Goal: Book appointment/travel/reservation

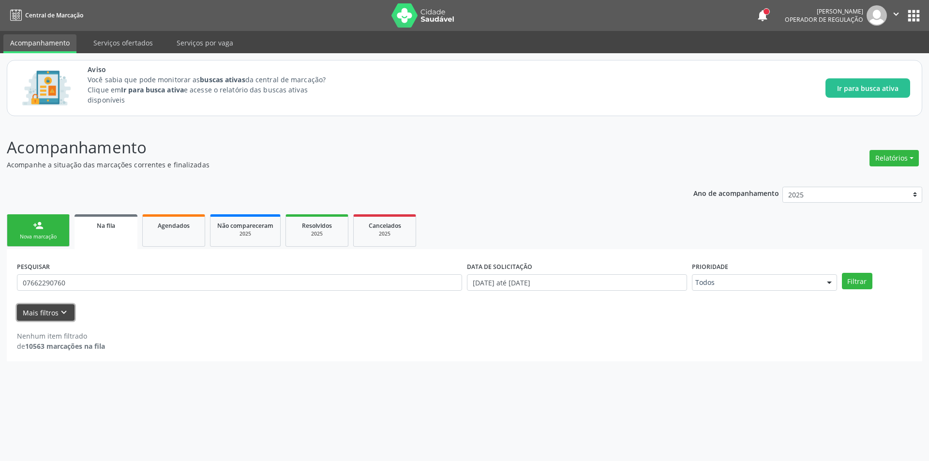
click at [33, 309] on button "Mais filtros keyboard_arrow_down" at bounding box center [46, 312] width 58 height 17
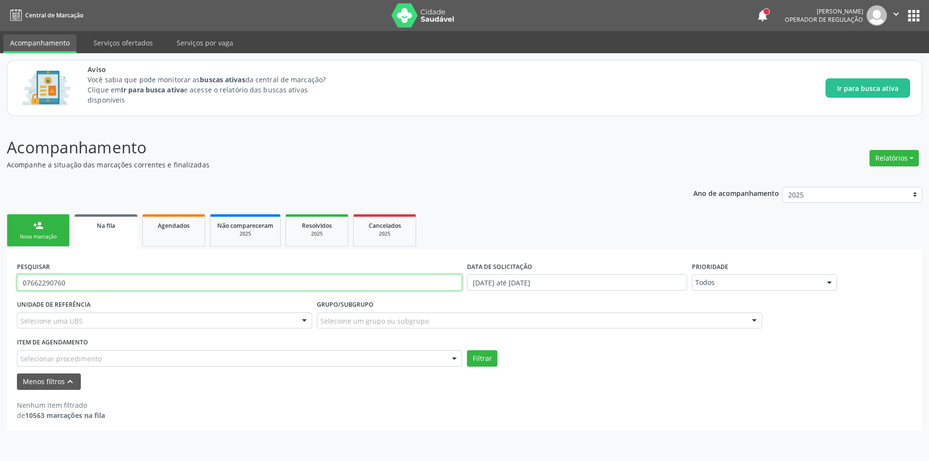
click at [75, 285] on input "07662290760" at bounding box center [239, 282] width 445 height 16
type input "0"
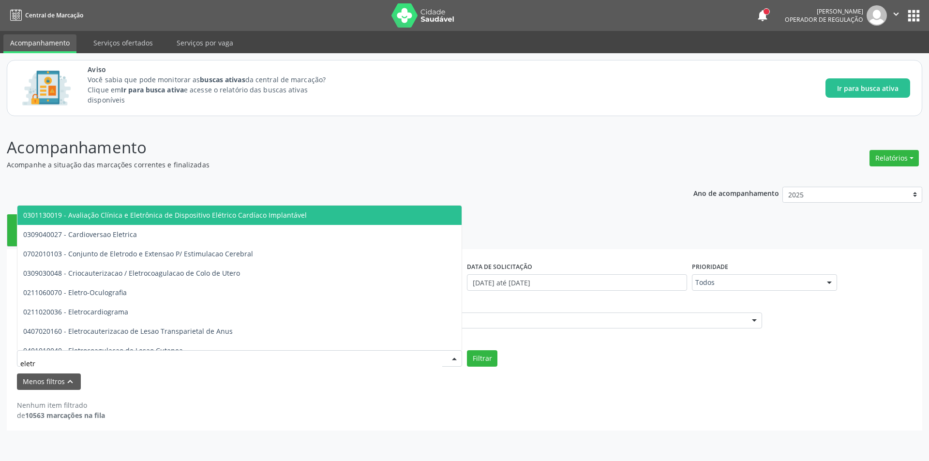
type input "eletro"
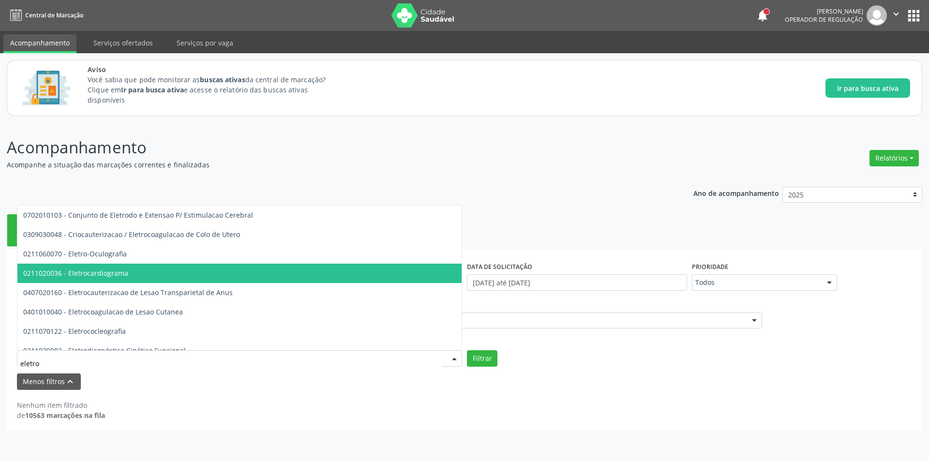
click at [116, 267] on span "0211020036 - Eletrocardiograma" at bounding box center [324, 273] width 615 height 19
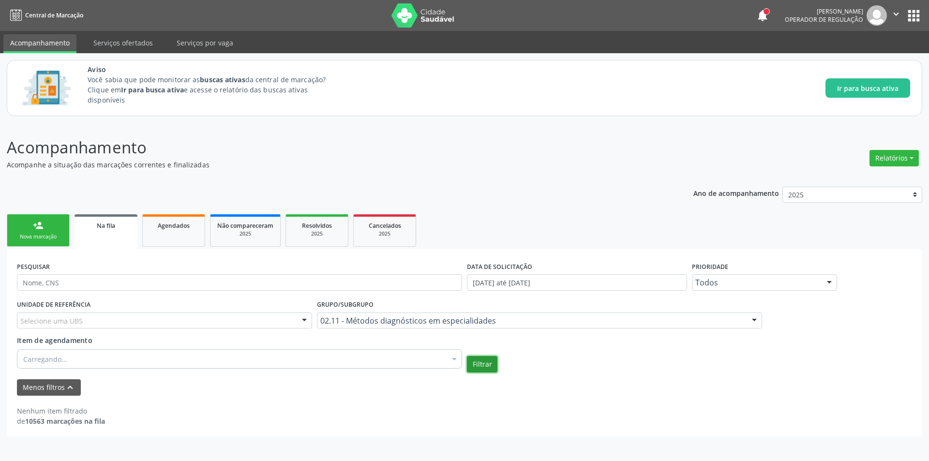
click at [486, 370] on button "Filtrar" at bounding box center [482, 364] width 30 height 16
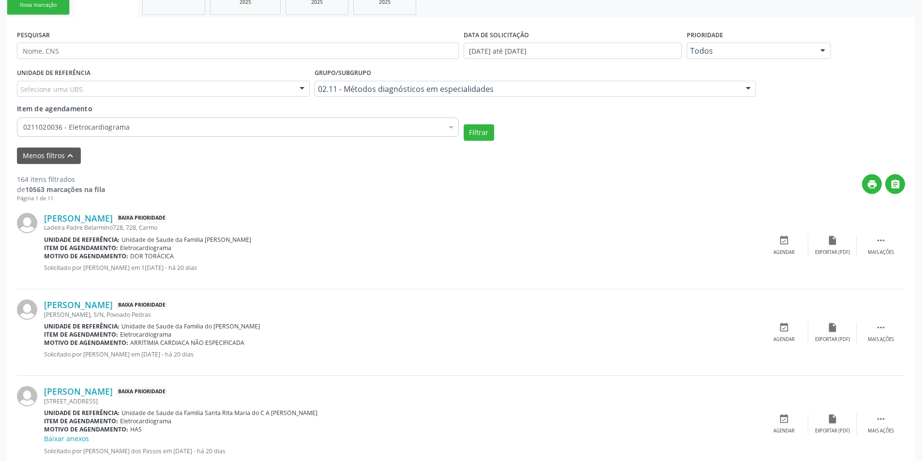
scroll to position [242, 0]
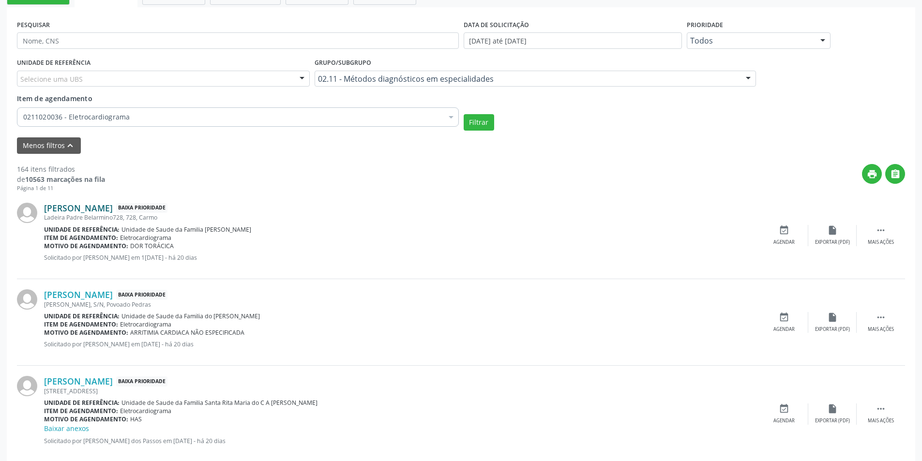
click at [88, 206] on link "[PERSON_NAME]" at bounding box center [78, 208] width 69 height 11
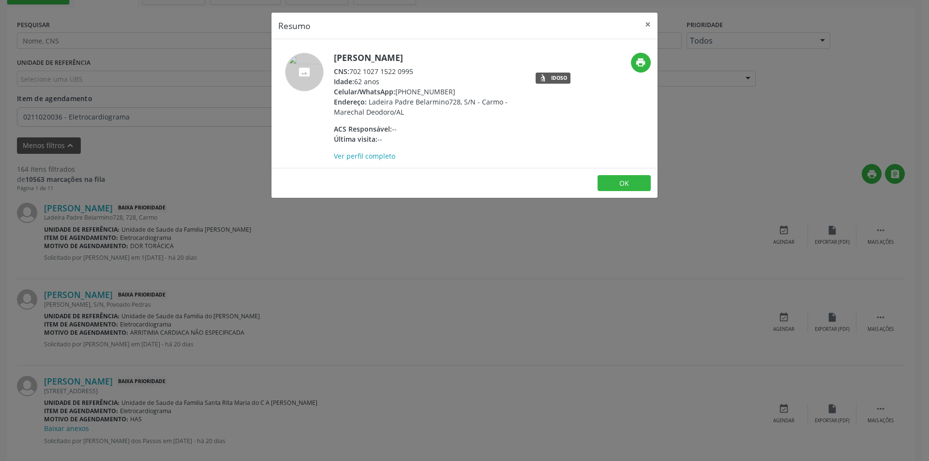
click at [352, 71] on div "CNS: 702 1027 1522 0995" at bounding box center [428, 71] width 188 height 10
drag, startPoint x: 352, startPoint y: 71, endPoint x: 399, endPoint y: 70, distance: 47.4
click at [399, 70] on div "CNS: 702 1027 1522 0995" at bounding box center [428, 71] width 188 height 10
copy div "702 1027 1522 0995"
click at [314, 273] on div "Resumo × [PERSON_NAME] CNS: 702 1027 1522 0995 Idade: 62 anos Celular/WhatsApp:…" at bounding box center [464, 230] width 929 height 461
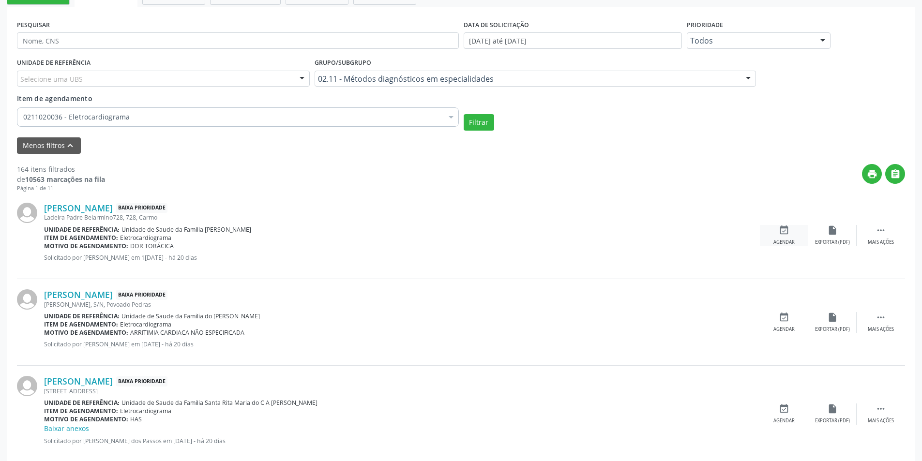
click at [785, 238] on div "event_available Agendar" at bounding box center [784, 235] width 48 height 21
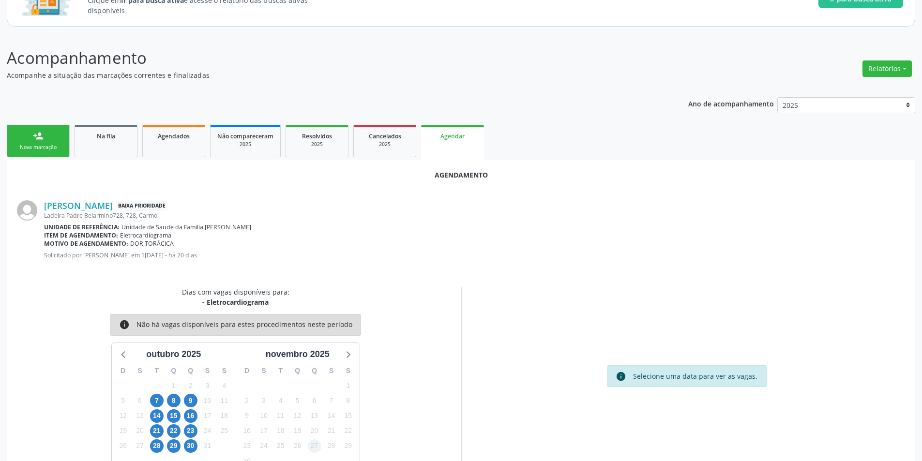
scroll to position [112, 0]
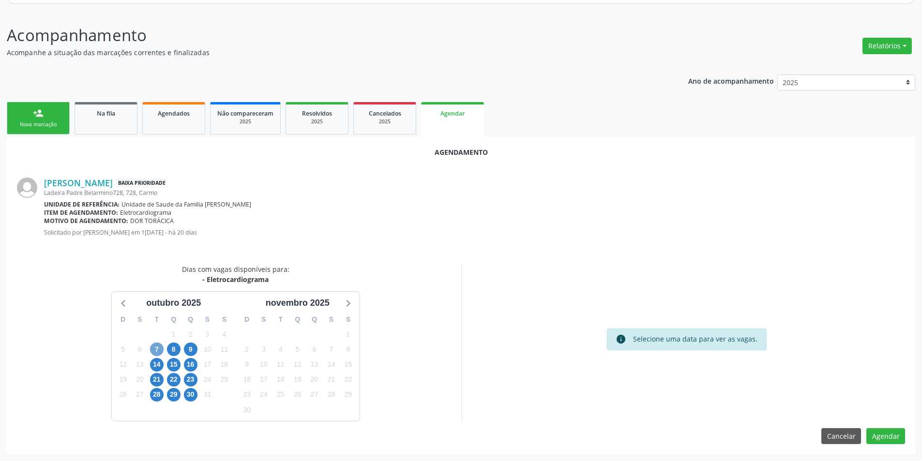
click at [161, 346] on span "7" at bounding box center [157, 350] width 14 height 14
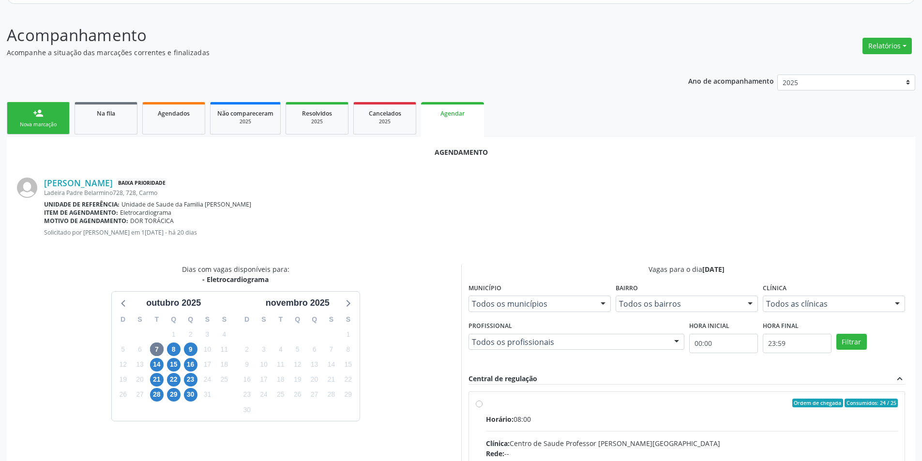
click at [476, 403] on input "Ordem de chegada Consumidos: 24 / 25 Horário: 08:00 Clínica: Centro de Saude Pr…" at bounding box center [479, 403] width 7 height 9
radio input "true"
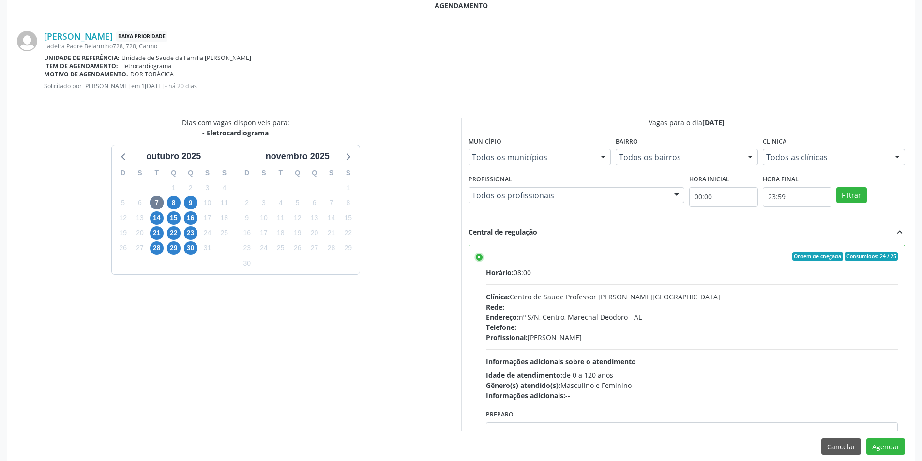
scroll to position [270, 0]
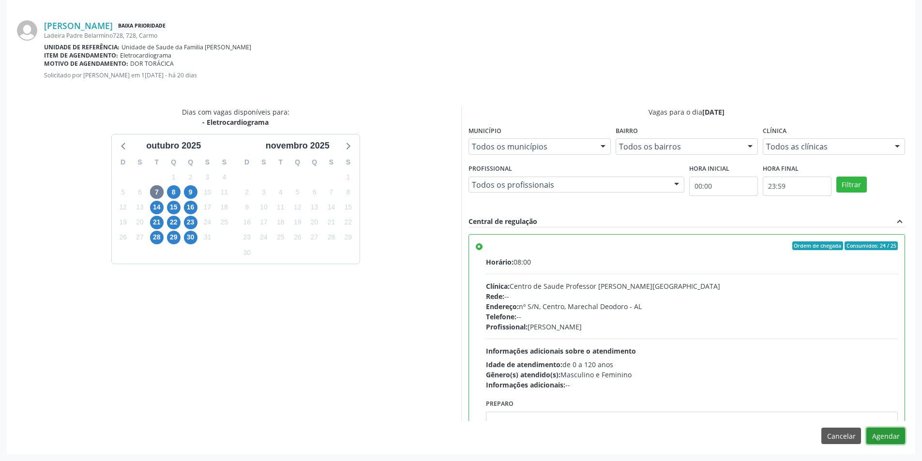
click at [893, 433] on button "Agendar" at bounding box center [885, 436] width 39 height 16
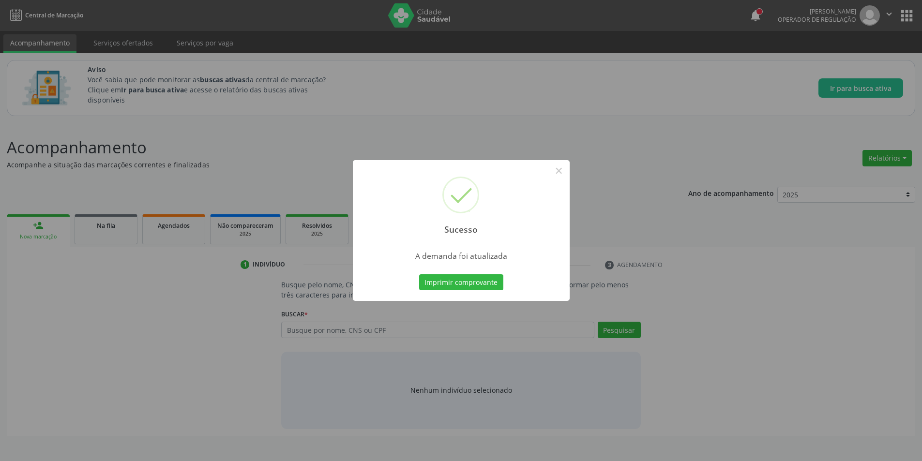
scroll to position [0, 0]
click at [563, 170] on button "×" at bounding box center [562, 171] width 16 height 16
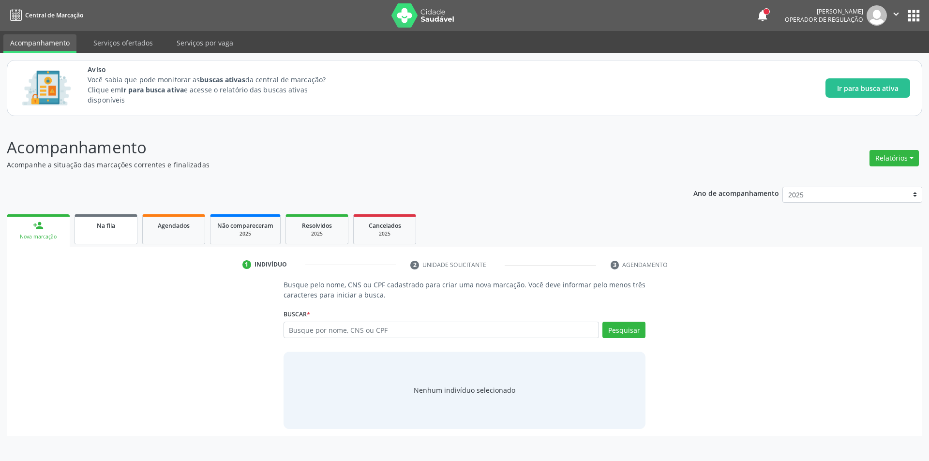
click at [103, 232] on link "Na fila" at bounding box center [106, 229] width 63 height 30
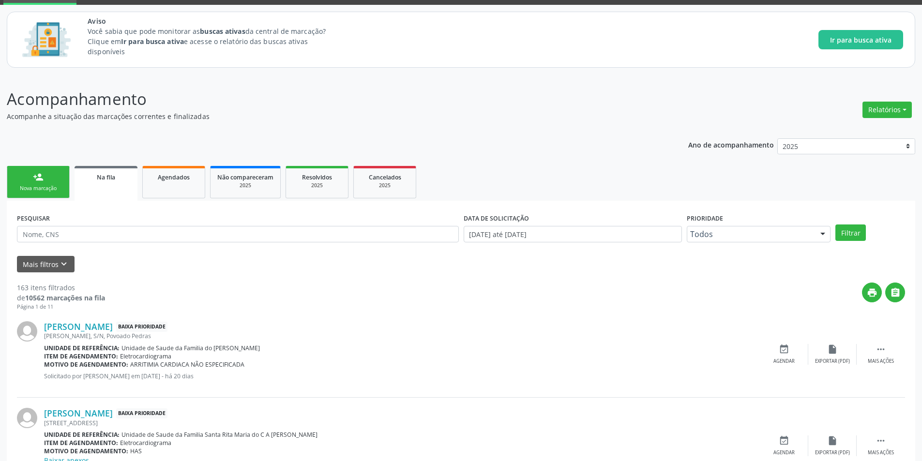
scroll to position [97, 0]
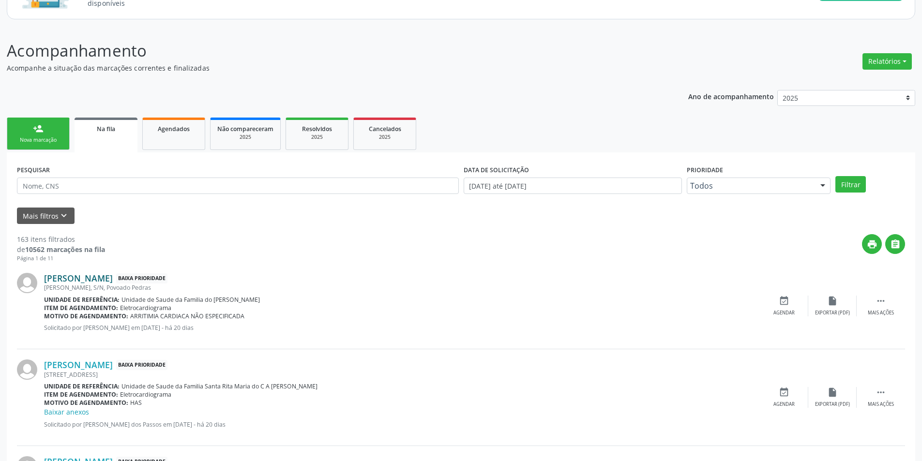
click at [78, 276] on link "[PERSON_NAME]" at bounding box center [78, 278] width 69 height 11
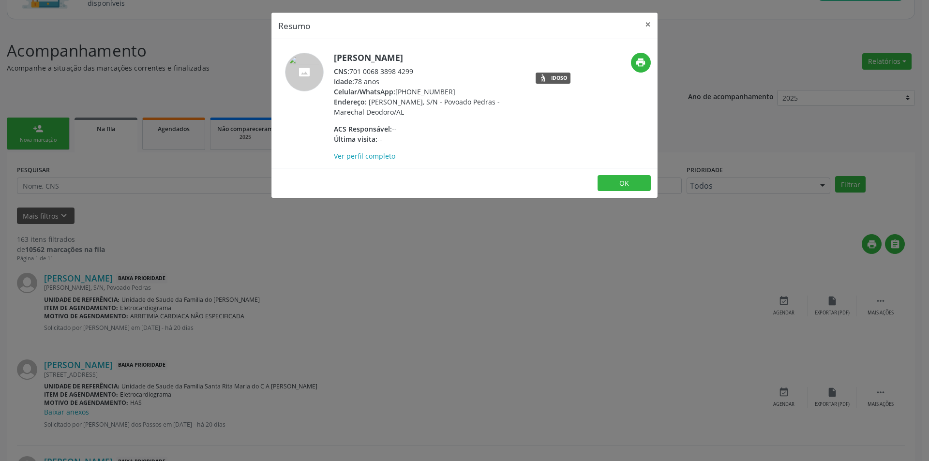
click at [352, 70] on div "CNS: 701 0068 3898 4299" at bounding box center [428, 71] width 188 height 10
drag, startPoint x: 352, startPoint y: 70, endPoint x: 410, endPoint y: 72, distance: 58.1
click at [410, 72] on div "CNS: 701 0068 3898 4299" at bounding box center [428, 71] width 188 height 10
copy div "701 0068 3898 4299"
click at [210, 298] on div "Resumo × [PERSON_NAME] CNS: 701 0068 3898 4299 Idade: 78 anos Celular/WhatsApp:…" at bounding box center [464, 230] width 929 height 461
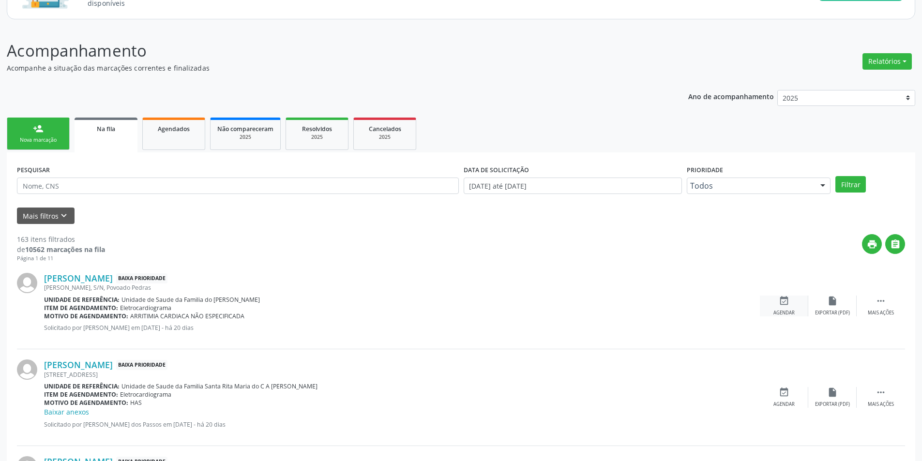
click at [775, 303] on div "event_available Agendar" at bounding box center [784, 306] width 48 height 21
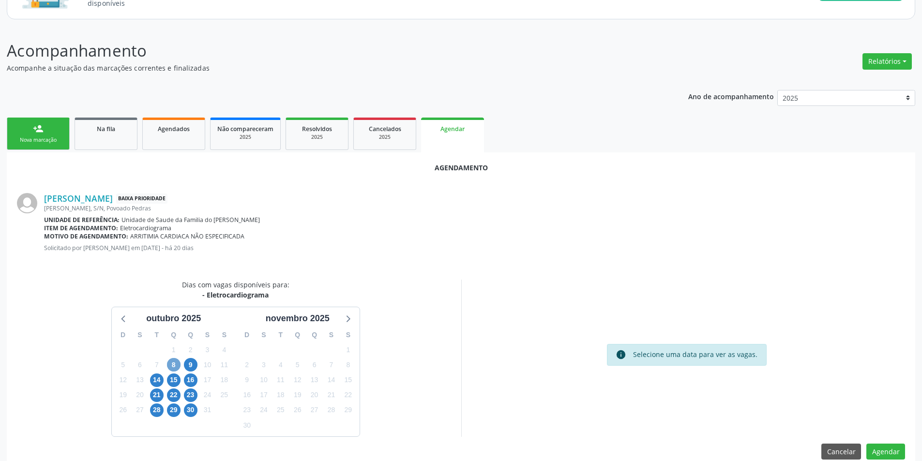
click at [178, 366] on span "8" at bounding box center [174, 365] width 14 height 14
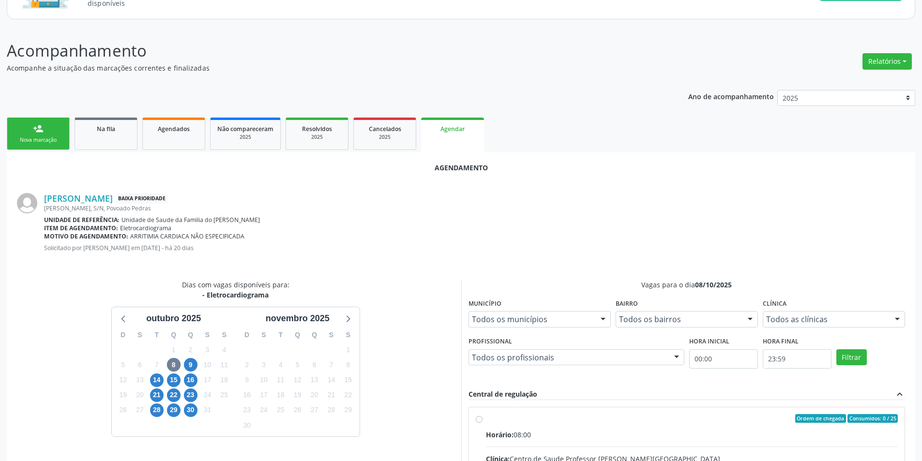
click at [480, 418] on input "Ordem de chegada Consumidos: 0 / 25 Horário: 08:00 Clínica: Centro de Saude Pro…" at bounding box center [479, 418] width 7 height 9
radio input "true"
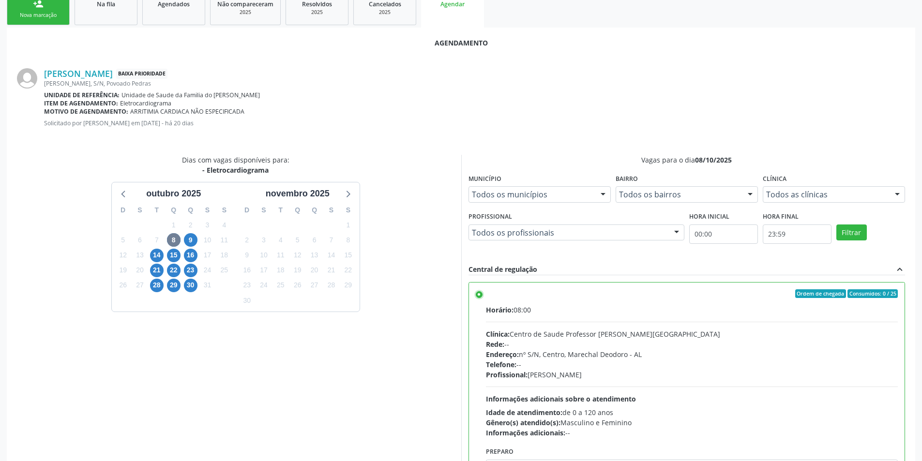
scroll to position [270, 0]
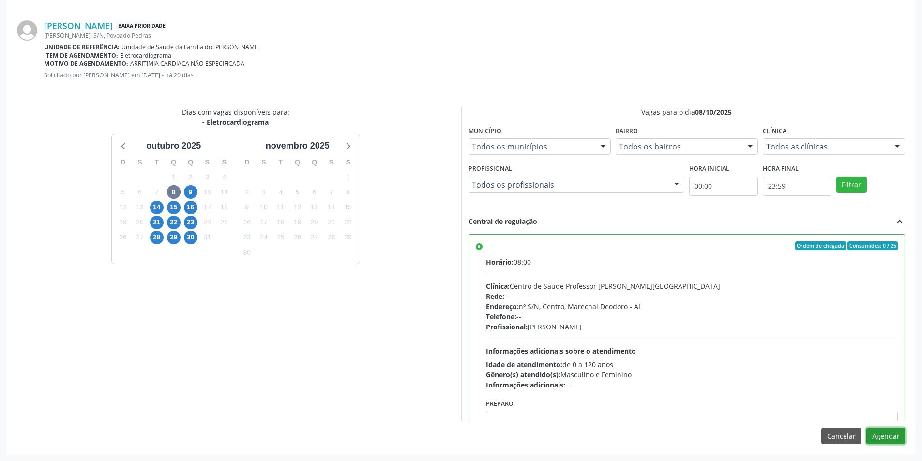
click at [902, 441] on button "Agendar" at bounding box center [885, 436] width 39 height 16
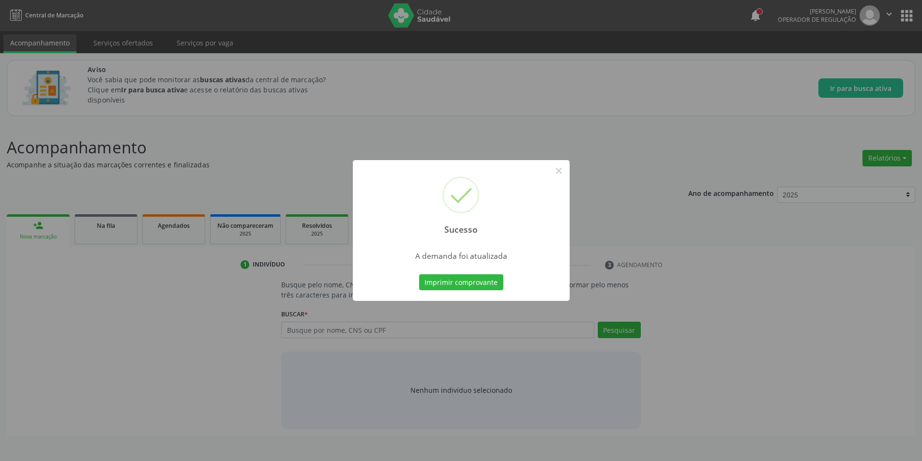
scroll to position [0, 0]
click at [559, 170] on button "×" at bounding box center [562, 171] width 16 height 16
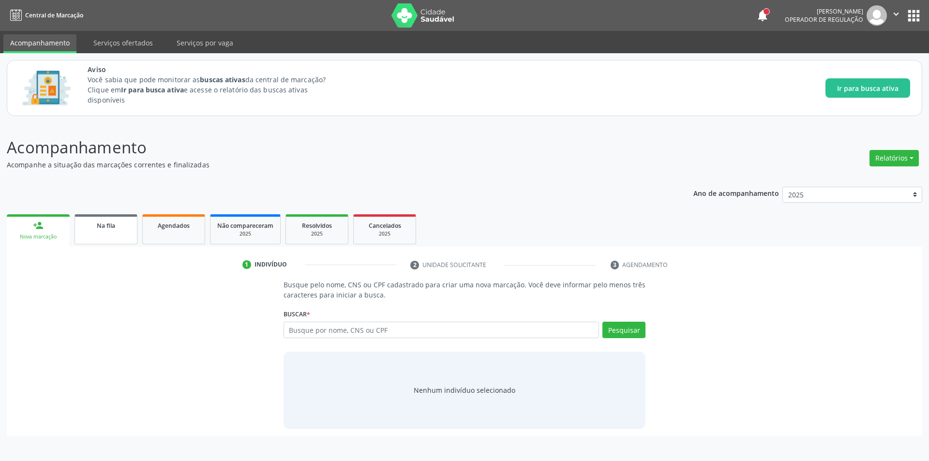
click at [102, 239] on link "Na fila" at bounding box center [106, 229] width 63 height 30
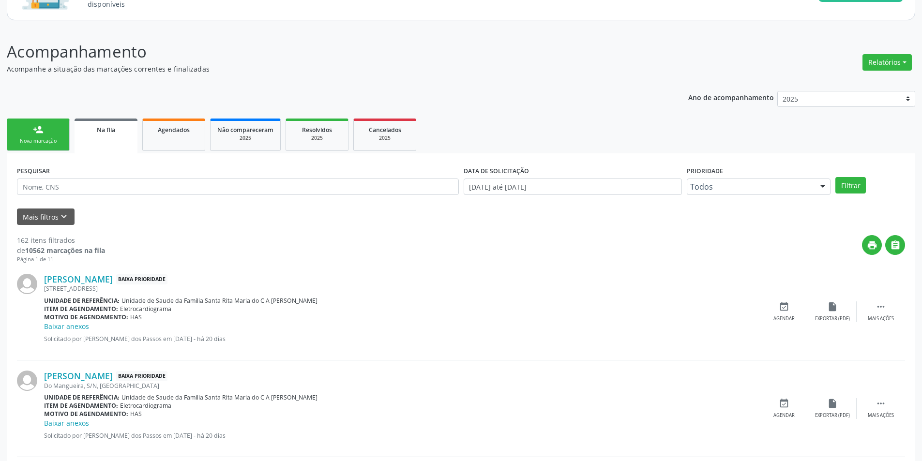
scroll to position [97, 0]
click at [77, 280] on link "[PERSON_NAME]" at bounding box center [78, 278] width 69 height 11
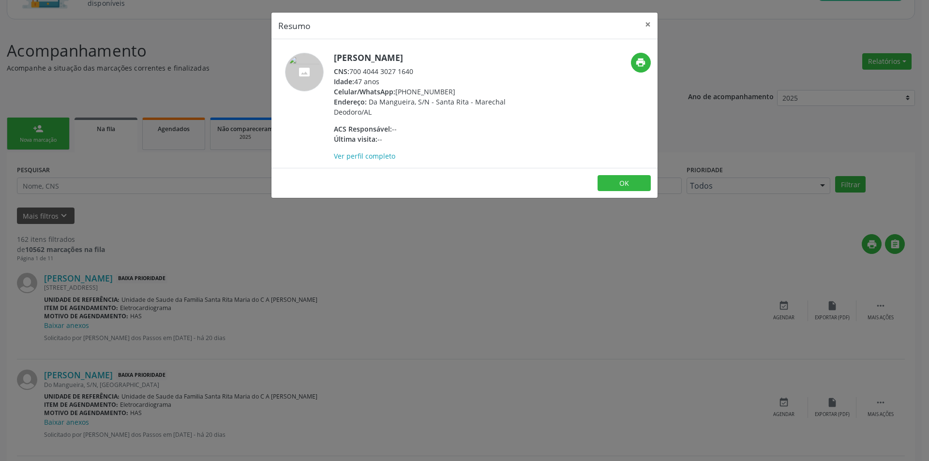
click at [351, 70] on div "CNS: 700 4044 3027 1640" at bounding box center [428, 71] width 188 height 10
drag, startPoint x: 351, startPoint y: 70, endPoint x: 414, endPoint y: 71, distance: 62.4
click at [414, 71] on div "CNS: 700 4044 3027 1640" at bounding box center [428, 71] width 188 height 10
copy div "700 4044 3027 1640"
click at [289, 290] on div "Resumo × [PERSON_NAME] CNS: 700 4044 3027 1640 Idade: 47 anos Celular/WhatsApp:…" at bounding box center [464, 230] width 929 height 461
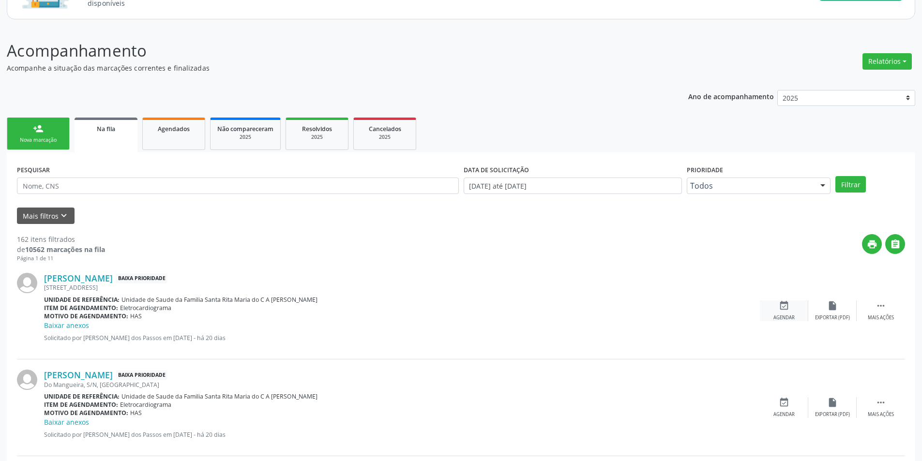
click at [785, 318] on div "Agendar" at bounding box center [783, 318] width 21 height 7
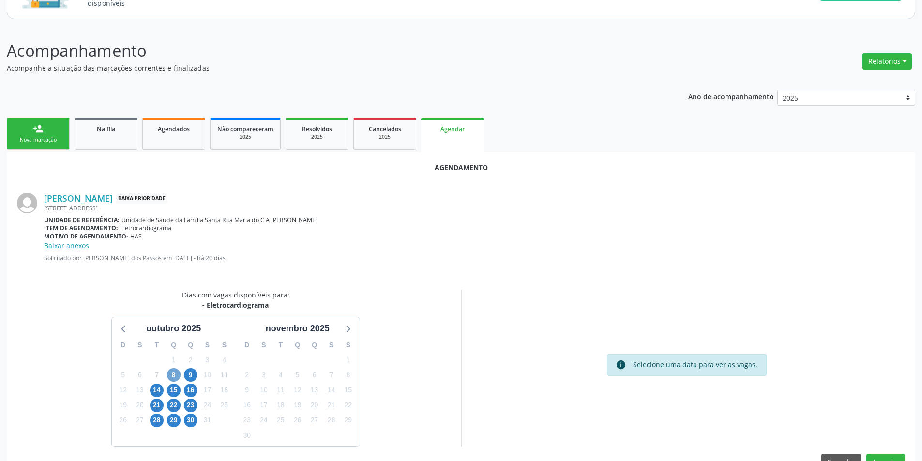
click at [178, 376] on span "8" at bounding box center [174, 375] width 14 height 14
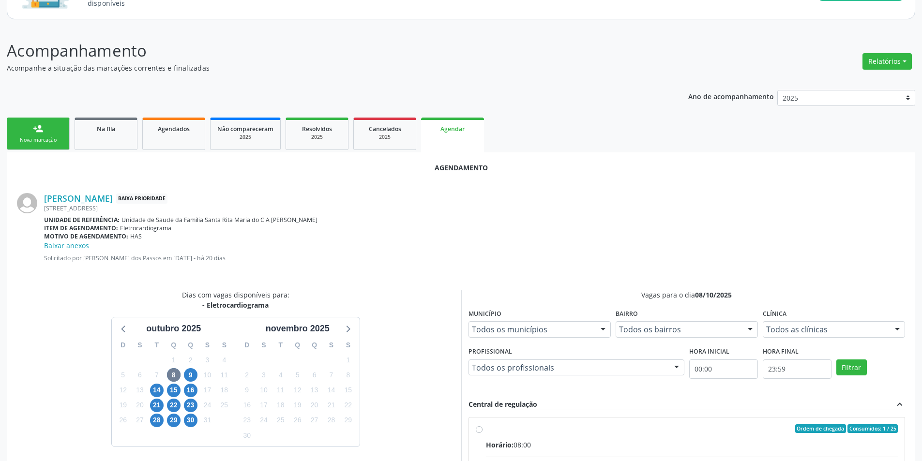
click at [480, 429] on input "Ordem de chegada Consumidos: 1 / 25 Horário: 08:00 Clínica: Centro de Saude Pro…" at bounding box center [479, 428] width 7 height 9
radio input "true"
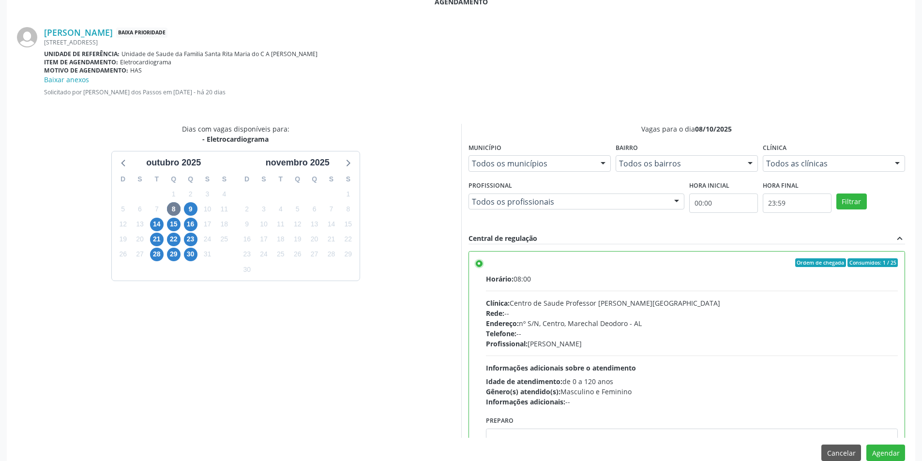
scroll to position [280, 0]
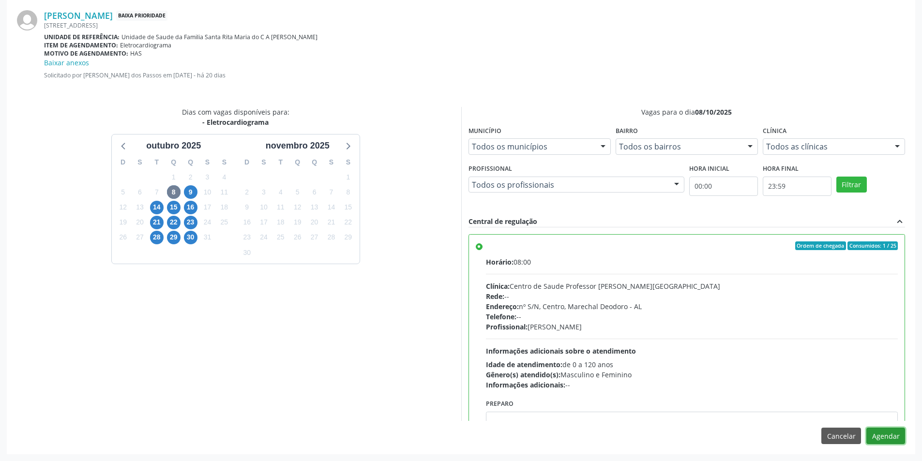
click at [893, 433] on button "Agendar" at bounding box center [885, 436] width 39 height 16
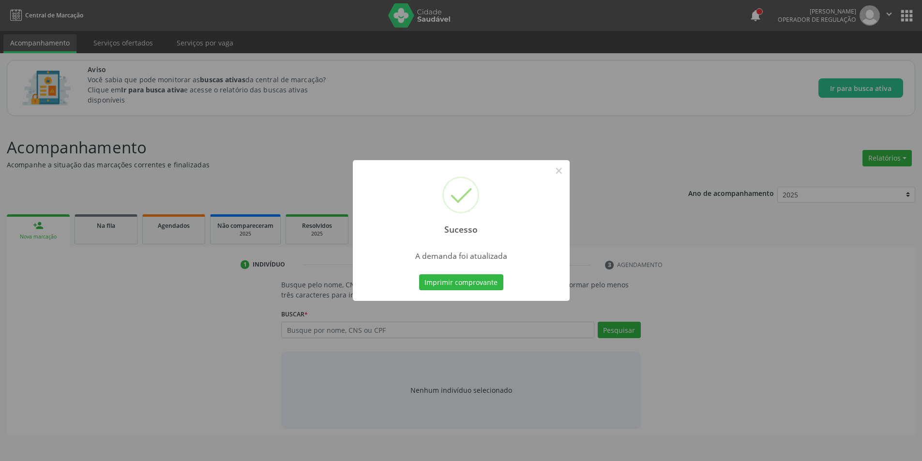
scroll to position [0, 0]
click at [566, 167] on button "×" at bounding box center [562, 171] width 16 height 16
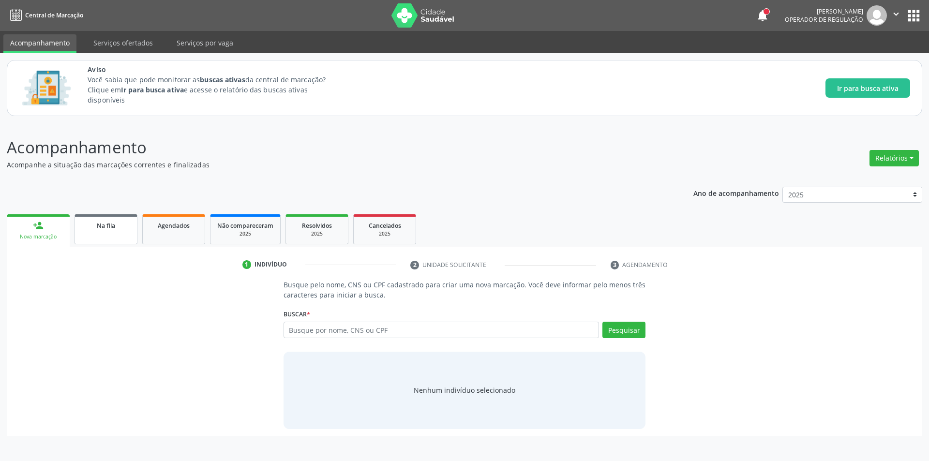
click at [107, 223] on span "Na fila" at bounding box center [106, 226] width 18 height 8
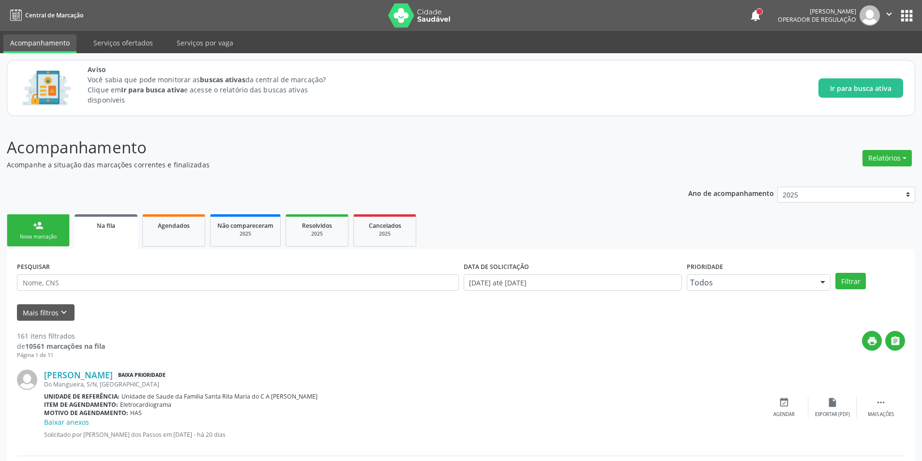
scroll to position [145, 0]
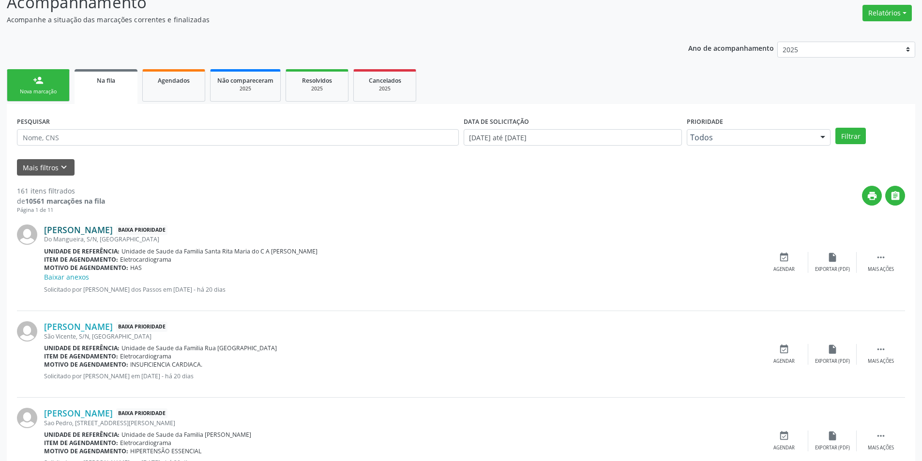
click at [105, 229] on link "[PERSON_NAME]" at bounding box center [78, 230] width 69 height 11
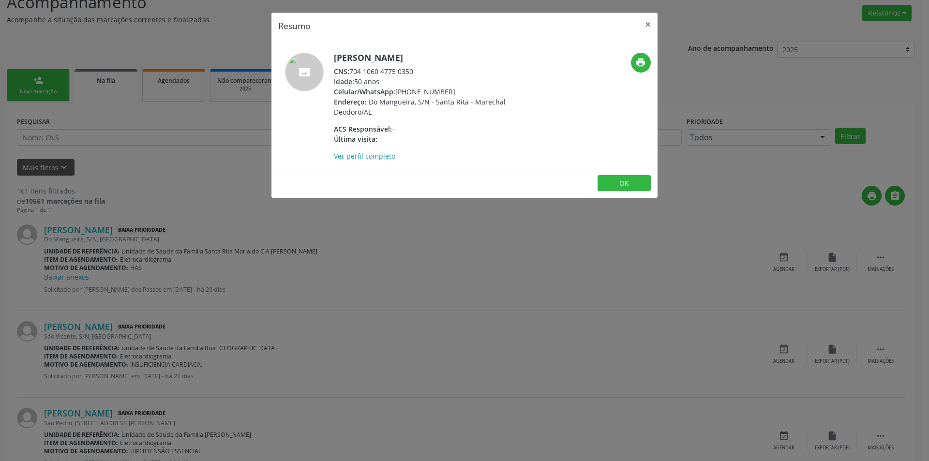
click at [351, 72] on div "CNS: 704 1060 4775 0350" at bounding box center [428, 71] width 188 height 10
drag, startPoint x: 351, startPoint y: 72, endPoint x: 393, endPoint y: 72, distance: 41.6
click at [393, 72] on div "CNS: 704 1060 4775 0350" at bounding box center [428, 71] width 188 height 10
click at [351, 71] on div "CNS: 704 1060 4775 0350" at bounding box center [428, 71] width 188 height 10
drag, startPoint x: 351, startPoint y: 71, endPoint x: 408, endPoint y: 73, distance: 57.1
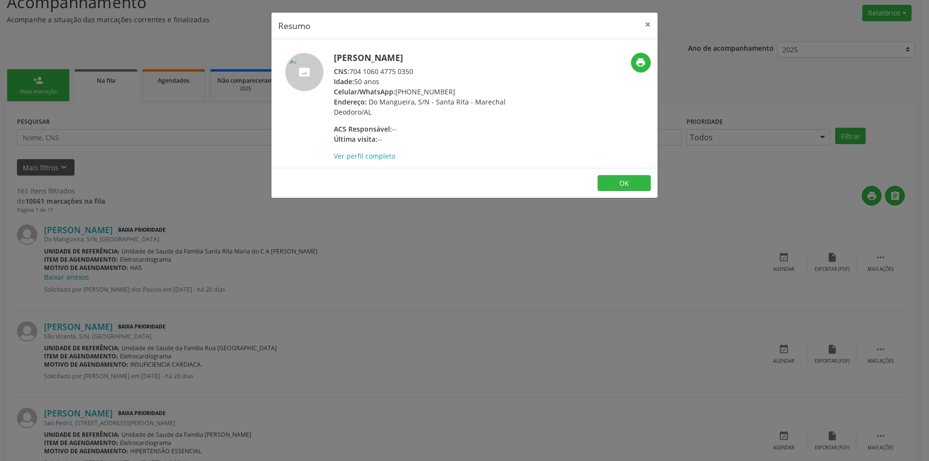
click at [408, 73] on div "CNS: 704 1060 4775 0350" at bounding box center [428, 71] width 188 height 10
click at [187, 313] on div "Resumo × [PERSON_NAME] CNS: 704 1060 4775 0350 Idade: 50 anos Celular/WhatsApp:…" at bounding box center [464, 230] width 929 height 461
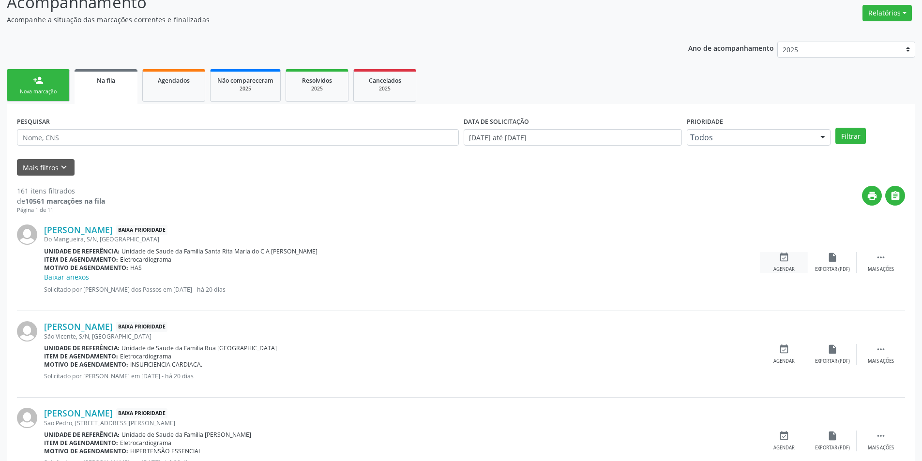
click at [783, 267] on div "Agendar" at bounding box center [783, 269] width 21 height 7
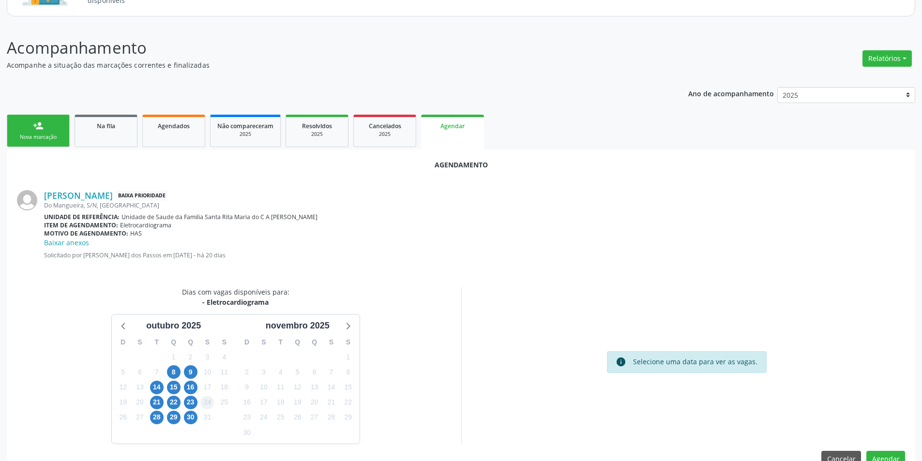
scroll to position [122, 0]
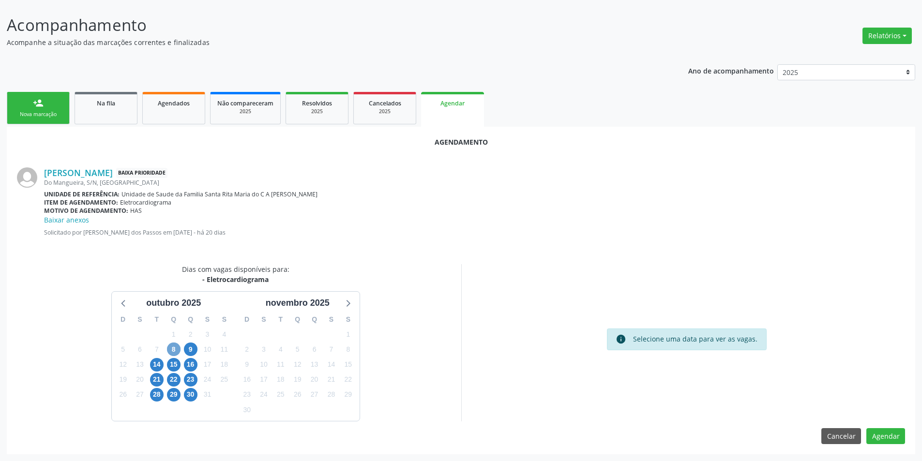
click at [175, 351] on span "8" at bounding box center [174, 350] width 14 height 14
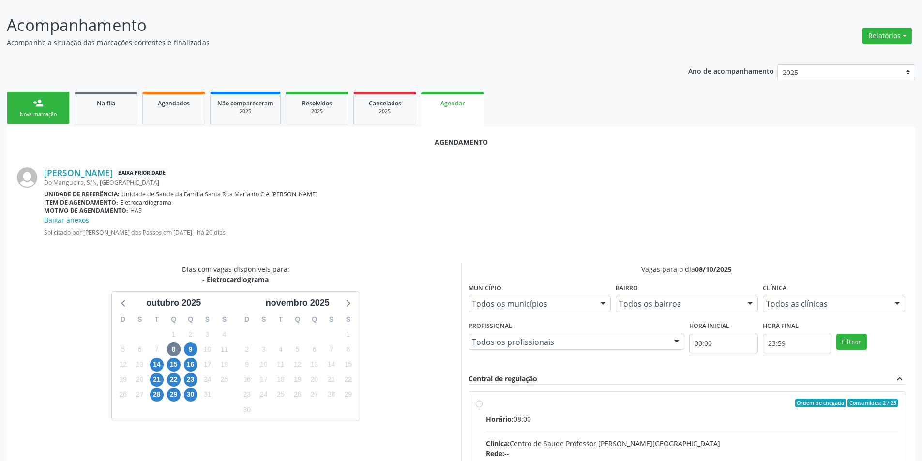
click at [481, 403] on input "Ordem de chegada Consumidos: 2 / 25 Horário: 08:00 Clínica: Centro de Saude Pro…" at bounding box center [479, 403] width 7 height 9
radio input "true"
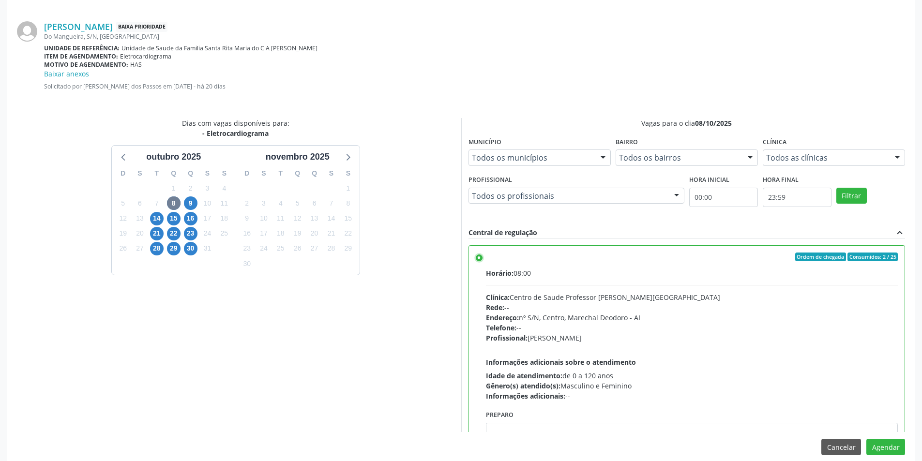
scroll to position [280, 0]
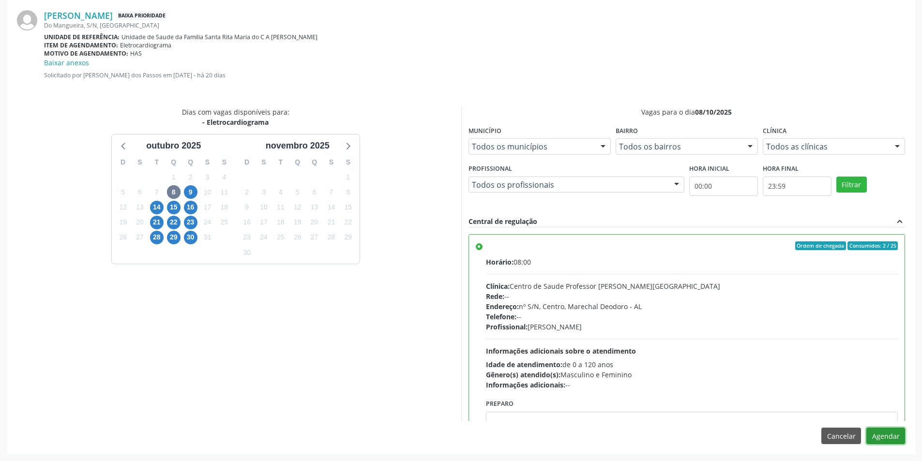
click at [874, 430] on button "Agendar" at bounding box center [885, 436] width 39 height 16
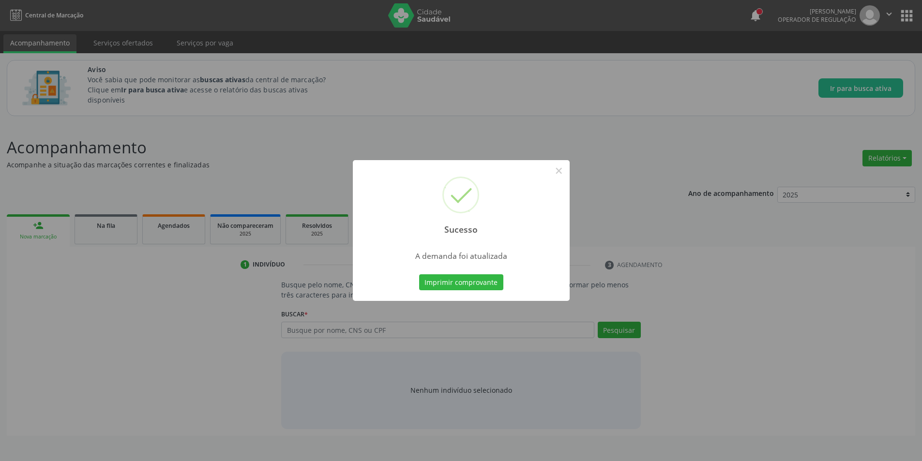
scroll to position [0, 0]
click at [557, 171] on button "×" at bounding box center [562, 171] width 16 height 16
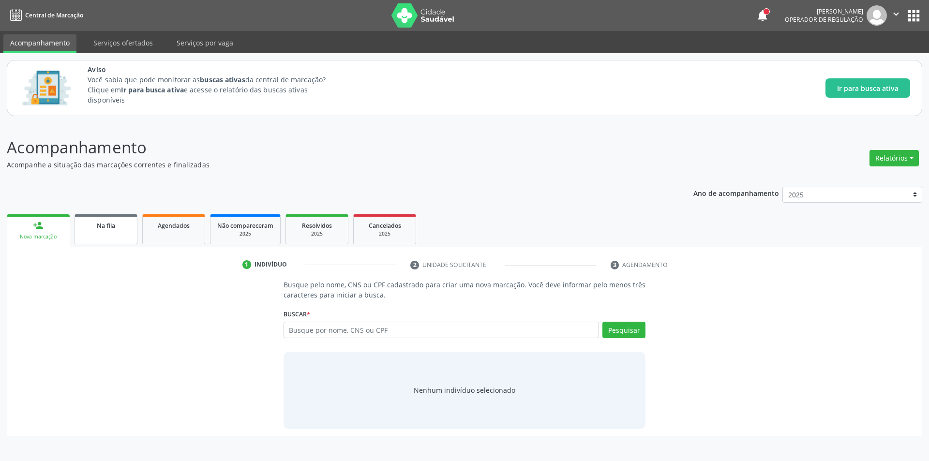
click at [117, 230] on div "Na fila" at bounding box center [106, 225] width 48 height 10
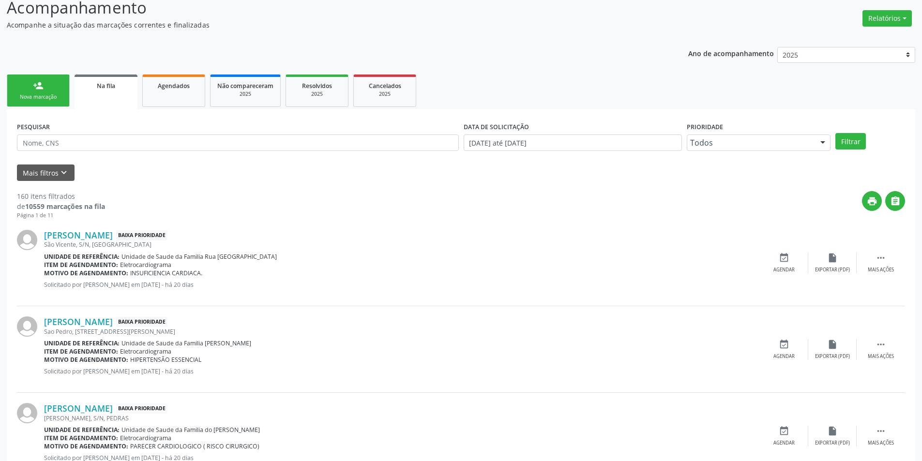
scroll to position [145, 0]
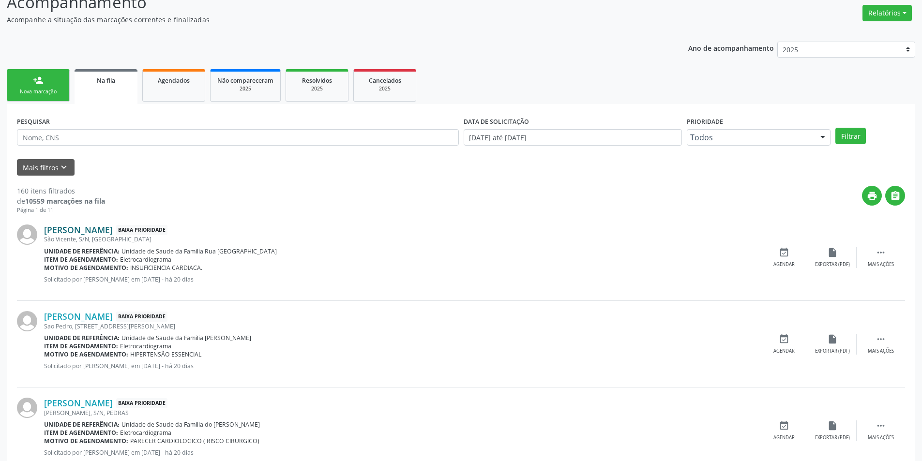
click at [103, 232] on link "[PERSON_NAME]" at bounding box center [78, 230] width 69 height 11
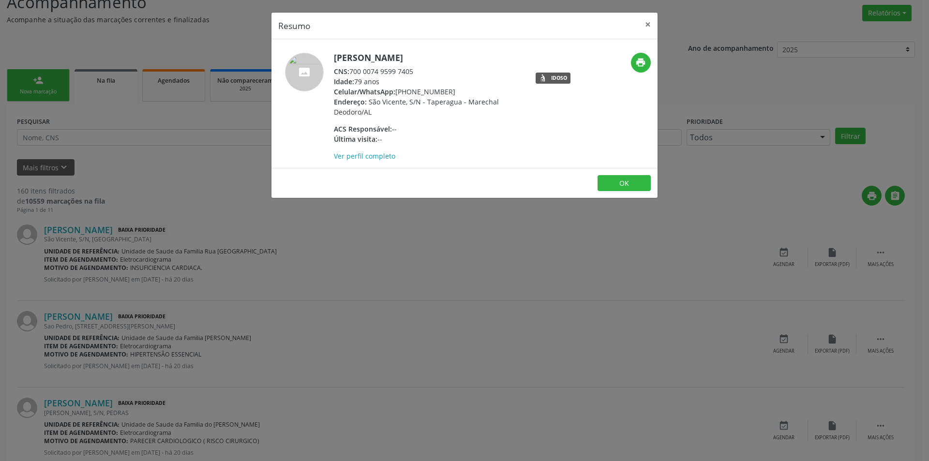
click at [351, 71] on div "CNS: 700 0074 9599 7405" at bounding box center [428, 71] width 188 height 10
drag, startPoint x: 351, startPoint y: 71, endPoint x: 403, endPoint y: 72, distance: 51.8
click at [403, 72] on div "CNS: 700 0074 9599 7405" at bounding box center [428, 71] width 188 height 10
copy div "700 0074 9599 7405"
click at [308, 283] on div "Resumo × [PERSON_NAME] CNS: 700 0074 9599 7405 Idade: 79 anos Celular/WhatsApp:…" at bounding box center [464, 230] width 929 height 461
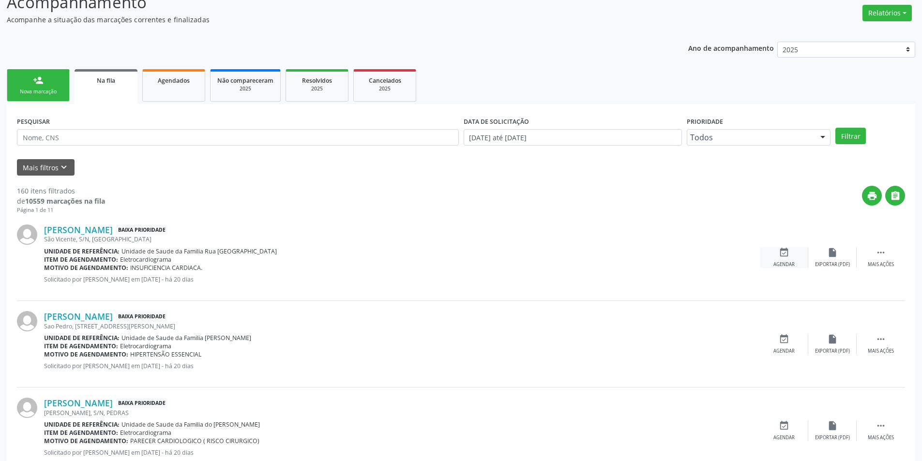
click at [780, 267] on div "Agendar" at bounding box center [783, 264] width 21 height 7
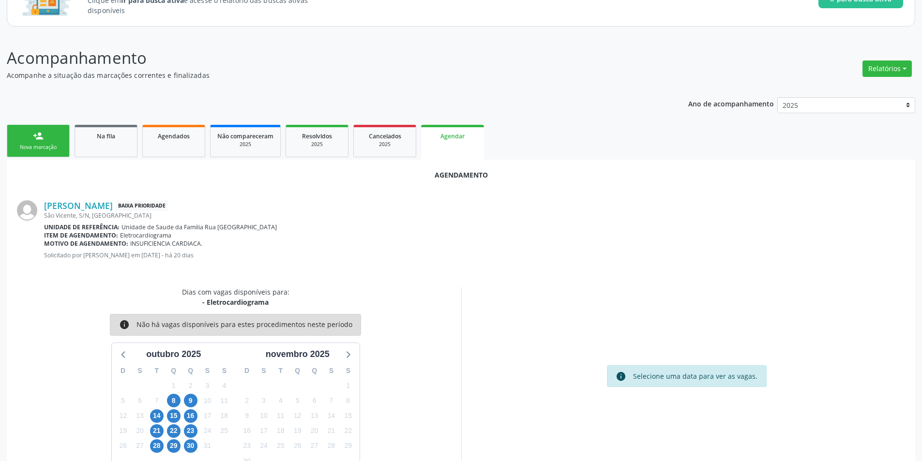
scroll to position [112, 0]
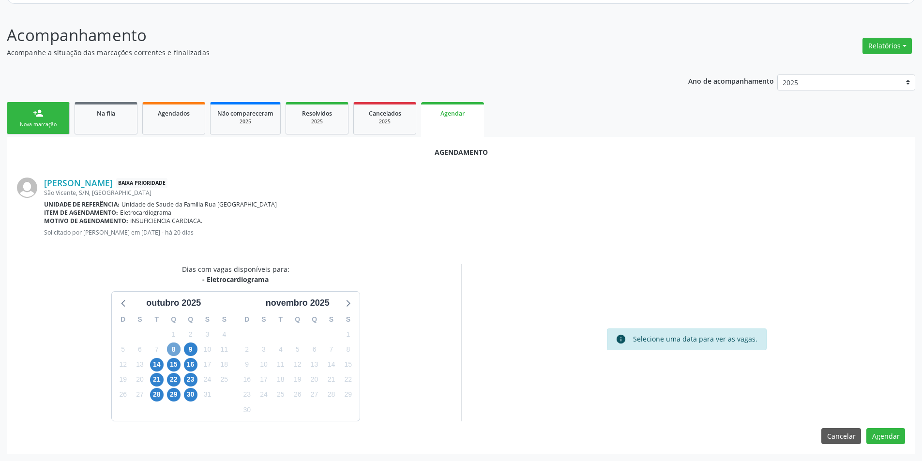
click at [172, 349] on span "8" at bounding box center [174, 350] width 14 height 14
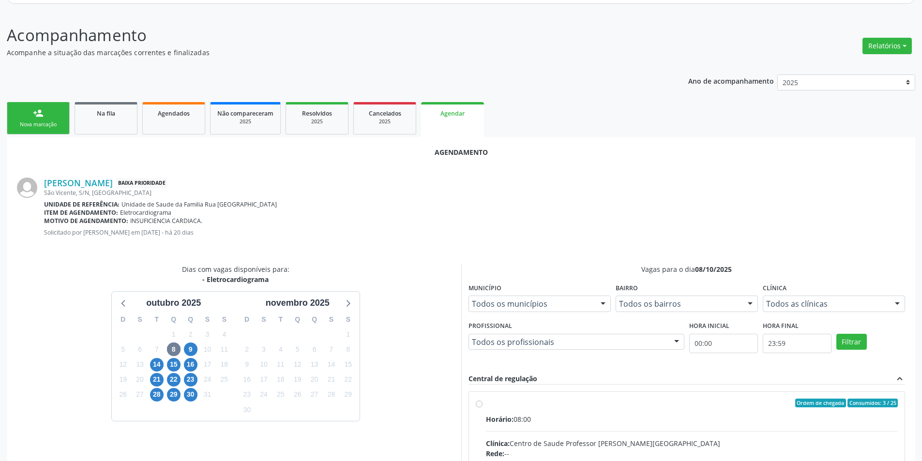
drag, startPoint x: 476, startPoint y: 405, endPoint x: 507, endPoint y: 357, distance: 57.1
click at [477, 405] on input "Ordem de chegada Consumidos: 3 / 25 Horário: 08:00 Clínica: Centro de Saude Pro…" at bounding box center [479, 403] width 7 height 9
radio input "true"
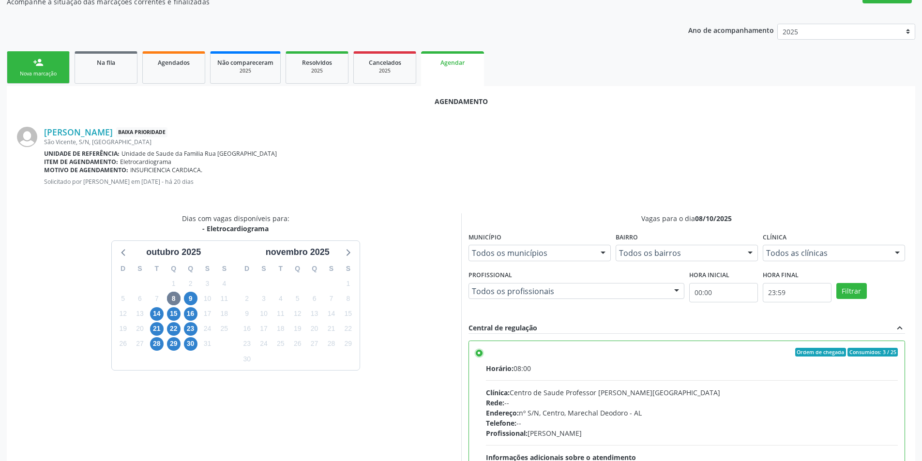
scroll to position [270, 0]
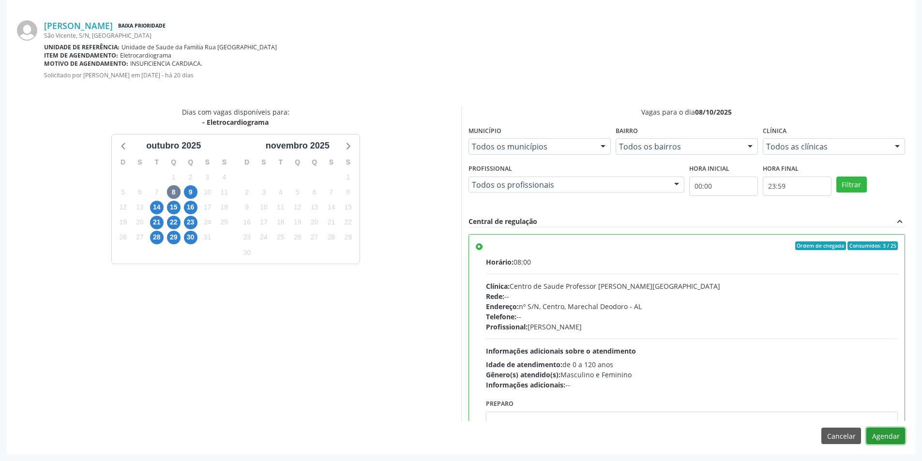
click at [880, 436] on button "Agendar" at bounding box center [885, 436] width 39 height 16
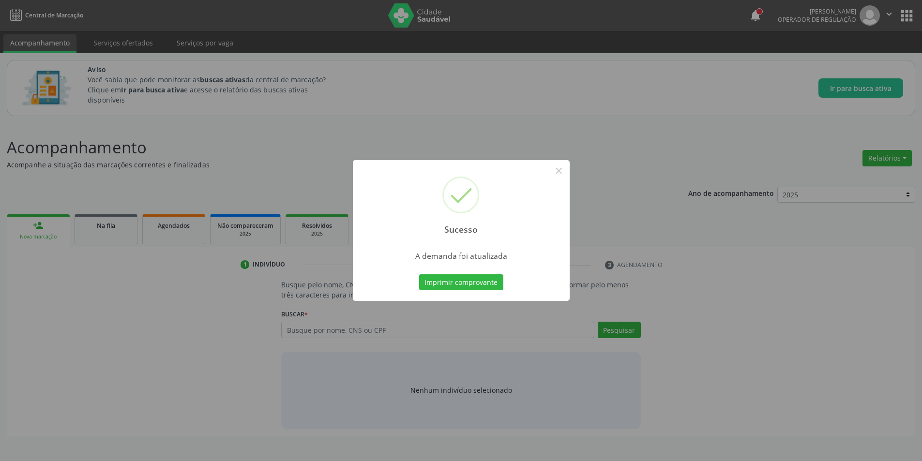
scroll to position [0, 0]
click at [570, 178] on div "Sucesso ×" at bounding box center [464, 201] width 217 height 83
click at [567, 173] on button "×" at bounding box center [562, 171] width 16 height 16
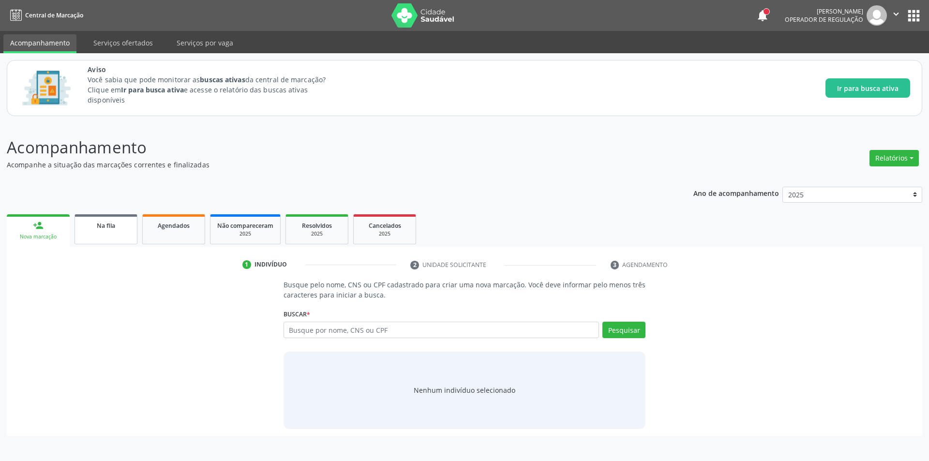
click at [85, 225] on div "Na fila" at bounding box center [106, 225] width 48 height 10
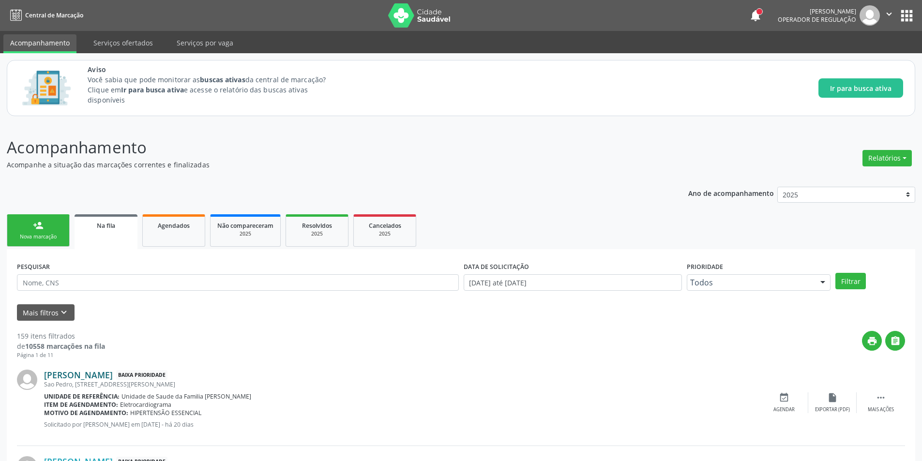
click at [88, 370] on link "[PERSON_NAME]" at bounding box center [78, 375] width 69 height 11
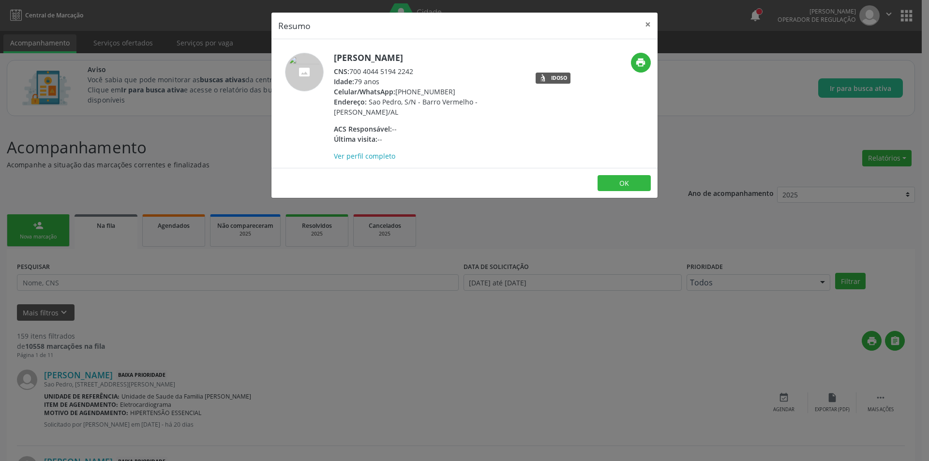
click at [352, 71] on div "CNS: 700 4044 5194 2242" at bounding box center [428, 71] width 188 height 10
drag, startPoint x: 352, startPoint y: 71, endPoint x: 408, endPoint y: 72, distance: 56.2
click at [408, 72] on div "CNS: 700 4044 5194 2242" at bounding box center [428, 71] width 188 height 10
copy div "700 4044 5194 2242"
click at [380, 365] on div "Resumo × [PERSON_NAME] CNS: 700 4044 5194 2242 Idade: 79 anos Celular/WhatsApp:…" at bounding box center [464, 230] width 929 height 461
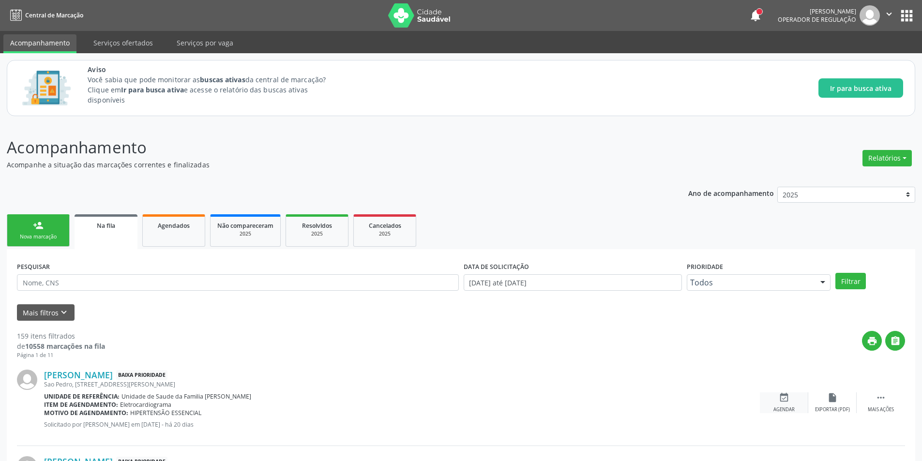
click at [790, 407] on div "Agendar" at bounding box center [783, 410] width 21 height 7
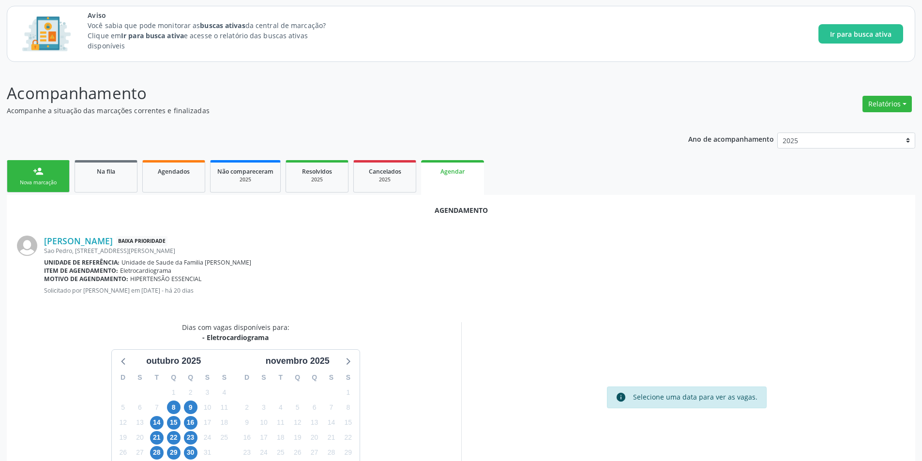
scroll to position [112, 0]
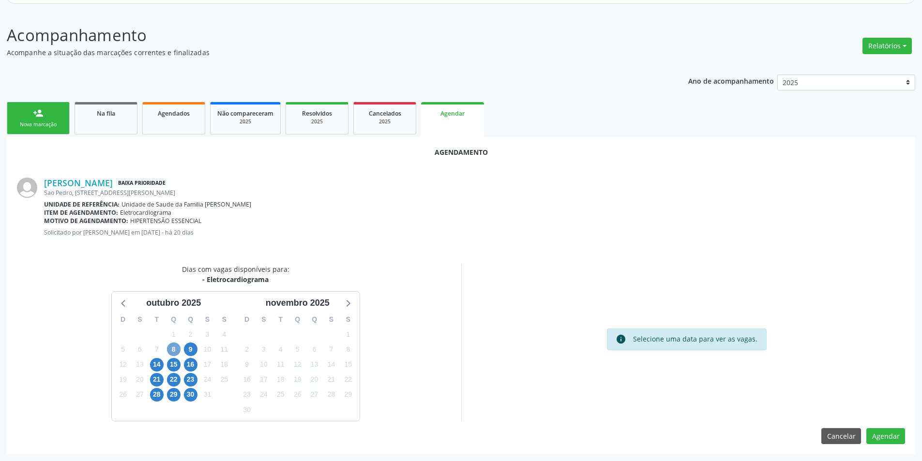
click at [176, 348] on span "8" at bounding box center [174, 350] width 14 height 14
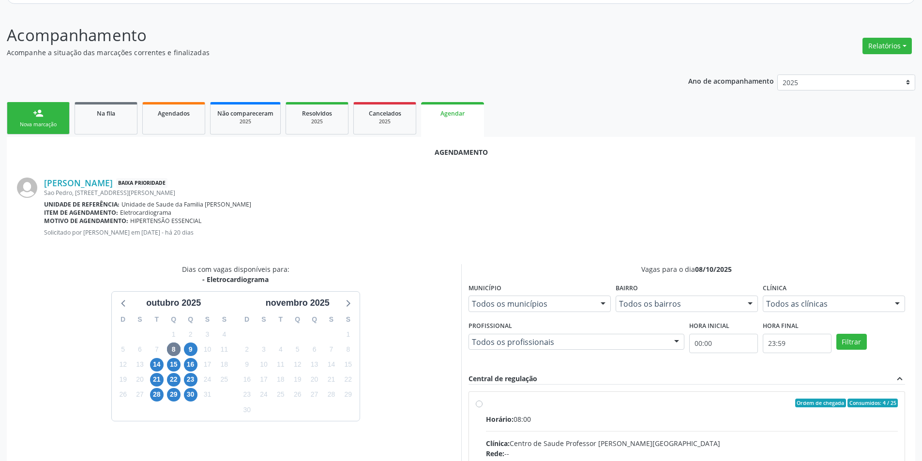
radio input "true"
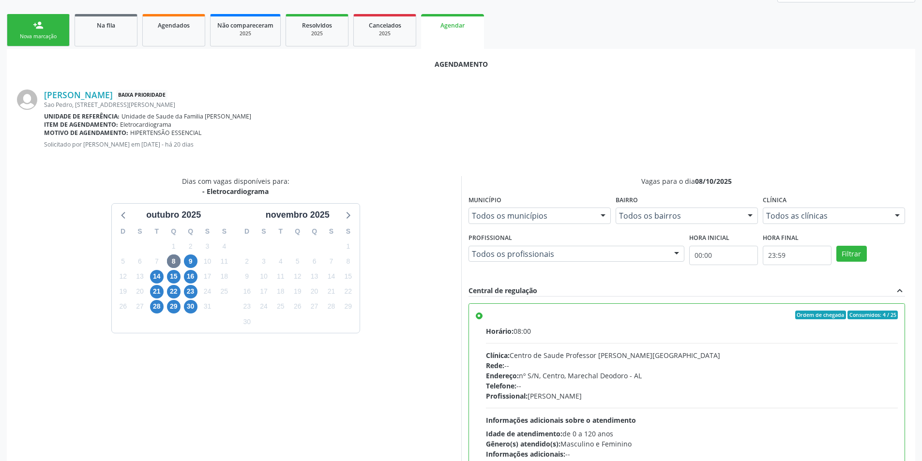
scroll to position [257, 0]
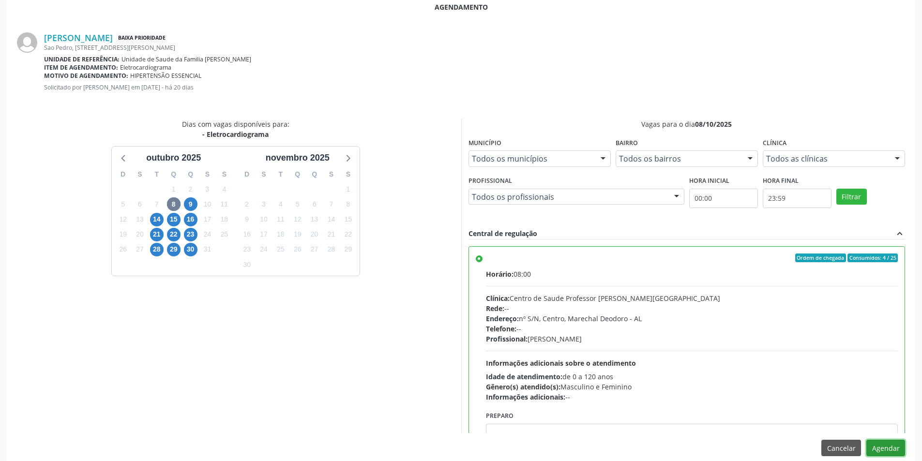
click at [887, 447] on button "Agendar" at bounding box center [885, 448] width 39 height 16
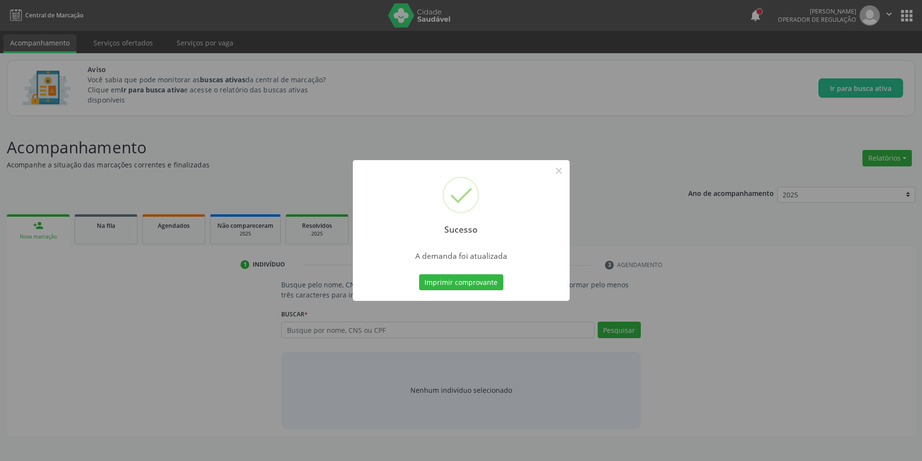
scroll to position [0, 0]
click at [559, 173] on button "×" at bounding box center [562, 171] width 16 height 16
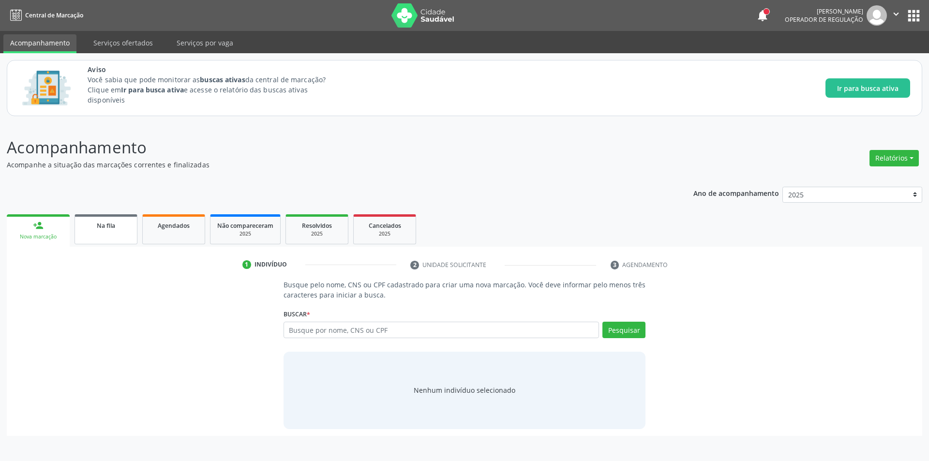
click at [101, 235] on link "Na fila" at bounding box center [106, 229] width 63 height 30
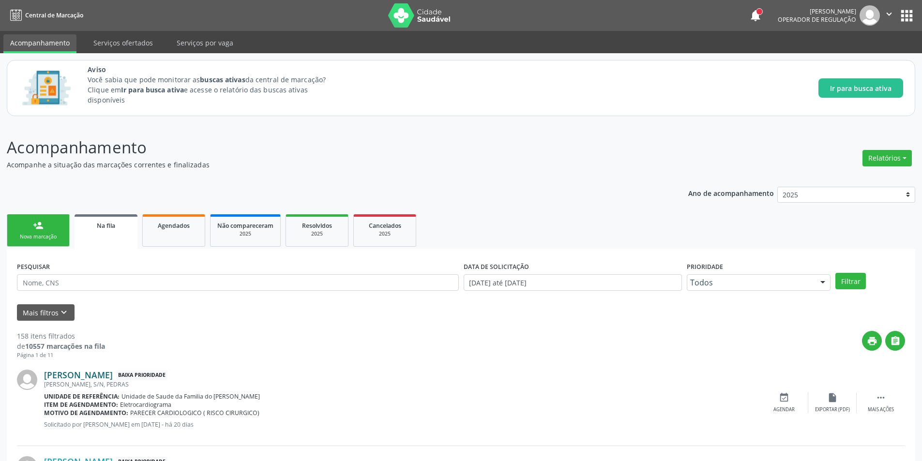
click at [113, 372] on link "[PERSON_NAME]" at bounding box center [78, 375] width 69 height 11
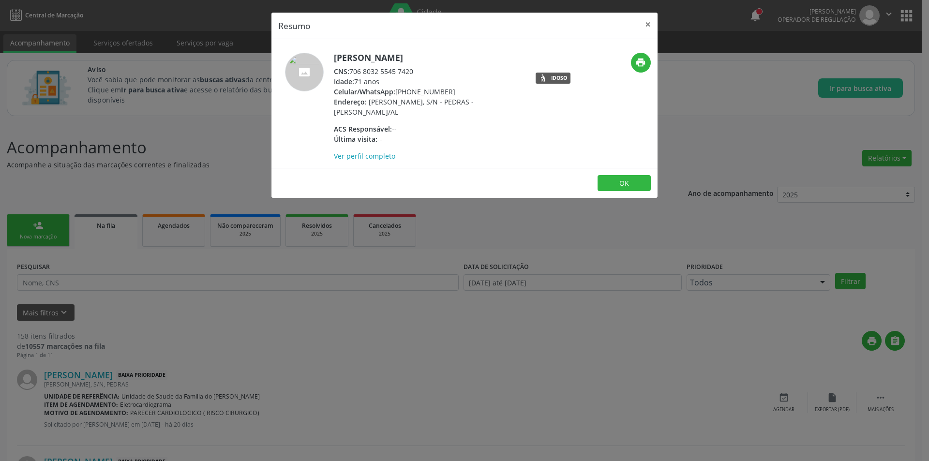
click at [351, 70] on div "CNS: 706 8032 5545 7420" at bounding box center [428, 71] width 188 height 10
drag, startPoint x: 351, startPoint y: 70, endPoint x: 402, endPoint y: 72, distance: 50.4
click at [402, 72] on div "CNS: 706 8032 5545 7420" at bounding box center [428, 71] width 188 height 10
copy div "706 8032 5545 7420"
drag, startPoint x: 300, startPoint y: 313, endPoint x: 301, endPoint y: 321, distance: 8.8
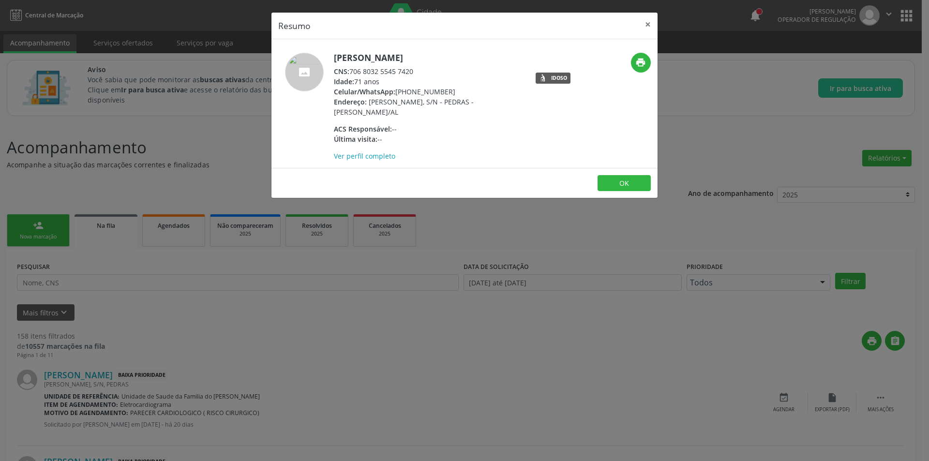
click at [302, 314] on div "Resumo × [PERSON_NAME] CNS: 706 8032 5545 7420 Idade: 71 anos Celular/WhatsApp:…" at bounding box center [464, 230] width 929 height 461
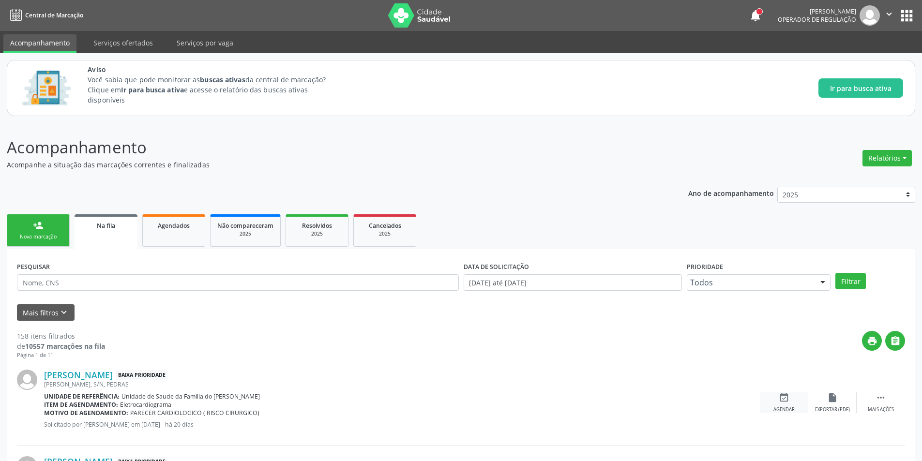
click at [784, 407] on div "Agendar" at bounding box center [783, 410] width 21 height 7
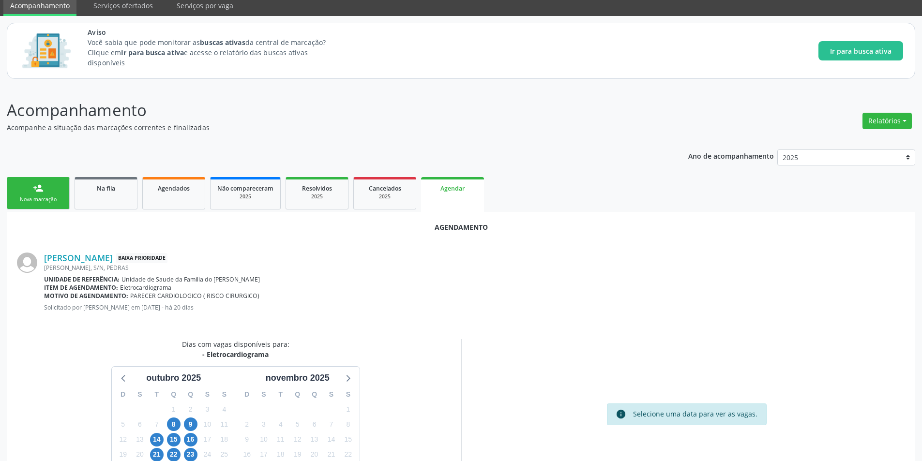
scroll to position [97, 0]
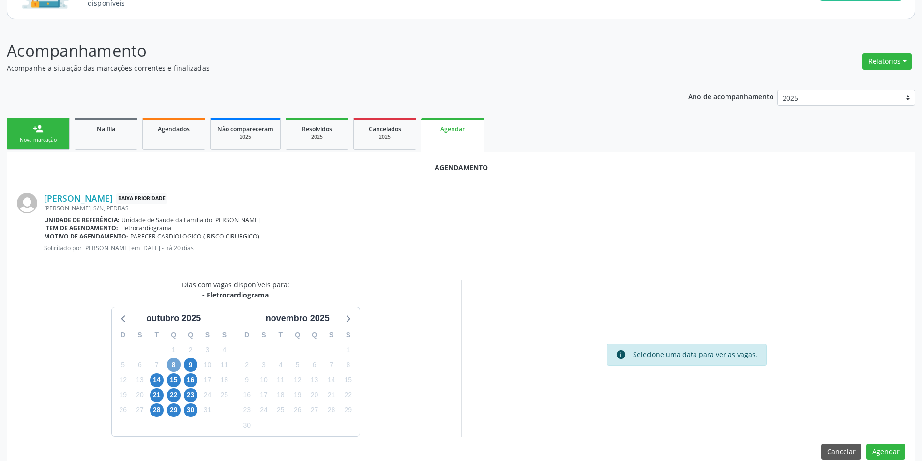
click at [175, 358] on span "8" at bounding box center [174, 365] width 14 height 14
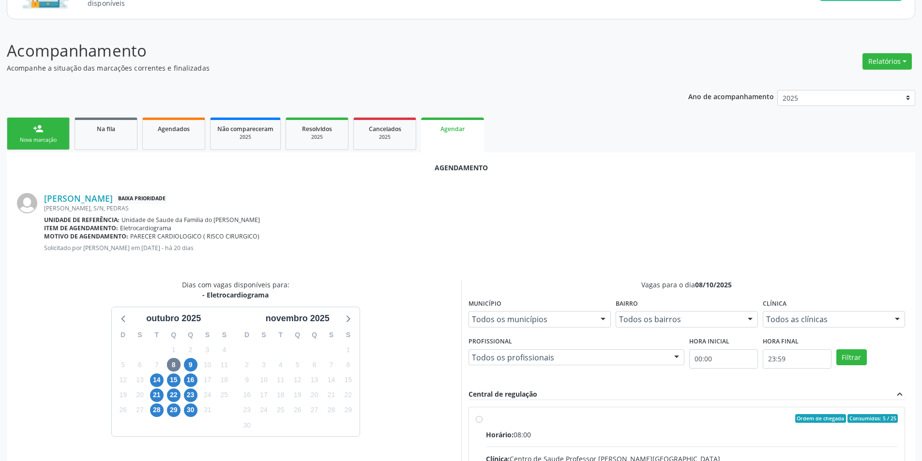
drag, startPoint x: 478, startPoint y: 422, endPoint x: 489, endPoint y: 398, distance: 25.8
click at [478, 422] on input "Ordem de chegada Consumidos: 5 / 25 Horário: 08:00 Clínica: Centro de Saude Pro…" at bounding box center [479, 418] width 7 height 9
radio input "true"
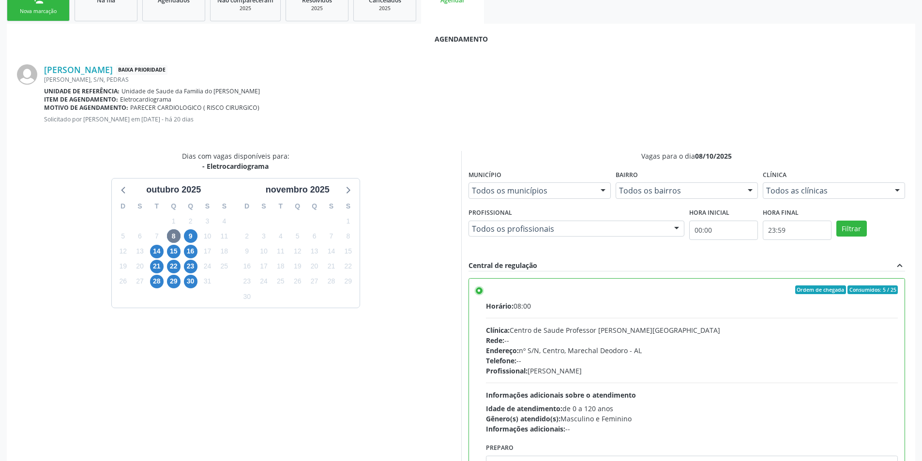
scroll to position [270, 0]
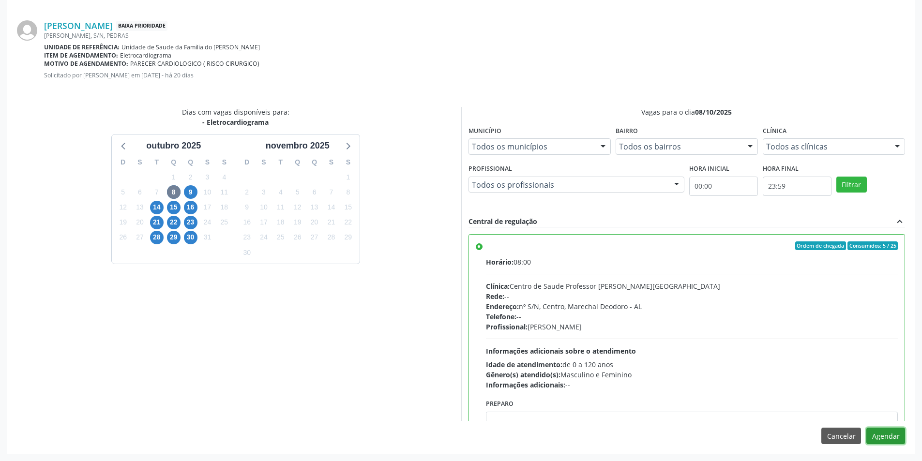
click at [887, 432] on button "Agendar" at bounding box center [885, 436] width 39 height 16
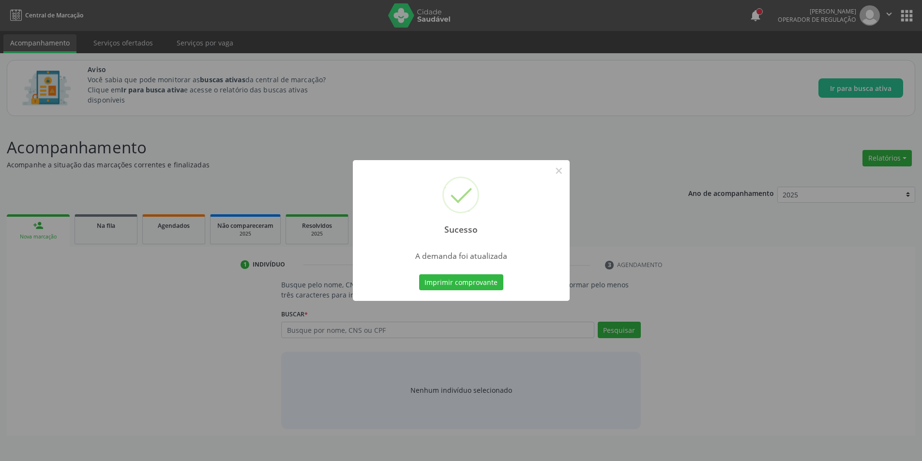
scroll to position [0, 0]
click at [565, 170] on button "×" at bounding box center [562, 171] width 16 height 16
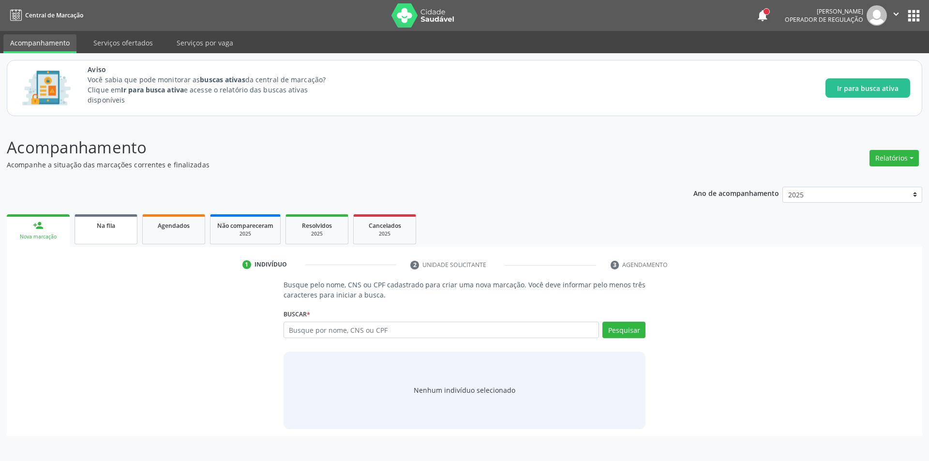
click at [114, 239] on link "Na fila" at bounding box center [106, 229] width 63 height 30
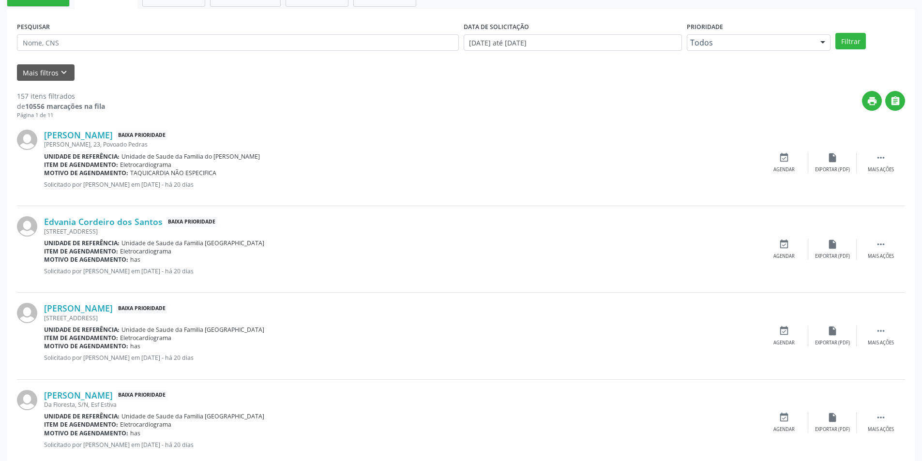
scroll to position [242, 0]
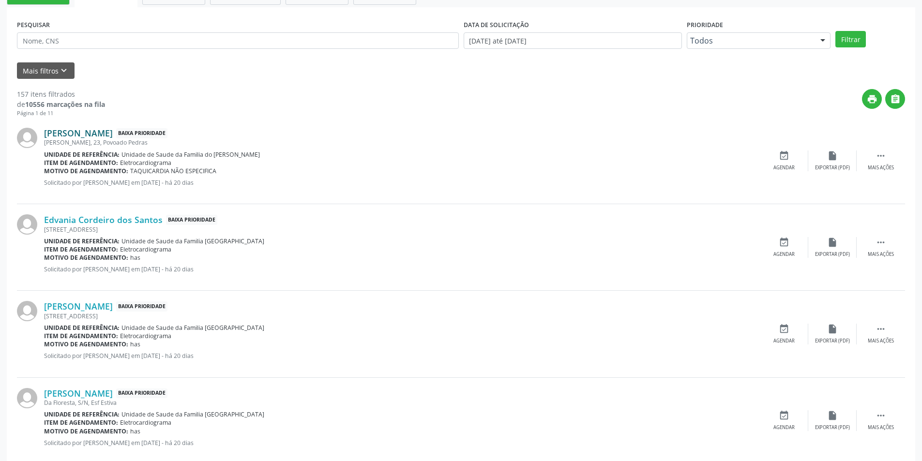
click at [90, 132] on link "[PERSON_NAME]" at bounding box center [78, 133] width 69 height 11
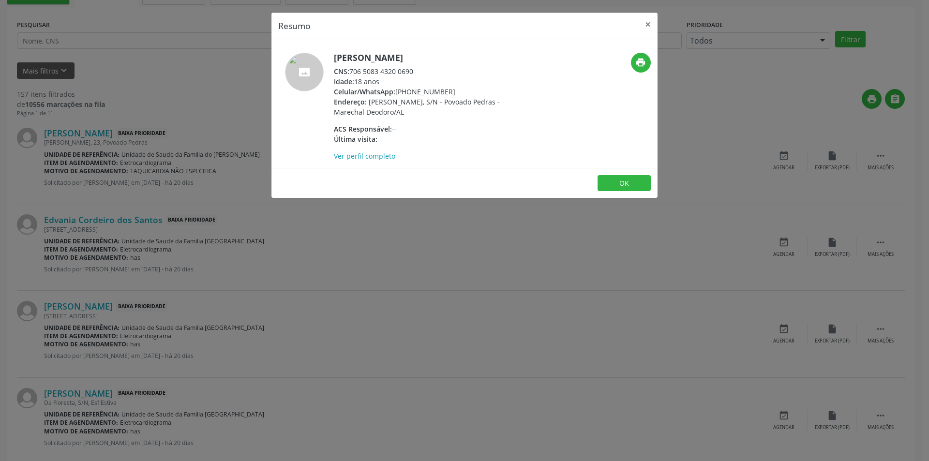
click at [352, 72] on div "CNS: 706 5083 4320 0690" at bounding box center [428, 71] width 188 height 10
drag, startPoint x: 352, startPoint y: 72, endPoint x: 412, endPoint y: 71, distance: 59.5
click at [412, 71] on div "CNS: 706 5083 4320 0690" at bounding box center [428, 71] width 188 height 10
copy div "706 5083 4320 0690"
click at [352, 255] on div "Resumo × [PERSON_NAME] CNS: 706 5083 4320 0690 Idade: 18 anos Celular/WhatsApp:…" at bounding box center [464, 230] width 929 height 461
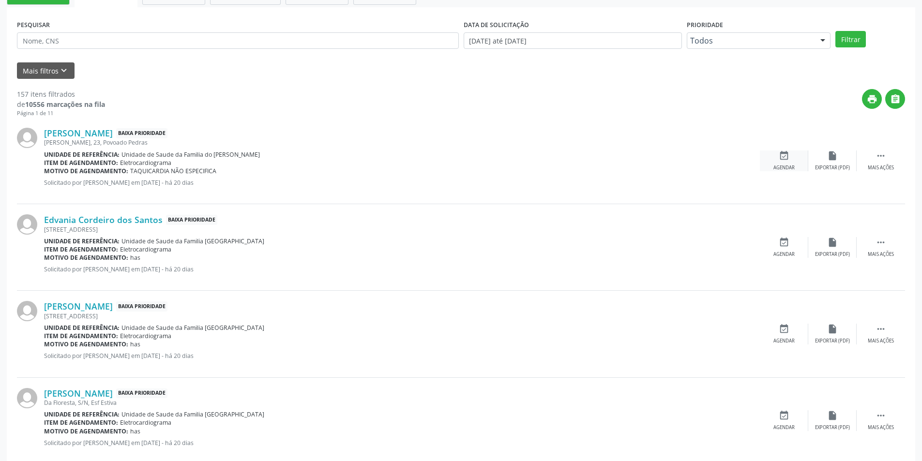
click at [794, 160] on div "event_available Agendar" at bounding box center [784, 161] width 48 height 21
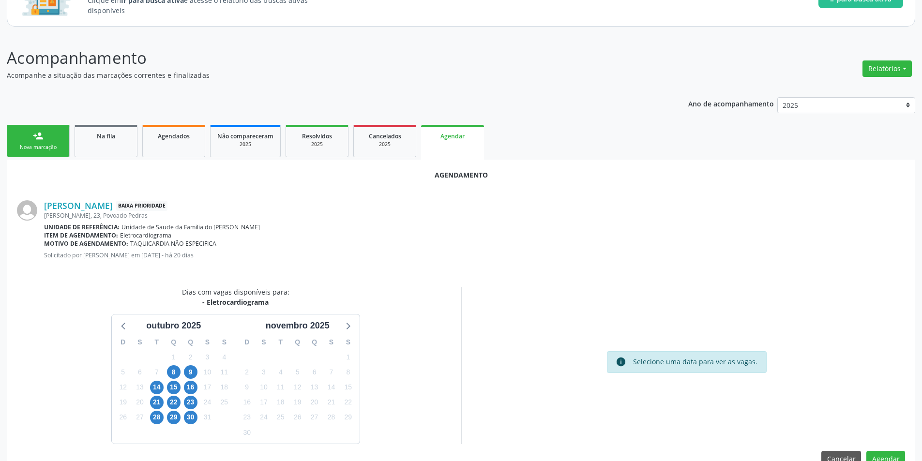
scroll to position [112, 0]
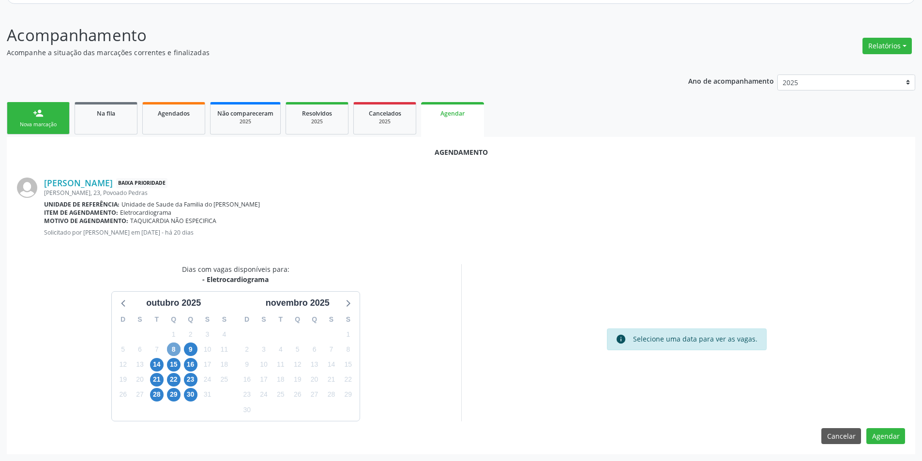
click at [171, 353] on span "8" at bounding box center [174, 350] width 14 height 14
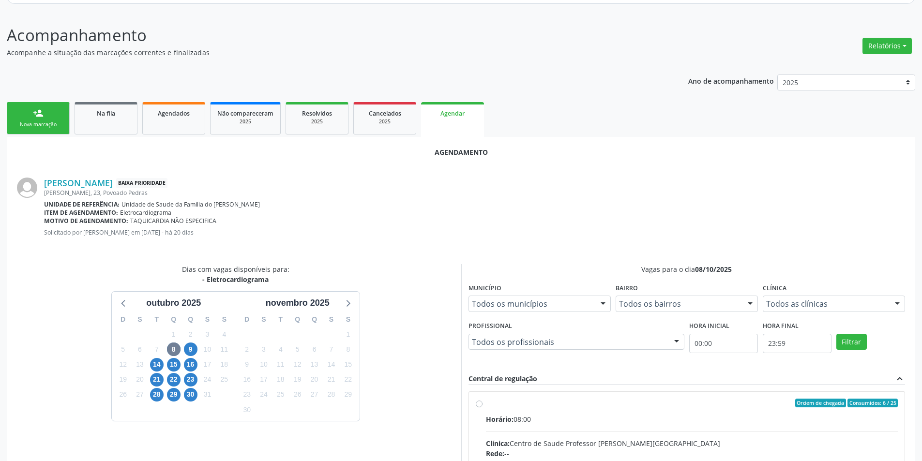
drag, startPoint x: 478, startPoint y: 405, endPoint x: 502, endPoint y: 373, distance: 39.4
click at [478, 404] on input "Ordem de chegada Consumidos: 6 / 25 Horário: 08:00 Clínica: Centro de Saude Pro…" at bounding box center [479, 403] width 7 height 9
radio input "true"
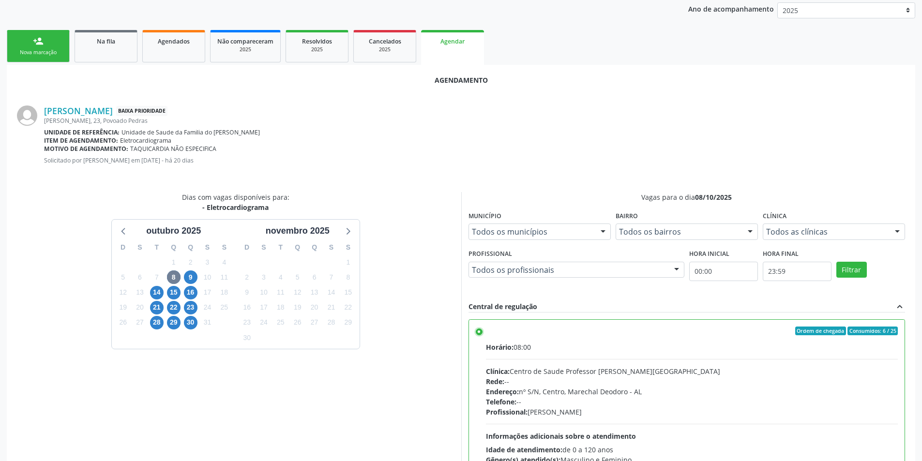
scroll to position [270, 0]
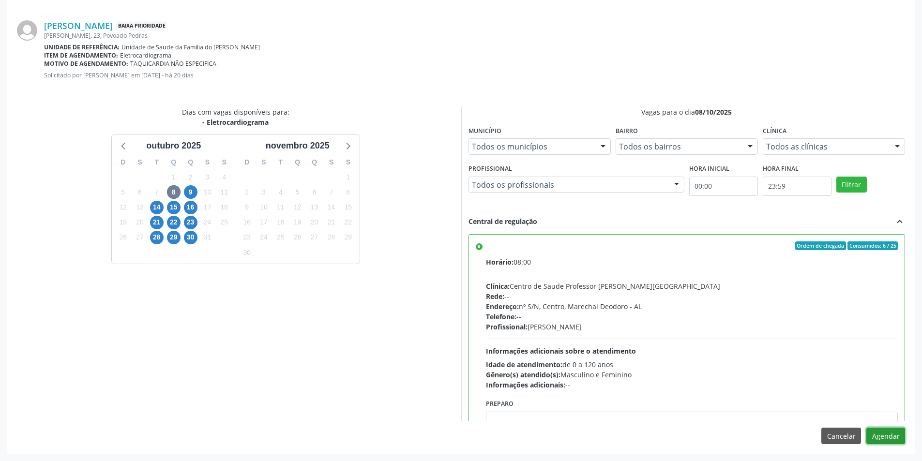
click at [898, 439] on button "Agendar" at bounding box center [885, 436] width 39 height 16
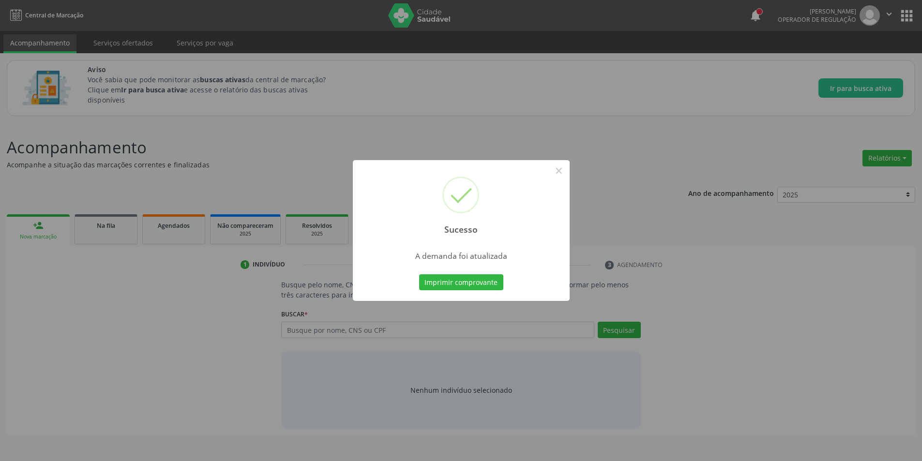
scroll to position [0, 0]
click at [559, 175] on button "×" at bounding box center [562, 171] width 16 height 16
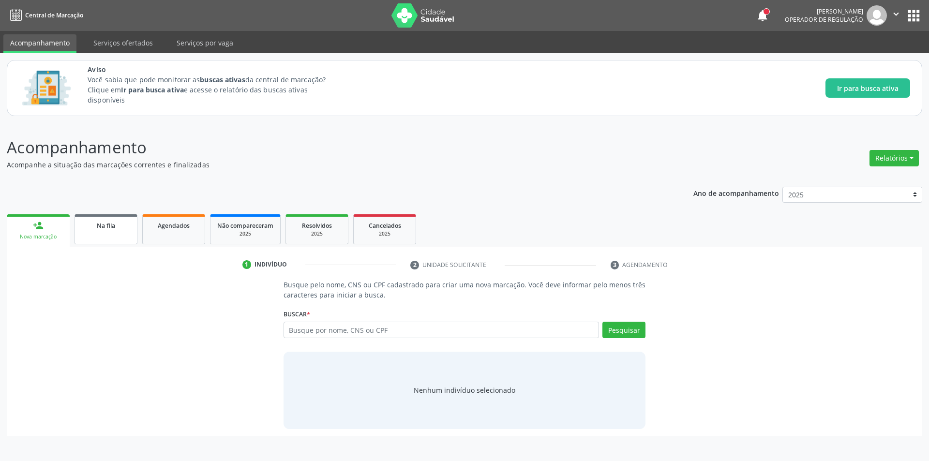
click at [87, 228] on div "Na fila" at bounding box center [106, 225] width 48 height 10
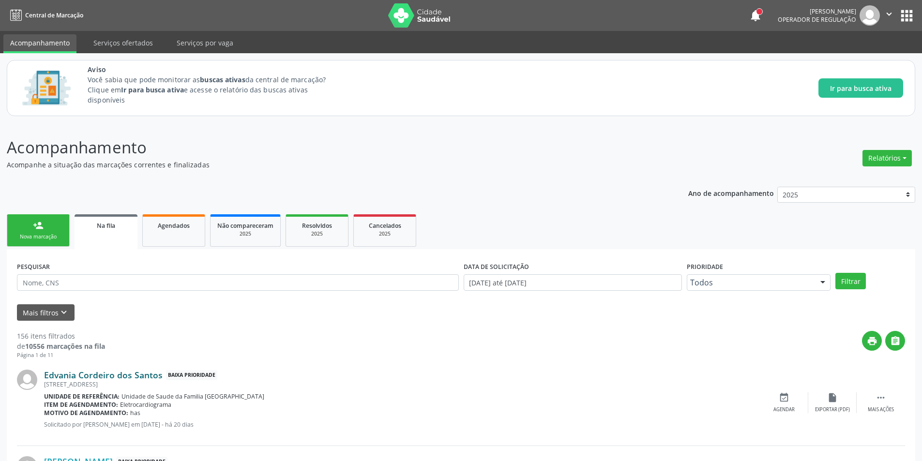
click at [109, 374] on link "Edvania Cordeiro dos Santos" at bounding box center [103, 375] width 119 height 11
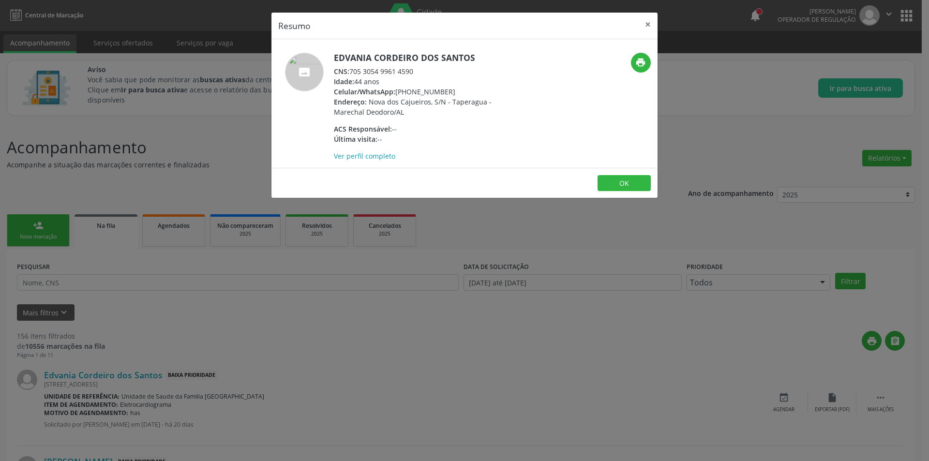
click at [352, 71] on div "CNS: 705 3054 9961 4590" at bounding box center [428, 71] width 188 height 10
drag, startPoint x: 352, startPoint y: 71, endPoint x: 408, endPoint y: 71, distance: 55.2
click at [408, 71] on div "CNS: 705 3054 9961 4590" at bounding box center [428, 71] width 188 height 10
copy div "705 3054 9961 4590"
drag, startPoint x: 351, startPoint y: 345, endPoint x: 420, endPoint y: 372, distance: 73.6
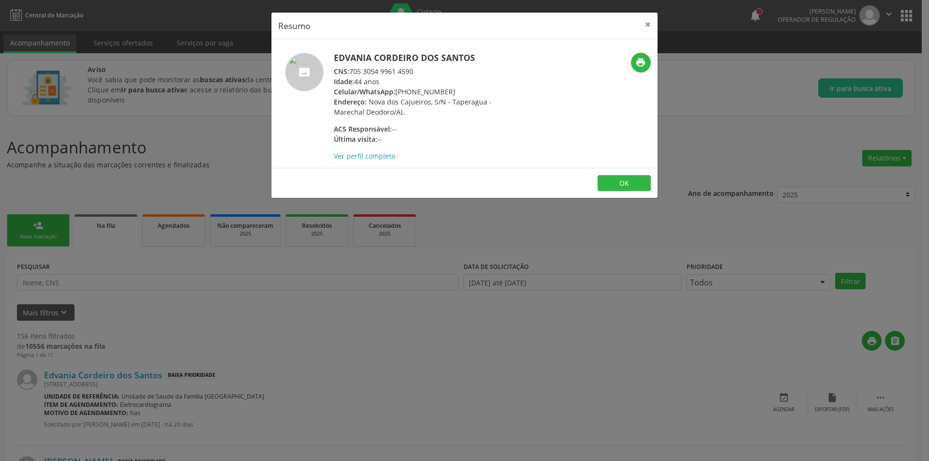
click at [352, 345] on div "Resumo × Edvania Cordeiro dos Santos CNS: 705 3054 9961 4590 Idade: 44 anos Cel…" at bounding box center [464, 230] width 929 height 461
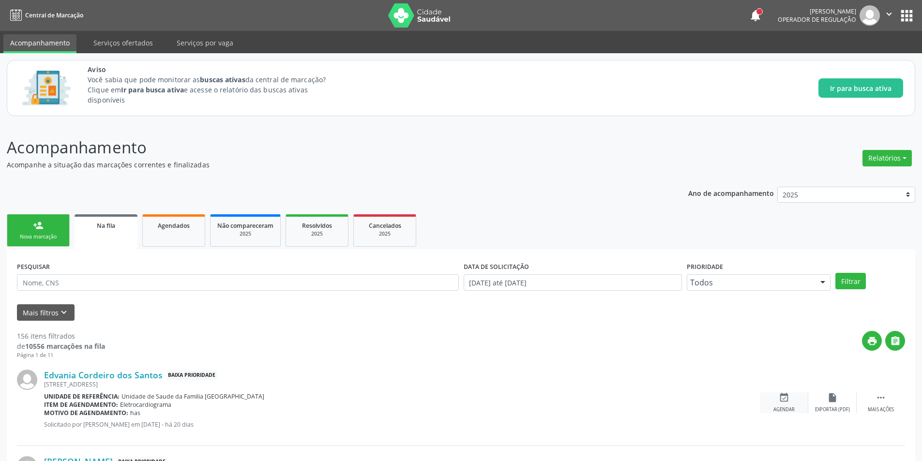
click at [782, 407] on div "Agendar" at bounding box center [783, 410] width 21 height 7
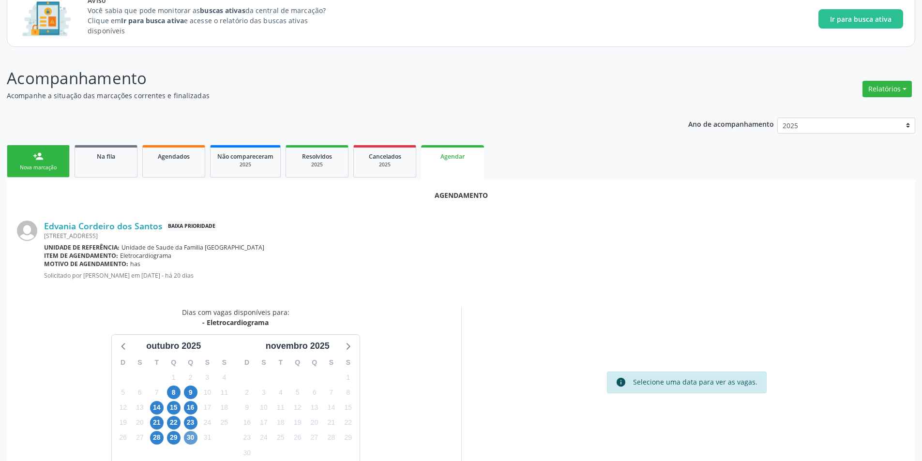
scroll to position [112, 0]
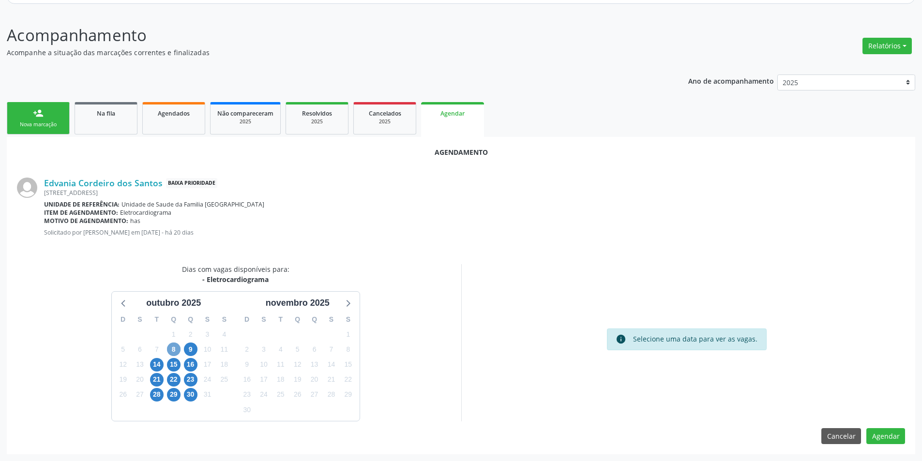
click at [171, 347] on span "8" at bounding box center [174, 350] width 14 height 14
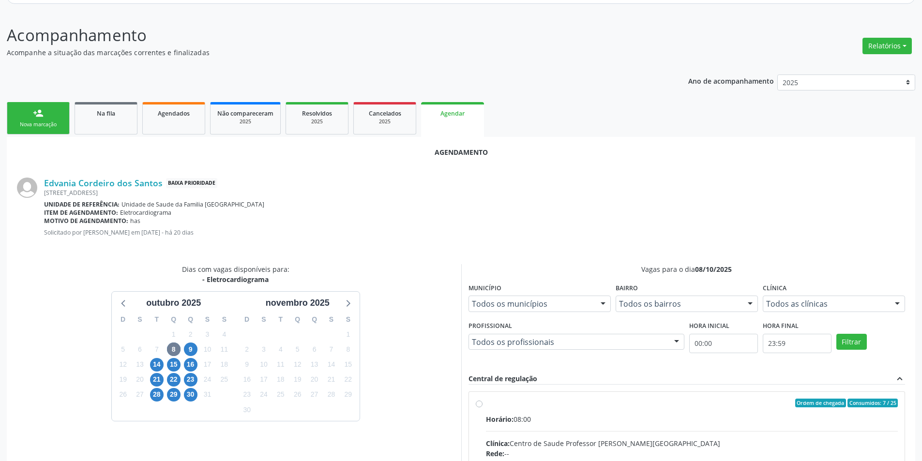
click at [481, 405] on input "Ordem de chegada Consumidos: 7 / 25 Horário: 08:00 Clínica: Centro de Saude Pro…" at bounding box center [479, 403] width 7 height 9
radio input "true"
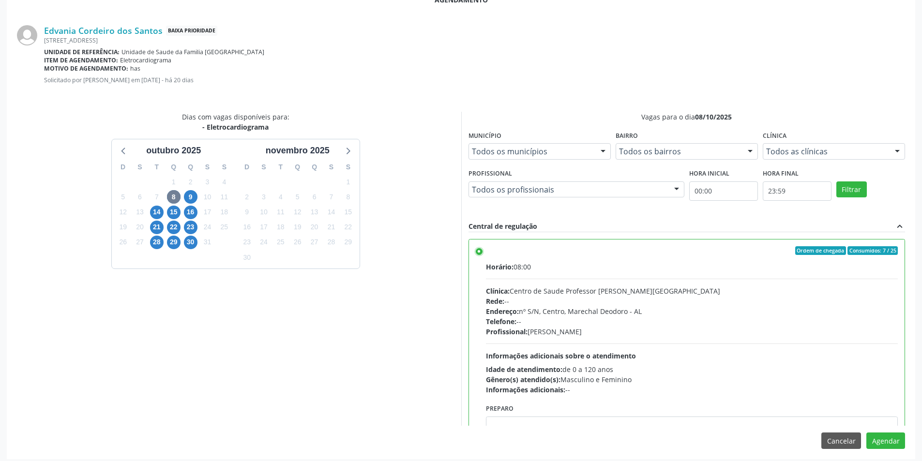
scroll to position [270, 0]
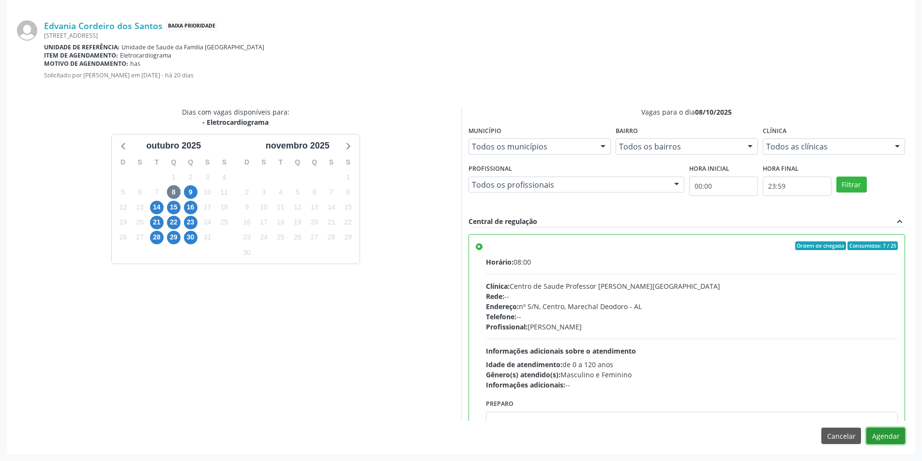
click at [877, 438] on button "Agendar" at bounding box center [885, 436] width 39 height 16
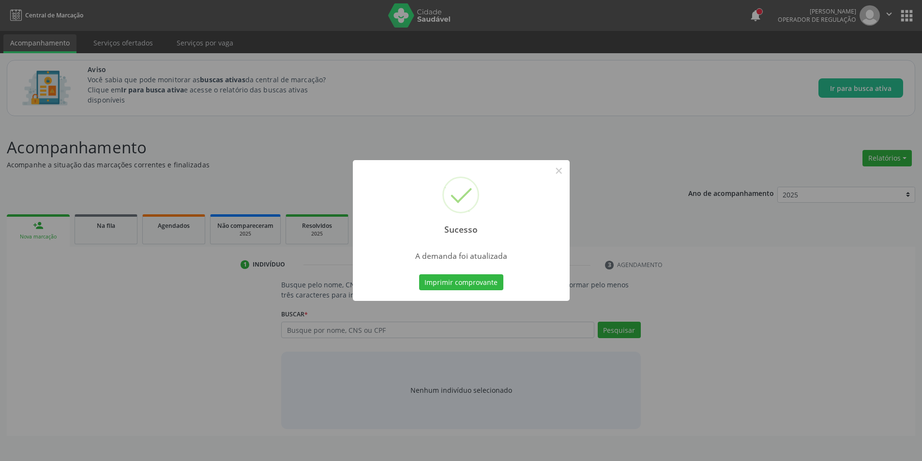
scroll to position [0, 0]
click at [562, 169] on button "×" at bounding box center [562, 171] width 16 height 16
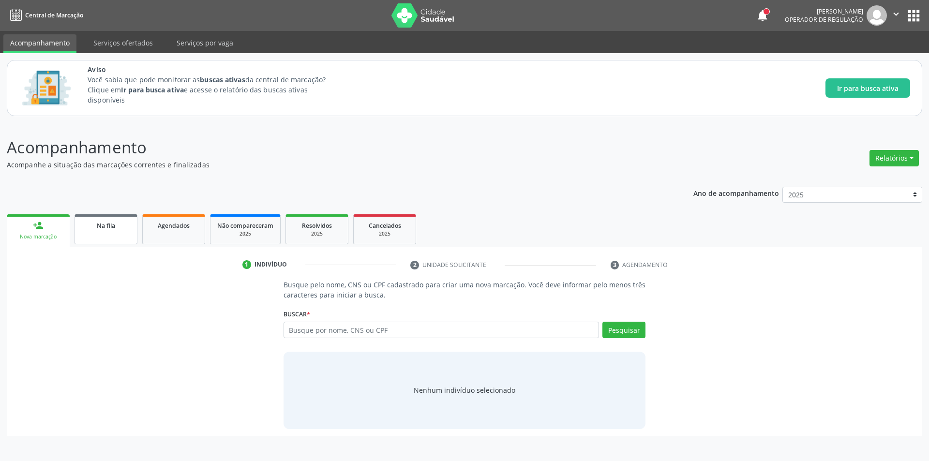
click at [80, 232] on link "Na fila" at bounding box center [106, 229] width 63 height 30
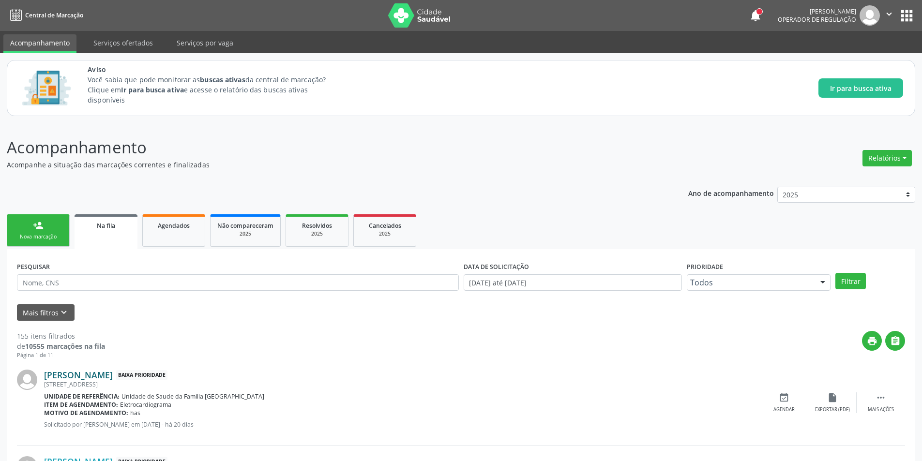
click at [113, 373] on link "[PERSON_NAME]" at bounding box center [78, 375] width 69 height 11
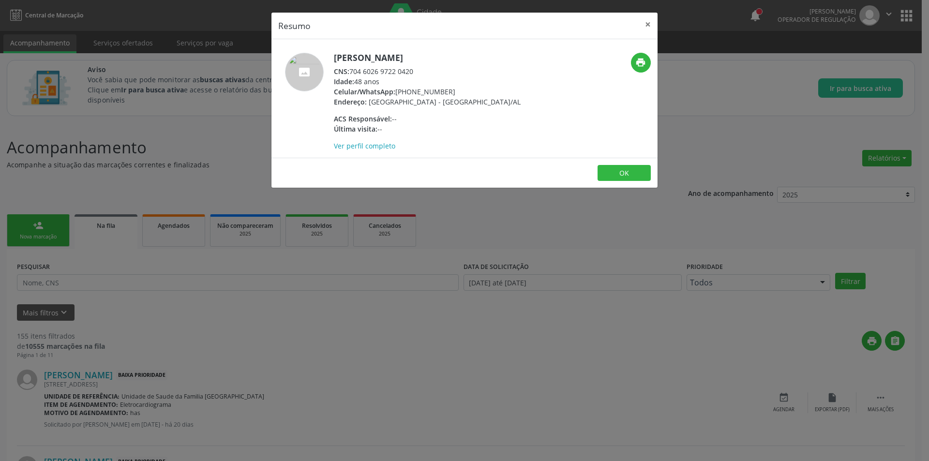
click at [352, 71] on div "CNS: 704 6026 9722 0420" at bounding box center [427, 71] width 187 height 10
drag, startPoint x: 352, startPoint y: 71, endPoint x: 409, endPoint y: 78, distance: 57.6
click at [409, 78] on div "[PERSON_NAME] CNS: 704 6026 9722 0420 Idade: 48 anos Celular/WhatsApp: [PHONE_N…" at bounding box center [427, 102] width 187 height 98
click at [353, 71] on div "CNS: 704 6026 9722 0420" at bounding box center [427, 71] width 187 height 10
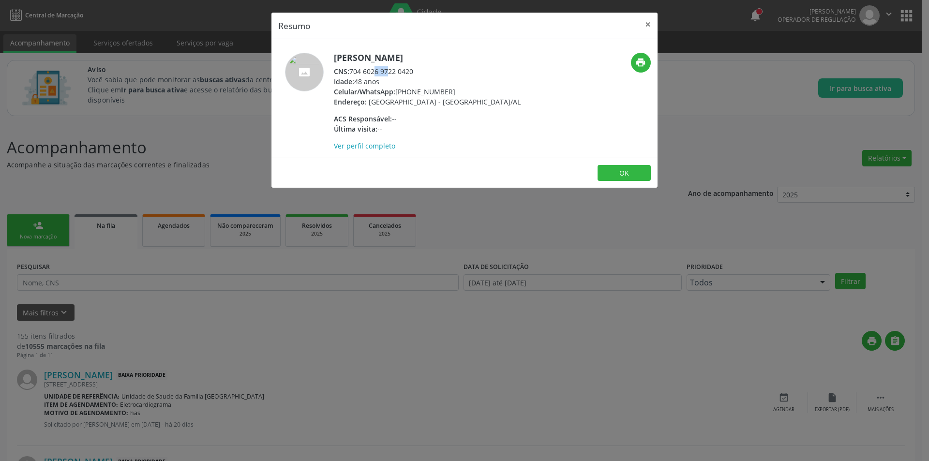
drag, startPoint x: 353, startPoint y: 71, endPoint x: 400, endPoint y: 74, distance: 46.6
click at [400, 74] on div "CNS: 704 6026 9722 0420" at bounding box center [427, 71] width 187 height 10
click at [392, 72] on div "CNS: 704 6026 9722 0420" at bounding box center [427, 71] width 187 height 10
click at [353, 71] on div "CNS: 704 6026 9722 0420" at bounding box center [427, 71] width 187 height 10
drag, startPoint x: 353, startPoint y: 71, endPoint x: 404, endPoint y: 70, distance: 51.3
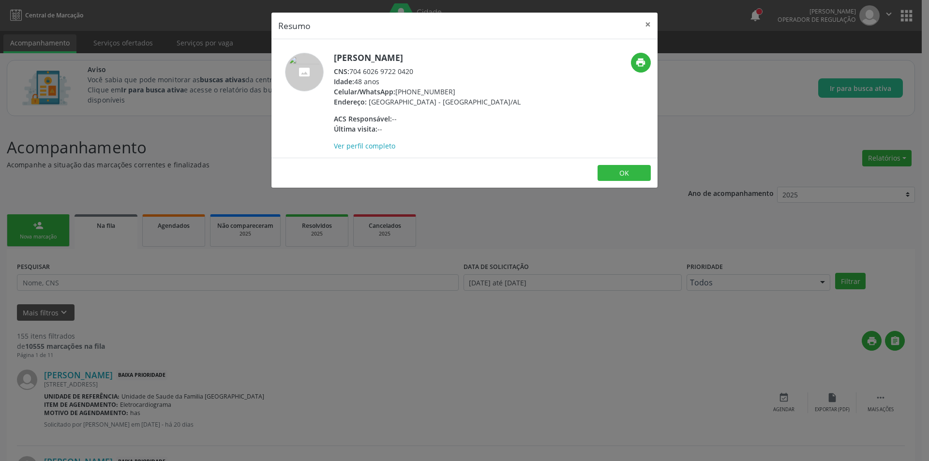
click at [407, 74] on div "CNS: 704 6026 9722 0420" at bounding box center [427, 71] width 187 height 10
copy div "704 6026 9722 0420"
click at [284, 350] on div "Resumo × [PERSON_NAME] CNS: 704 6026 9722 0420 Idade: 48 anos Celular/WhatsApp:…" at bounding box center [464, 230] width 929 height 461
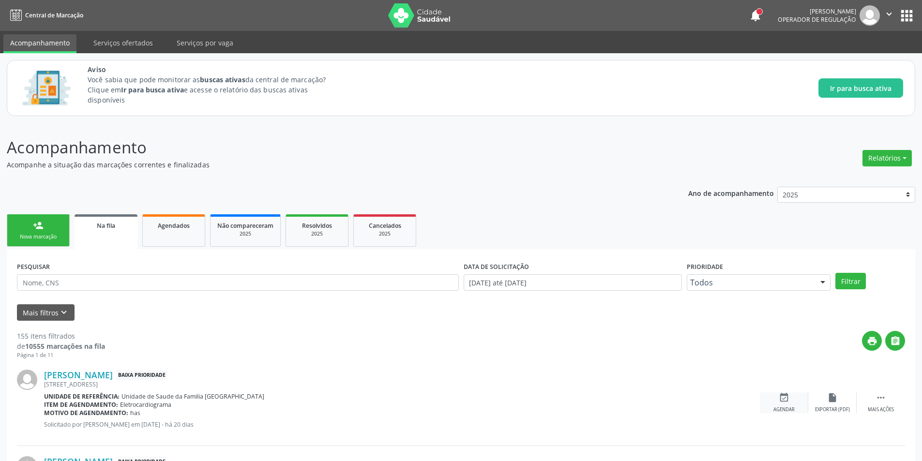
click at [776, 403] on div "event_available Agendar" at bounding box center [784, 403] width 48 height 21
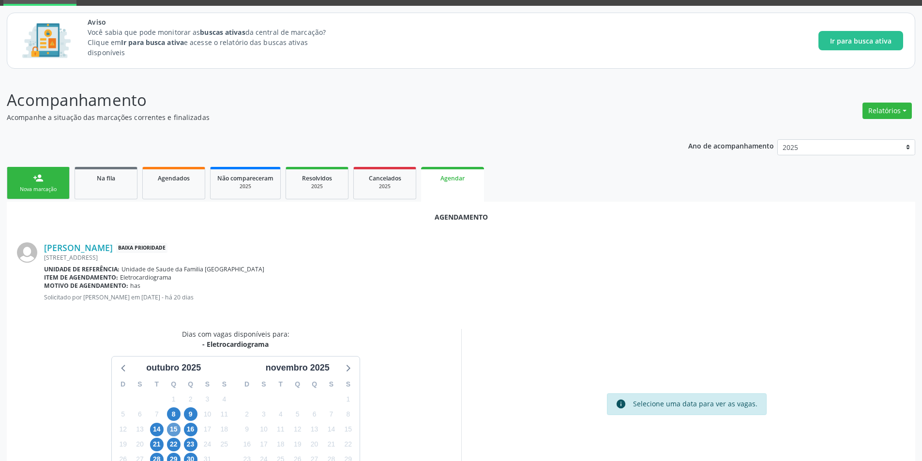
scroll to position [112, 0]
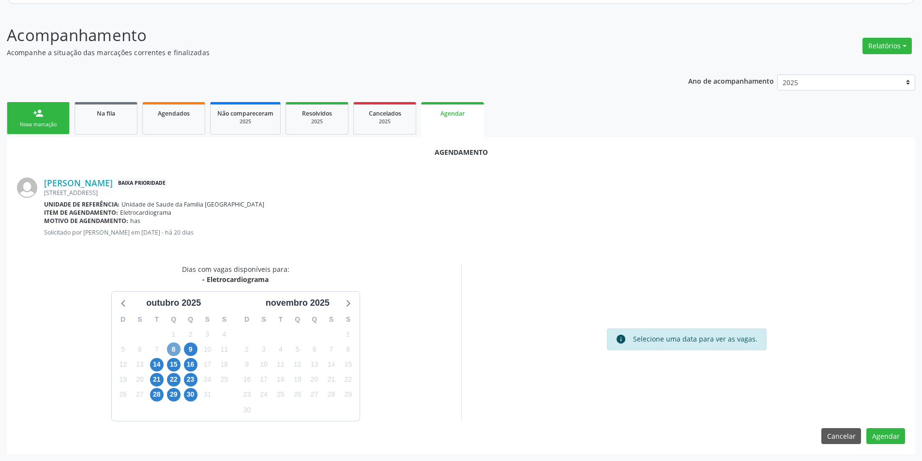
click at [174, 356] on span "8" at bounding box center [174, 350] width 14 height 14
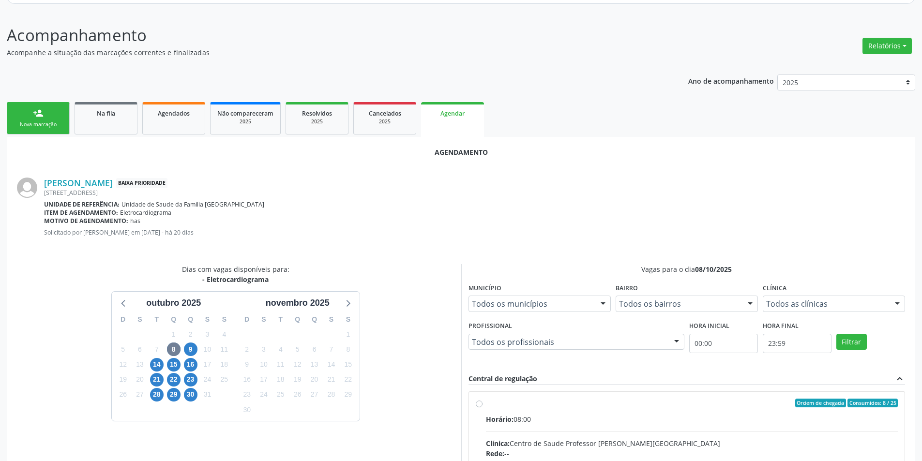
radio input "true"
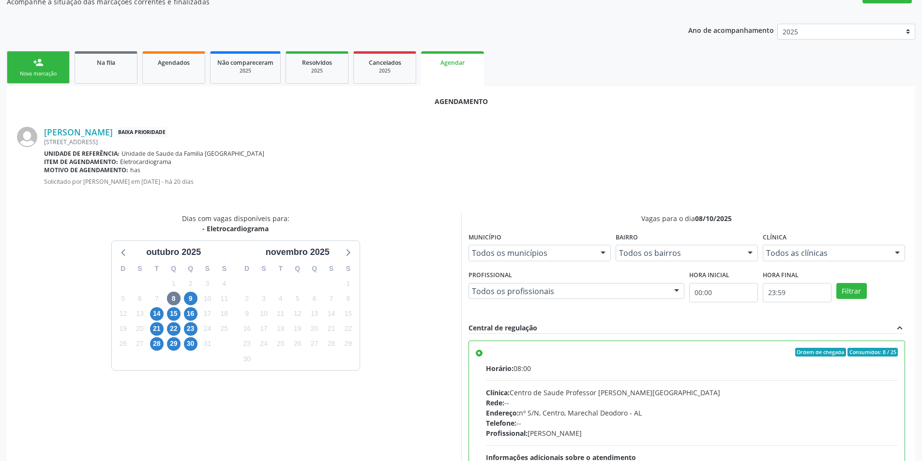
scroll to position [270, 0]
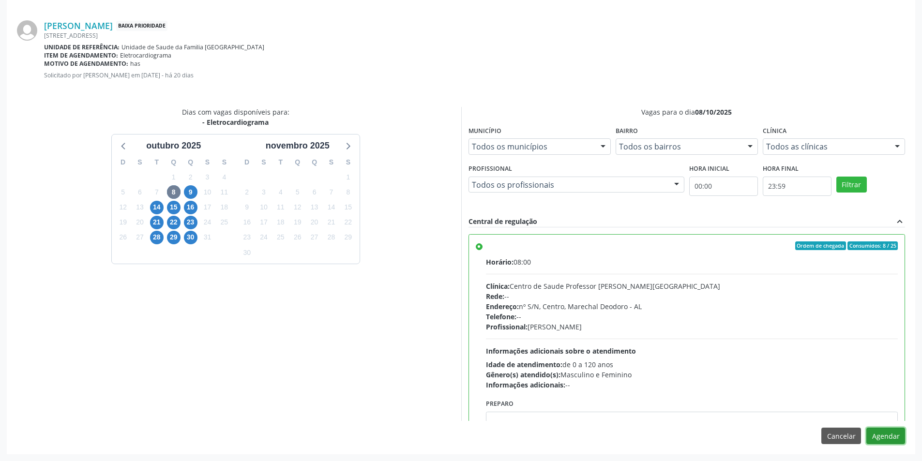
click at [895, 433] on button "Agendar" at bounding box center [885, 436] width 39 height 16
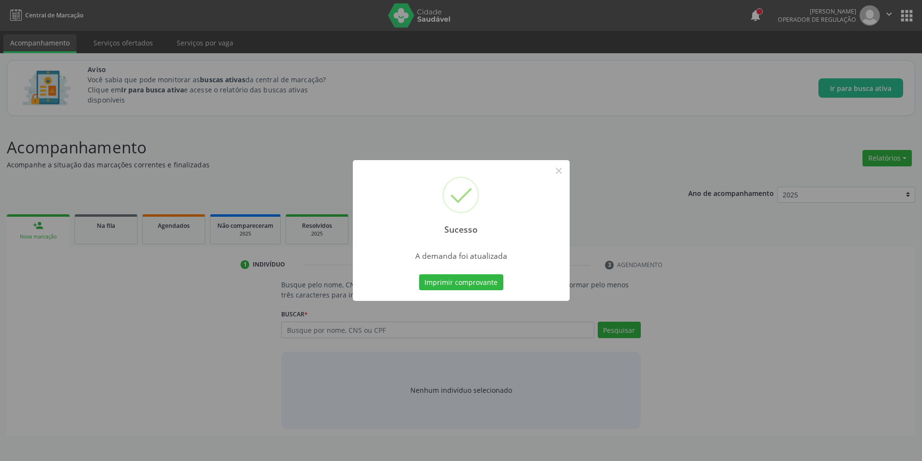
scroll to position [0, 0]
click at [562, 173] on button "×" at bounding box center [562, 171] width 16 height 16
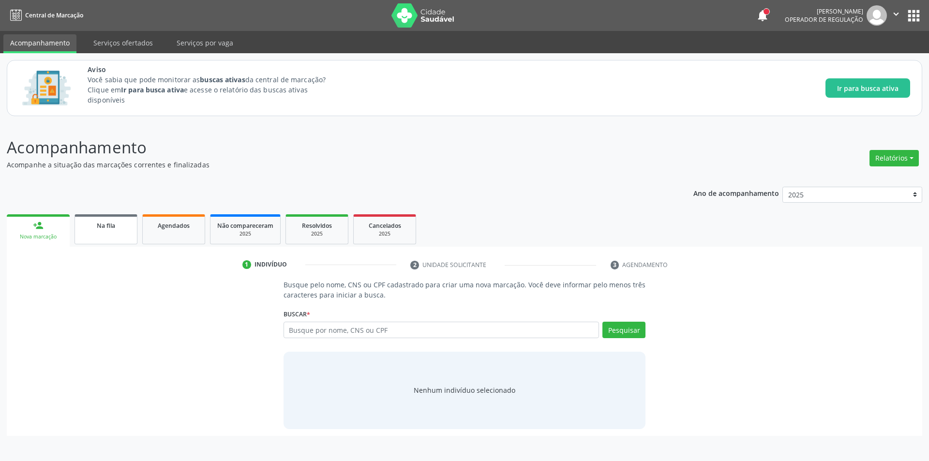
click at [86, 225] on div "Na fila" at bounding box center [106, 225] width 48 height 10
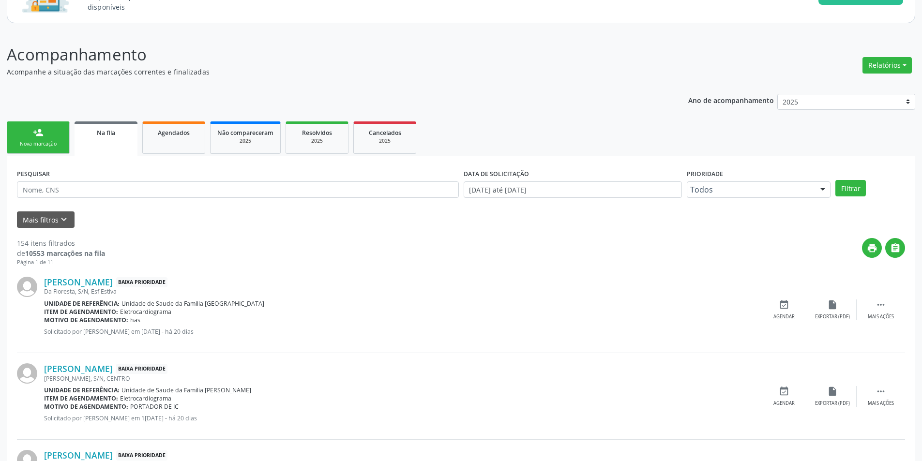
scroll to position [97, 0]
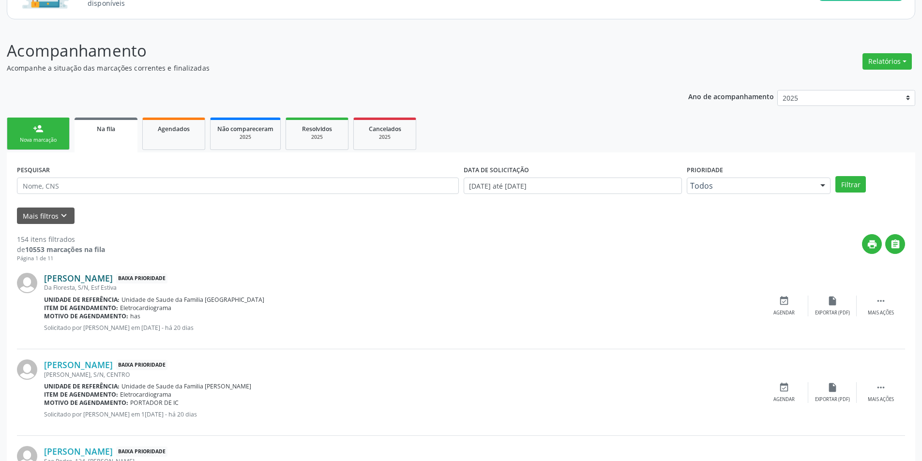
click at [93, 276] on link "[PERSON_NAME]" at bounding box center [78, 278] width 69 height 11
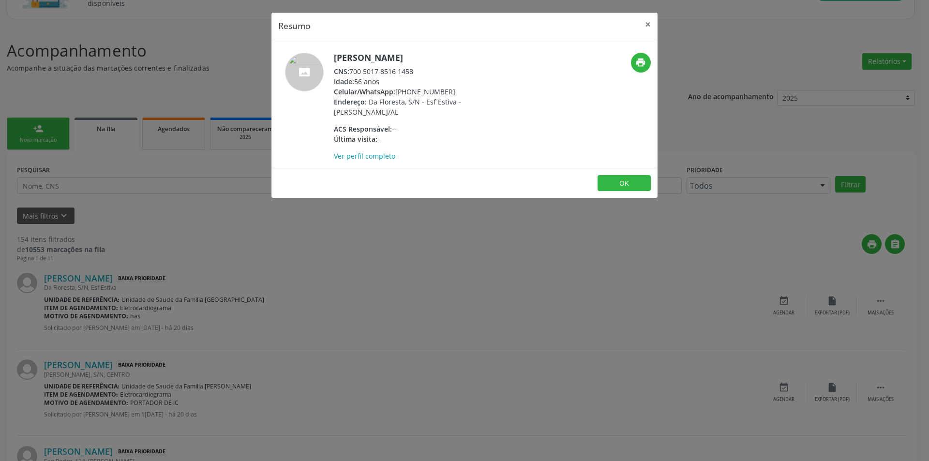
click at [352, 70] on div "CNS: 700 5017 8516 1458" at bounding box center [428, 71] width 188 height 10
drag, startPoint x: 352, startPoint y: 70, endPoint x: 407, endPoint y: 70, distance: 54.7
click at [407, 70] on div "CNS: 700 5017 8516 1458" at bounding box center [428, 71] width 188 height 10
copy div "700 5017 8516 1458"
click at [272, 326] on div "Resumo × [PERSON_NAME] CNS: 700 5017 8516 1458 Idade: 56 anos Celular/WhatsApp:…" at bounding box center [464, 230] width 929 height 461
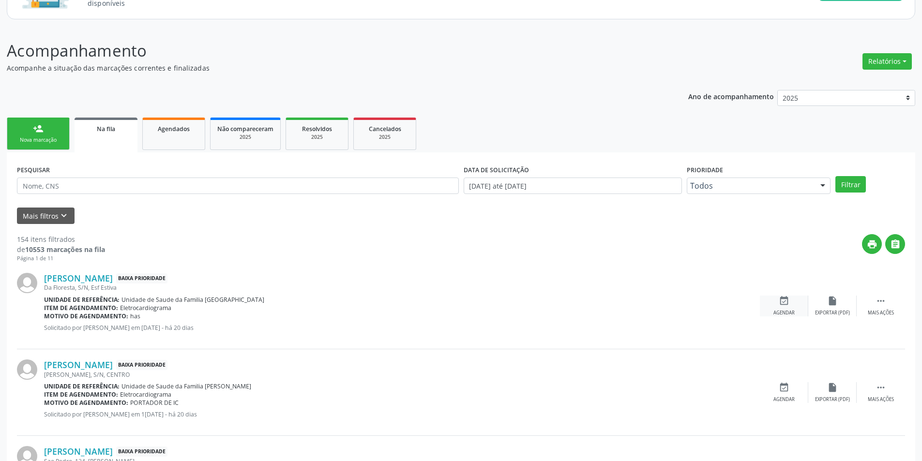
click at [780, 305] on icon "event_available" at bounding box center [784, 301] width 11 height 11
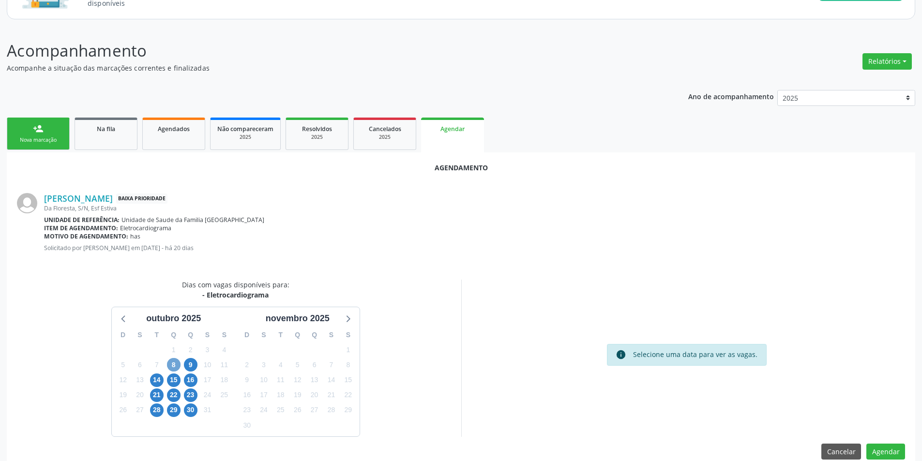
click at [171, 364] on span "8" at bounding box center [174, 365] width 14 height 14
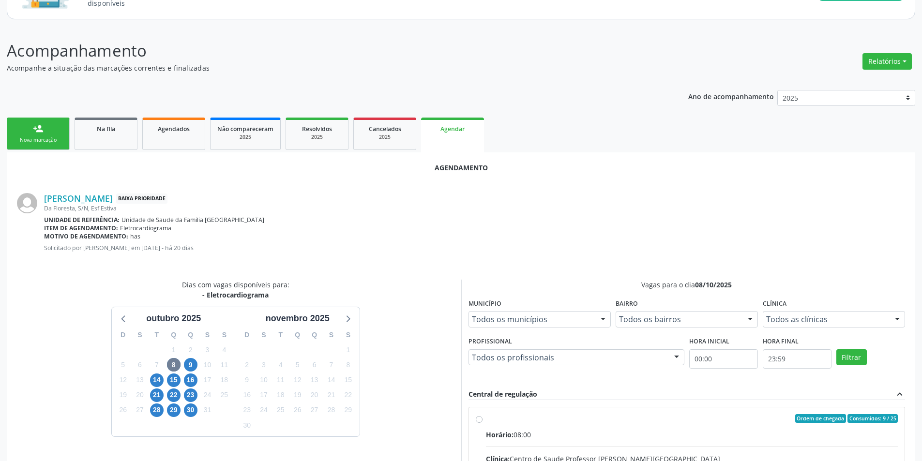
click at [478, 418] on input "Ordem de chegada Consumidos: 9 / 25 Horário: 08:00 Clínica: Centro de Saude Pro…" at bounding box center [479, 418] width 7 height 9
radio input "true"
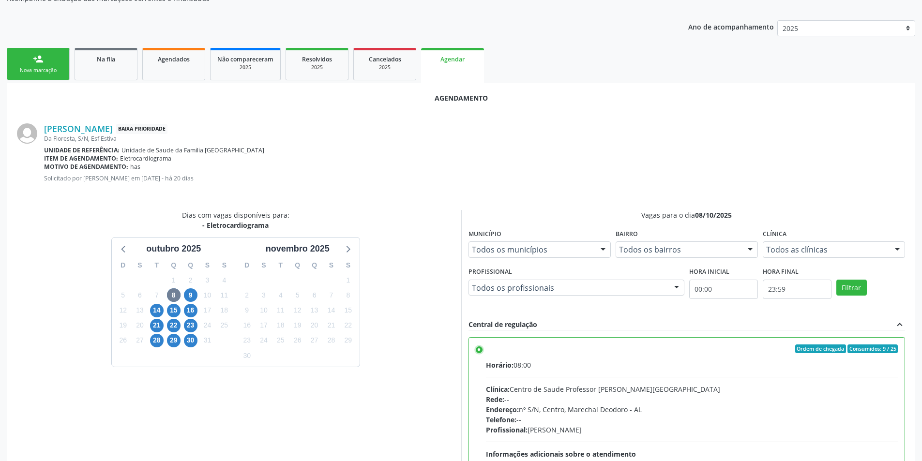
scroll to position [270, 0]
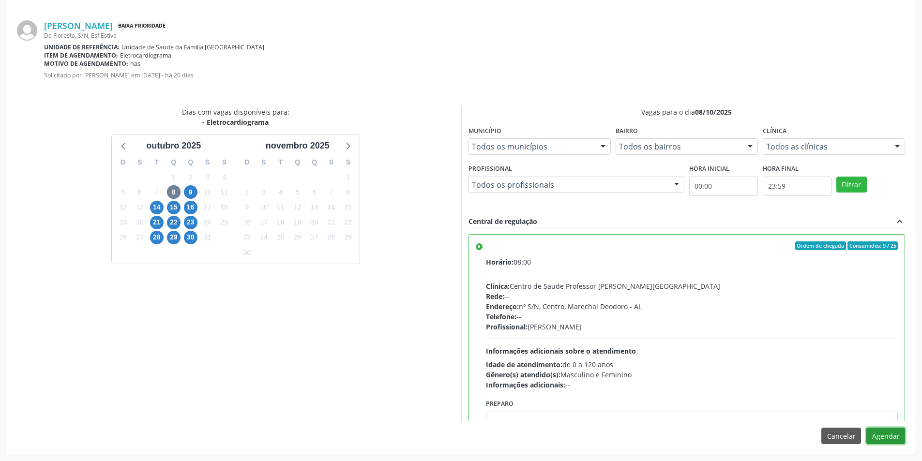
click at [889, 443] on button "Agendar" at bounding box center [885, 436] width 39 height 16
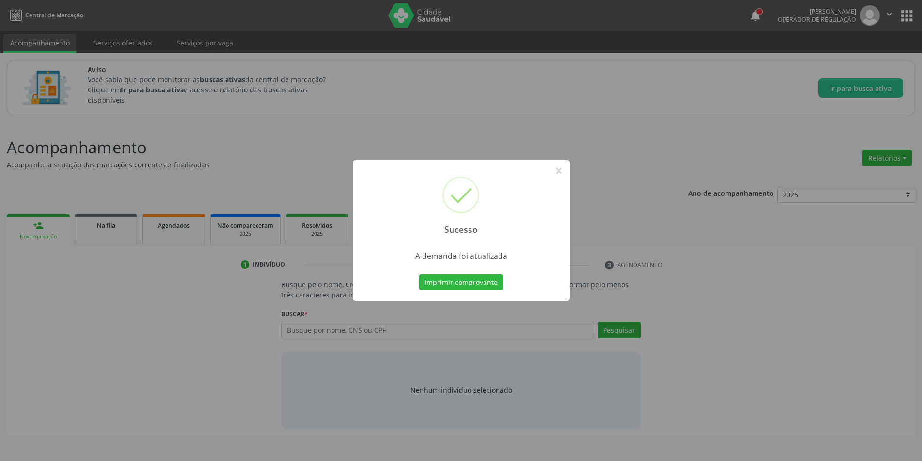
scroll to position [0, 0]
click at [565, 175] on button "×" at bounding box center [562, 171] width 16 height 16
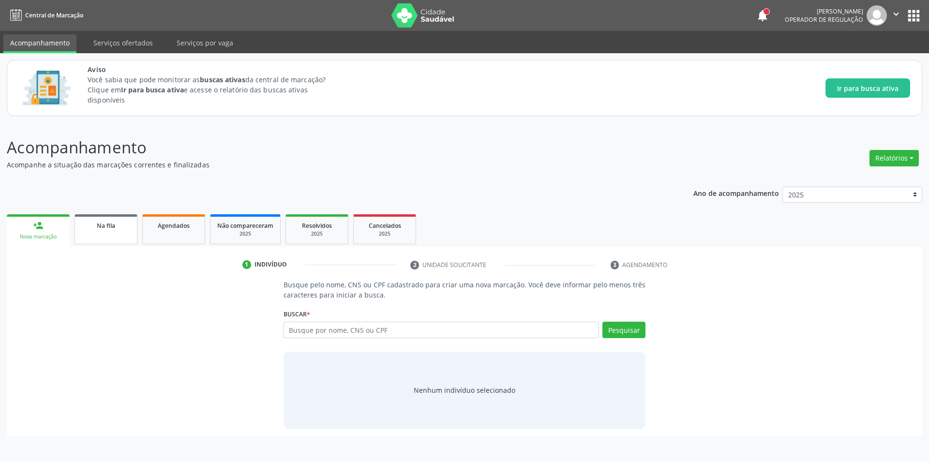
click at [122, 228] on div "Na fila" at bounding box center [106, 225] width 48 height 10
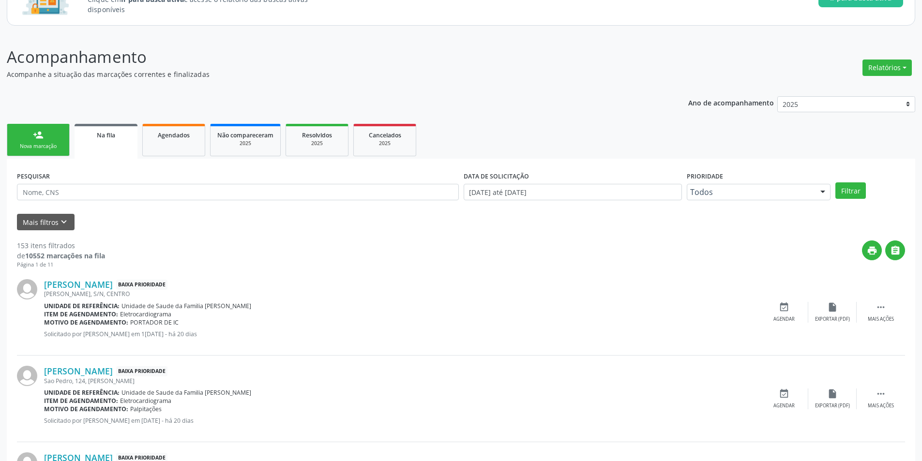
scroll to position [97, 0]
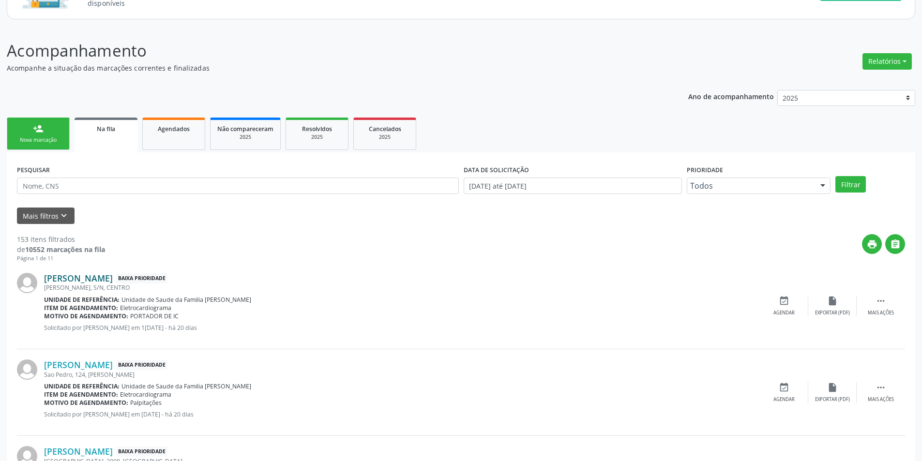
click at [108, 279] on link "[PERSON_NAME]" at bounding box center [78, 278] width 69 height 11
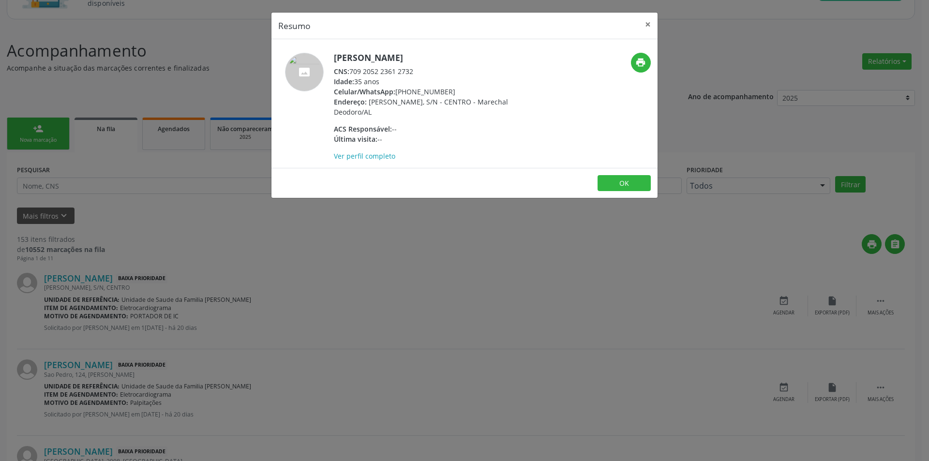
click at [352, 71] on div "CNS: 709 2052 2361 2732" at bounding box center [428, 71] width 188 height 10
drag, startPoint x: 362, startPoint y: 70, endPoint x: 411, endPoint y: 69, distance: 49.4
click at [411, 69] on div "CNS: 709 2052 2361 2732" at bounding box center [428, 71] width 188 height 10
click at [347, 291] on div "Resumo × [PERSON_NAME] CNS: 709 2052 2361 2732 Idade: 35 anos Celular/WhatsApp:…" at bounding box center [464, 230] width 929 height 461
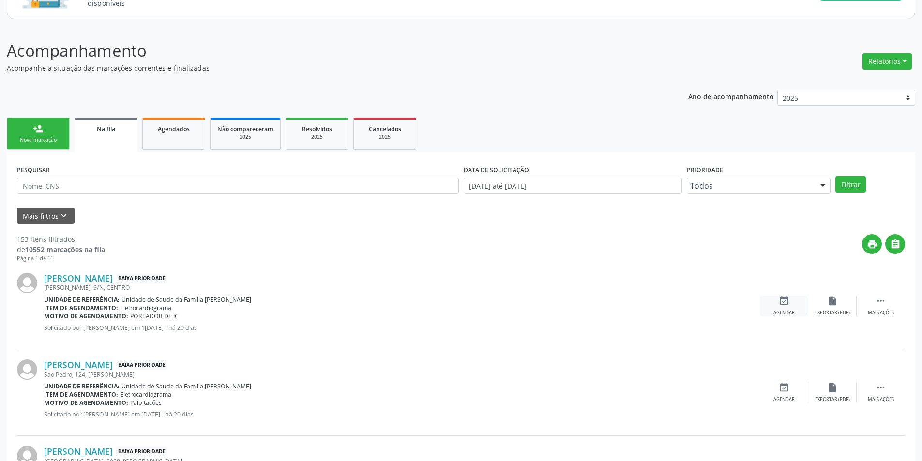
click at [795, 310] on div "event_available Agendar" at bounding box center [784, 306] width 48 height 21
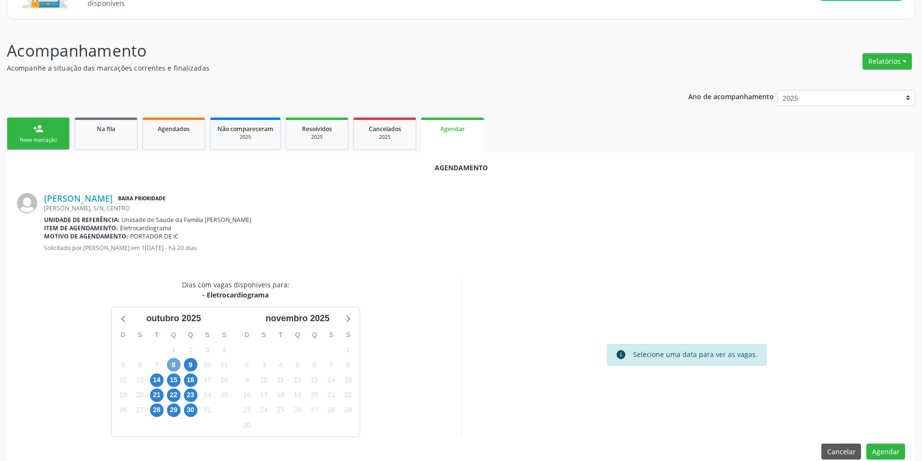
click at [168, 362] on span "8" at bounding box center [174, 365] width 14 height 14
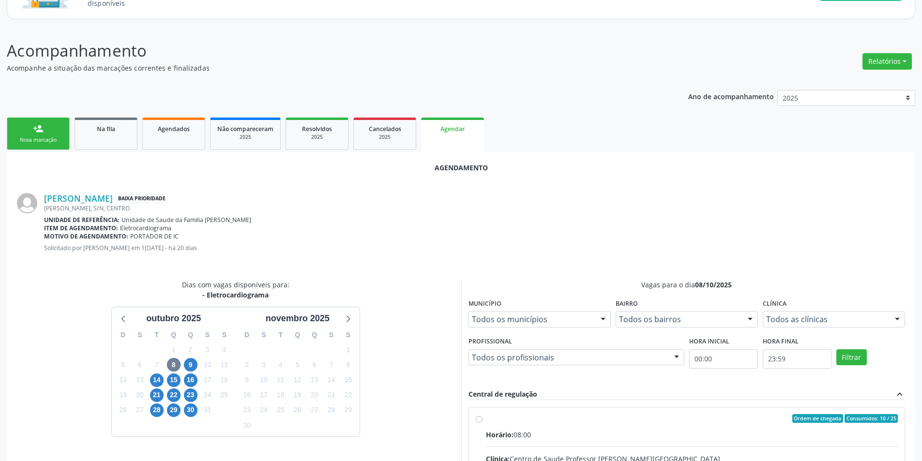
click at [476, 421] on input "Ordem de chegada Consumidos: 10 / 25 Horário: 08:00 Clínica: Centro de Saude Pr…" at bounding box center [479, 418] width 7 height 9
radio input "true"
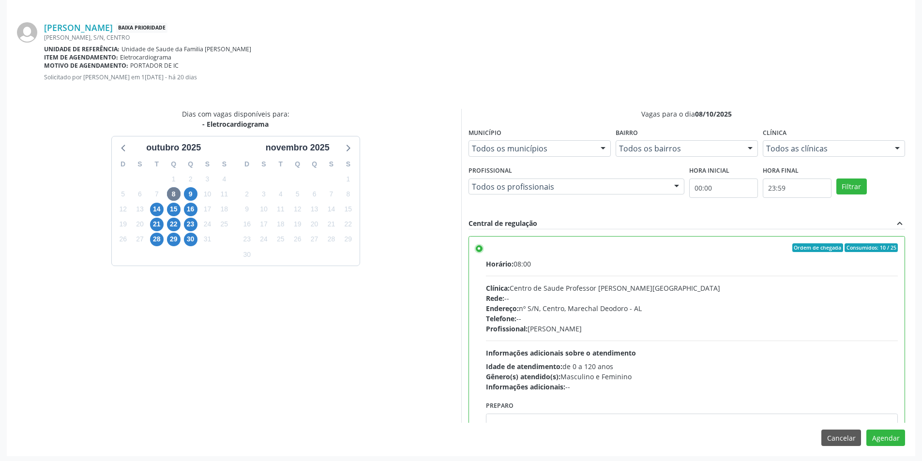
scroll to position [270, 0]
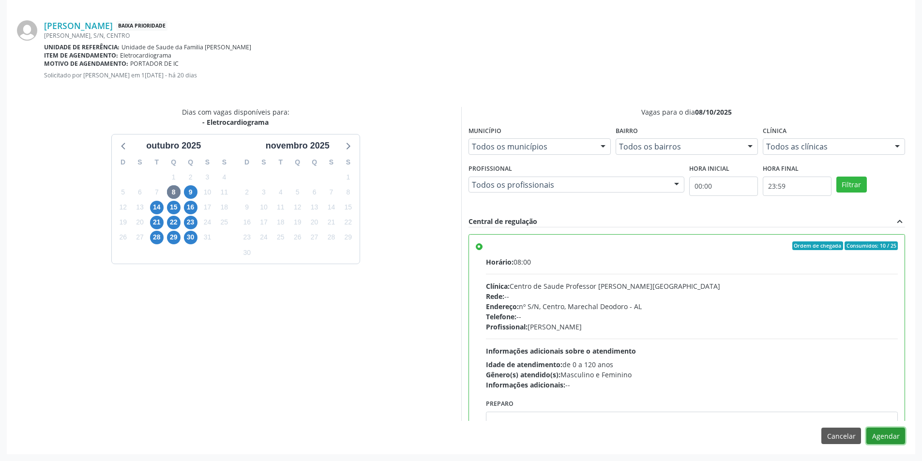
click at [891, 439] on button "Agendar" at bounding box center [885, 436] width 39 height 16
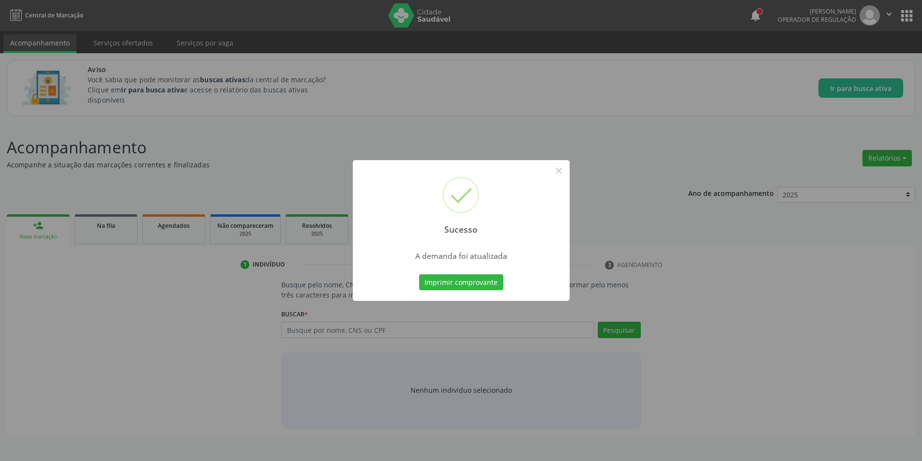
scroll to position [0, 0]
click at [567, 170] on button "×" at bounding box center [562, 171] width 16 height 16
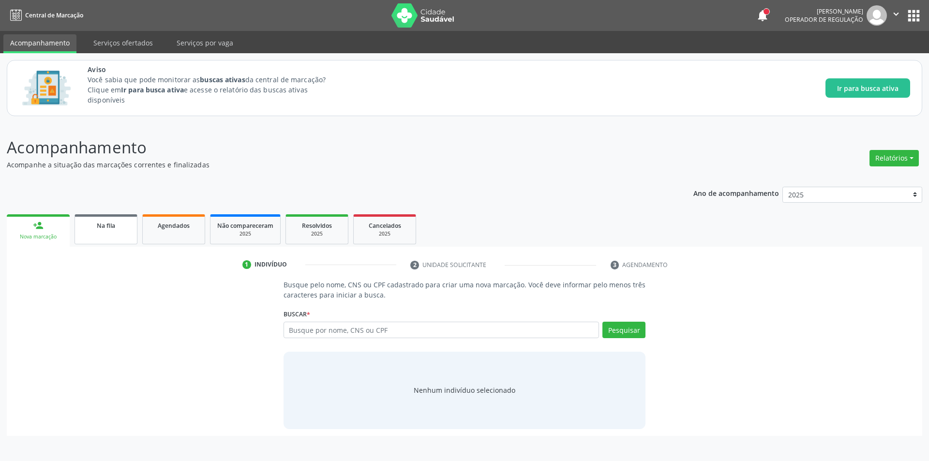
drag, startPoint x: 96, startPoint y: 228, endPoint x: 101, endPoint y: 236, distance: 8.7
click at [97, 228] on div "Na fila" at bounding box center [106, 225] width 48 height 10
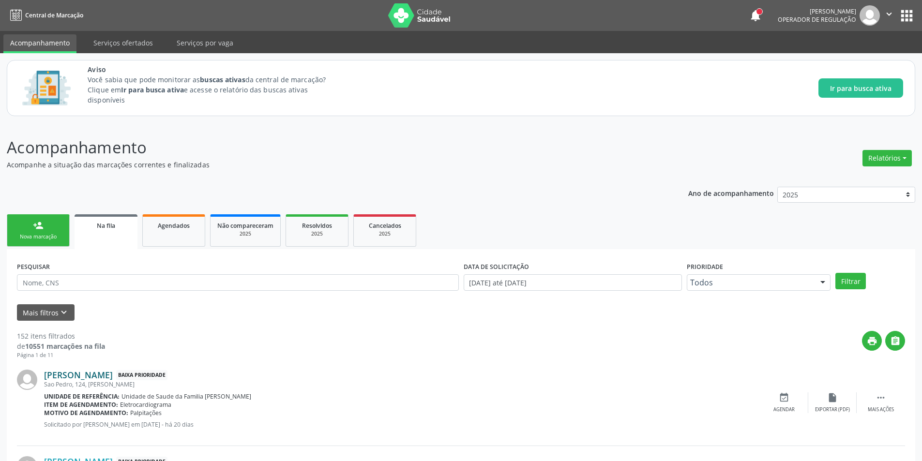
click at [108, 377] on link "[PERSON_NAME]" at bounding box center [78, 375] width 69 height 11
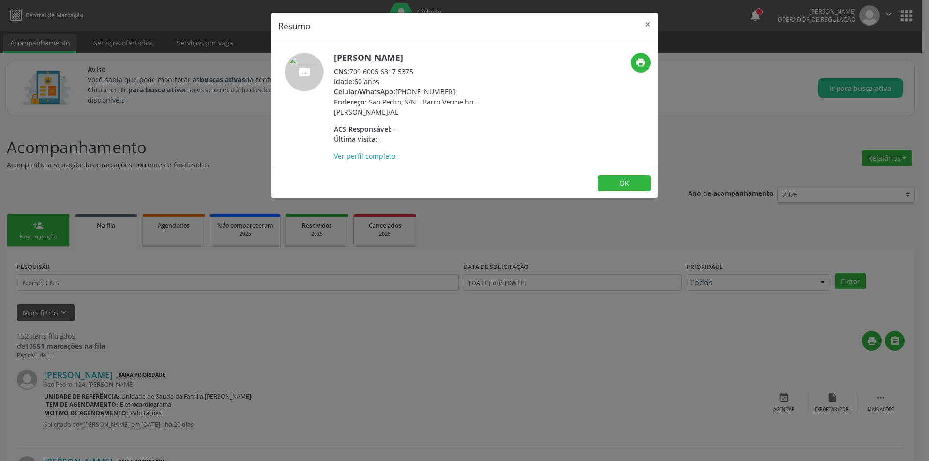
click at [353, 70] on div "CNS: 709 6006 6317 5375" at bounding box center [428, 71] width 188 height 10
drag, startPoint x: 353, startPoint y: 70, endPoint x: 403, endPoint y: 72, distance: 49.9
click at [403, 72] on div "CNS: 709 6006 6317 5375" at bounding box center [428, 71] width 188 height 10
click at [229, 282] on div "Resumo × [PERSON_NAME] CNS: 709 6006 6317 5375 Idade: 60 anos Celular/WhatsApp:…" at bounding box center [464, 230] width 929 height 461
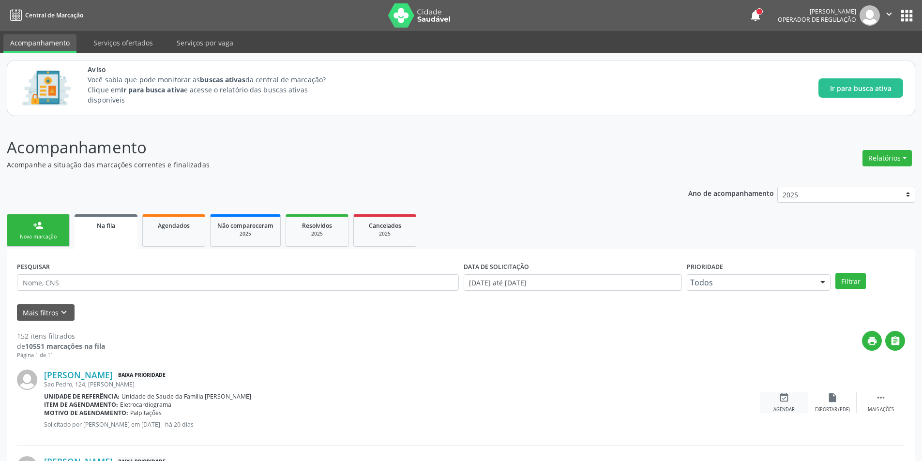
click at [790, 408] on div "Agendar" at bounding box center [783, 410] width 21 height 7
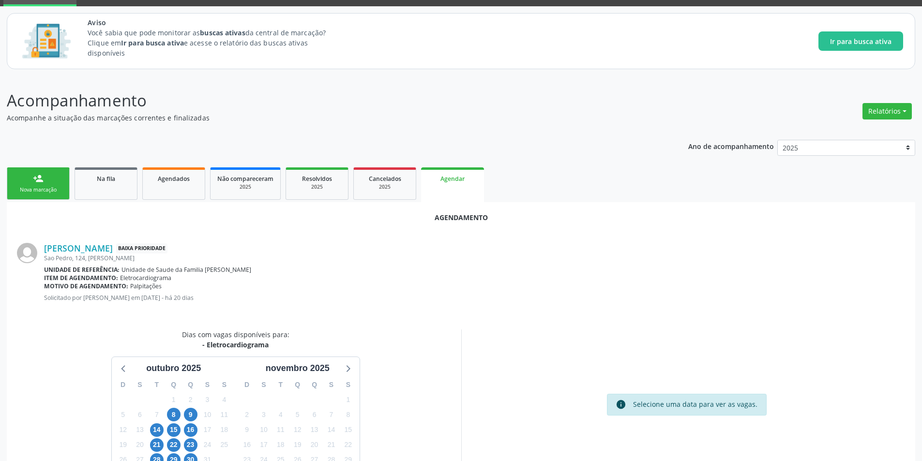
scroll to position [112, 0]
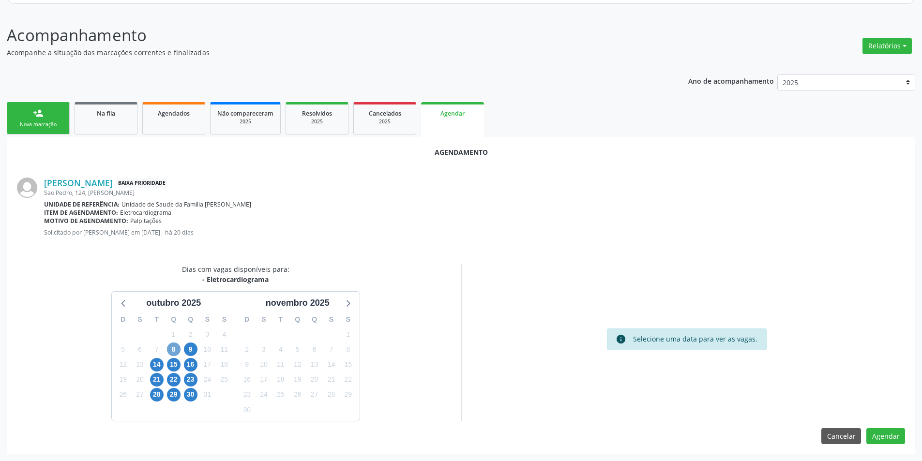
click at [172, 356] on span "8" at bounding box center [174, 350] width 14 height 14
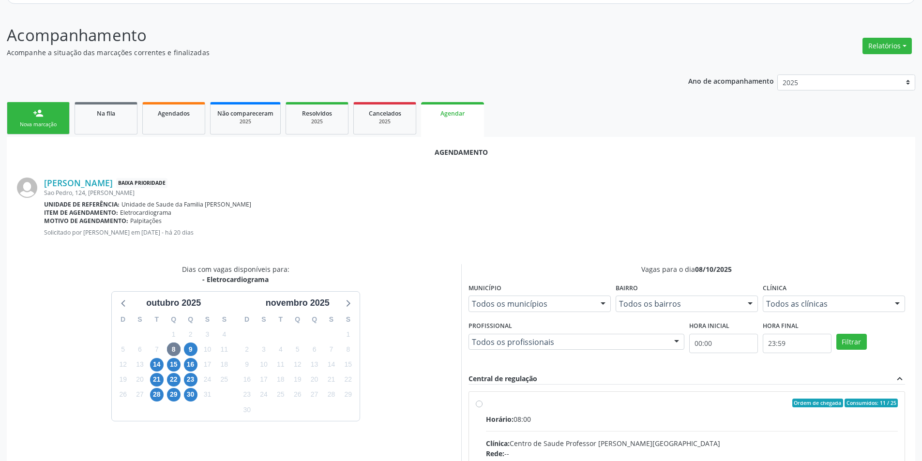
drag, startPoint x: 479, startPoint y: 406, endPoint x: 509, endPoint y: 367, distance: 49.3
click at [479, 406] on input "Ordem de chegada Consumidos: 11 / 25 Horário: 08:00 Clínica: Centro de Saude Pr…" at bounding box center [479, 403] width 7 height 9
radio input "true"
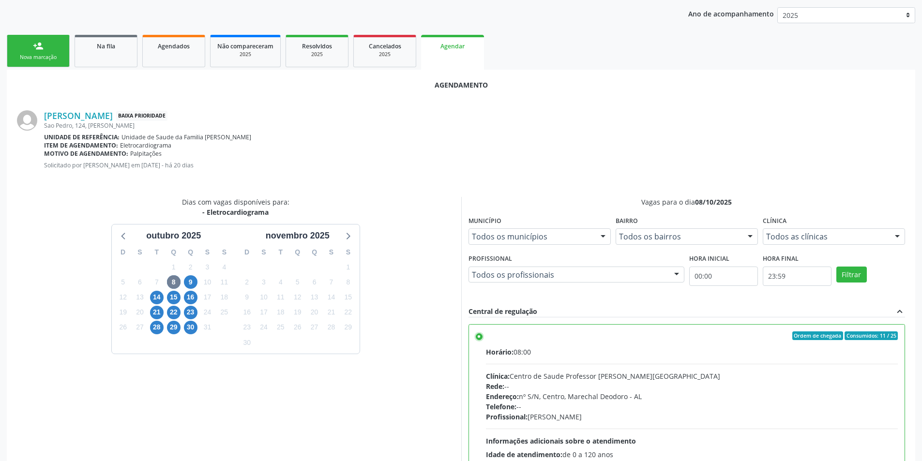
scroll to position [270, 0]
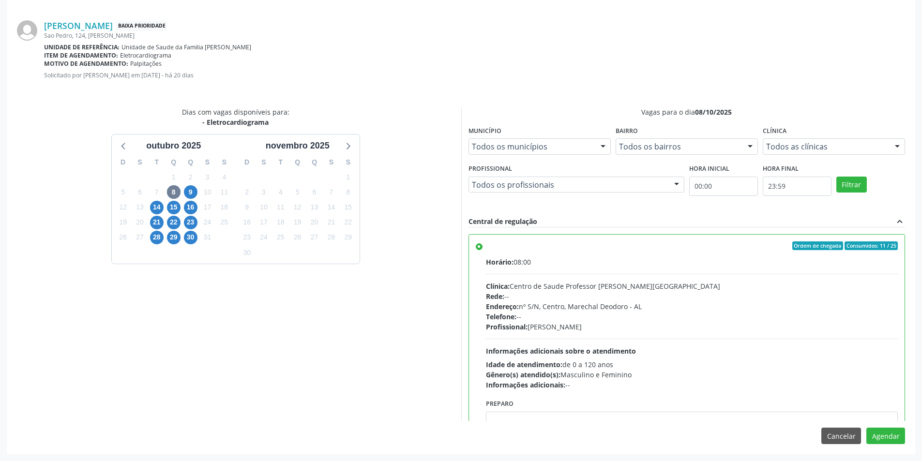
click at [888, 448] on div "Agendamento [PERSON_NAME] Baixa Prioridade [STREET_ADDRESS][PERSON_NAME] Unidad…" at bounding box center [461, 217] width 908 height 474
click at [891, 440] on button "Agendar" at bounding box center [885, 436] width 39 height 16
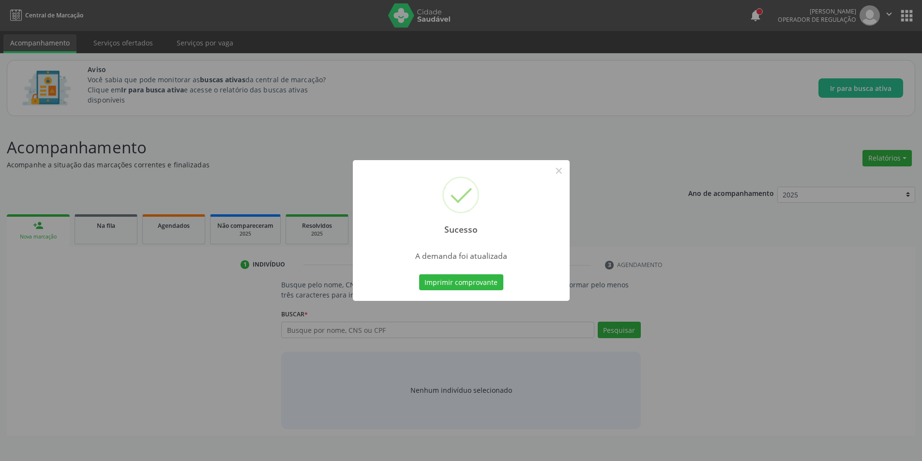
scroll to position [0, 0]
click at [566, 171] on button "×" at bounding box center [562, 171] width 16 height 16
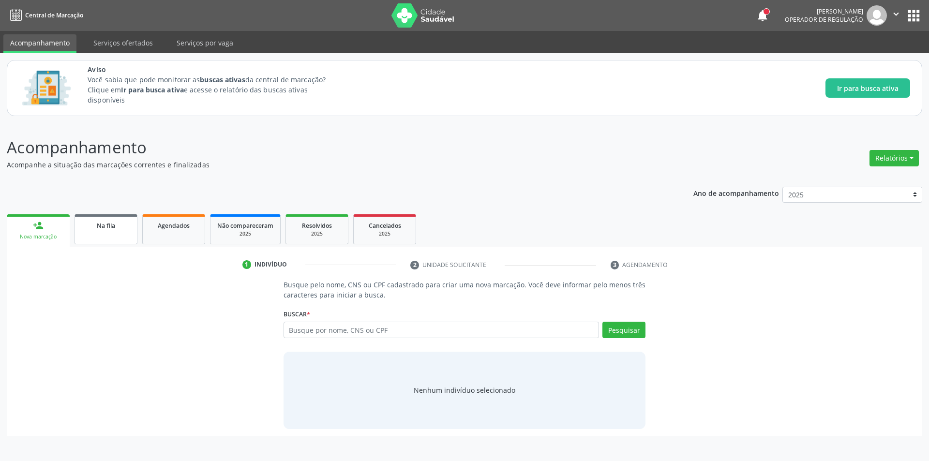
click at [95, 227] on div "Na fila" at bounding box center [106, 225] width 48 height 10
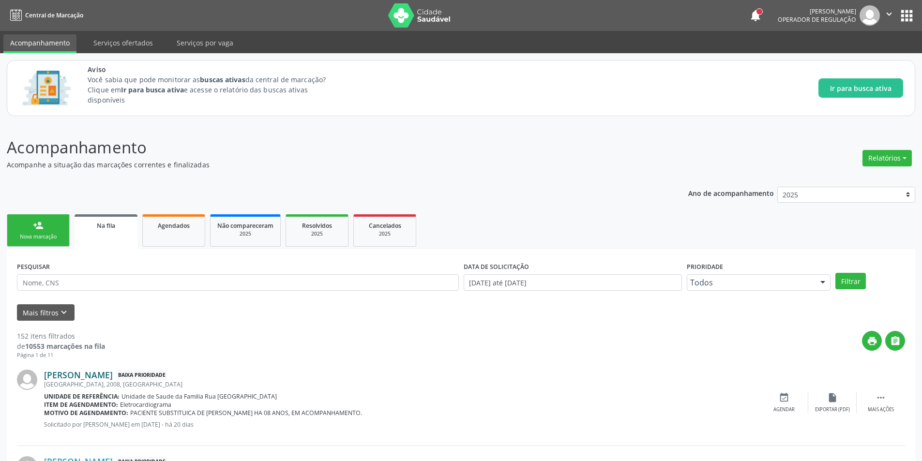
click at [95, 375] on link "[PERSON_NAME]" at bounding box center [78, 375] width 69 height 11
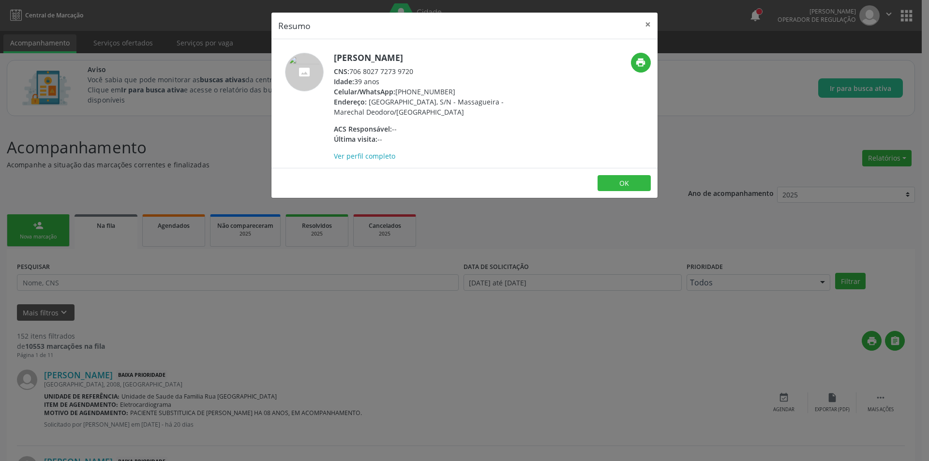
click at [352, 70] on div "CNS: 706 8027 7273 9720" at bounding box center [428, 71] width 188 height 10
drag, startPoint x: 352, startPoint y: 70, endPoint x: 406, endPoint y: 70, distance: 54.2
click at [406, 70] on div "CNS: 706 8027 7273 9720" at bounding box center [428, 71] width 188 height 10
click at [171, 385] on div "Resumo × [PERSON_NAME] CNS: 706 8027 7273 9720 Idade: 39 anos Celular/WhatsApp:…" at bounding box center [464, 230] width 929 height 461
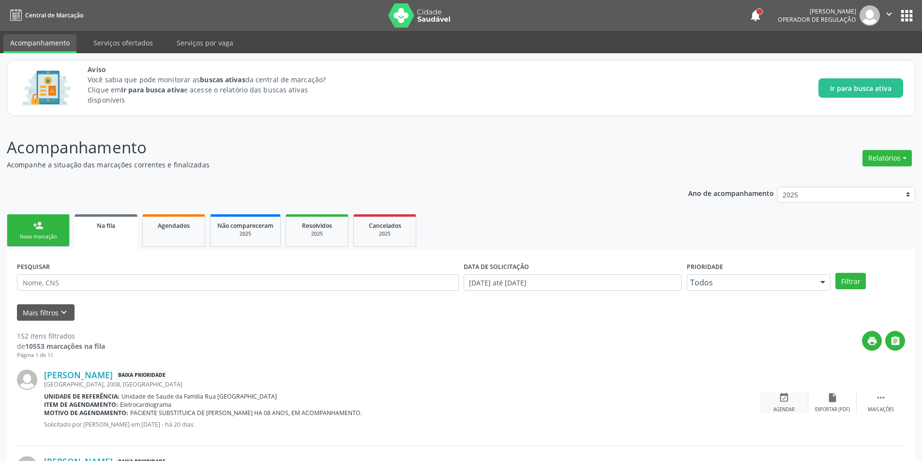
click at [792, 409] on div "Agendar" at bounding box center [783, 410] width 21 height 7
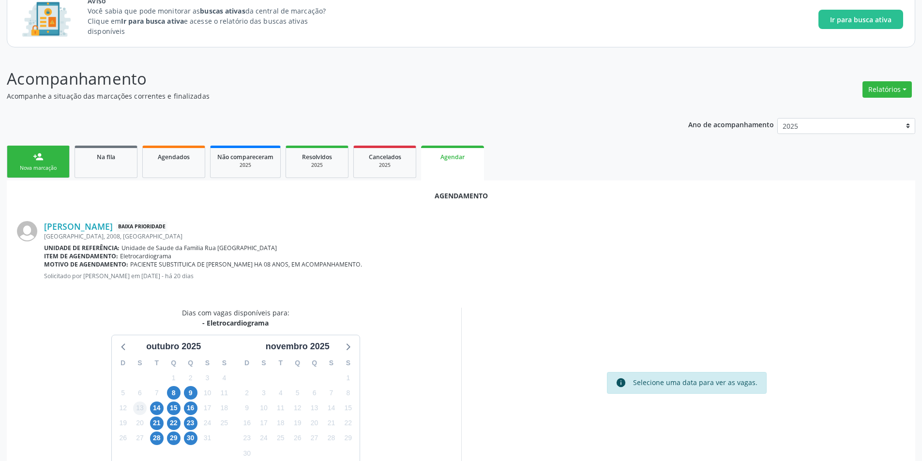
scroll to position [112, 0]
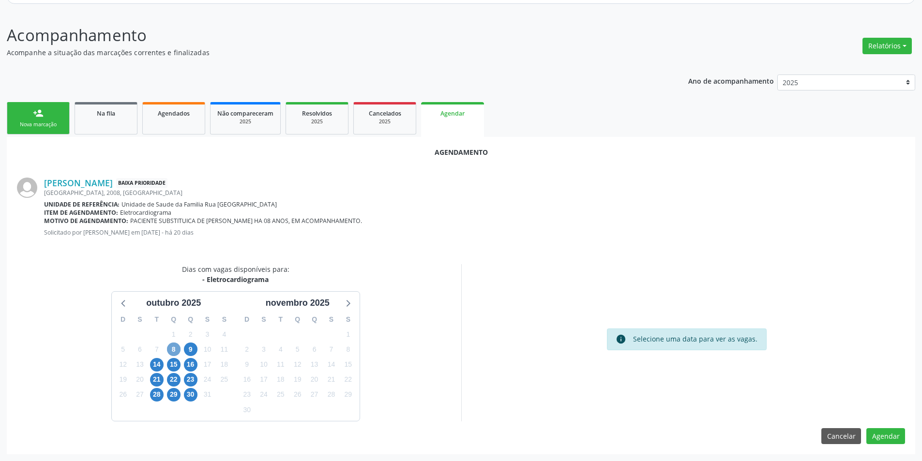
click at [171, 350] on span "8" at bounding box center [174, 350] width 14 height 14
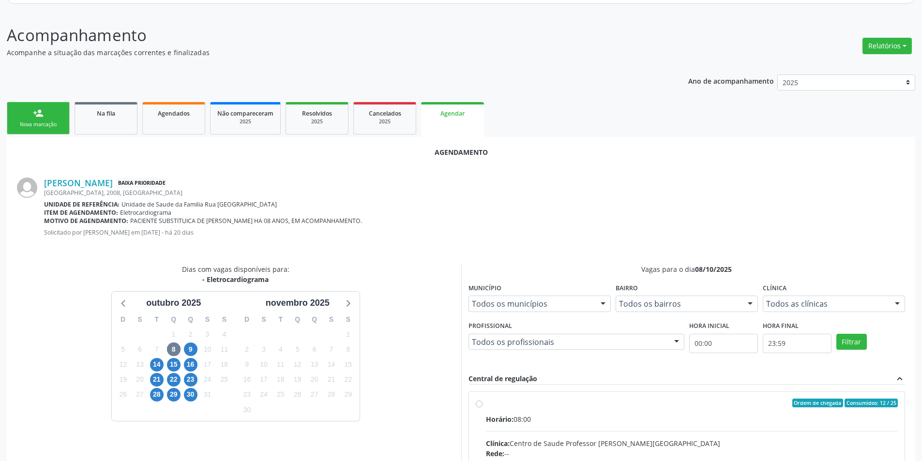
click at [480, 403] on input "Ordem de chegada Consumidos: 12 / 25 Horário: 08:00 Clínica: Centro de Saude Pr…" at bounding box center [479, 403] width 7 height 9
radio input "true"
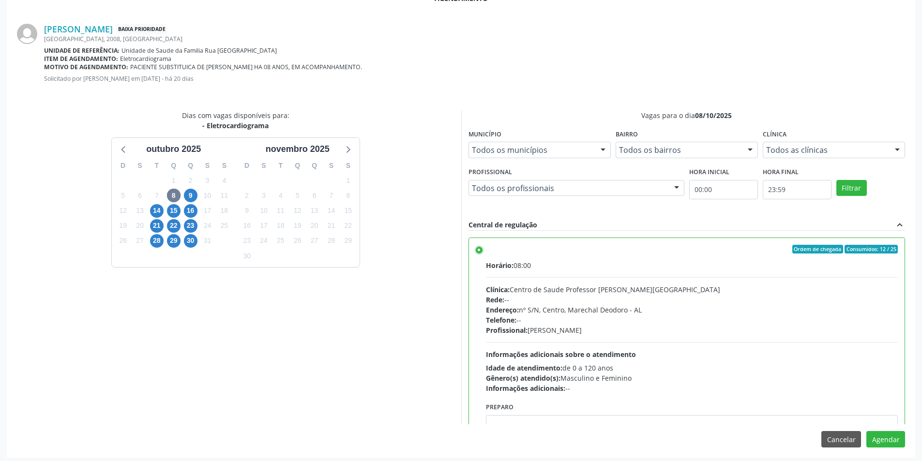
scroll to position [270, 0]
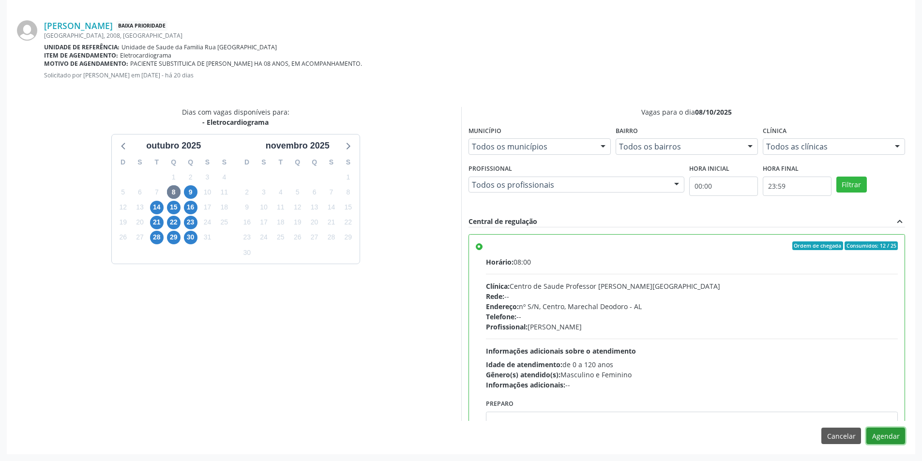
click at [886, 433] on button "Agendar" at bounding box center [885, 436] width 39 height 16
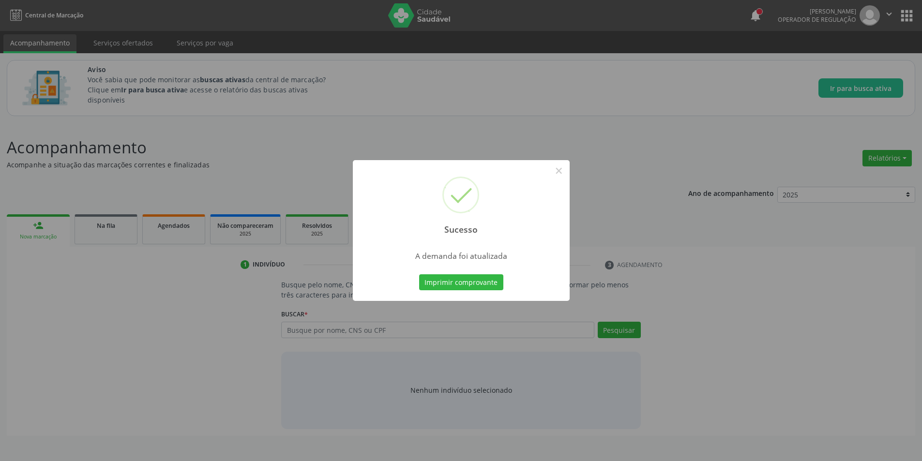
scroll to position [0, 0]
click at [565, 166] on button "×" at bounding box center [562, 171] width 16 height 16
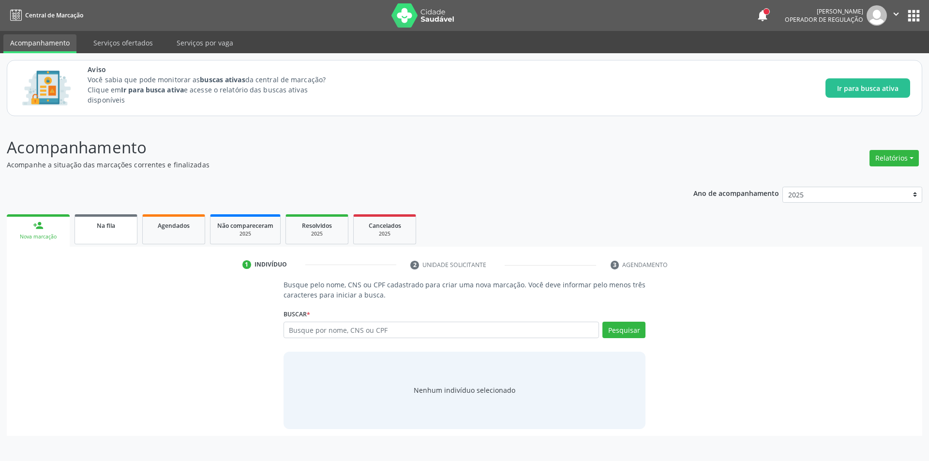
click at [108, 229] on span "Na fila" at bounding box center [106, 226] width 18 height 8
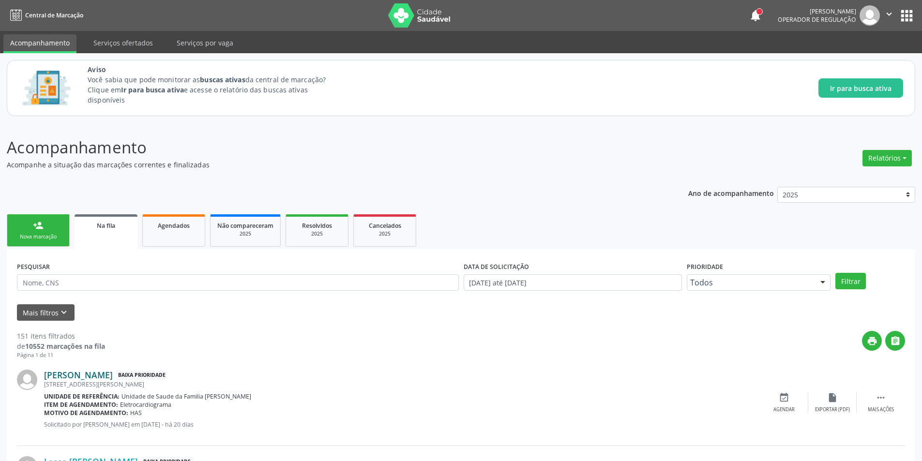
click at [81, 379] on link "[PERSON_NAME]" at bounding box center [78, 375] width 69 height 11
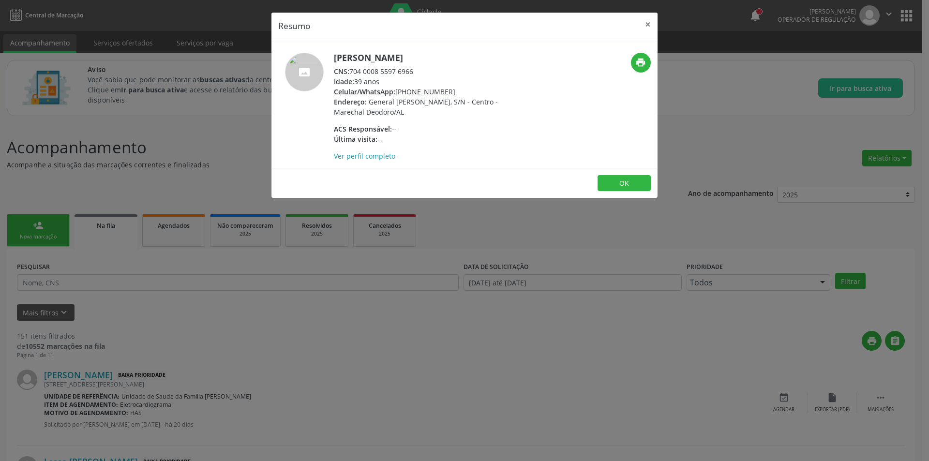
click at [352, 70] on div "CNS: 704 0008 5597 6966" at bounding box center [428, 71] width 188 height 10
drag, startPoint x: 352, startPoint y: 70, endPoint x: 411, endPoint y: 70, distance: 59.5
click at [411, 70] on div "CNS: 704 0008 5597 6966" at bounding box center [428, 71] width 188 height 10
click at [225, 352] on div "Resumo × [PERSON_NAME] CNS: 704 0008 5597 6966 Idade: 39 anos Celular/WhatsApp:…" at bounding box center [464, 230] width 929 height 461
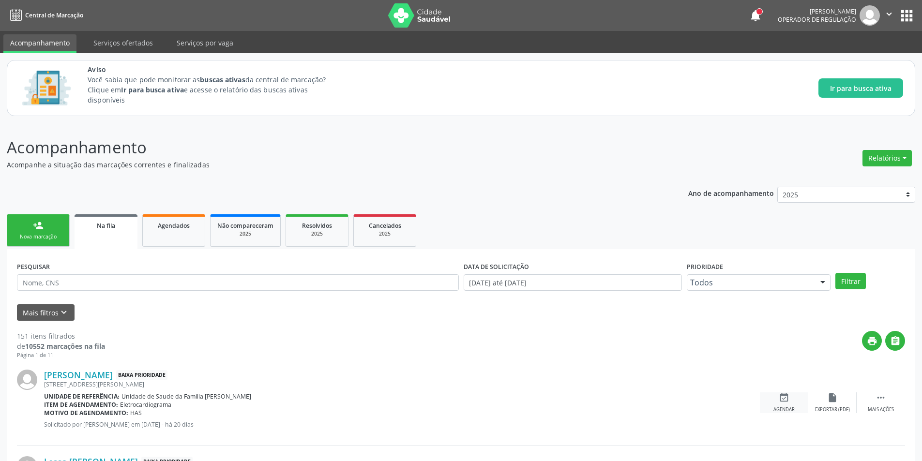
click at [784, 407] on div "Agendar" at bounding box center [783, 410] width 21 height 7
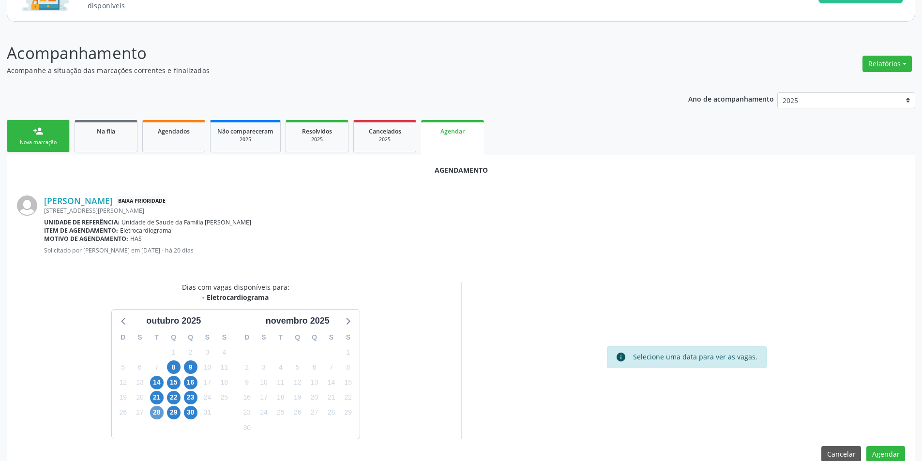
scroll to position [97, 0]
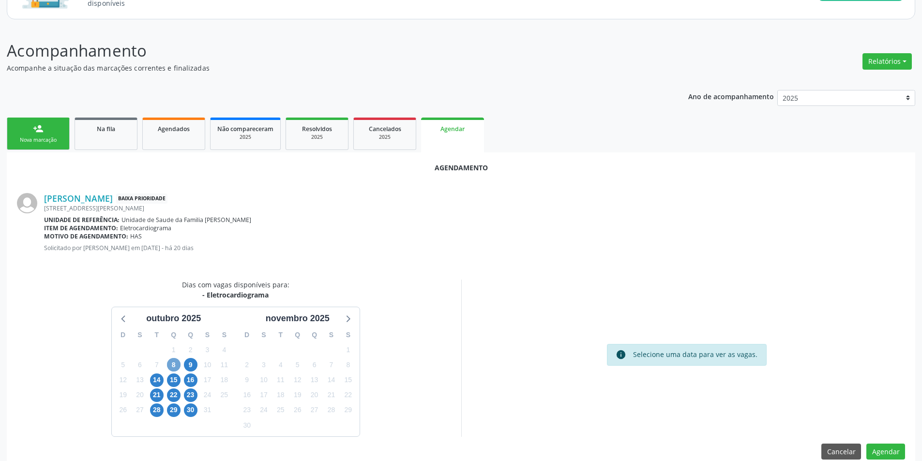
click at [171, 362] on span "8" at bounding box center [174, 365] width 14 height 14
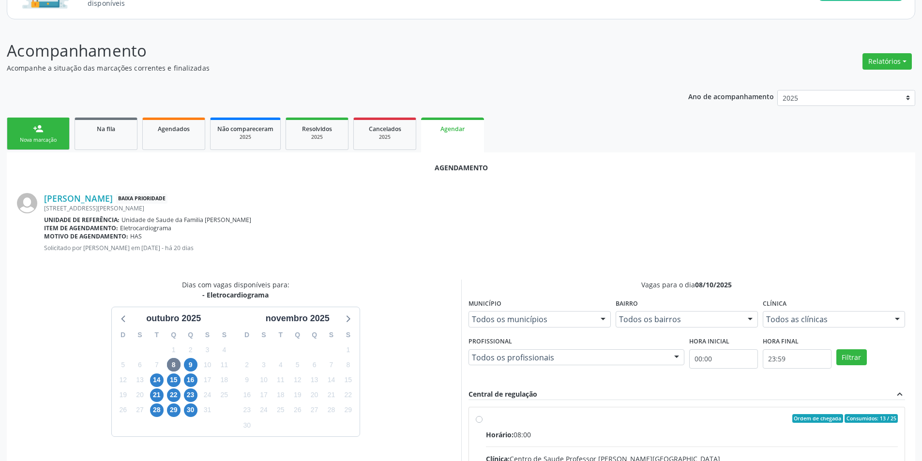
click at [479, 421] on input "Ordem de chegada Consumidos: 13 / 25 Horário: 08:00 Clínica: Centro de Saude Pr…" at bounding box center [479, 418] width 7 height 9
radio input "true"
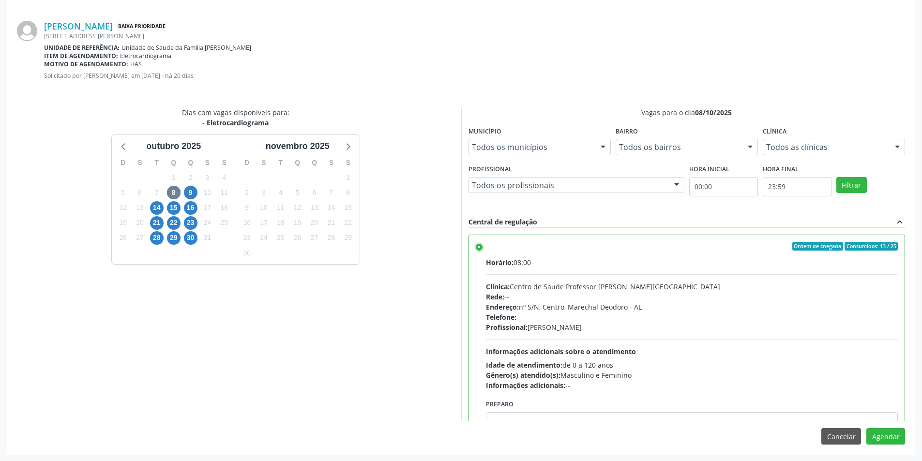
scroll to position [270, 0]
click at [890, 435] on button "Agendar" at bounding box center [885, 436] width 39 height 16
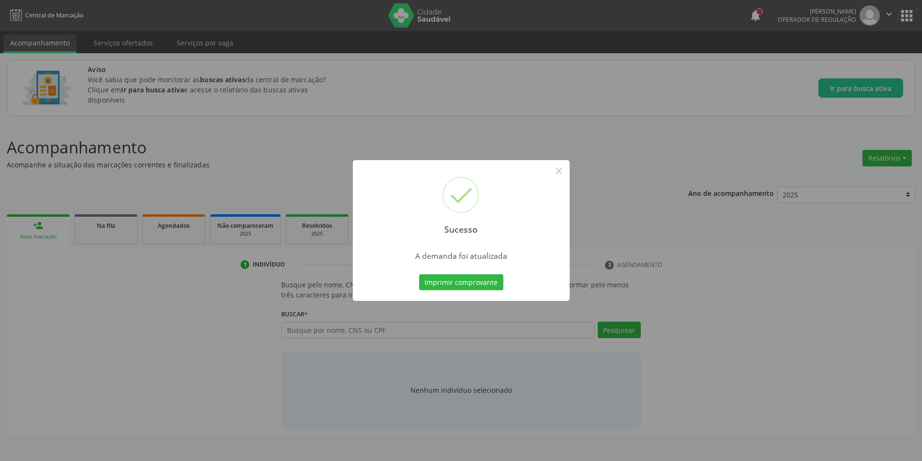
scroll to position [0, 0]
click at [563, 171] on button "×" at bounding box center [562, 171] width 16 height 16
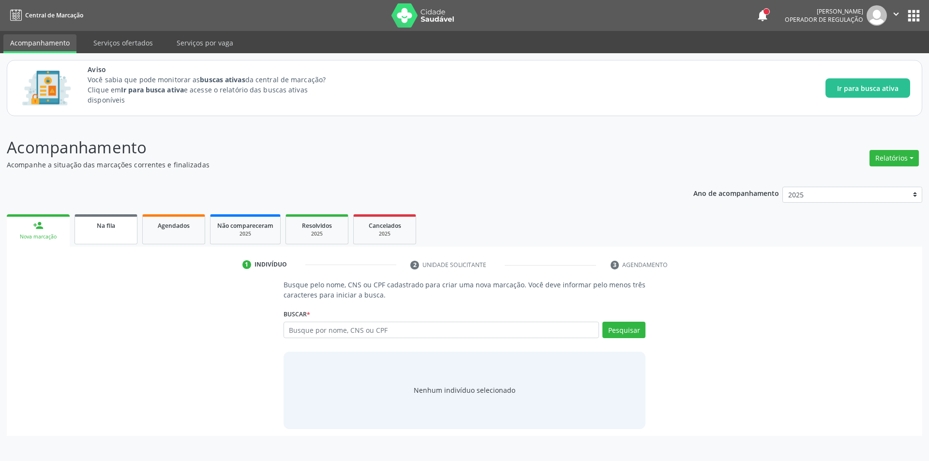
click at [104, 228] on span "Na fila" at bounding box center [106, 226] width 18 height 8
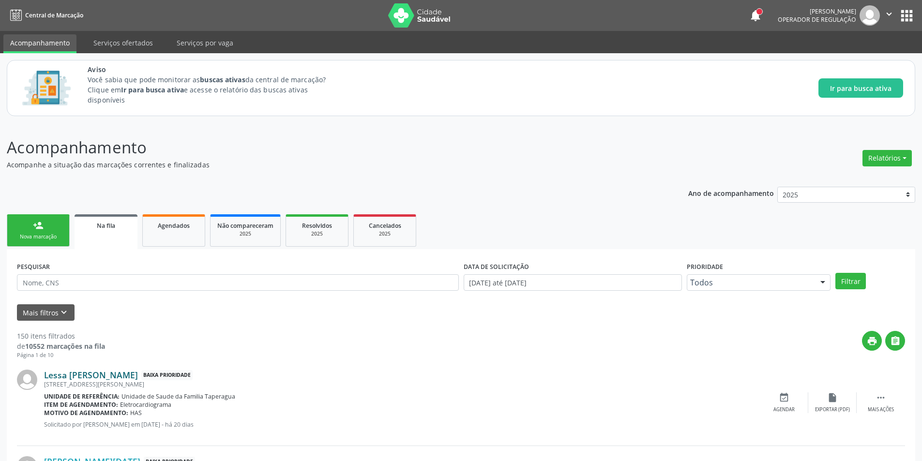
click at [69, 377] on link "Lessa [PERSON_NAME]" at bounding box center [91, 375] width 94 height 11
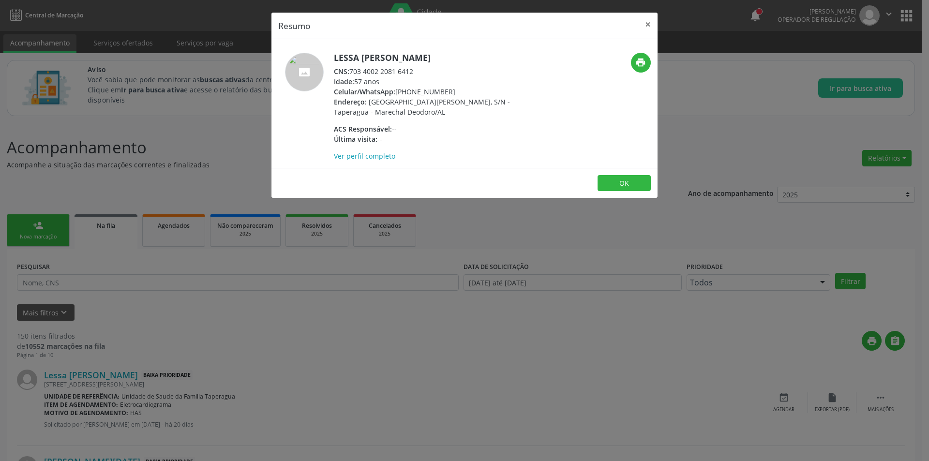
click at [349, 71] on span "CNS:" at bounding box center [341, 71] width 15 height 9
drag, startPoint x: 350, startPoint y: 71, endPoint x: 410, endPoint y: 69, distance: 60.0
click at [410, 69] on div "CNS: 703 4002 2081 6412" at bounding box center [428, 71] width 188 height 10
click at [213, 378] on div "Resumo × Lessa [PERSON_NAME] CNS: 703 4002 2081 6412 Idade: 57 anos Celular/Wha…" at bounding box center [464, 230] width 929 height 461
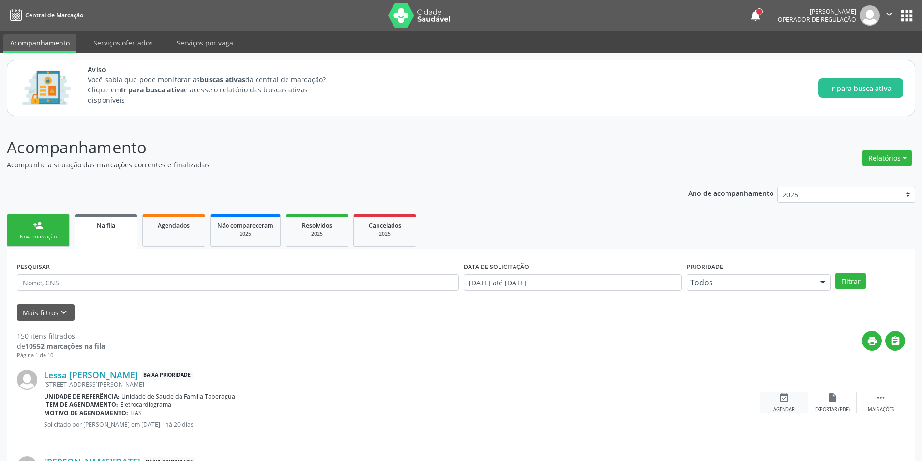
click at [772, 399] on div "event_available Agendar" at bounding box center [784, 403] width 48 height 21
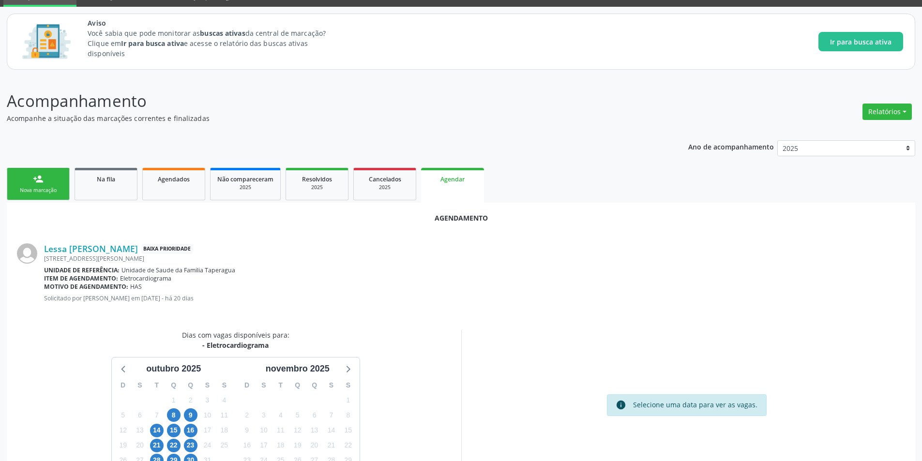
scroll to position [97, 0]
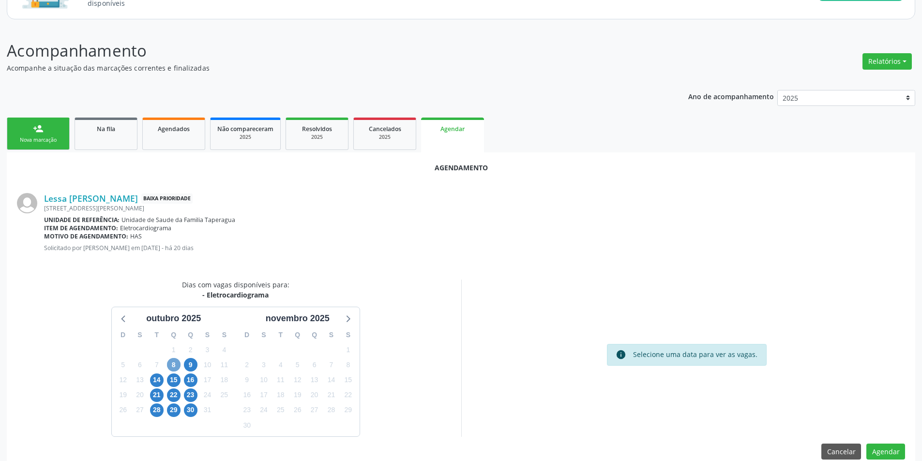
click at [178, 364] on span "8" at bounding box center [174, 365] width 14 height 14
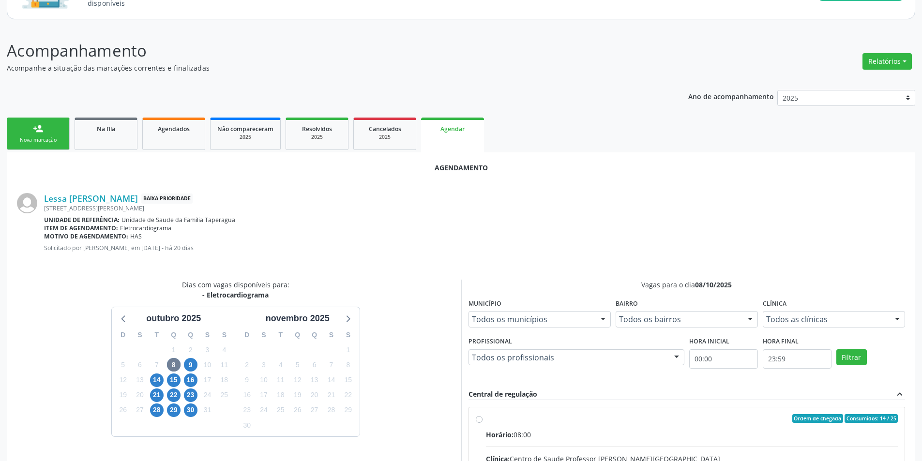
click at [478, 419] on input "Ordem de chegada Consumidos: 14 / 25 Horário: 08:00 Clínica: Centro de Saude Pr…" at bounding box center [479, 418] width 7 height 9
radio input "true"
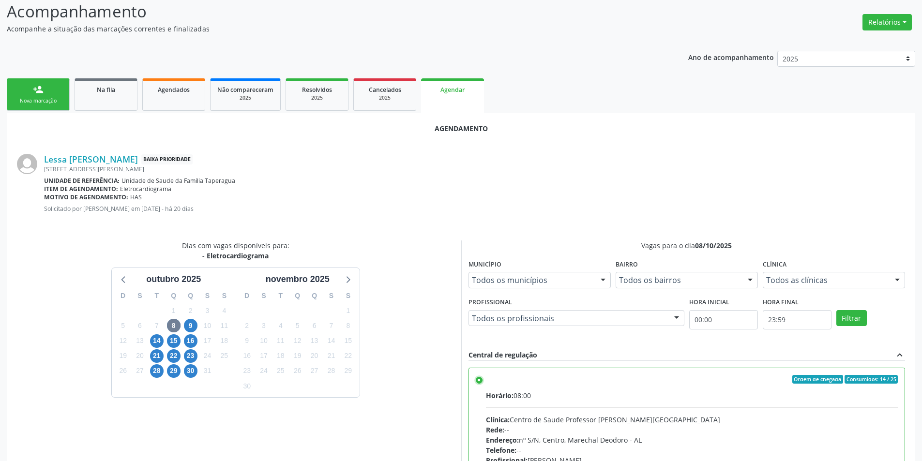
scroll to position [270, 0]
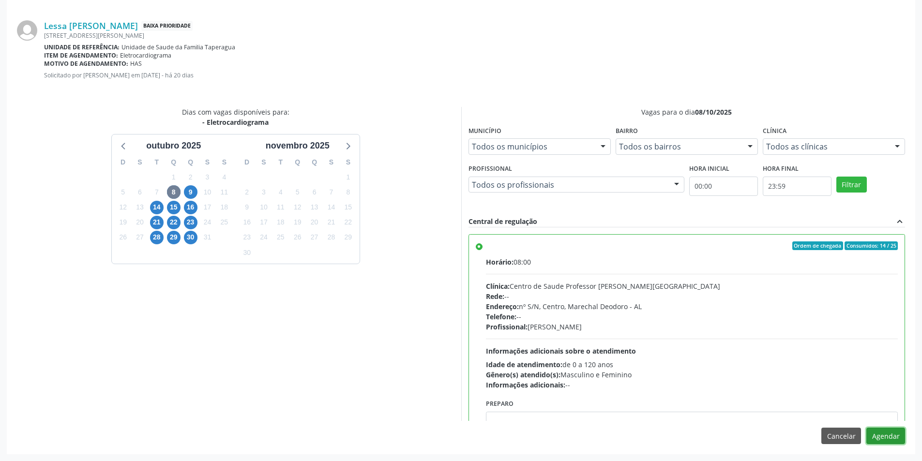
click at [870, 428] on button "Agendar" at bounding box center [885, 436] width 39 height 16
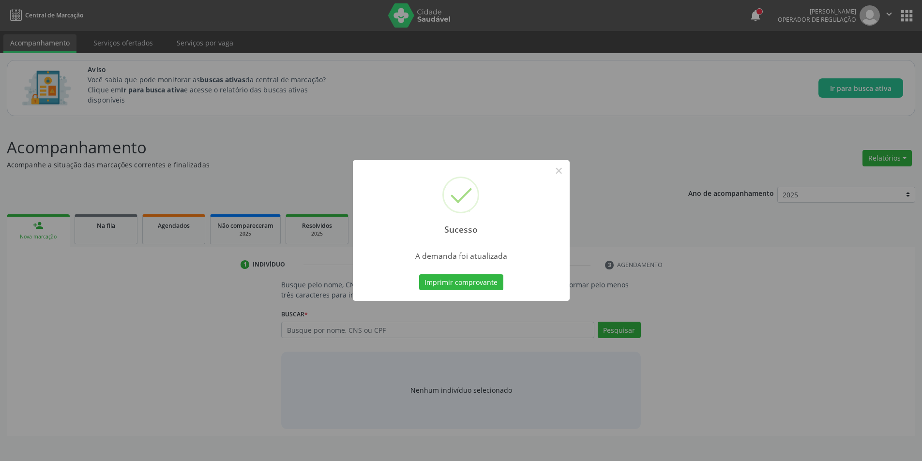
scroll to position [0, 0]
click at [559, 169] on button "×" at bounding box center [562, 171] width 16 height 16
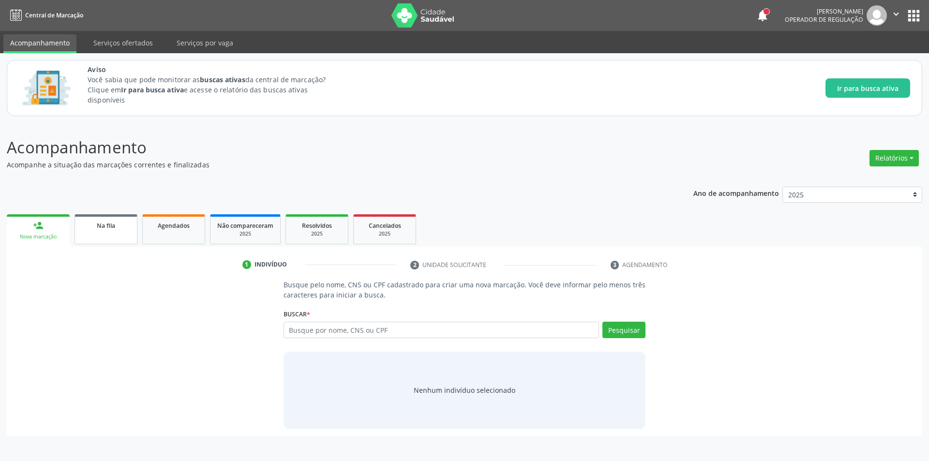
click at [107, 235] on link "Na fila" at bounding box center [106, 229] width 63 height 30
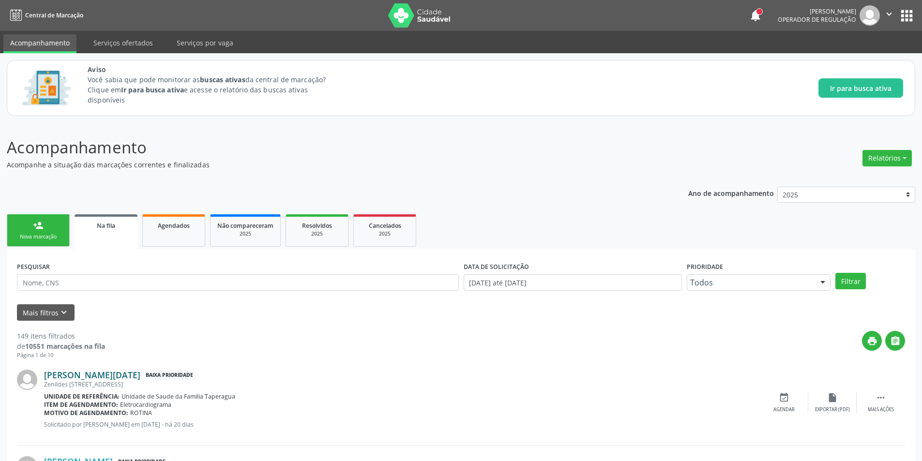
click at [109, 375] on link "[PERSON_NAME][DATE]" at bounding box center [92, 375] width 96 height 11
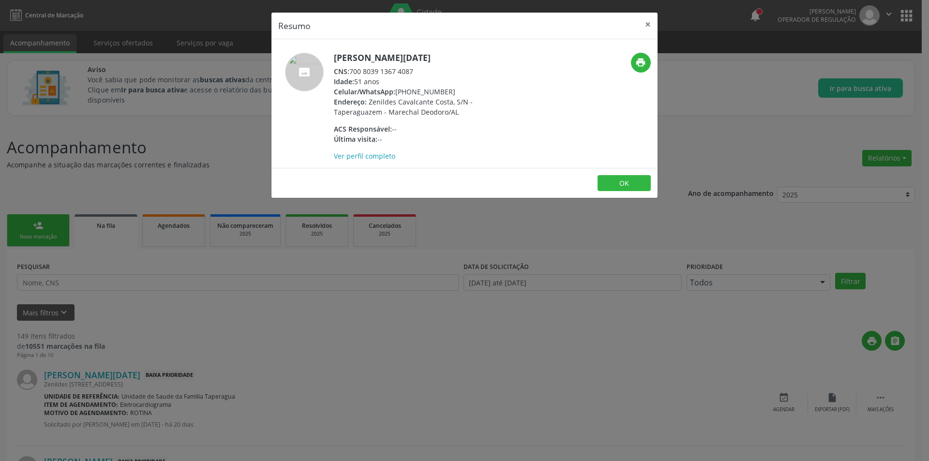
click at [352, 71] on div "CNS: 700 8039 1367 4087" at bounding box center [428, 71] width 188 height 10
drag, startPoint x: 352, startPoint y: 71, endPoint x: 409, endPoint y: 70, distance: 57.1
click at [409, 70] on div "CNS: 700 8039 1367 4087" at bounding box center [428, 71] width 188 height 10
click at [336, 354] on div "Resumo × [PERSON_NAME][DATE] CNS: 700 8039 1367 4087 Idade: 51 anos Celular/Wha…" at bounding box center [464, 230] width 929 height 461
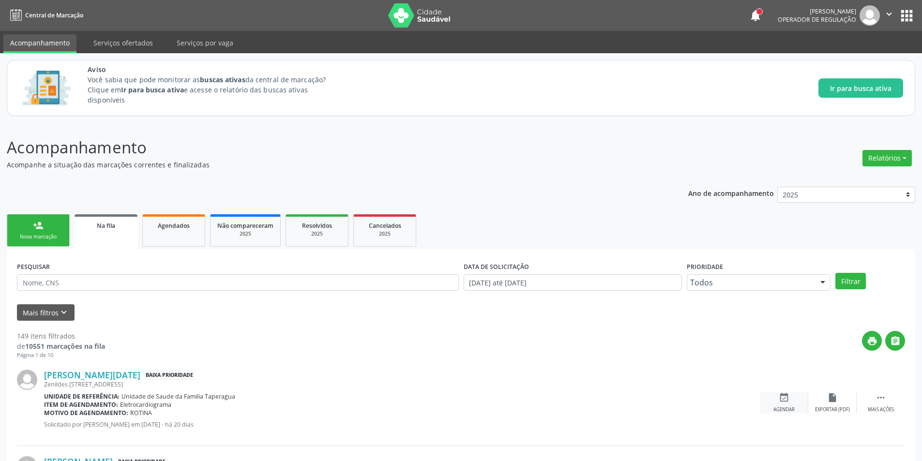
click at [782, 404] on div "event_available Agendar" at bounding box center [784, 403] width 48 height 21
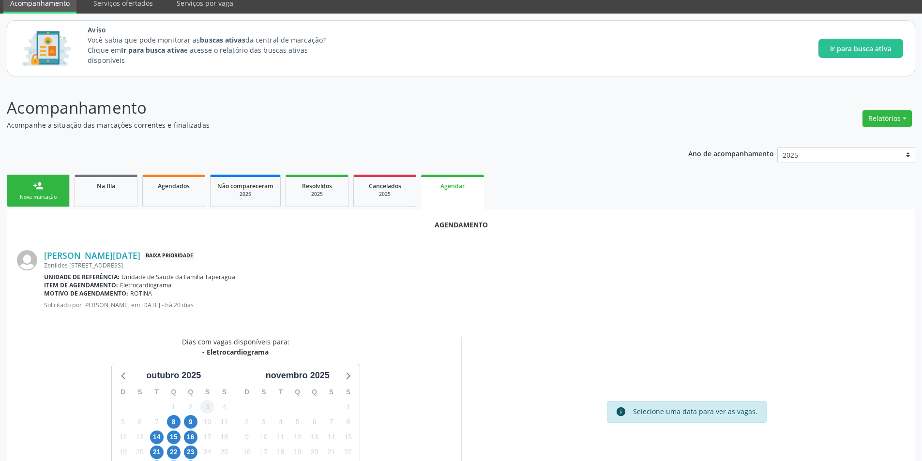
scroll to position [112, 0]
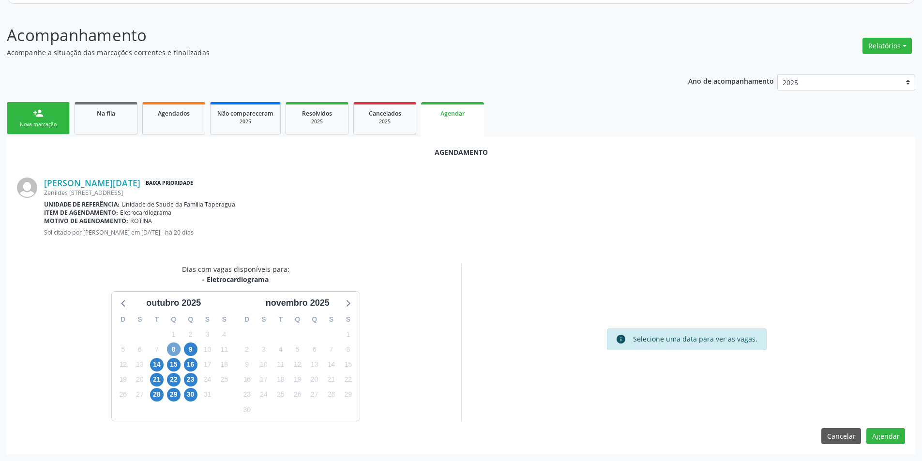
click at [174, 347] on span "8" at bounding box center [174, 350] width 14 height 14
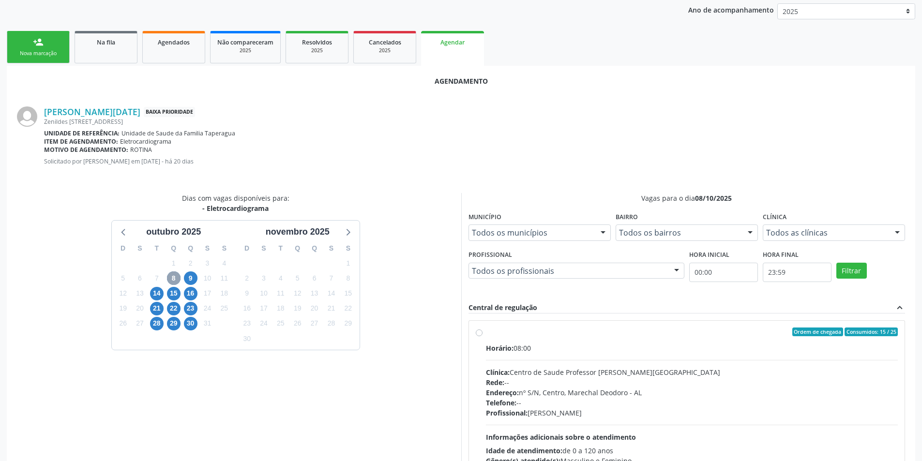
scroll to position [257, 0]
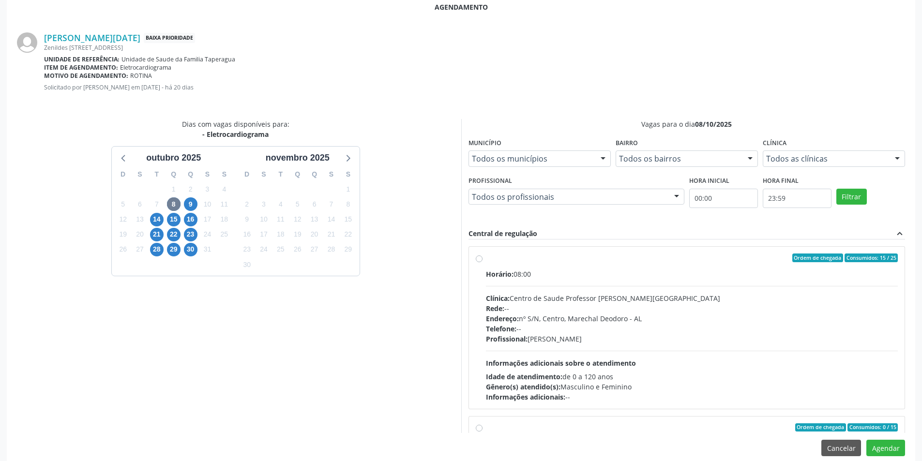
click at [486, 261] on label "Ordem de chegada Consumidos: 15 / 25 Horário: 08:00 Clínica: Centro de Saude Pr…" at bounding box center [692, 328] width 412 height 149
click at [479, 261] on input "Ordem de chegada Consumidos: 15 / 25 Horário: 08:00 Clínica: Centro de Saude Pr…" at bounding box center [479, 258] width 7 height 9
radio input "true"
click at [886, 444] on button "Agendar" at bounding box center [885, 448] width 39 height 16
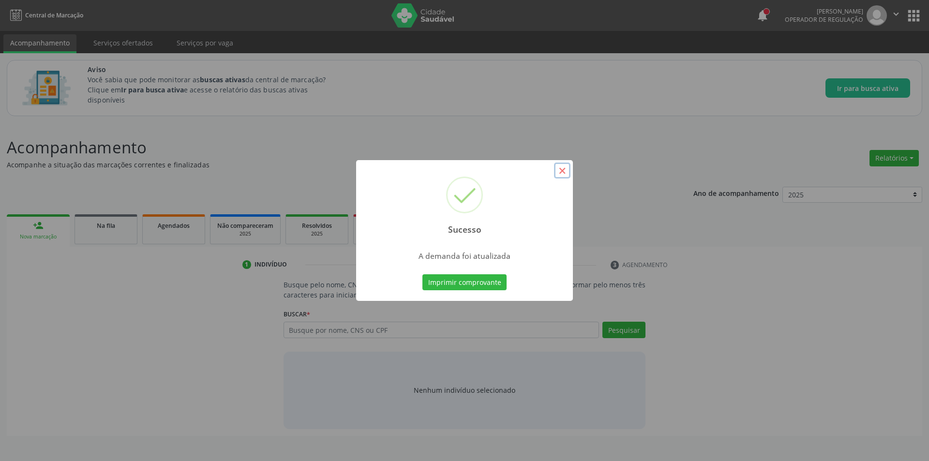
click at [562, 172] on button "×" at bounding box center [562, 171] width 16 height 16
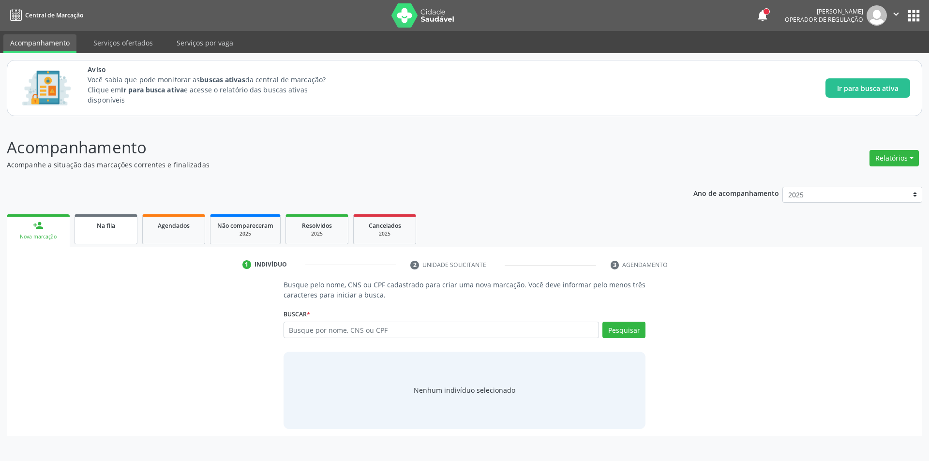
click at [107, 236] on link "Na fila" at bounding box center [106, 229] width 63 height 30
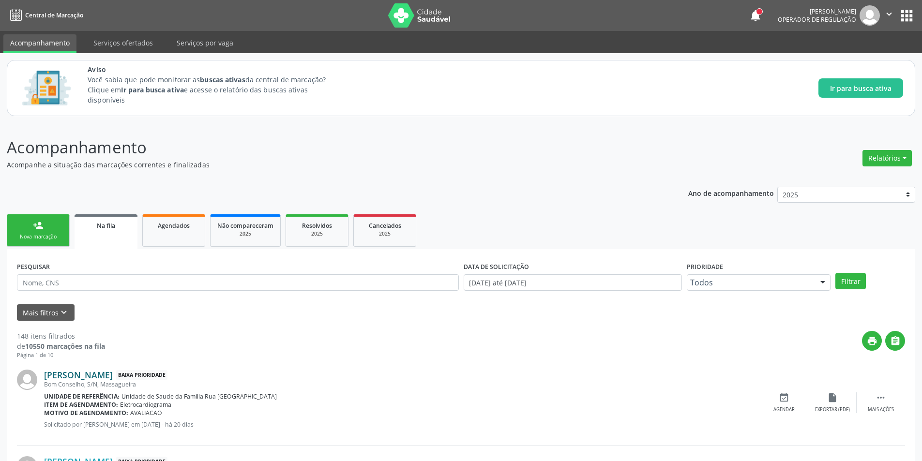
click at [83, 373] on link "[PERSON_NAME]" at bounding box center [78, 375] width 69 height 11
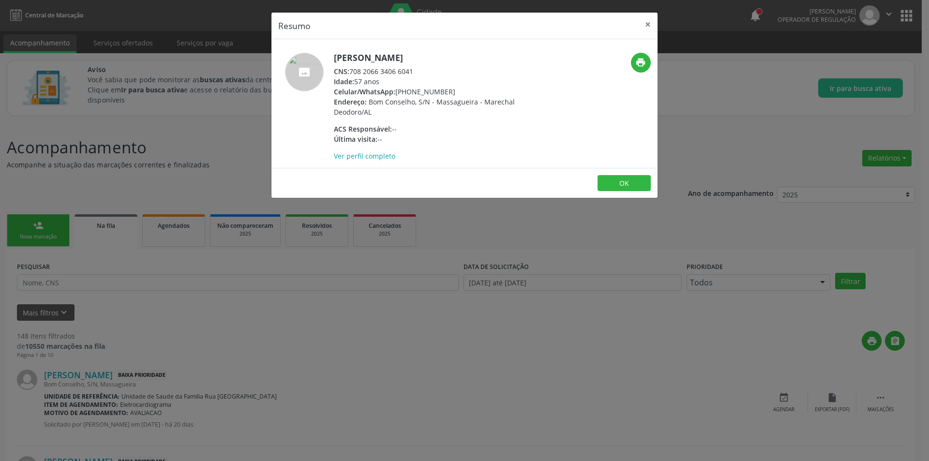
click at [353, 72] on div "CNS: 708 2066 3406 6041" at bounding box center [428, 71] width 188 height 10
drag, startPoint x: 353, startPoint y: 72, endPoint x: 408, endPoint y: 72, distance: 55.7
click at [408, 72] on div "CNS: 708 2066 3406 6041" at bounding box center [428, 71] width 188 height 10
click at [196, 393] on div "Resumo × [PERSON_NAME] CNS: 708 2066 3406 6041 Idade: 57 anos Celular/WhatsApp:…" at bounding box center [464, 230] width 929 height 461
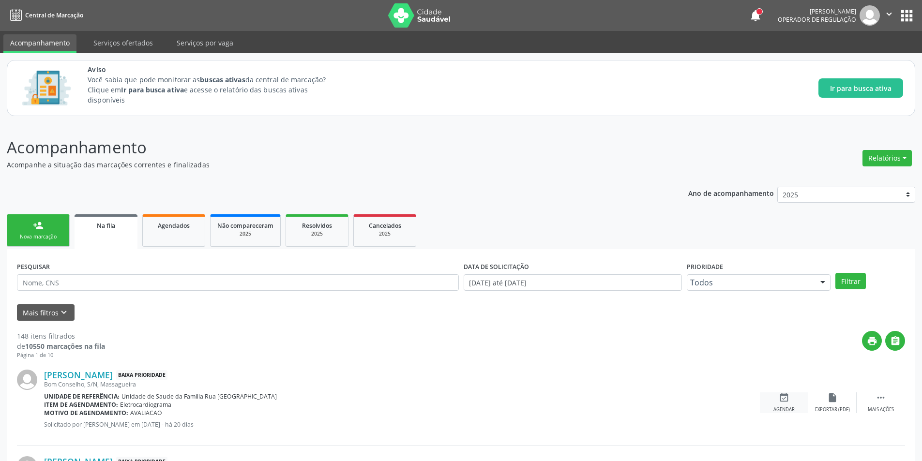
click at [783, 411] on div "Agendar" at bounding box center [783, 410] width 21 height 7
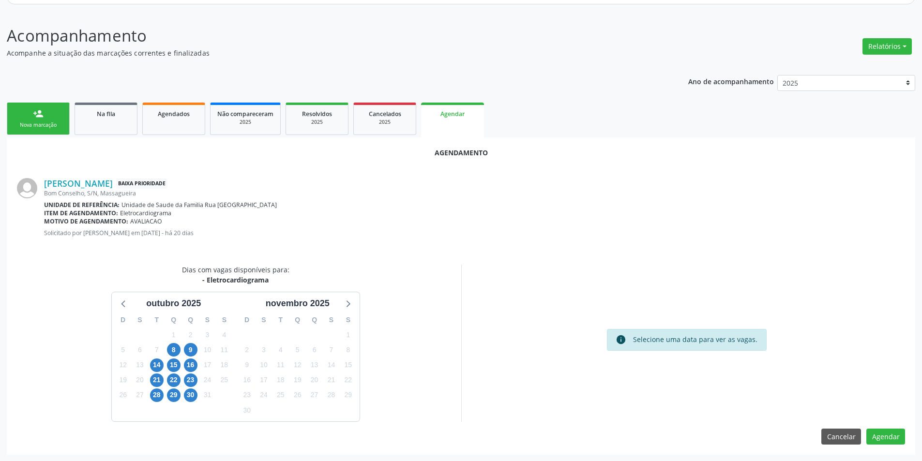
scroll to position [112, 0]
click at [176, 348] on span "8" at bounding box center [174, 350] width 14 height 14
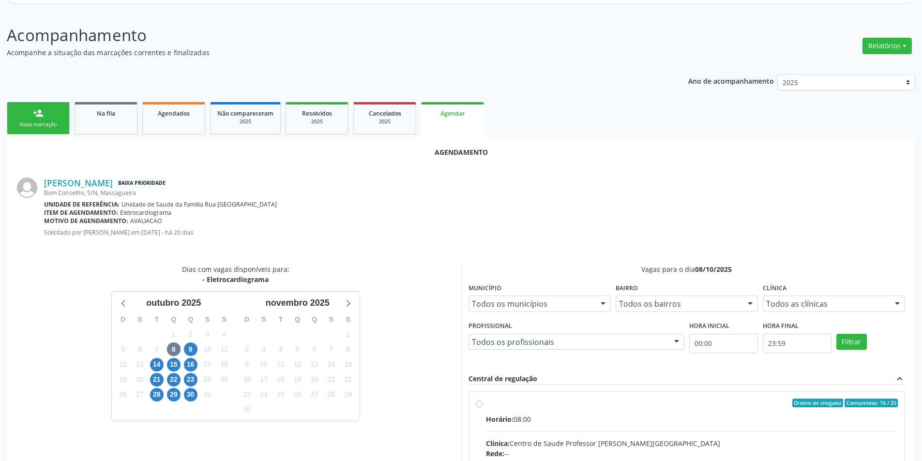
click at [480, 404] on input "Ordem de chegada Consumidos: 16 / 25 Horário: 08:00 Clínica: Centro de Saude Pr…" at bounding box center [479, 403] width 7 height 9
radio input "true"
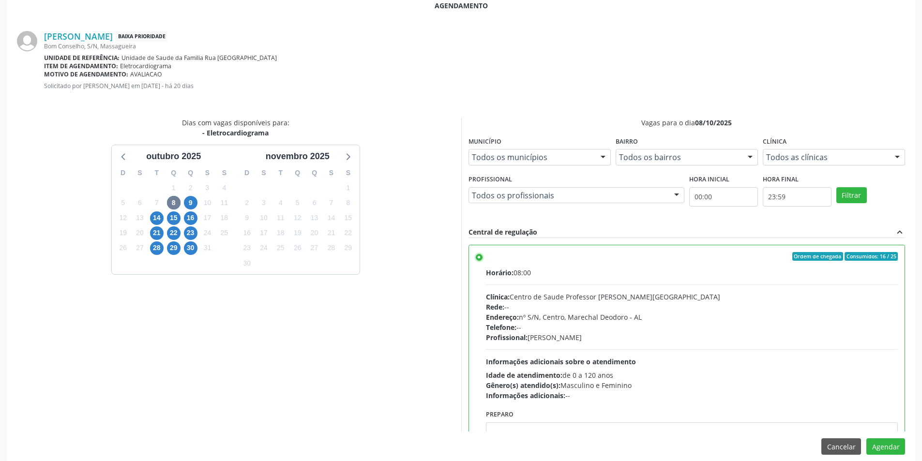
scroll to position [270, 0]
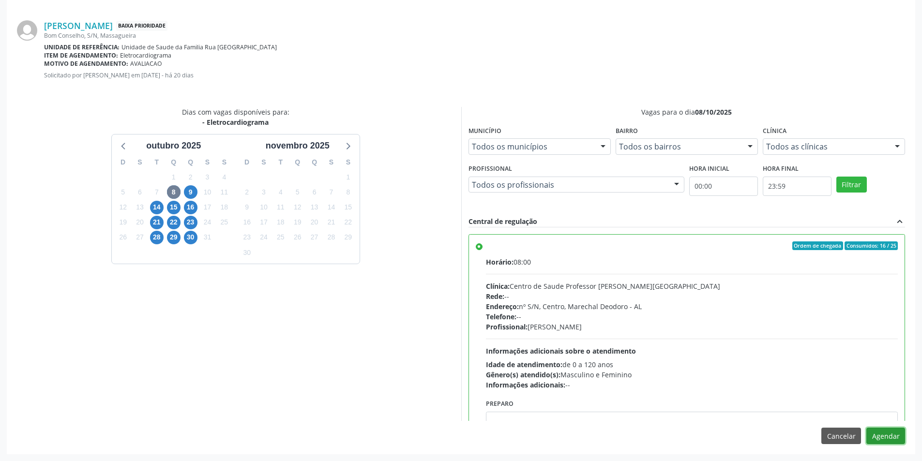
click at [894, 430] on button "Agendar" at bounding box center [885, 436] width 39 height 16
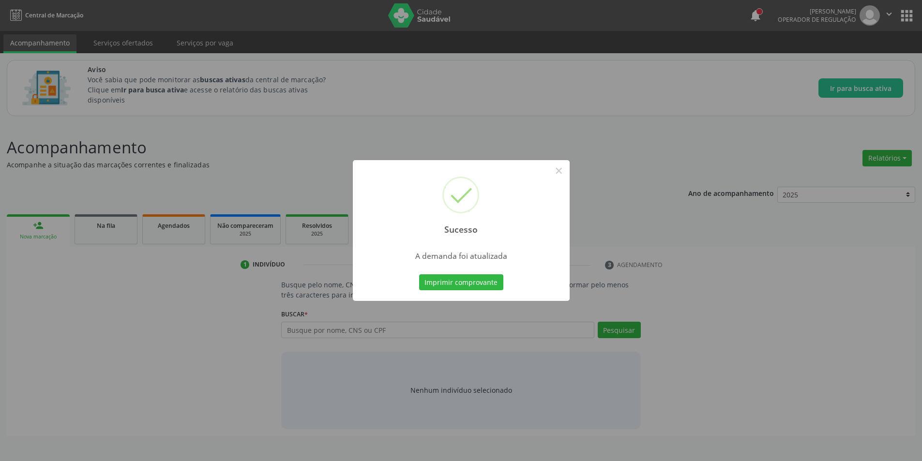
scroll to position [0, 0]
click at [558, 173] on button "×" at bounding box center [562, 171] width 16 height 16
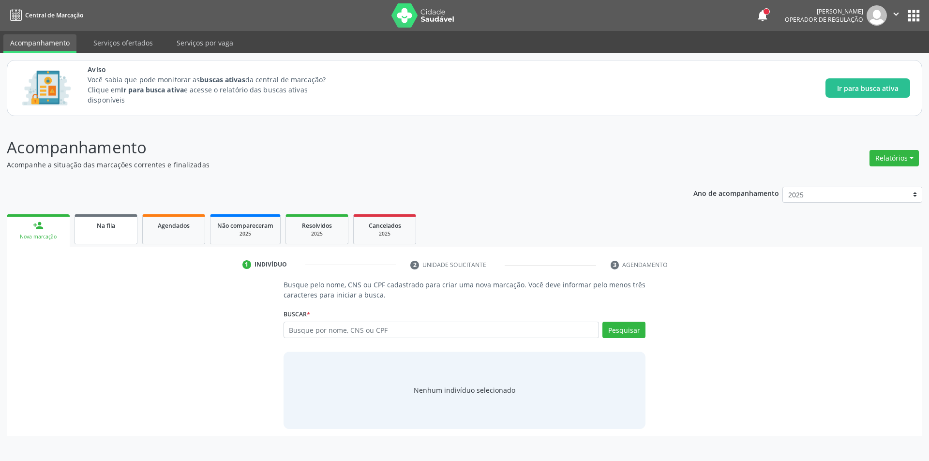
click at [86, 234] on link "Na fila" at bounding box center [106, 229] width 63 height 30
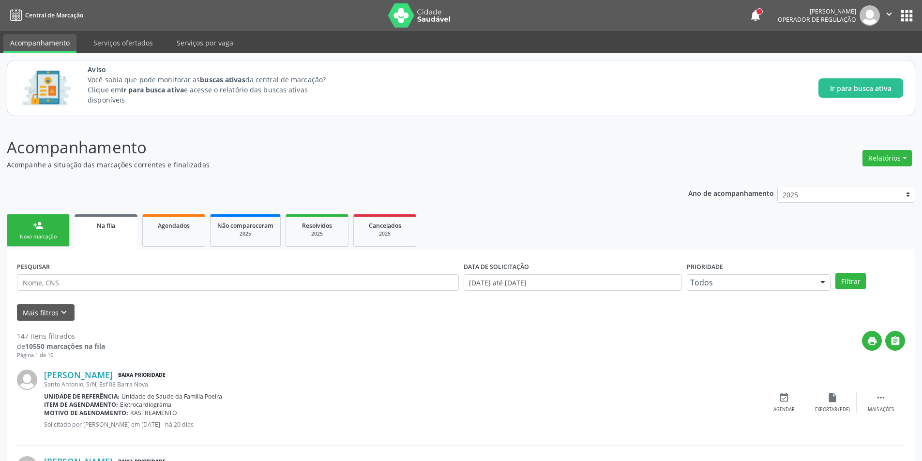
click at [116, 369] on div "[PERSON_NAME] Baixa Prioridade [GEOGRAPHIC_DATA], S/N, Esf 08 [GEOGRAPHIC_DATA]…" at bounding box center [461, 403] width 888 height 87
click at [113, 376] on link "[PERSON_NAME]" at bounding box center [78, 375] width 69 height 11
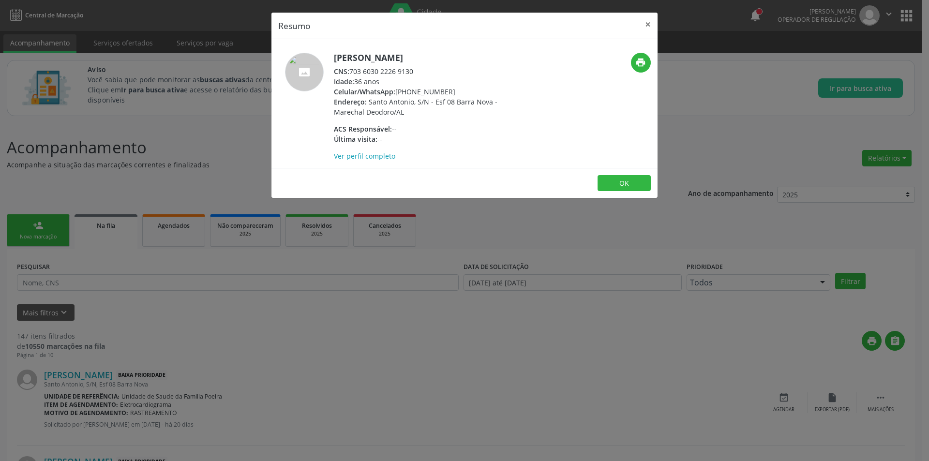
click at [351, 71] on div "CNS: 703 6030 2226 9130" at bounding box center [428, 71] width 188 height 10
drag, startPoint x: 351, startPoint y: 71, endPoint x: 405, endPoint y: 71, distance: 53.7
click at [405, 71] on div "CNS: 703 6030 2226 9130" at bounding box center [428, 71] width 188 height 10
click at [199, 355] on div "Resumo × [PERSON_NAME] CNS: 703 6030 2226 9130 Idade: 36 anos Celular/WhatsApp:…" at bounding box center [464, 230] width 929 height 461
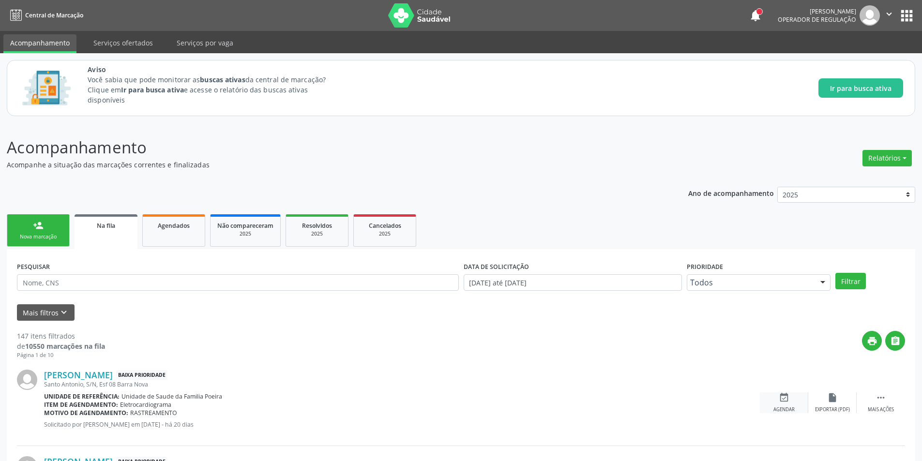
click at [789, 405] on div "event_available Agendar" at bounding box center [784, 403] width 48 height 21
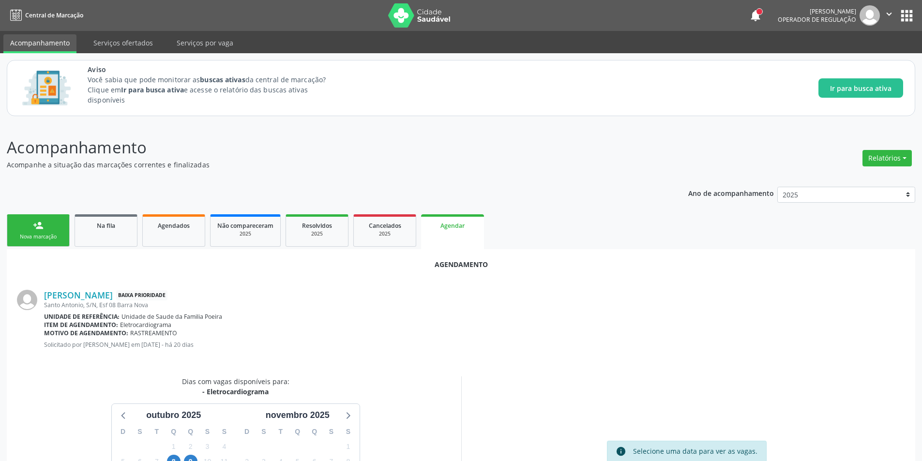
scroll to position [97, 0]
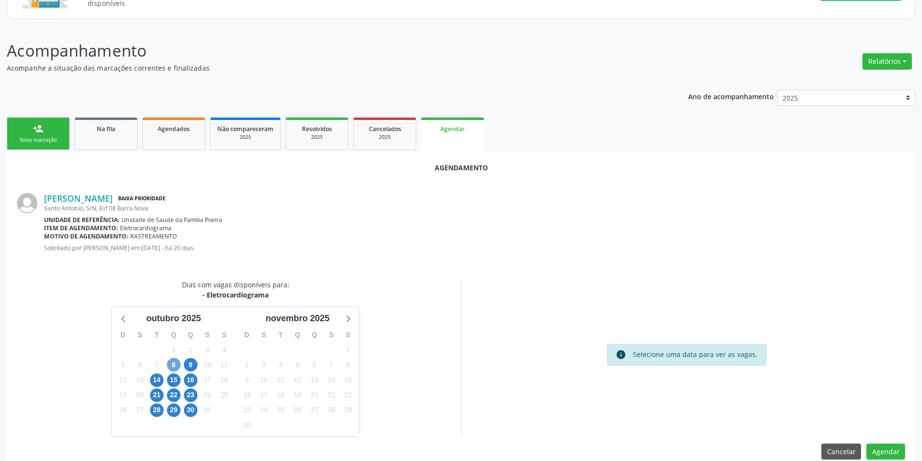
click at [173, 367] on span "8" at bounding box center [174, 365] width 14 height 14
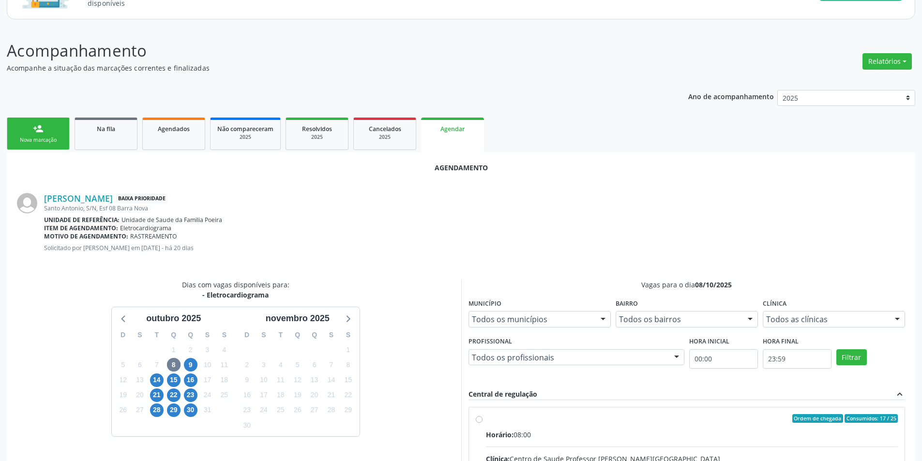
click at [482, 416] on input "Ordem de chegada Consumidos: 17 / 25 Horário: 08:00 Clínica: Centro de Saude Pr…" at bounding box center [479, 418] width 7 height 9
radio input "true"
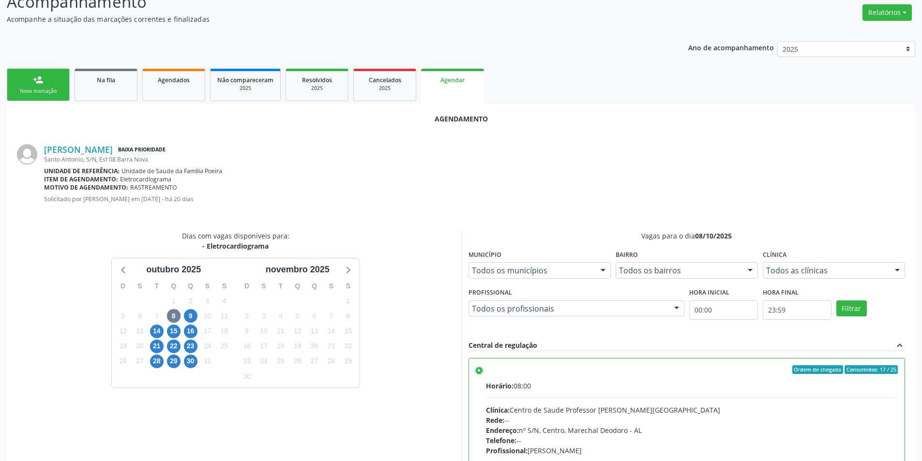
scroll to position [270, 0]
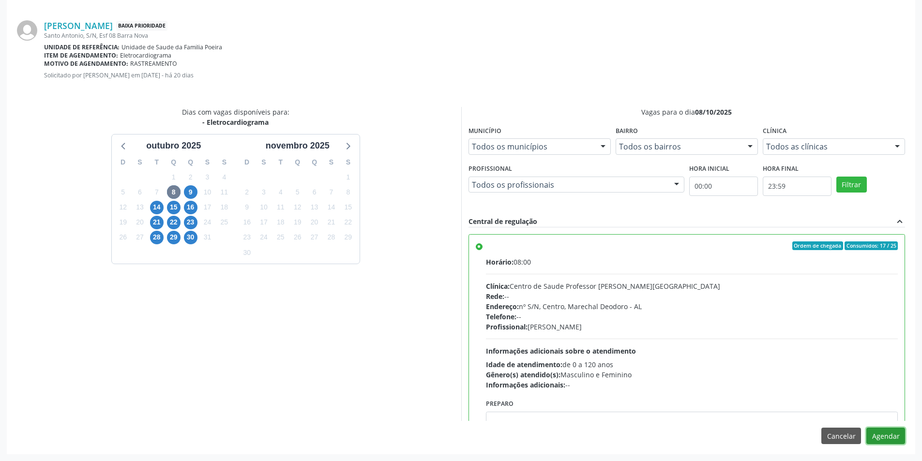
click at [890, 433] on button "Agendar" at bounding box center [885, 436] width 39 height 16
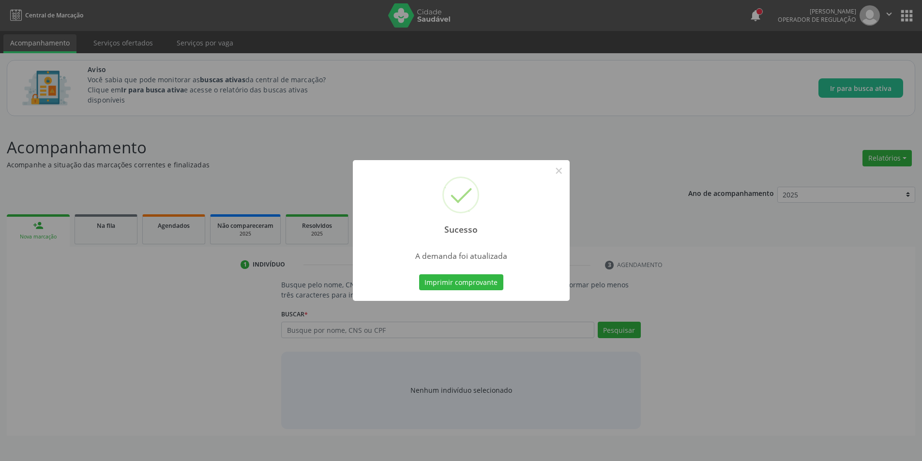
scroll to position [0, 0]
click at [558, 170] on button "×" at bounding box center [562, 171] width 16 height 16
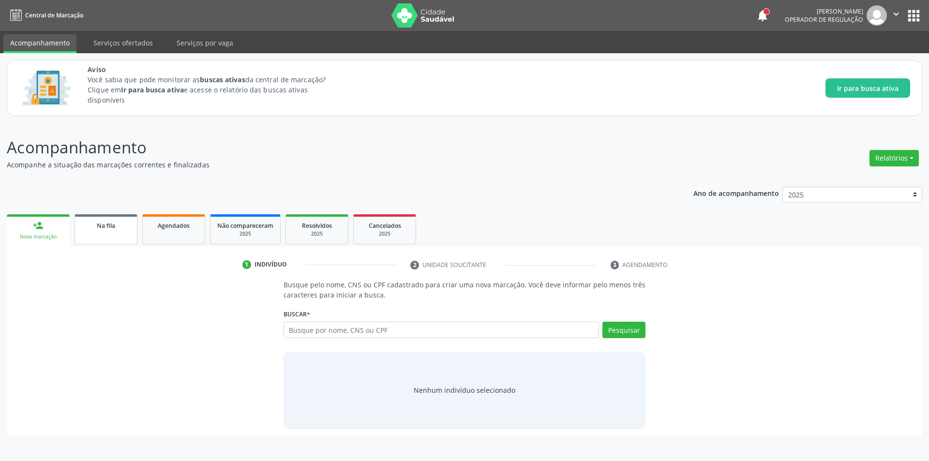
click at [116, 223] on div "Na fila" at bounding box center [106, 225] width 48 height 10
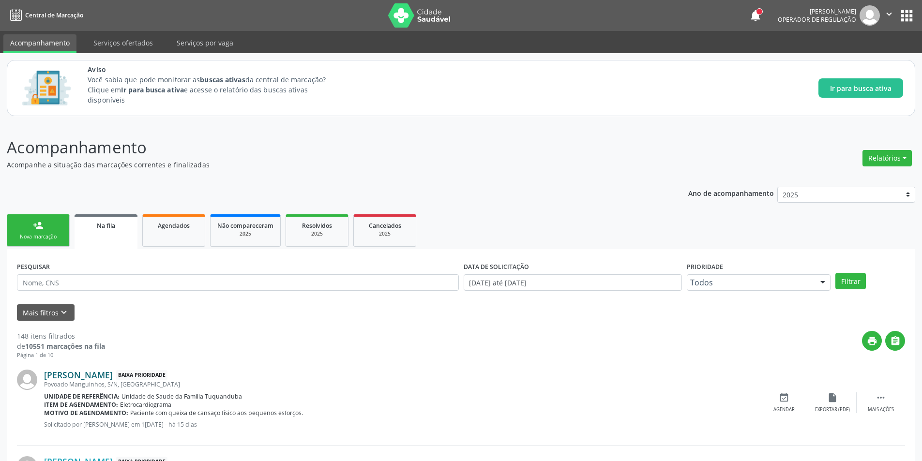
click at [113, 374] on link "[PERSON_NAME]" at bounding box center [78, 375] width 69 height 11
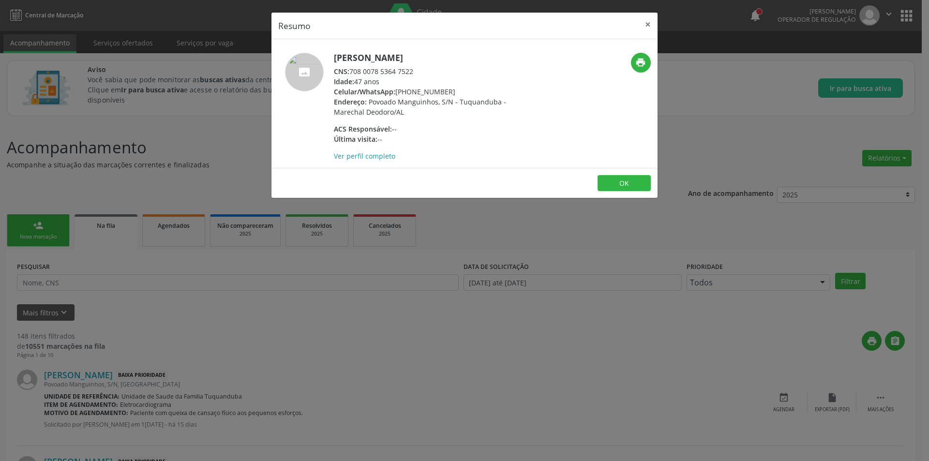
click at [349, 72] on span "CNS:" at bounding box center [341, 71] width 15 height 9
drag, startPoint x: 350, startPoint y: 72, endPoint x: 403, endPoint y: 72, distance: 52.8
click at [403, 72] on div "CNS: 708 0078 5364 7522" at bounding box center [428, 71] width 188 height 10
click at [149, 407] on div "Resumo × [PERSON_NAME] CNS: 708 0078 5364 7522 Idade: 47 anos Celular/WhatsApp:…" at bounding box center [464, 230] width 929 height 461
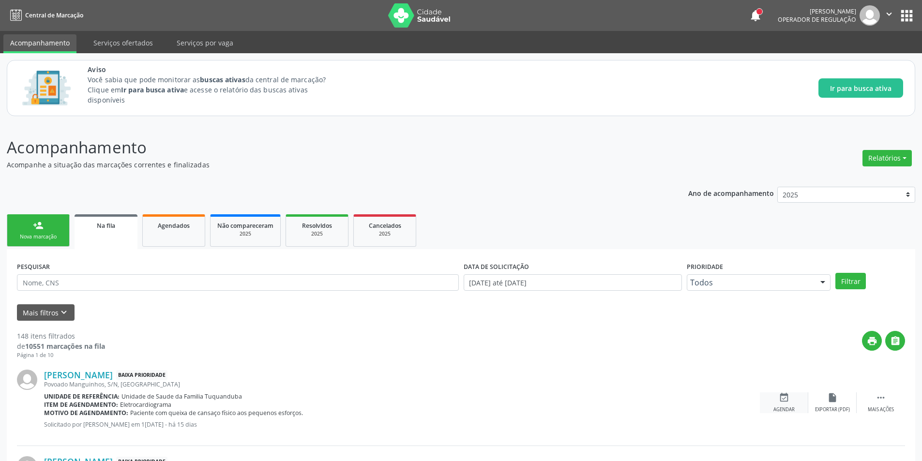
click at [782, 400] on icon "event_available" at bounding box center [784, 398] width 11 height 11
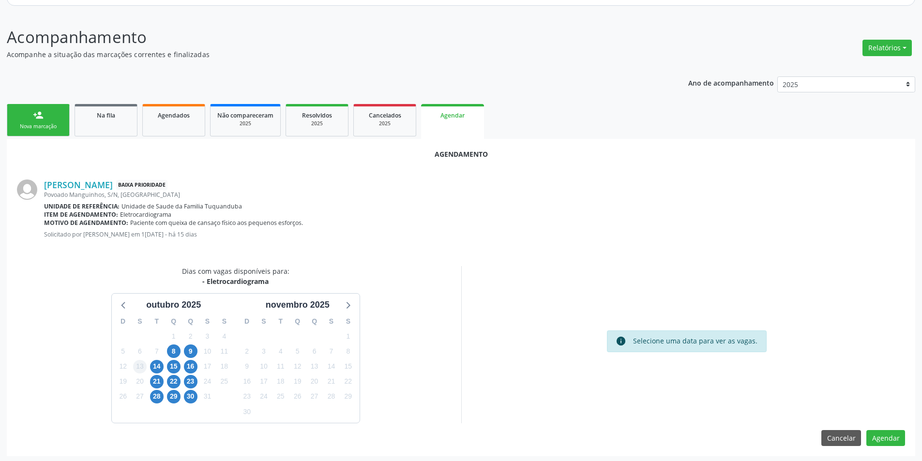
scroll to position [112, 0]
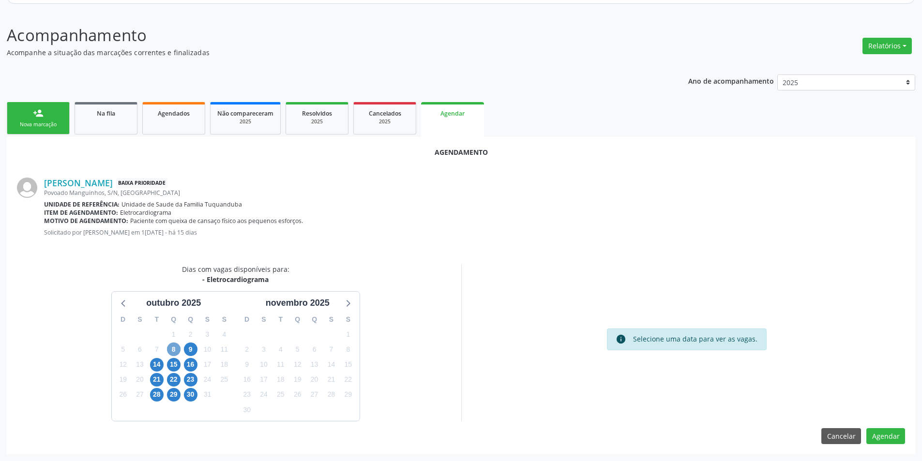
click at [171, 350] on span "8" at bounding box center [174, 350] width 14 height 14
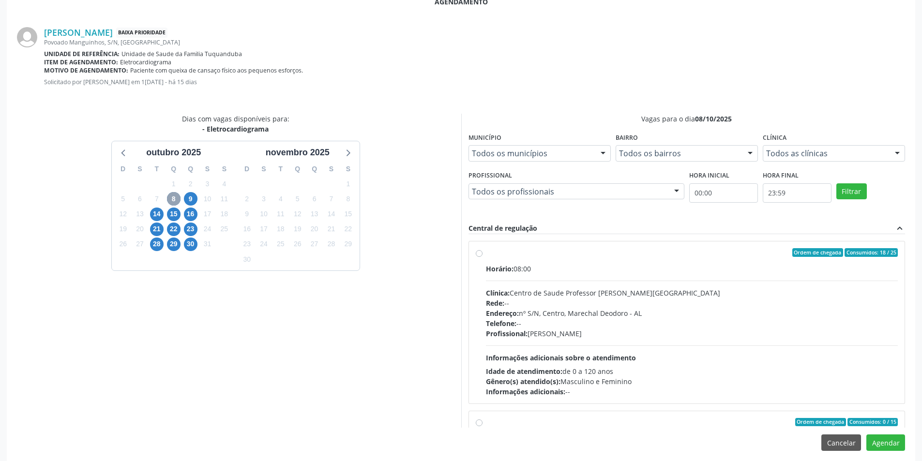
scroll to position [270, 0]
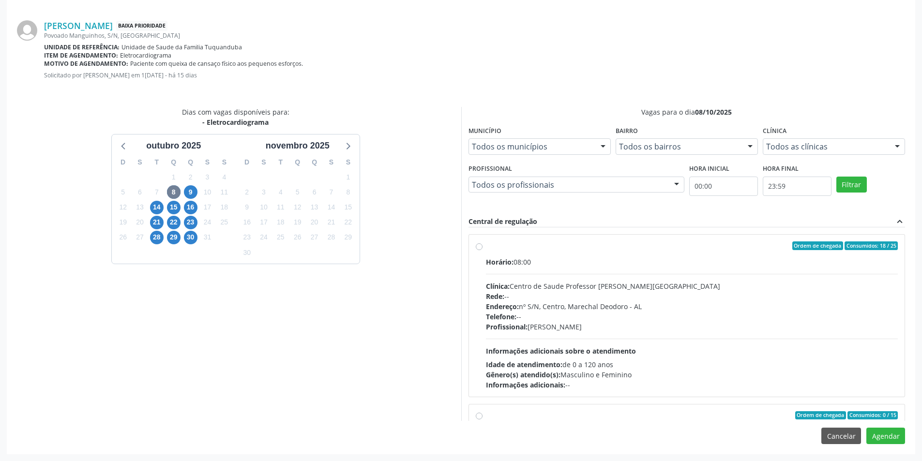
click at [486, 245] on label "Ordem de chegada Consumidos: 18 / 25 Horário: 08:00 Clínica: Centro de Saude Pr…" at bounding box center [692, 316] width 412 height 149
click at [480, 245] on input "Ordem de chegada Consumidos: 18 / 25 Horário: 08:00 Clínica: Centro de Saude Pr…" at bounding box center [479, 246] width 7 height 9
radio input "true"
click at [886, 434] on button "Agendar" at bounding box center [885, 436] width 39 height 16
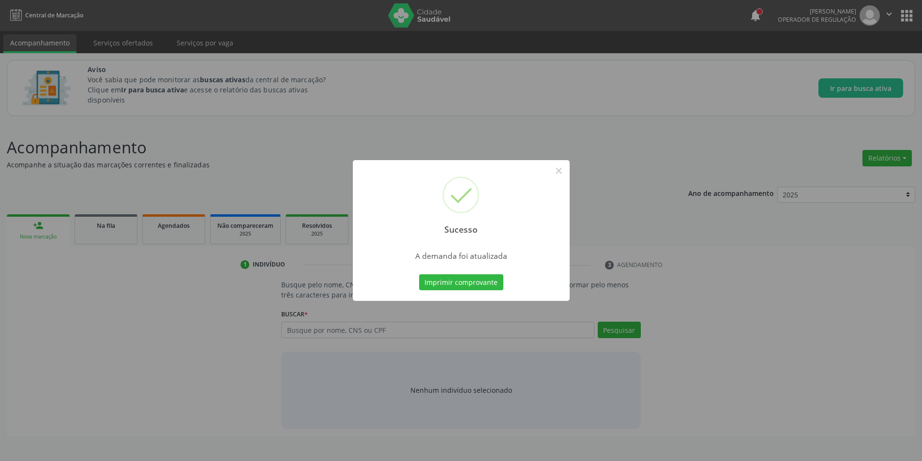
scroll to position [0, 0]
click at [565, 169] on button "×" at bounding box center [562, 171] width 16 height 16
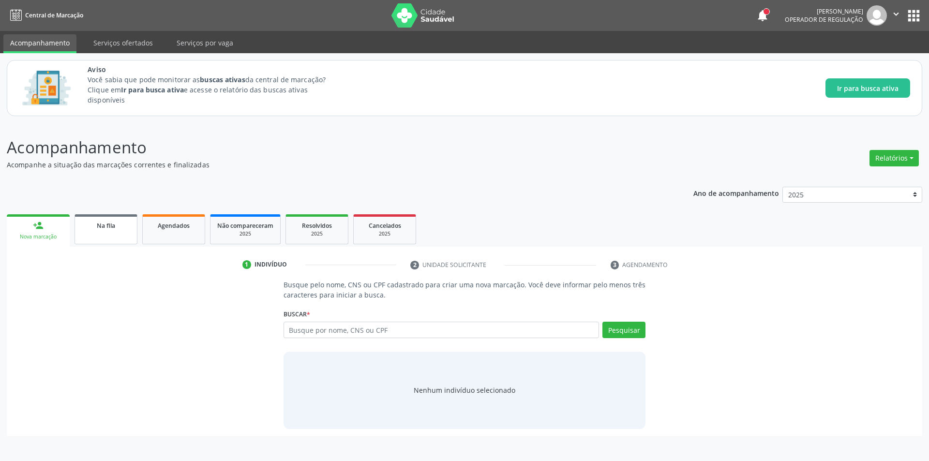
click at [110, 226] on span "Na fila" at bounding box center [106, 226] width 18 height 8
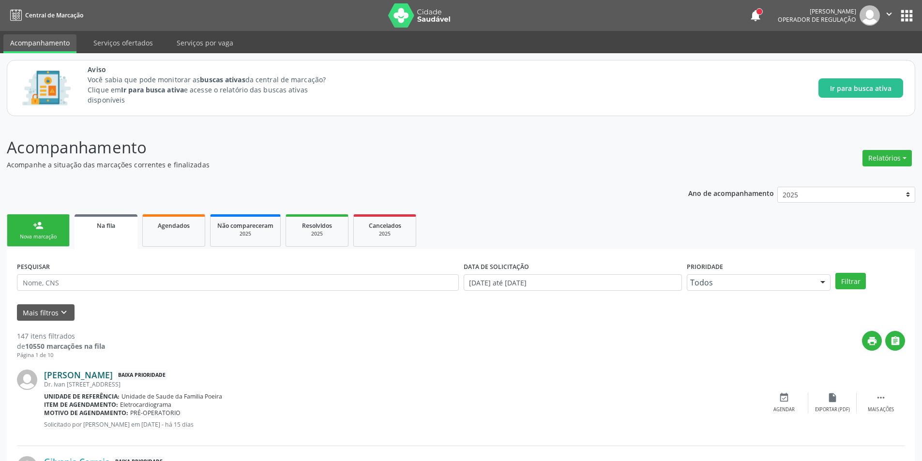
click at [106, 375] on link "[PERSON_NAME]" at bounding box center [78, 375] width 69 height 11
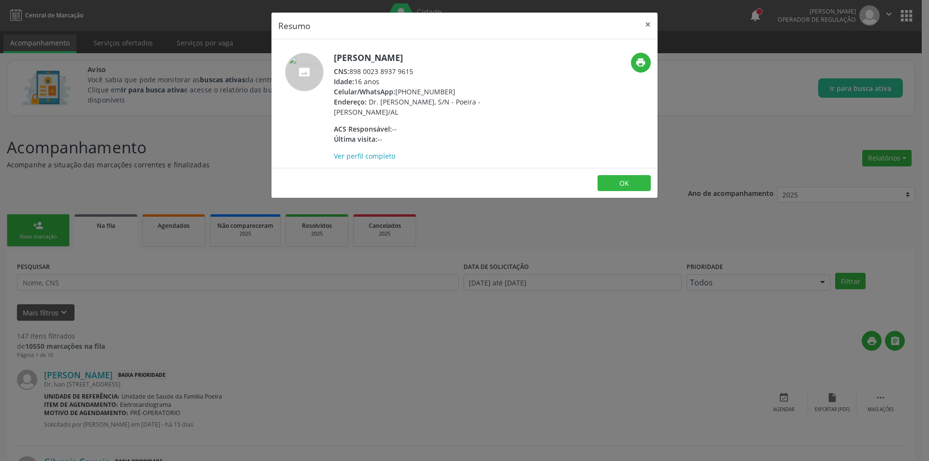
click at [352, 72] on div "CNS: 898 0023 8937 9615" at bounding box center [428, 71] width 188 height 10
drag, startPoint x: 352, startPoint y: 72, endPoint x: 401, endPoint y: 74, distance: 48.9
click at [401, 74] on div "CNS: 898 0023 8937 9615" at bounding box center [428, 71] width 188 height 10
click at [263, 368] on div "Resumo × [PERSON_NAME] CNS: 898 0023 8937 9615 Idade: 16 anos Celular/WhatsApp:…" at bounding box center [464, 230] width 929 height 461
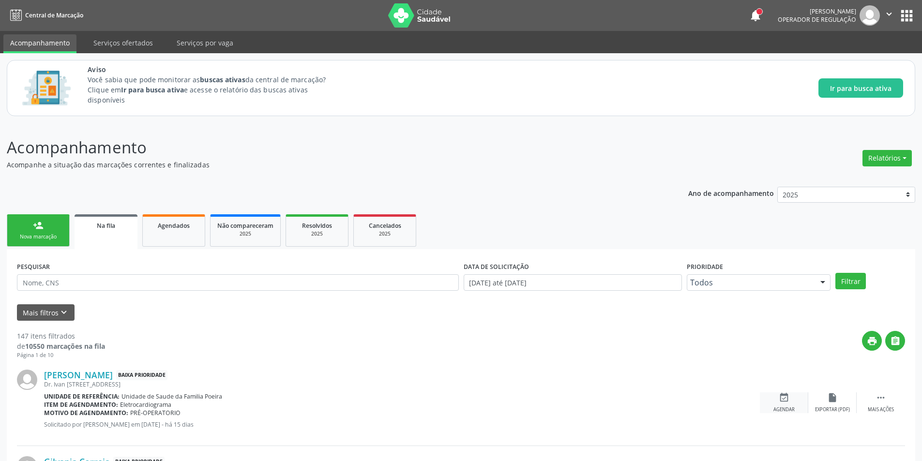
click at [775, 400] on div "event_available Agendar" at bounding box center [784, 403] width 48 height 21
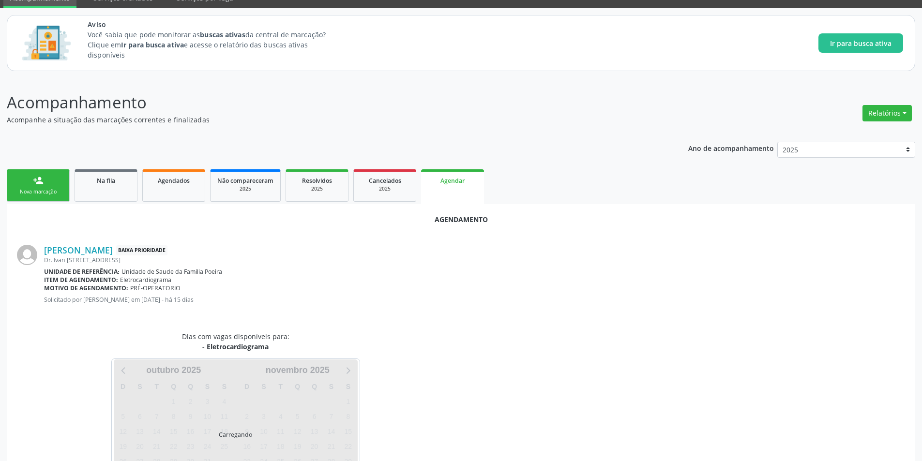
scroll to position [90, 0]
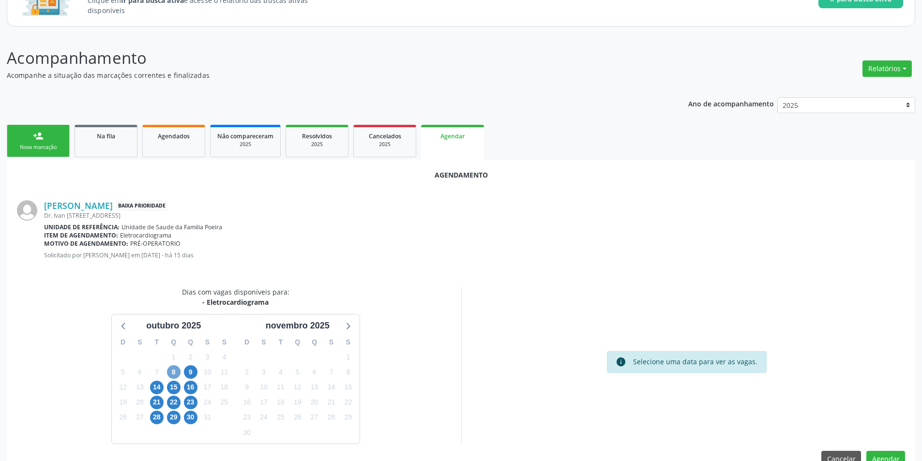
click at [173, 371] on span "8" at bounding box center [174, 372] width 14 height 14
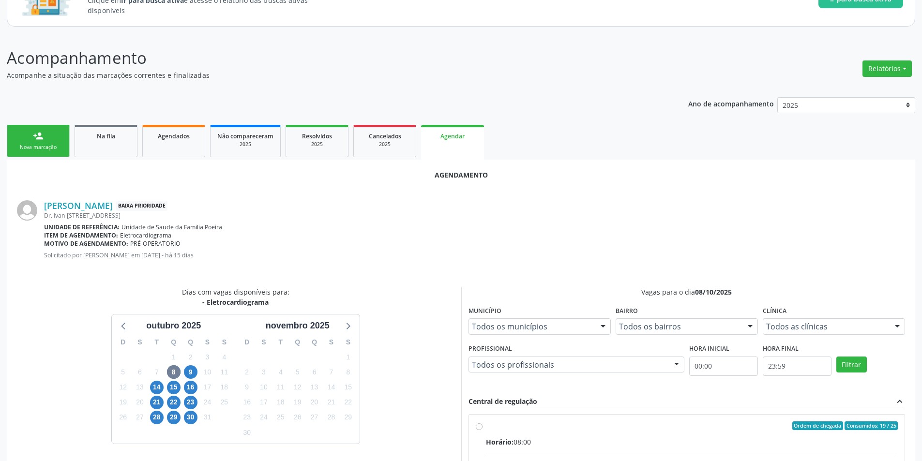
radio input "true"
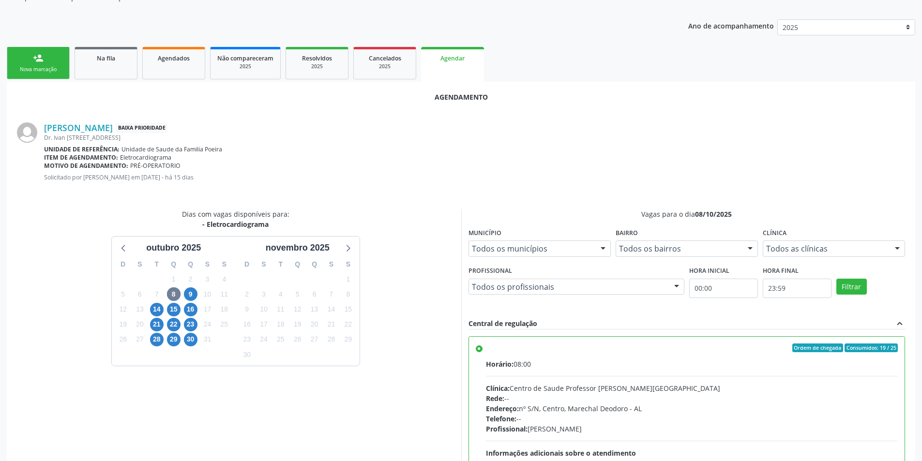
scroll to position [270, 0]
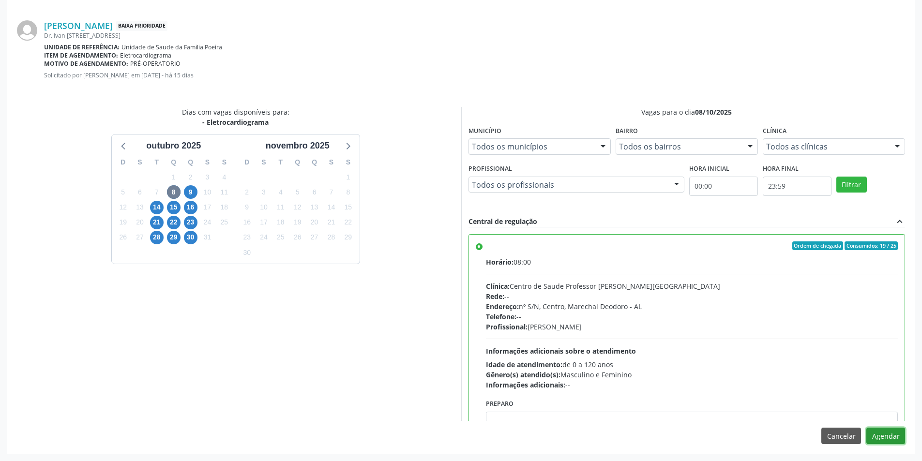
click at [893, 431] on button "Agendar" at bounding box center [885, 436] width 39 height 16
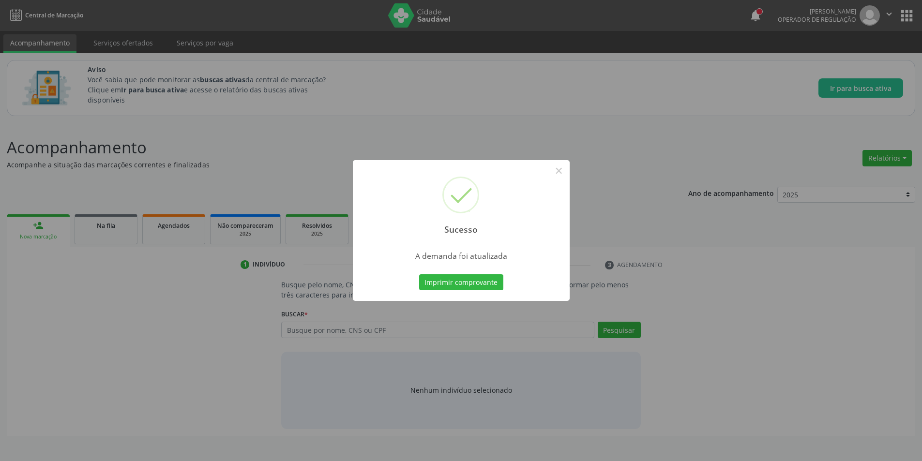
scroll to position [0, 0]
click at [558, 173] on button "×" at bounding box center [562, 171] width 16 height 16
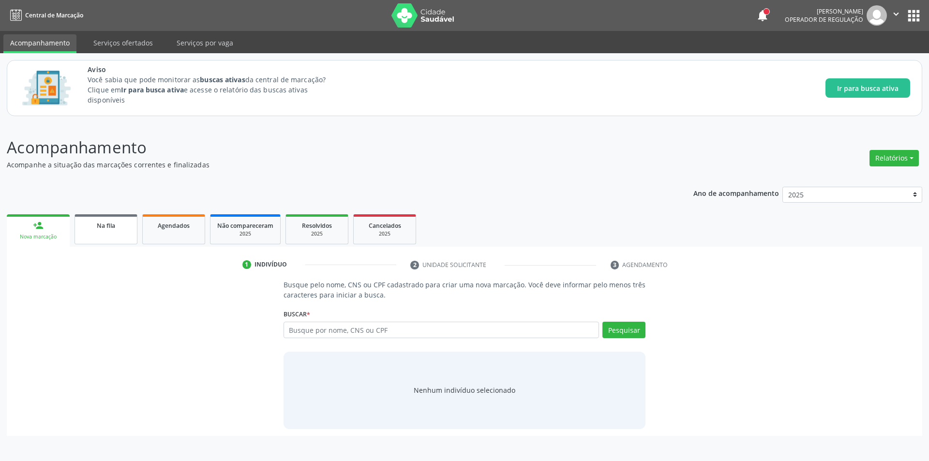
drag, startPoint x: 103, startPoint y: 221, endPoint x: 104, endPoint y: 227, distance: 6.5
click at [104, 222] on div "Na fila" at bounding box center [106, 225] width 48 height 10
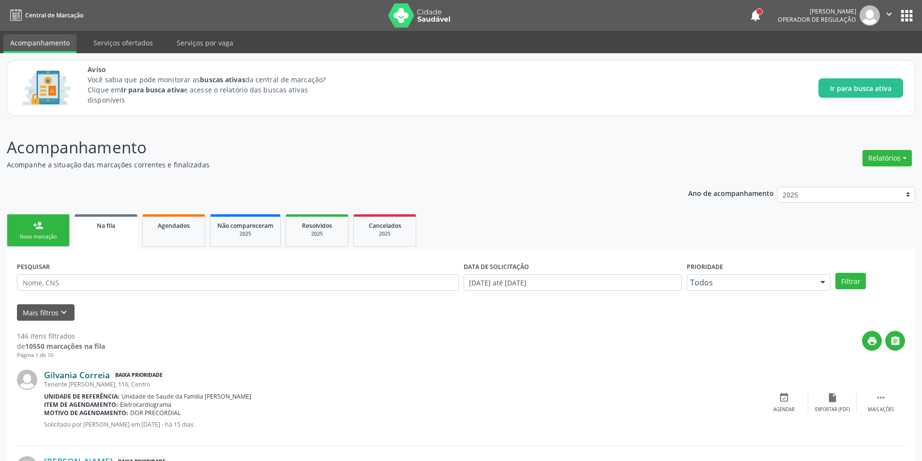
click at [79, 373] on link "Gilvania Correia" at bounding box center [77, 375] width 66 height 11
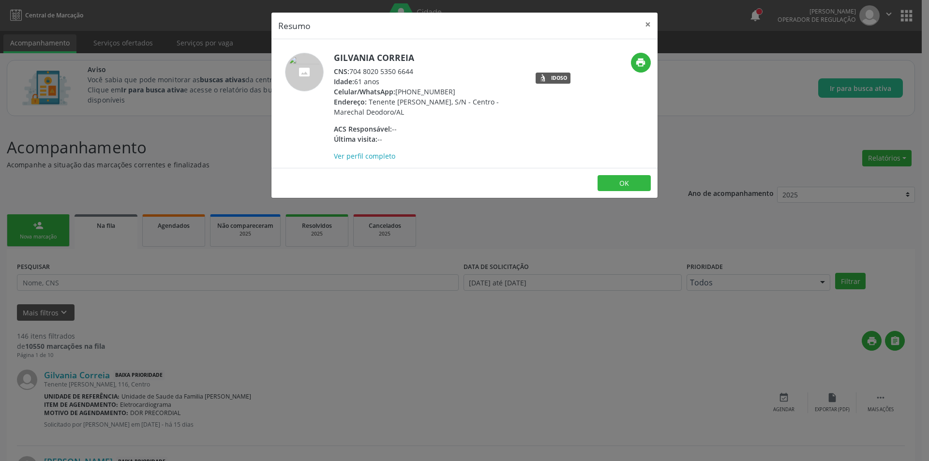
click at [349, 71] on span "CNS:" at bounding box center [341, 71] width 15 height 9
drag, startPoint x: 350, startPoint y: 71, endPoint x: 402, endPoint y: 73, distance: 51.3
click at [402, 73] on div "CNS: 704 8020 5350 6644" at bounding box center [428, 71] width 188 height 10
drag, startPoint x: 173, startPoint y: 395, endPoint x: 233, endPoint y: 395, distance: 60.5
click at [176, 395] on div "Resumo × Gilvania Correia CNS: 704 8020 5350 6644 Idade: 61 anos Celular/WhatsA…" at bounding box center [464, 230] width 929 height 461
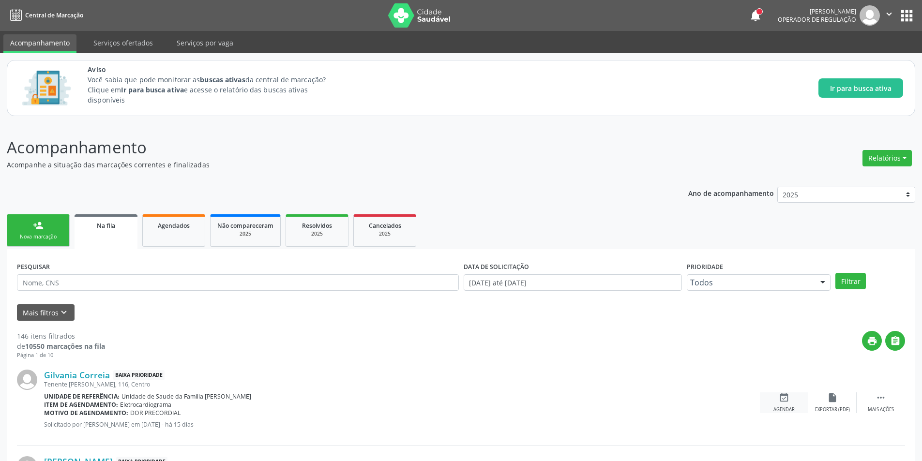
click at [779, 412] on div "Agendar" at bounding box center [783, 410] width 21 height 7
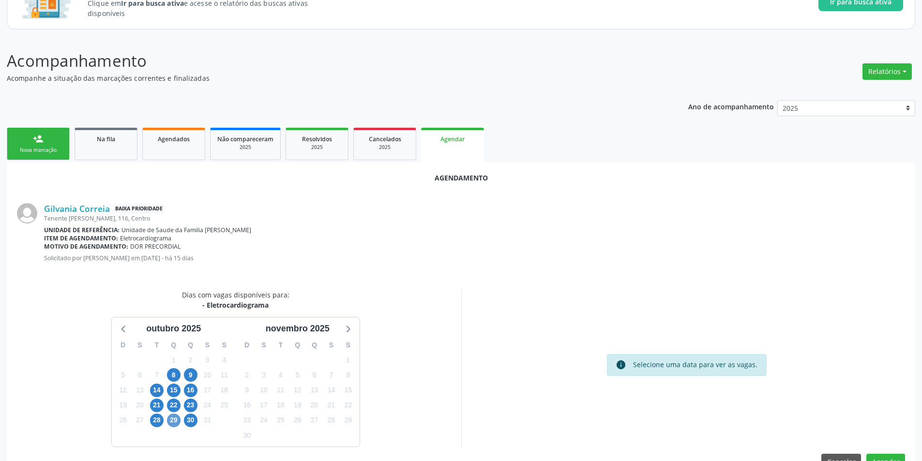
scroll to position [97, 0]
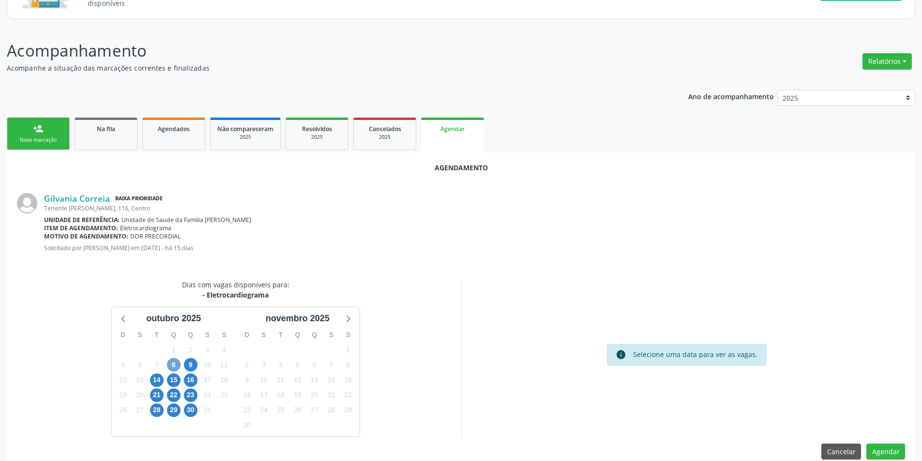
click at [171, 362] on span "8" at bounding box center [174, 365] width 14 height 14
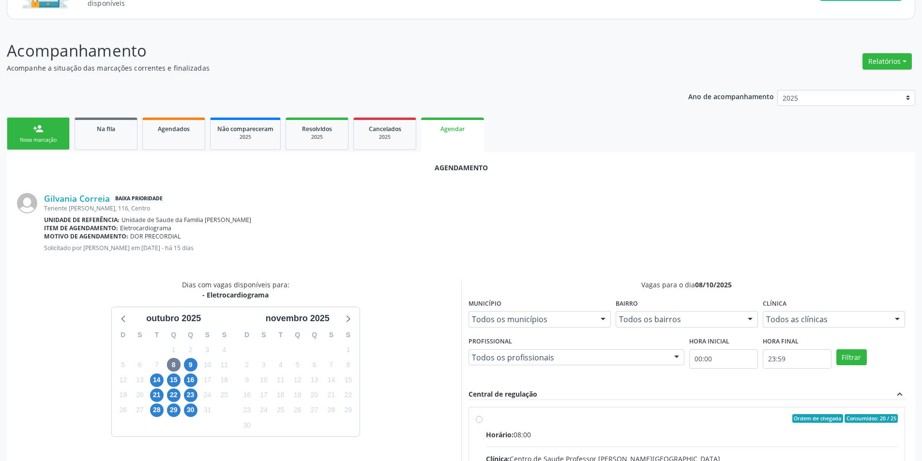
radio input "true"
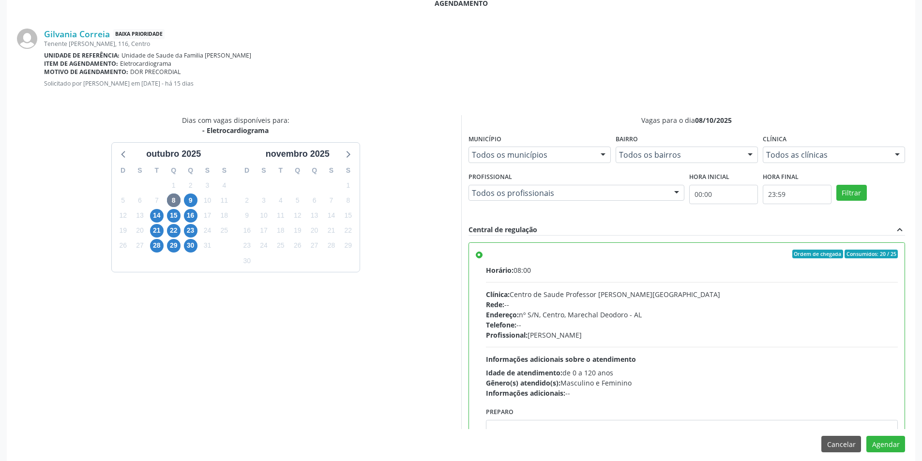
scroll to position [270, 0]
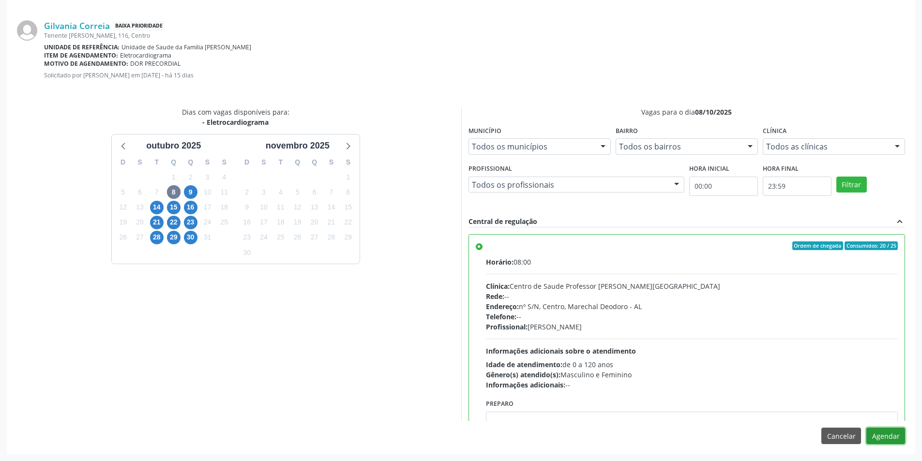
click at [885, 436] on button "Agendar" at bounding box center [885, 436] width 39 height 16
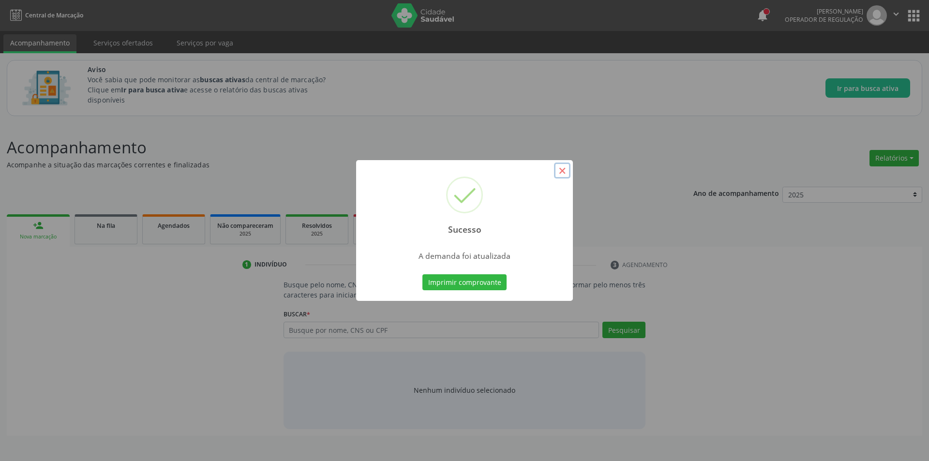
click at [568, 166] on button "×" at bounding box center [562, 171] width 16 height 16
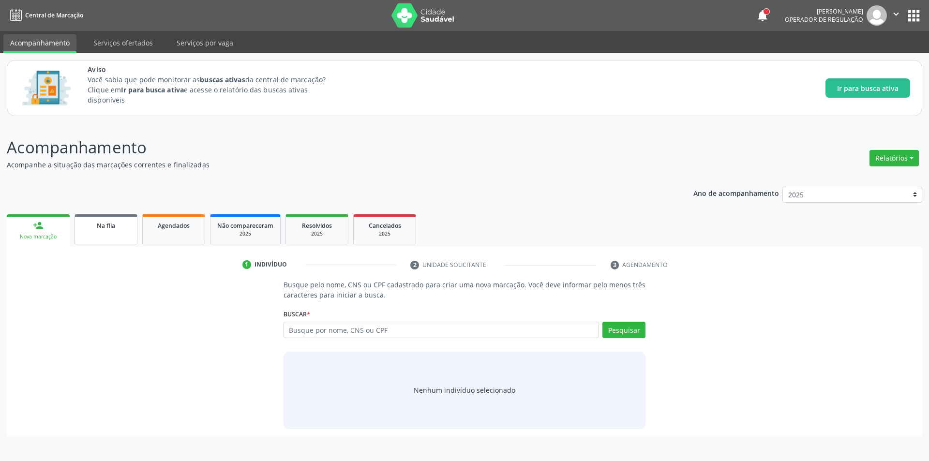
click at [85, 223] on div "Na fila" at bounding box center [106, 225] width 48 height 10
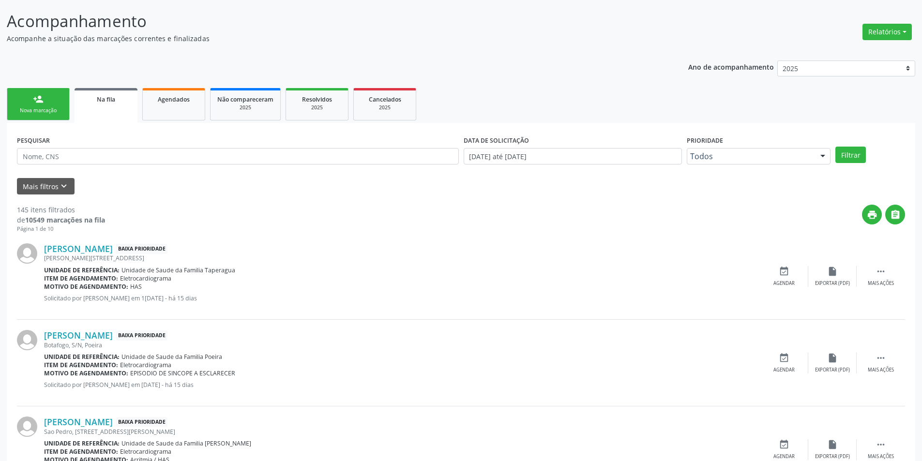
scroll to position [194, 0]
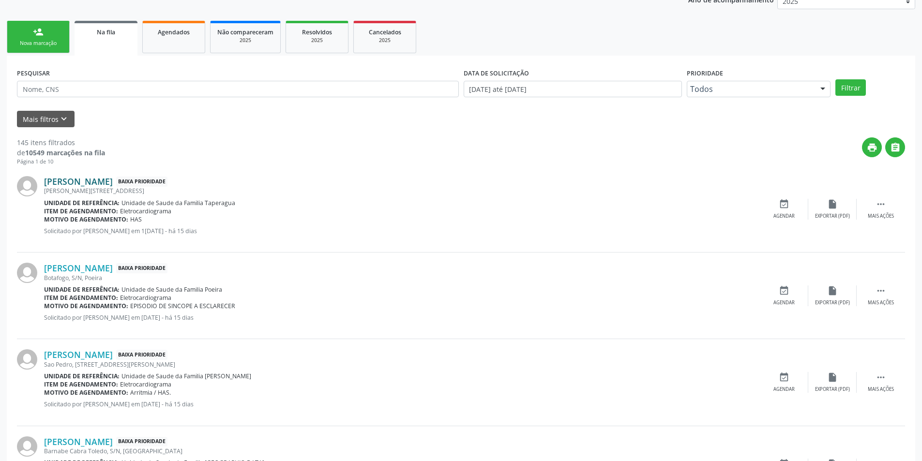
click at [89, 185] on link "[PERSON_NAME]" at bounding box center [78, 181] width 69 height 11
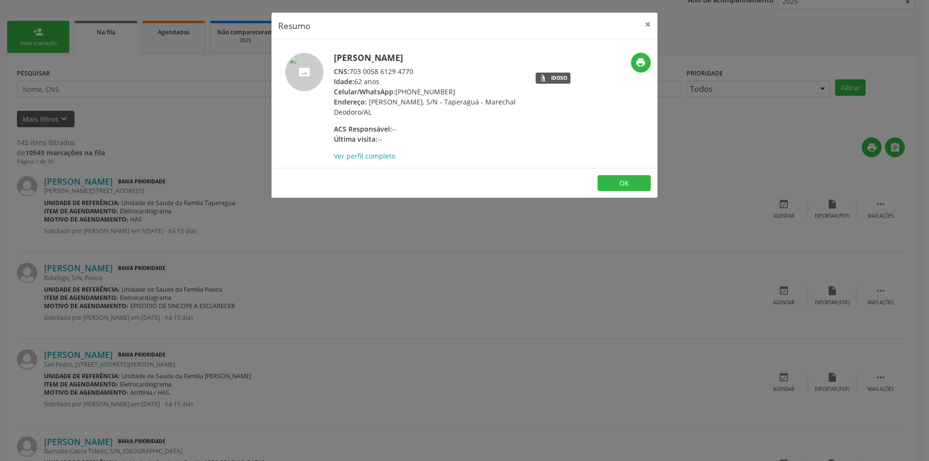
click at [353, 71] on div "CNS: 703 0058 6129 4770" at bounding box center [428, 71] width 188 height 10
drag, startPoint x: 353, startPoint y: 71, endPoint x: 400, endPoint y: 73, distance: 46.5
click at [400, 73] on div "CNS: 703 0058 6129 4770" at bounding box center [428, 71] width 188 height 10
drag, startPoint x: 167, startPoint y: 282, endPoint x: 335, endPoint y: 177, distance: 197.8
click at [167, 281] on div "Resumo × [PERSON_NAME] CNS: 703 0058 6129 4770 Idade: 62 anos Celular/WhatsApp:…" at bounding box center [464, 230] width 929 height 461
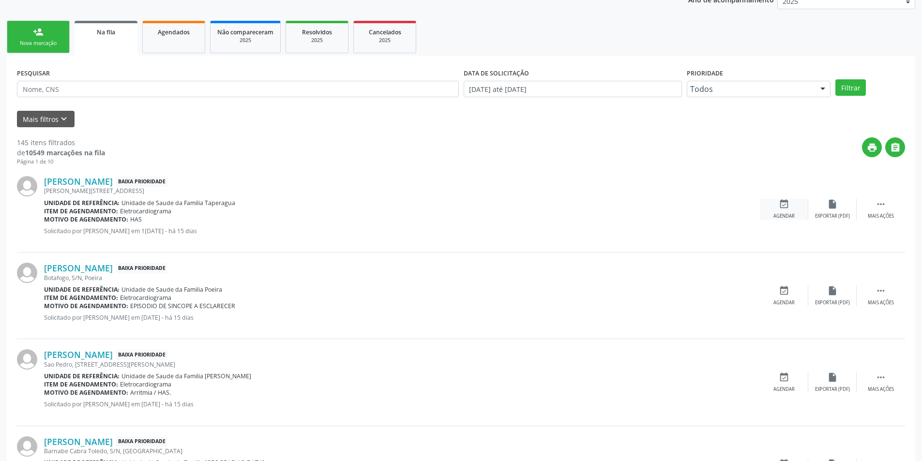
click at [777, 205] on div "event_available Agendar" at bounding box center [784, 209] width 48 height 21
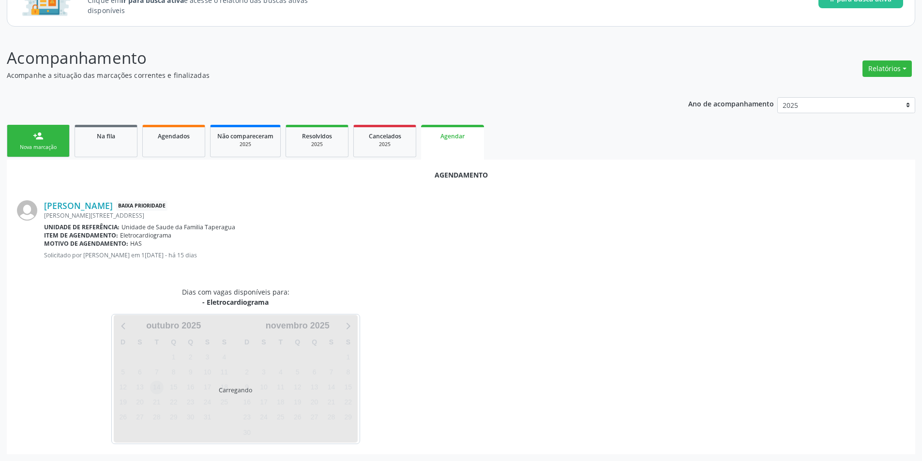
scroll to position [112, 0]
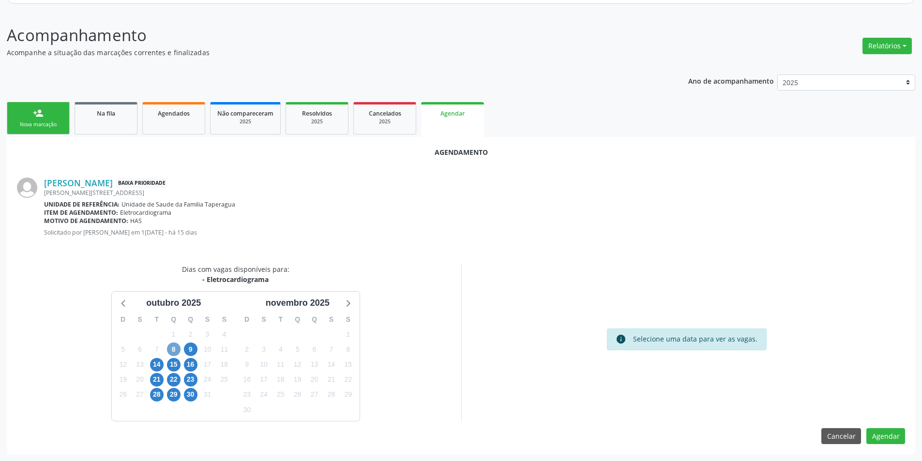
drag, startPoint x: 170, startPoint y: 352, endPoint x: 201, endPoint y: 350, distance: 31.0
click at [171, 351] on span "8" at bounding box center [174, 350] width 14 height 14
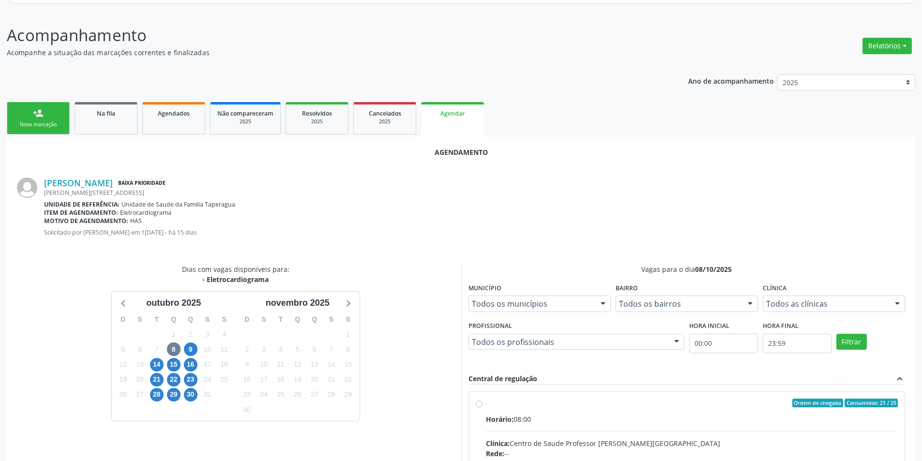
click at [480, 407] on input "Ordem de chegada Consumidos: 21 / 25 Horário: 08:00 Clínica: Centro de Saude Pr…" at bounding box center [479, 403] width 7 height 9
radio input "true"
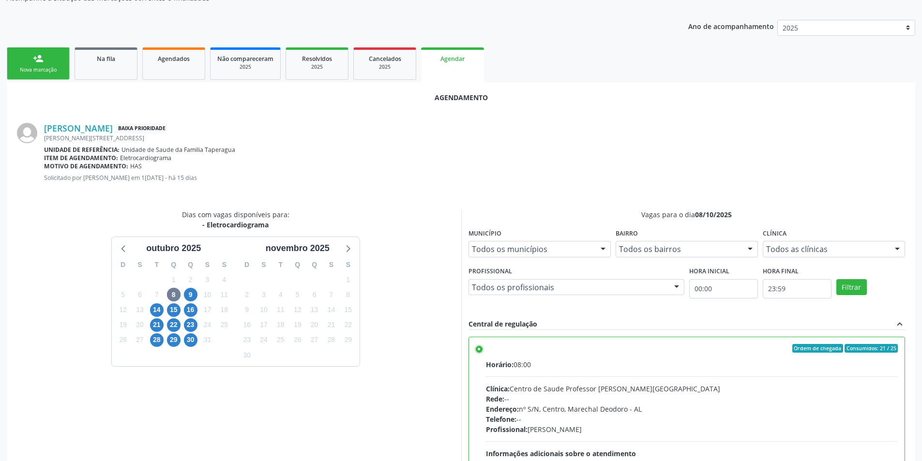
scroll to position [270, 0]
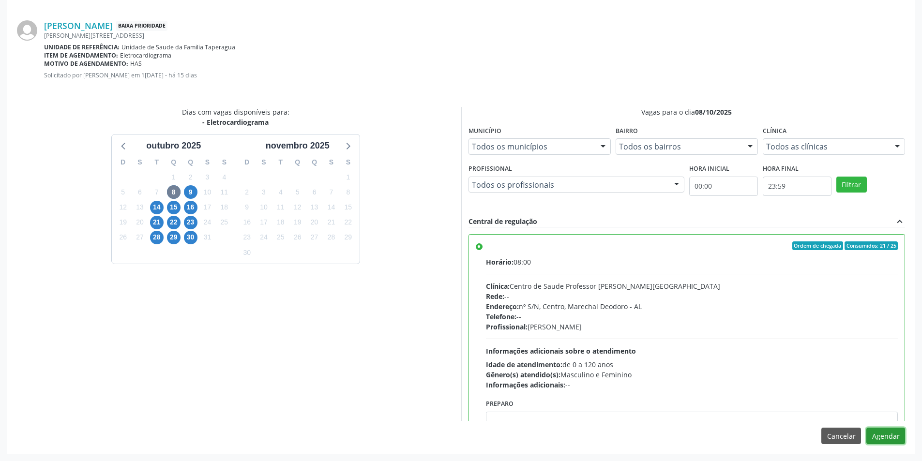
click at [891, 429] on button "Agendar" at bounding box center [885, 436] width 39 height 16
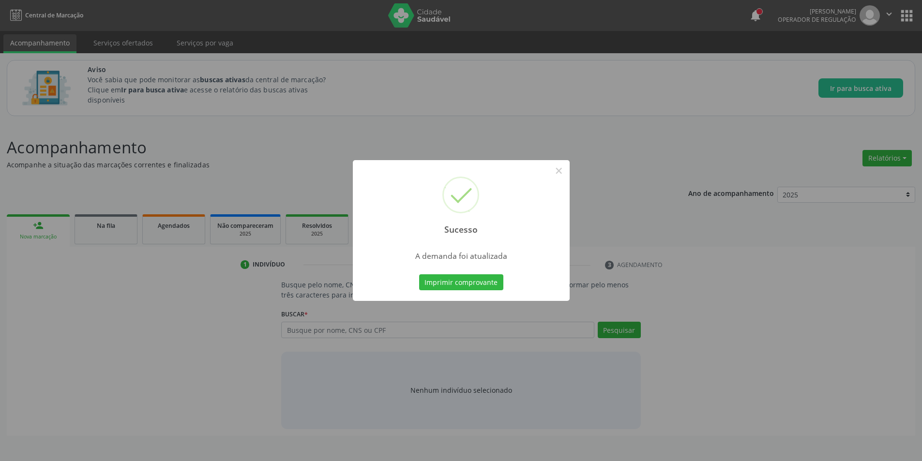
scroll to position [0, 0]
click at [554, 174] on button "×" at bounding box center [562, 171] width 16 height 16
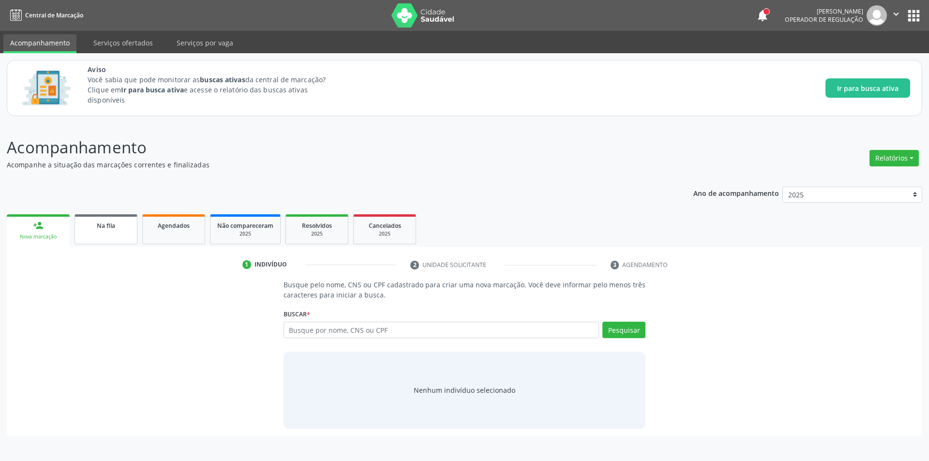
click at [113, 217] on link "Na fila" at bounding box center [106, 229] width 63 height 30
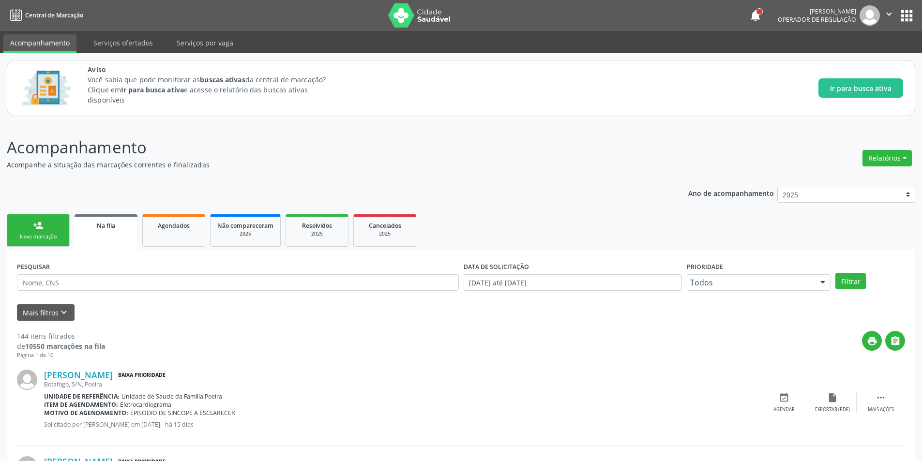
click at [97, 382] on div "Botafogo, S/N, Poeira" at bounding box center [402, 384] width 716 height 8
click at [102, 377] on link "[PERSON_NAME]" at bounding box center [78, 375] width 69 height 11
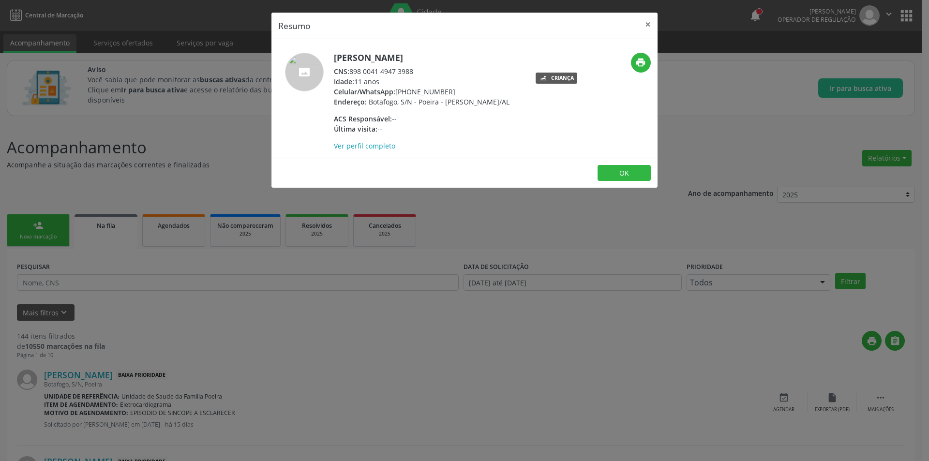
click at [351, 73] on div "CNS: 898 0041 4947 3988" at bounding box center [422, 71] width 176 height 10
drag, startPoint x: 379, startPoint y: 70, endPoint x: 408, endPoint y: 72, distance: 28.6
click at [408, 72] on div "CNS: 898 0041 4947 3988" at bounding box center [422, 71] width 176 height 10
click at [353, 71] on div "CNS: 898 0041 4947 3988" at bounding box center [422, 71] width 176 height 10
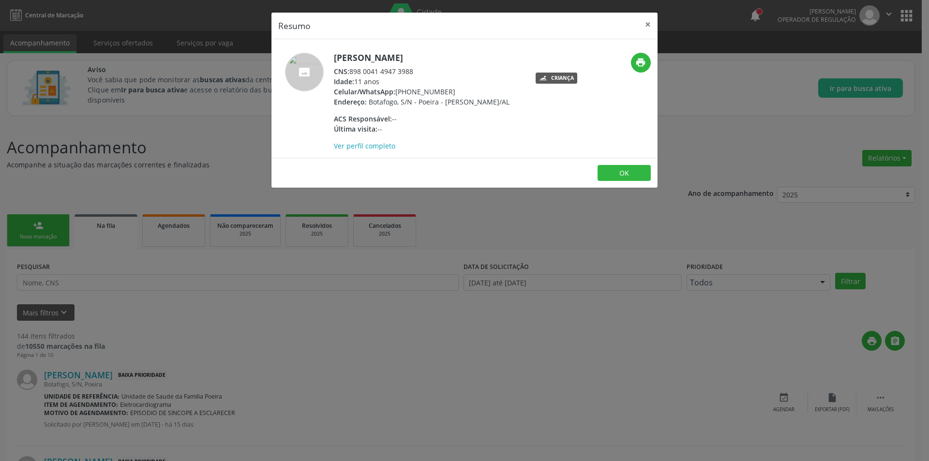
drag, startPoint x: 355, startPoint y: 71, endPoint x: 411, endPoint y: 73, distance: 56.7
click at [411, 73] on div "CNS: 898 0041 4947 3988" at bounding box center [422, 71] width 176 height 10
drag, startPoint x: 205, startPoint y: 425, endPoint x: 239, endPoint y: 403, distance: 40.1
click at [205, 425] on div "Resumo × [PERSON_NAME] CNS: 898 0041 4947 3988 Idade: 11 anos Celular/WhatsApp:…" at bounding box center [464, 230] width 929 height 461
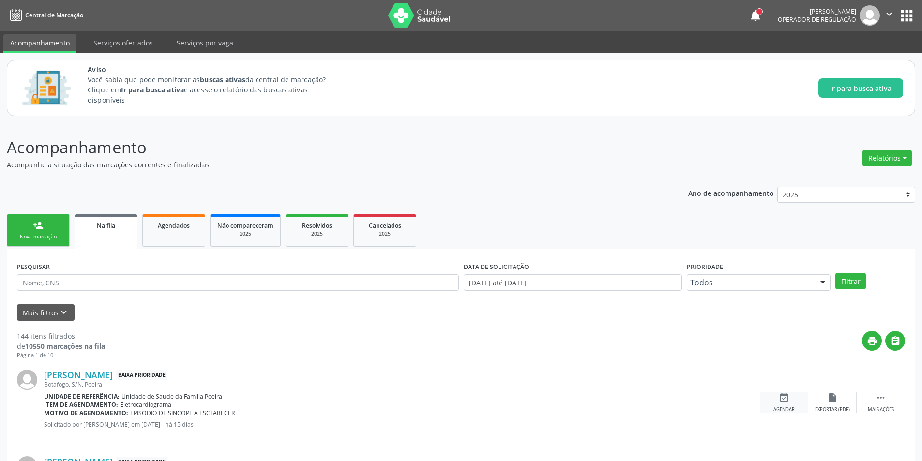
click at [787, 406] on div "event_available Agendar" at bounding box center [784, 403] width 48 height 21
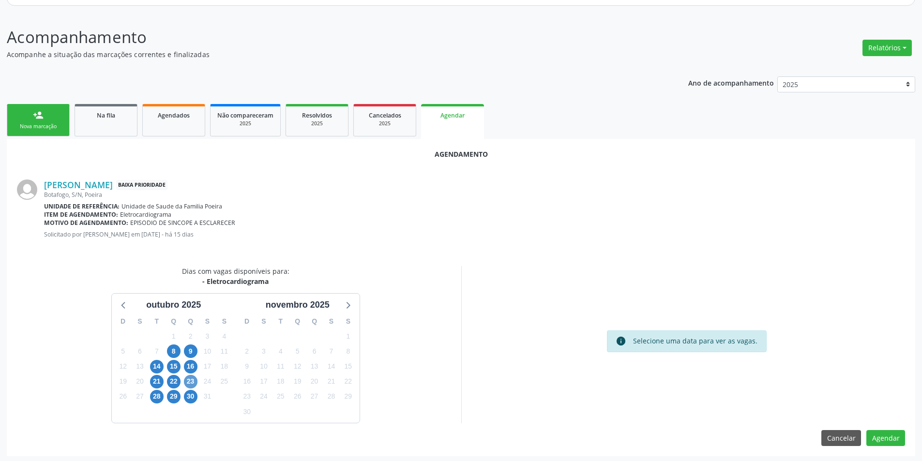
scroll to position [112, 0]
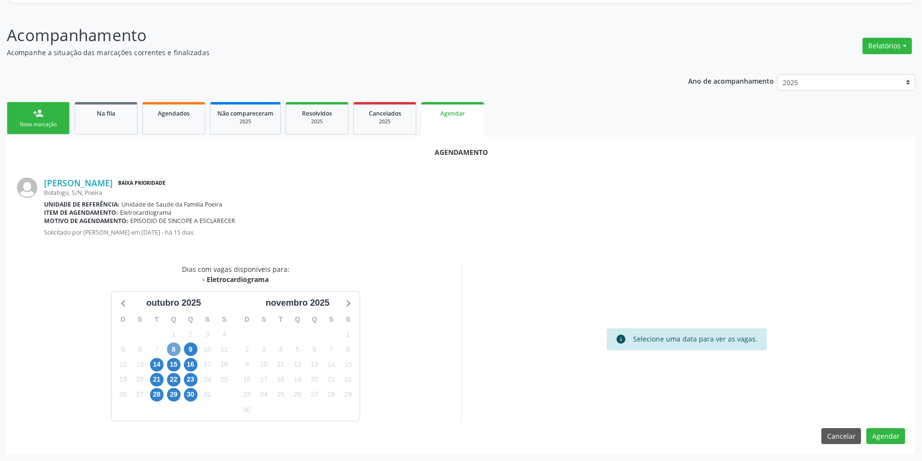
drag, startPoint x: 172, startPoint y: 347, endPoint x: 212, endPoint y: 371, distance: 46.9
click at [173, 347] on span "8" at bounding box center [174, 350] width 14 height 14
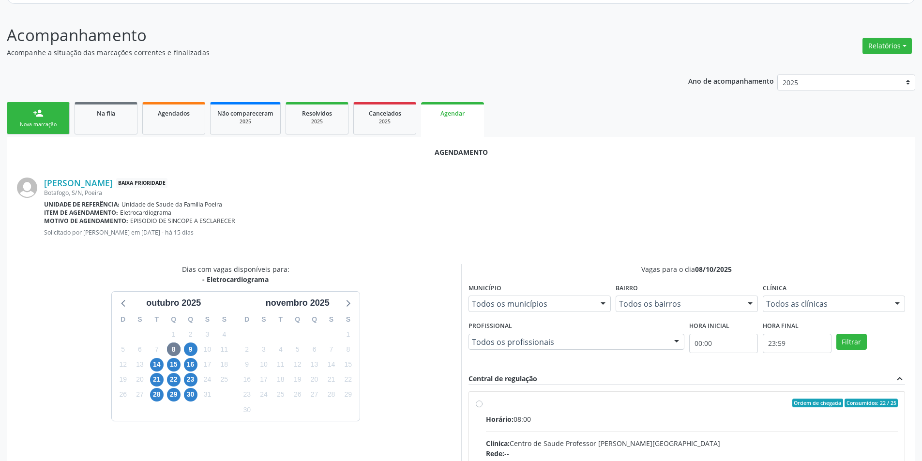
radio input "true"
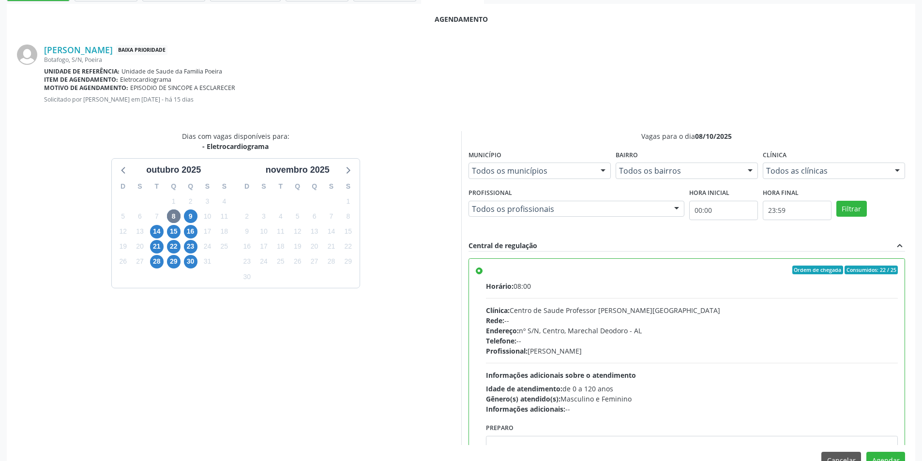
scroll to position [270, 0]
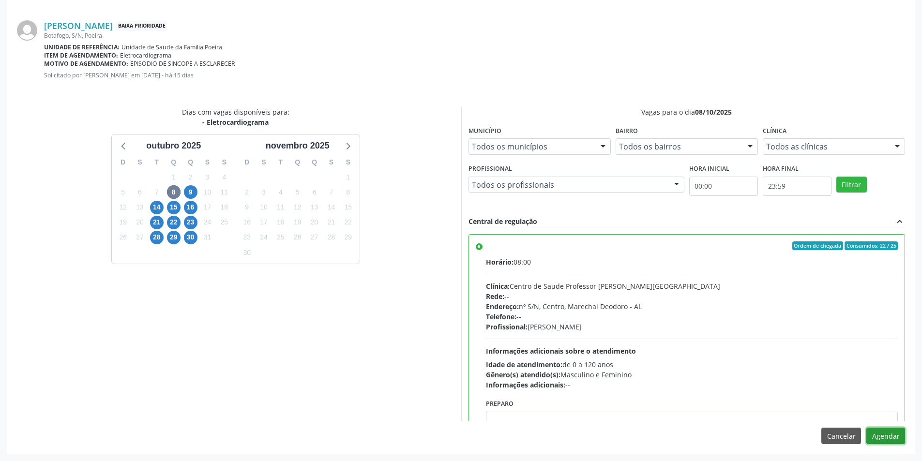
click at [891, 434] on button "Agendar" at bounding box center [885, 436] width 39 height 16
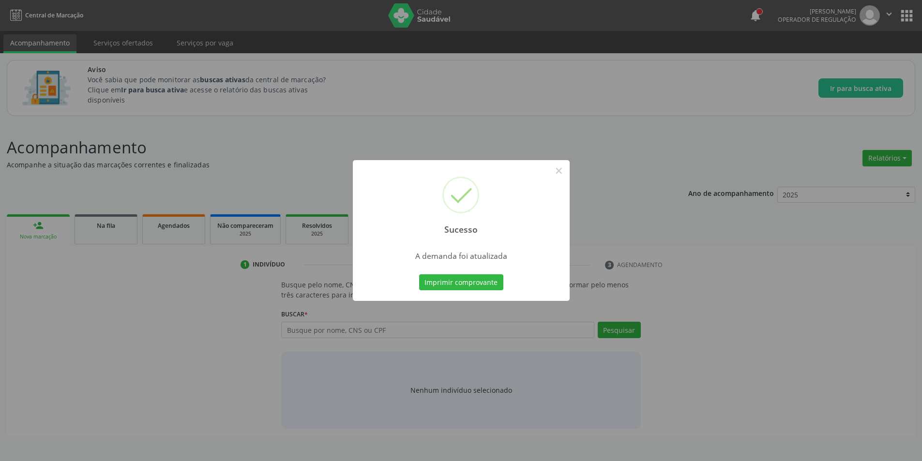
scroll to position [0, 0]
click at [557, 167] on button "×" at bounding box center [562, 171] width 16 height 16
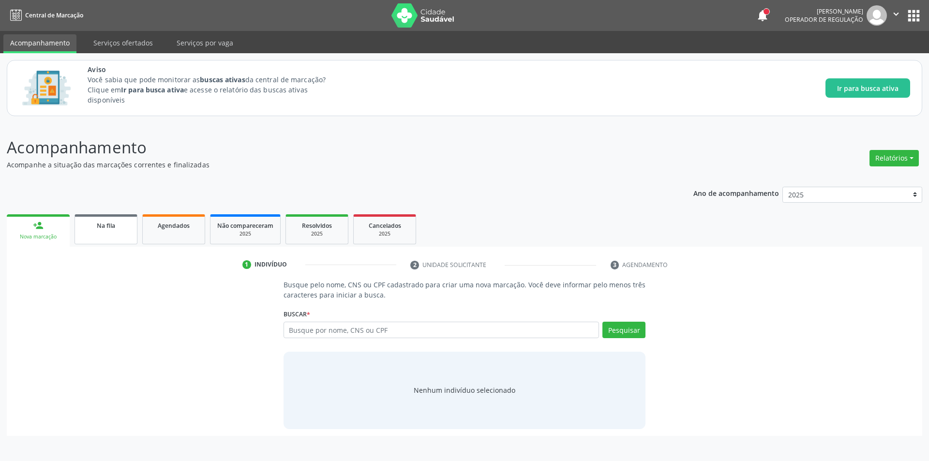
click at [123, 227] on div "Na fila" at bounding box center [106, 225] width 48 height 10
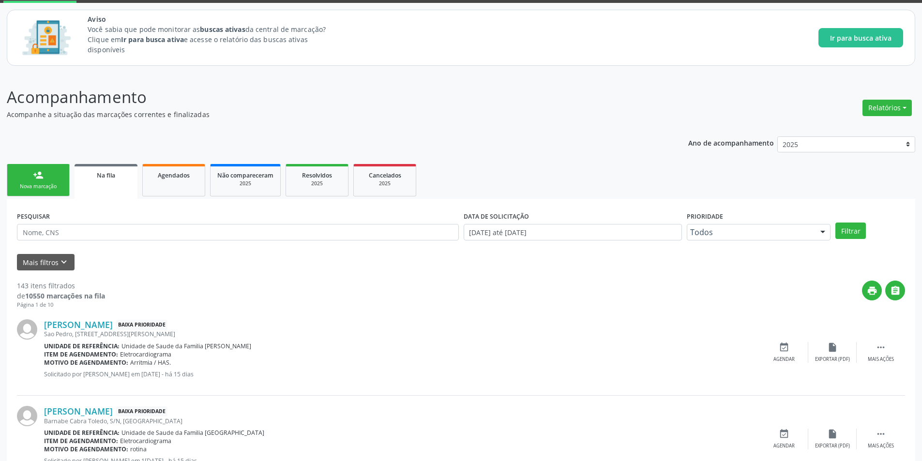
scroll to position [145, 0]
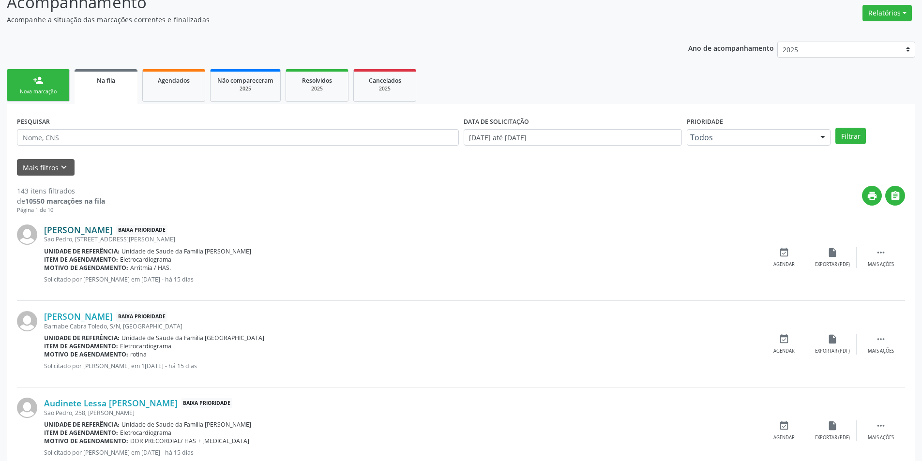
click at [83, 232] on link "[PERSON_NAME]" at bounding box center [78, 230] width 69 height 11
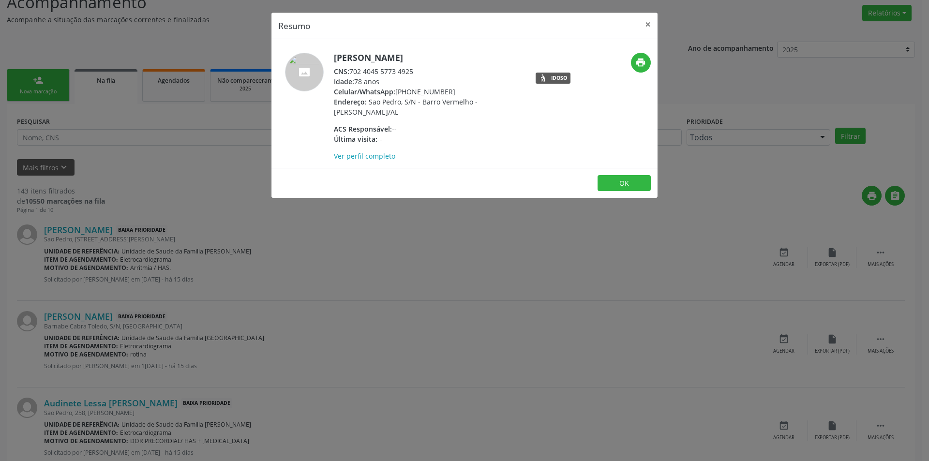
click at [353, 71] on div "CNS: 702 4045 5773 4925" at bounding box center [428, 71] width 188 height 10
drag, startPoint x: 353, startPoint y: 71, endPoint x: 410, endPoint y: 75, distance: 57.2
click at [410, 75] on div "CNS: 702 4045 5773 4925" at bounding box center [428, 71] width 188 height 10
drag, startPoint x: 226, startPoint y: 278, endPoint x: 216, endPoint y: 264, distance: 16.7
click at [226, 277] on div "Resumo × [PERSON_NAME] CNS: 702 4045 5773 4925 Idade: 78 anos Celular/WhatsApp:…" at bounding box center [464, 230] width 929 height 461
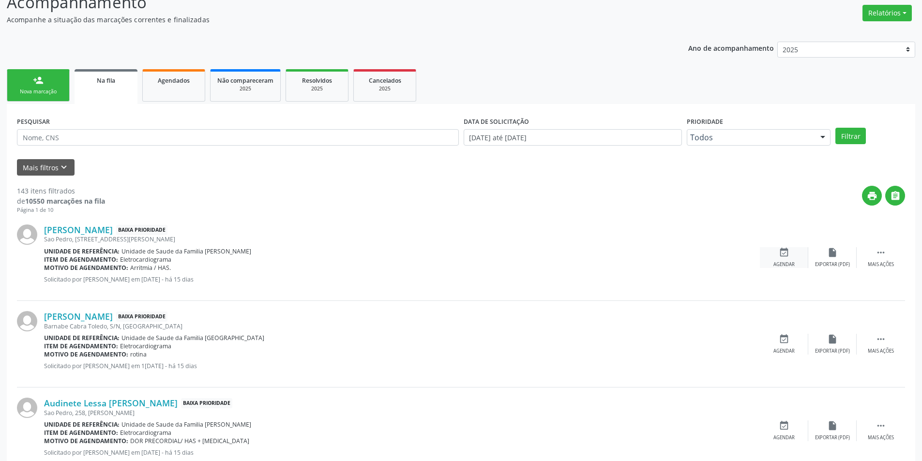
click at [773, 260] on div "event_available Agendar" at bounding box center [784, 257] width 48 height 21
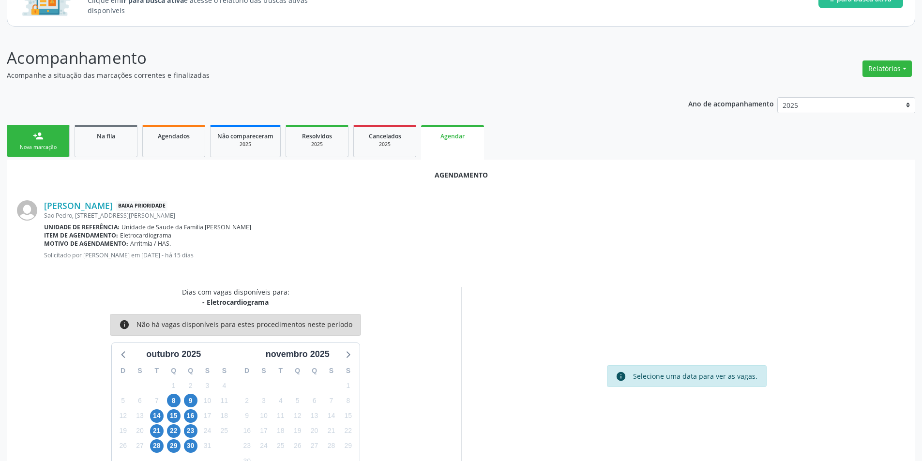
scroll to position [112, 0]
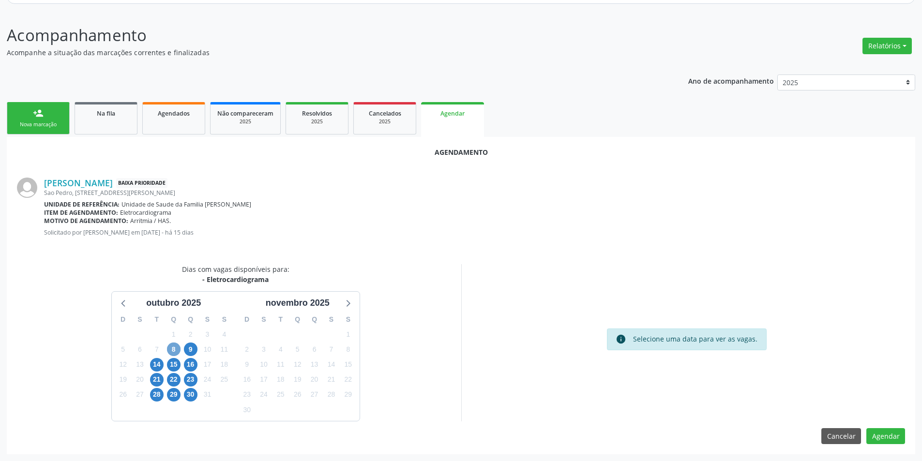
click at [173, 351] on span "8" at bounding box center [174, 350] width 14 height 14
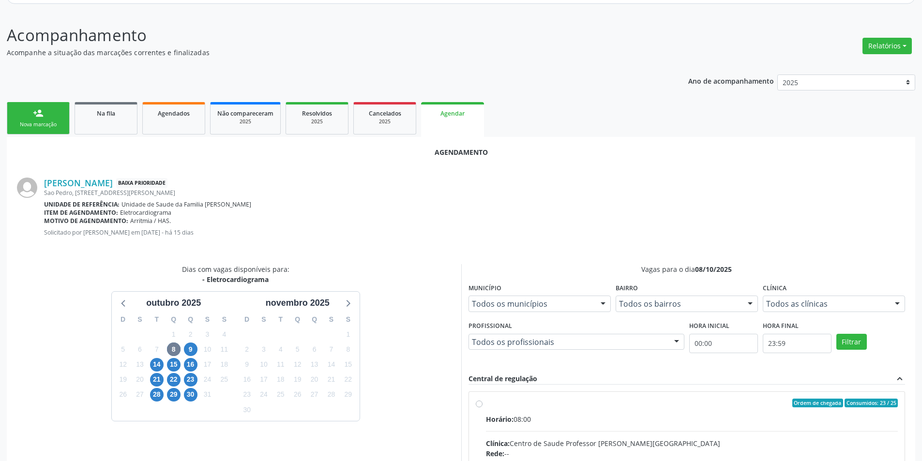
click at [481, 405] on input "Ordem de chegada Consumidos: 23 / 25 Horário: 08:00 Clínica: Centro de Saude Pr…" at bounding box center [479, 403] width 7 height 9
radio input "true"
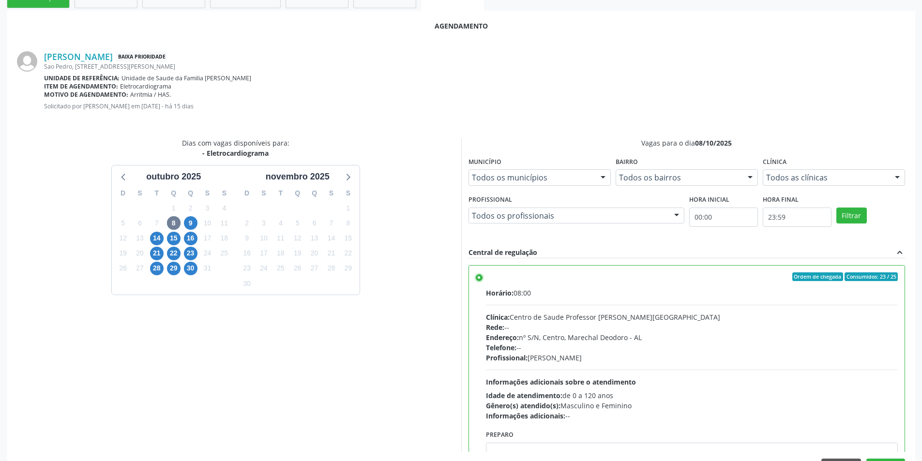
scroll to position [270, 0]
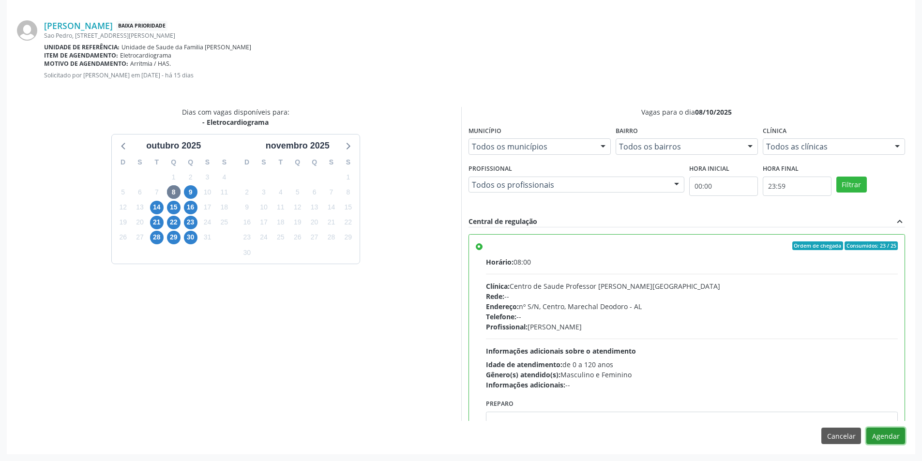
click at [881, 438] on button "Agendar" at bounding box center [885, 436] width 39 height 16
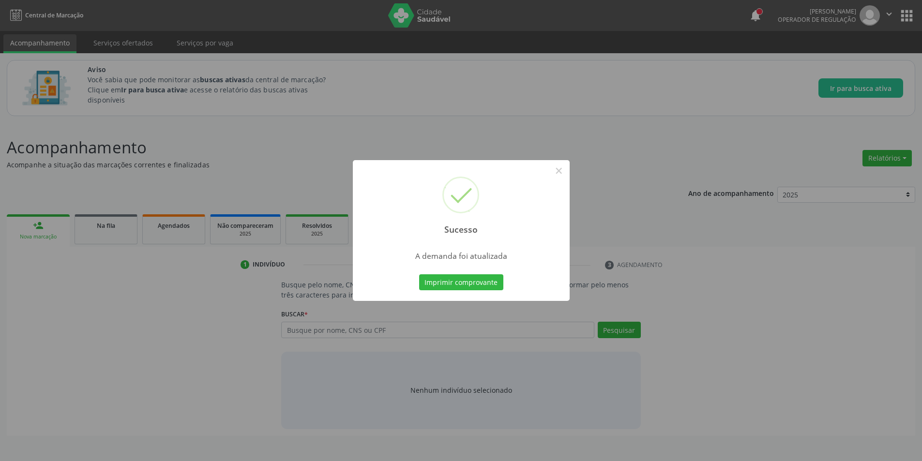
scroll to position [0, 0]
click at [564, 172] on button "×" at bounding box center [562, 171] width 16 height 16
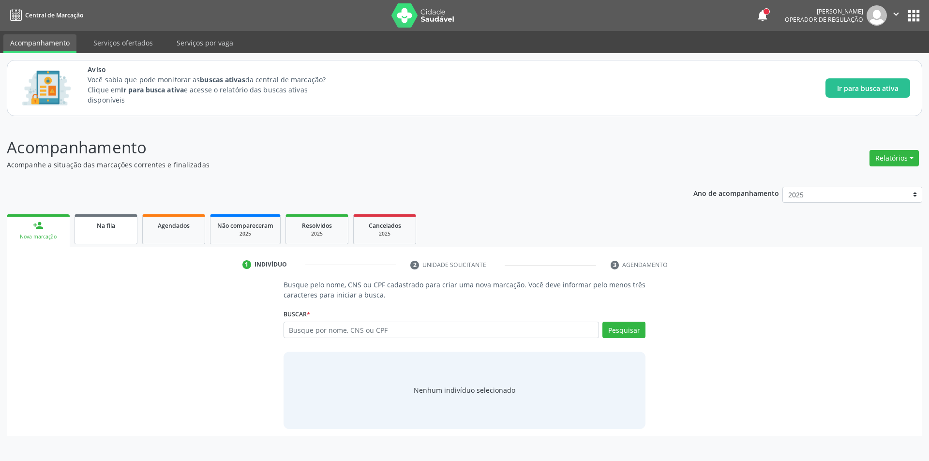
click at [115, 231] on link "Na fila" at bounding box center [106, 229] width 63 height 30
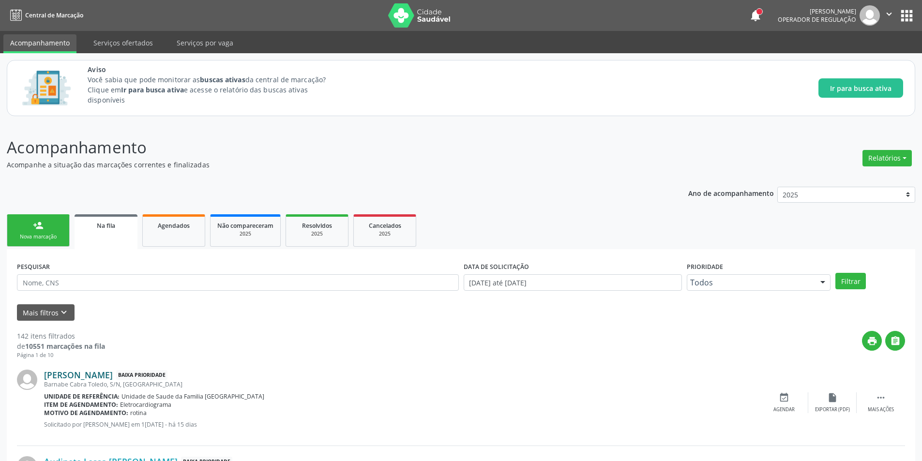
click at [113, 373] on link "[PERSON_NAME]" at bounding box center [78, 375] width 69 height 11
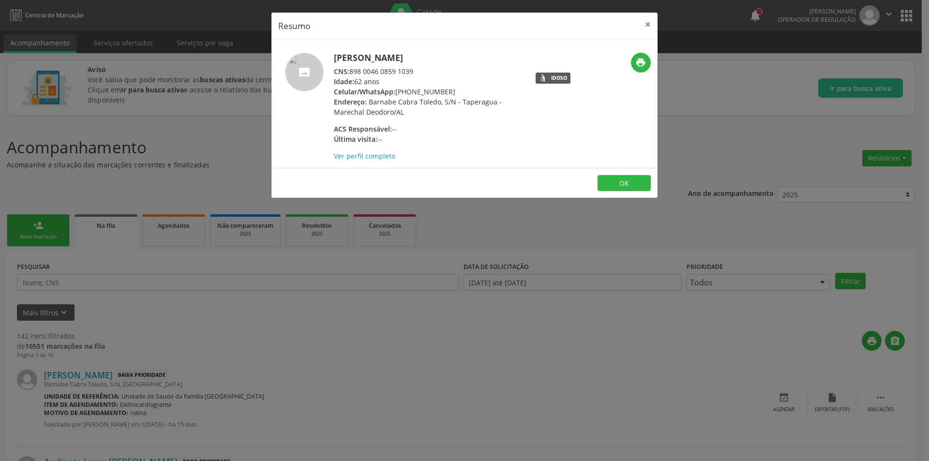
click at [352, 72] on div "CNS: 898 0046 0859 1039" at bounding box center [428, 71] width 188 height 10
drag, startPoint x: 352, startPoint y: 72, endPoint x: 401, endPoint y: 73, distance: 48.9
click at [401, 73] on div "CNS: 898 0046 0859 1039" at bounding box center [428, 71] width 188 height 10
click at [315, 385] on div "Resumo × [PERSON_NAME] CNS: 898 0046 0859 1039 Idade: 62 anos Celular/WhatsApp:…" at bounding box center [464, 230] width 929 height 461
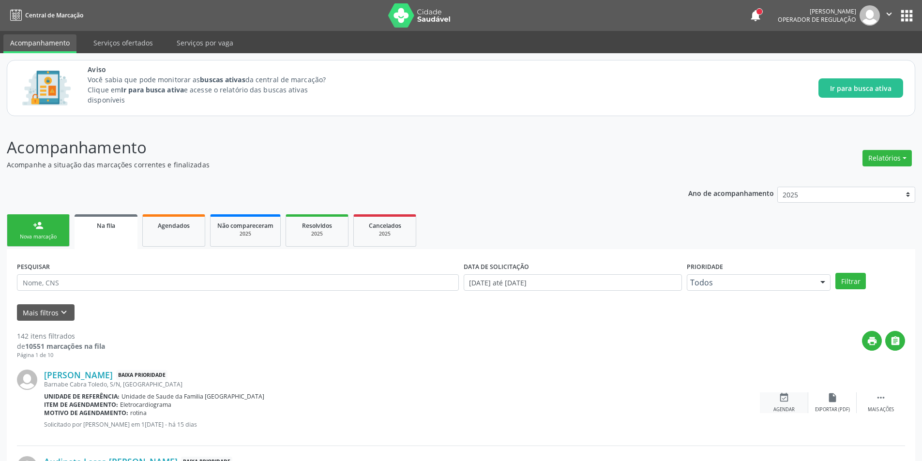
click at [791, 402] on div "event_available Agendar" at bounding box center [784, 403] width 48 height 21
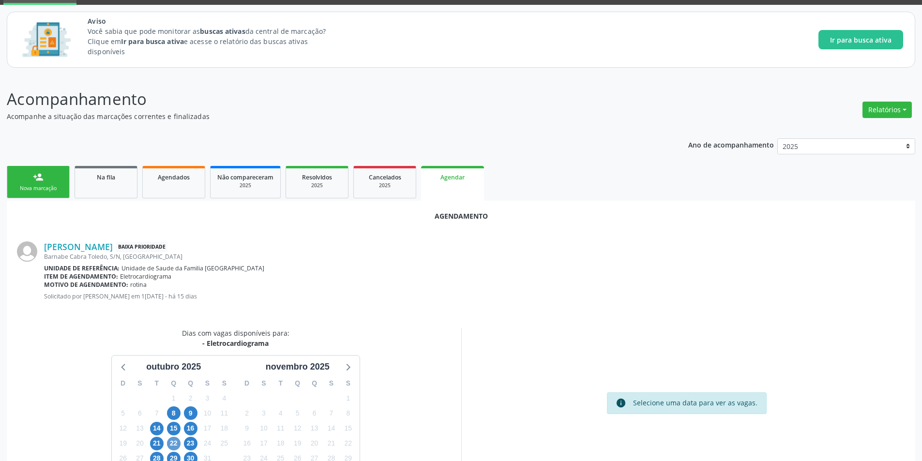
scroll to position [112, 0]
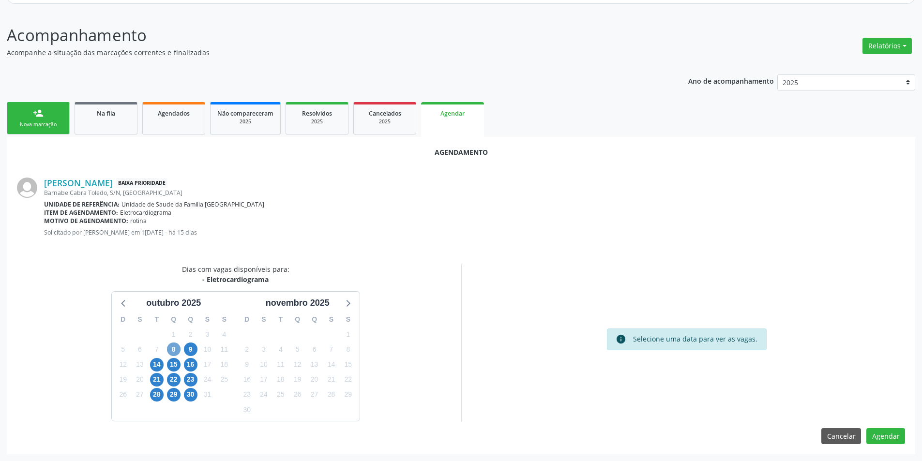
click at [168, 353] on span "8" at bounding box center [174, 350] width 14 height 14
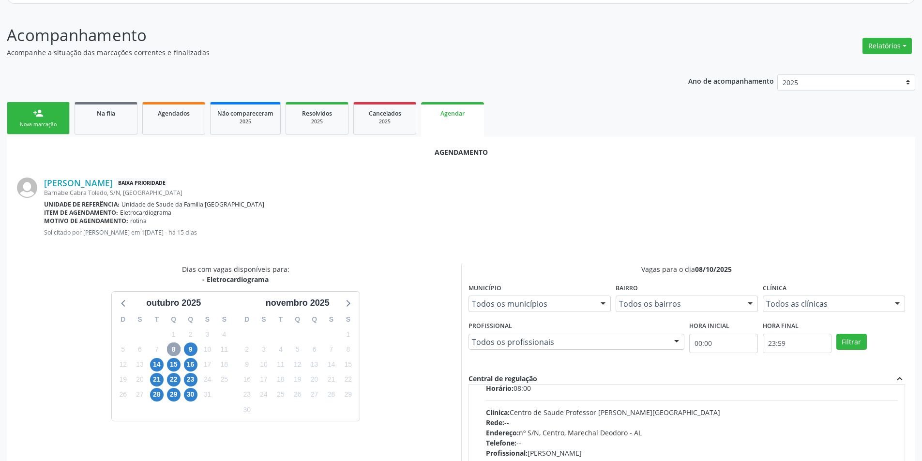
scroll to position [152, 0]
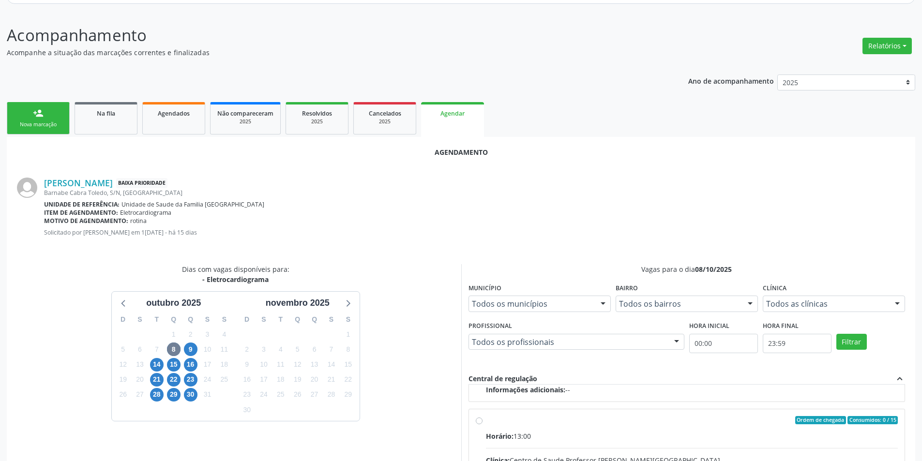
drag, startPoint x: 482, startPoint y: 423, endPoint x: 482, endPoint y: 418, distance: 5.8
click at [482, 423] on input "Ordem de chegada Consumidos: 0 / 15 Horário: 13:00 Clínica: Centro de Saude Pro…" at bounding box center [479, 420] width 7 height 9
radio input "true"
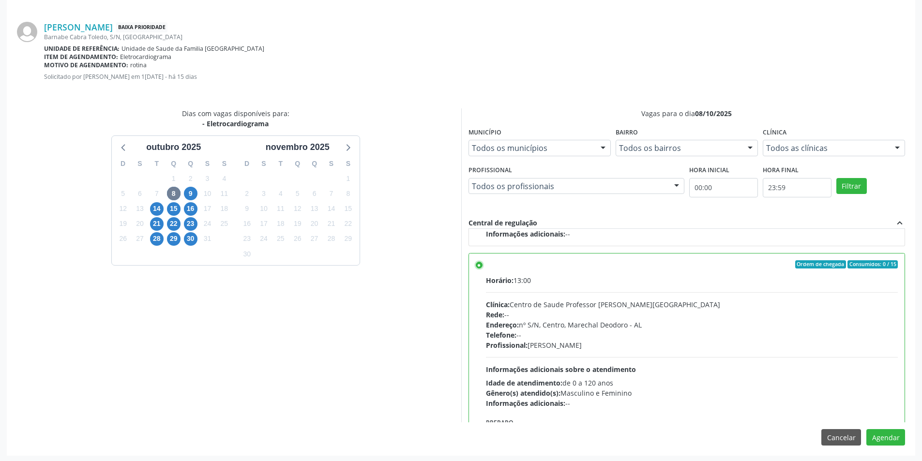
scroll to position [270, 0]
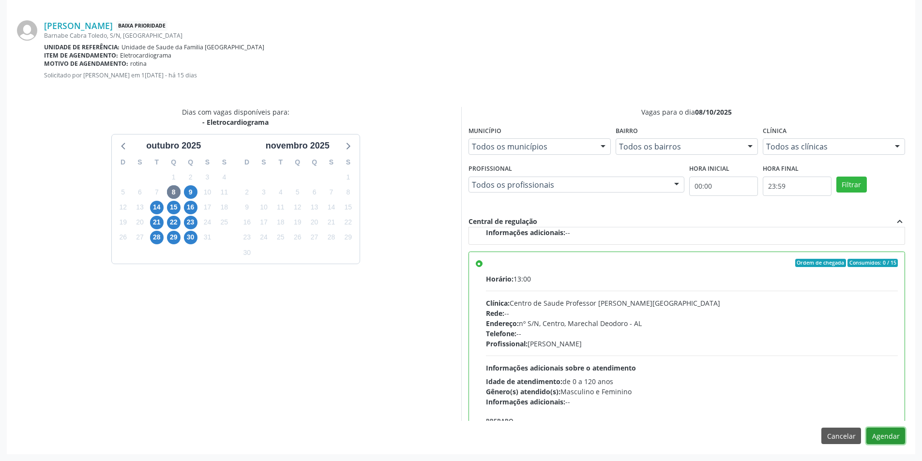
click at [884, 442] on button "Agendar" at bounding box center [885, 436] width 39 height 16
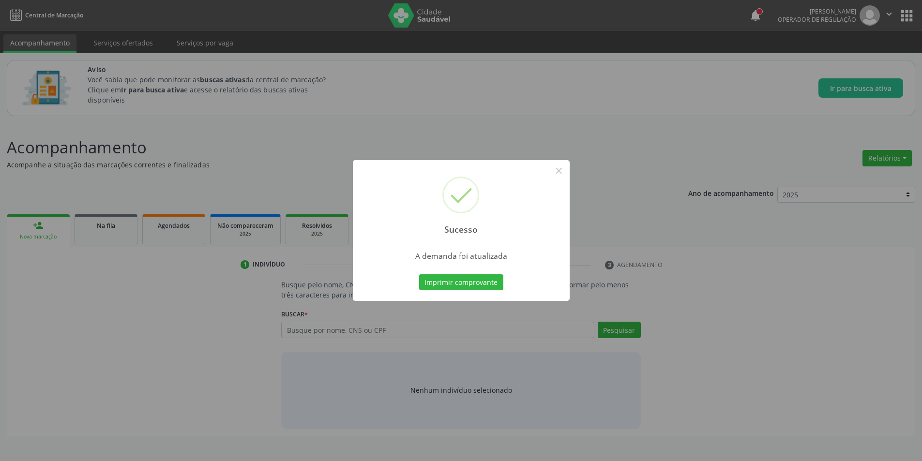
scroll to position [0, 0]
click at [567, 172] on button "×" at bounding box center [562, 171] width 16 height 16
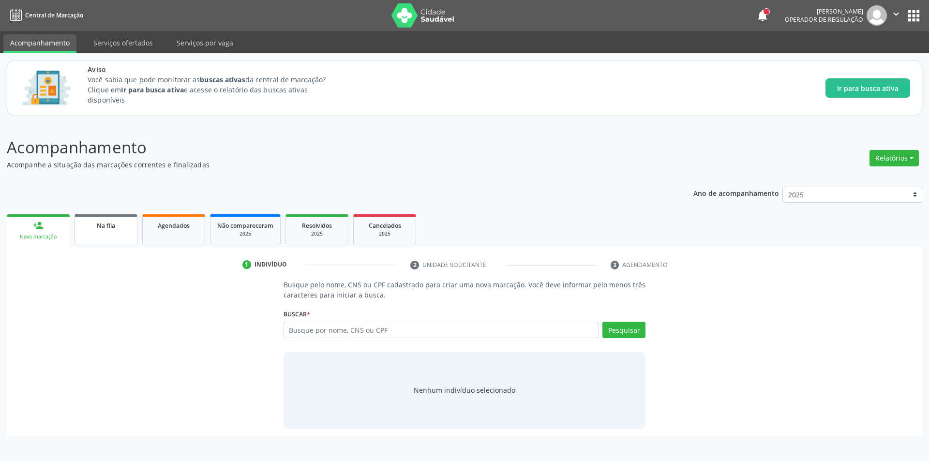
click at [103, 226] on span "Na fila" at bounding box center [106, 226] width 18 height 8
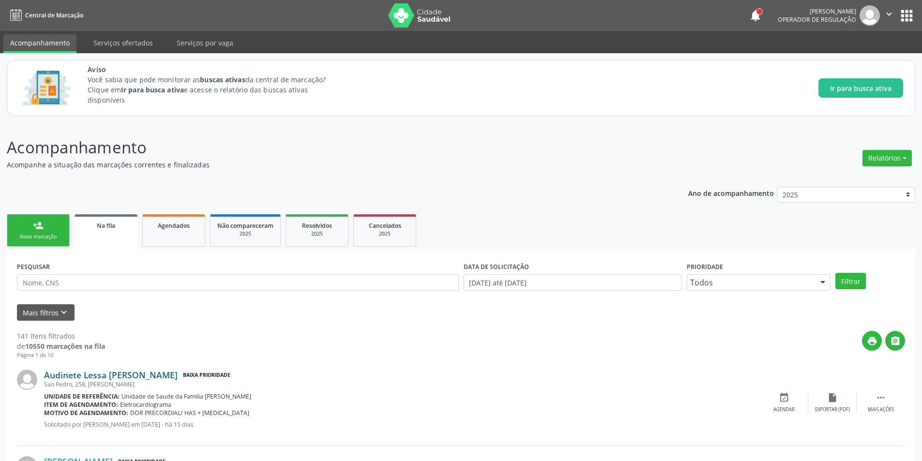
click at [106, 378] on link "Audinete Lessa [PERSON_NAME]" at bounding box center [111, 375] width 134 height 11
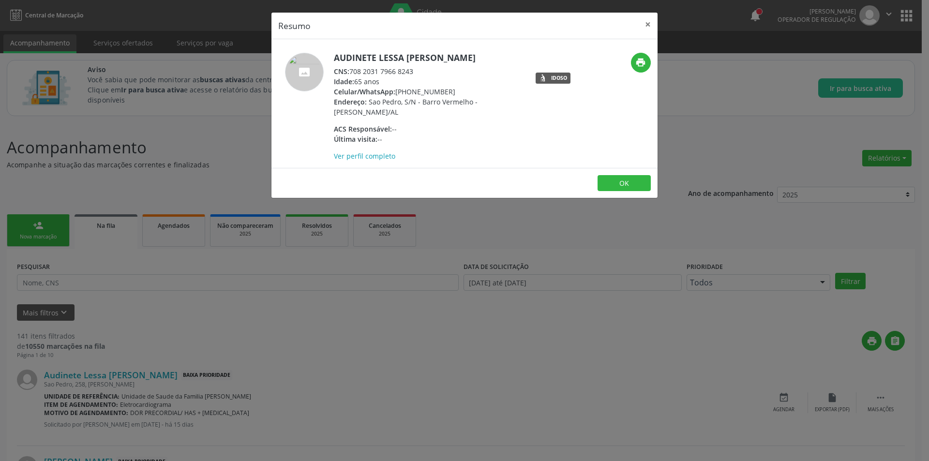
click at [352, 70] on div "CNS: 708 2031 7966 8243" at bounding box center [428, 71] width 188 height 10
drag, startPoint x: 352, startPoint y: 70, endPoint x: 404, endPoint y: 74, distance: 51.9
click at [404, 74] on div "CNS: 708 2031 7966 8243" at bounding box center [428, 71] width 188 height 10
click at [252, 399] on div "Resumo × Audinete Lessa [PERSON_NAME] CNS: 708 2031 7966 8243 Idade: 65 anos Ce…" at bounding box center [464, 230] width 929 height 461
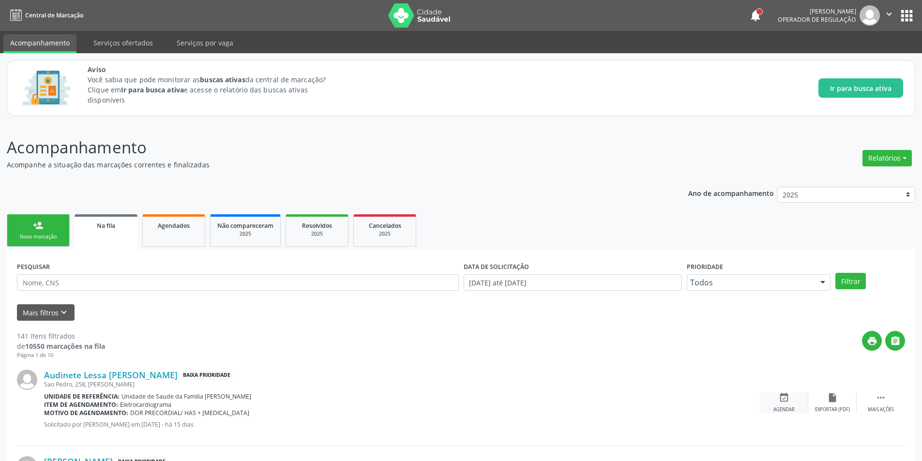
click at [786, 404] on div "event_available Agendar" at bounding box center [784, 403] width 48 height 21
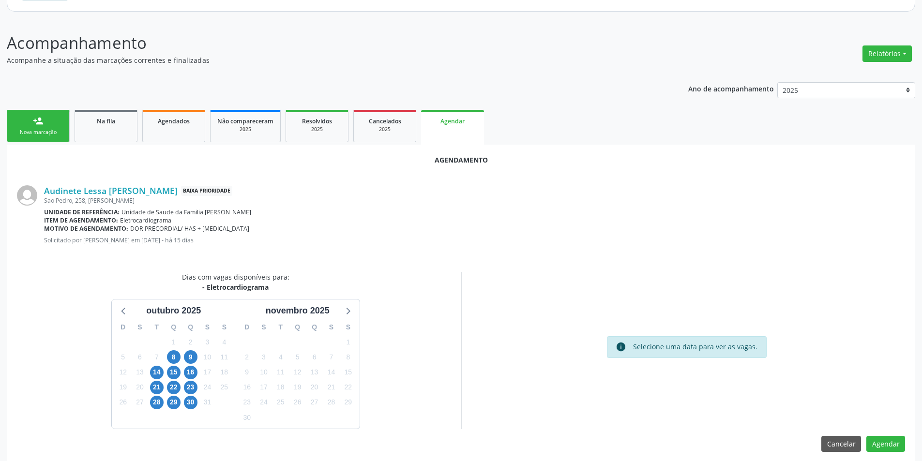
scroll to position [112, 0]
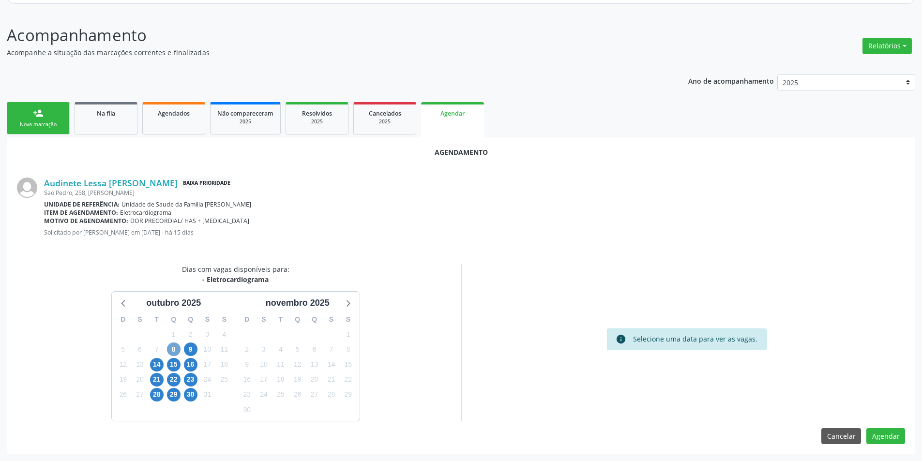
click at [171, 349] on span "8" at bounding box center [174, 350] width 14 height 14
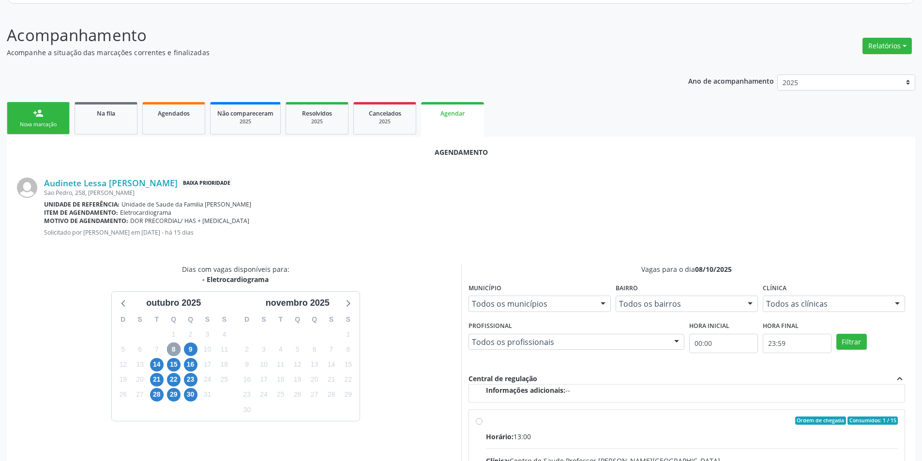
scroll to position [152, 0]
click at [481, 421] on input "Ordem de chegada Consumidos: 1 / 15 Horário: 13:00 Clínica: Centro de Saude Pro…" at bounding box center [479, 420] width 7 height 9
radio input "true"
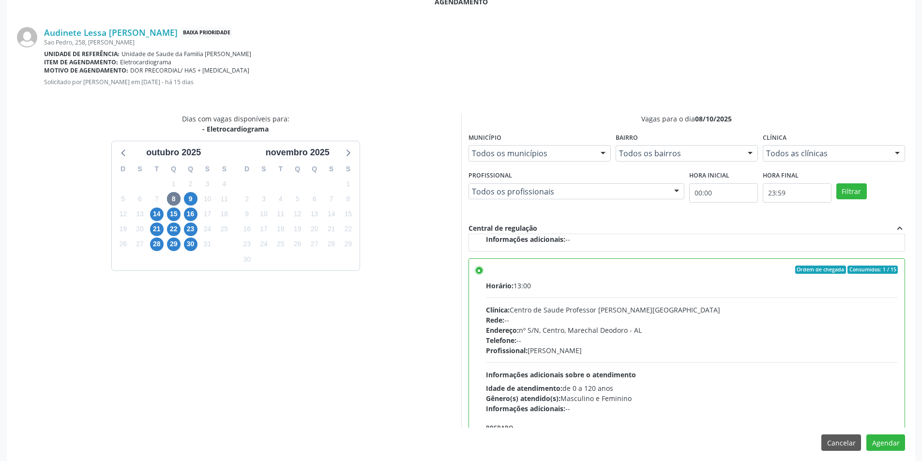
scroll to position [270, 0]
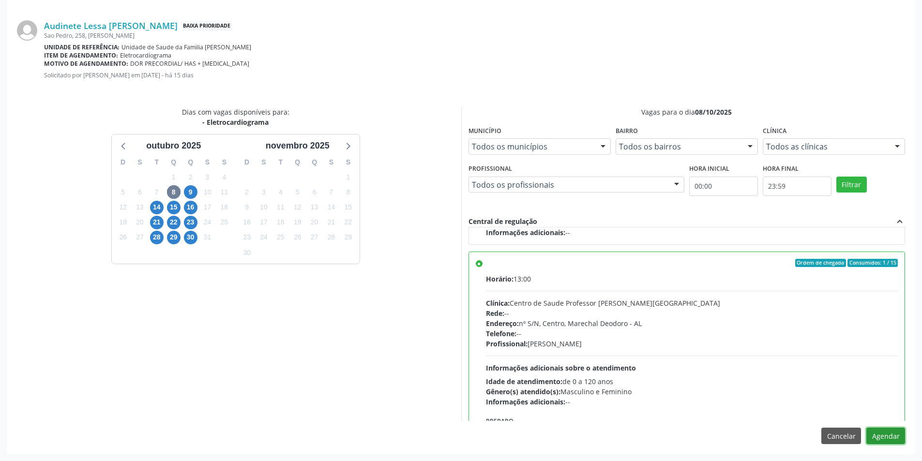
click at [886, 436] on button "Agendar" at bounding box center [885, 436] width 39 height 16
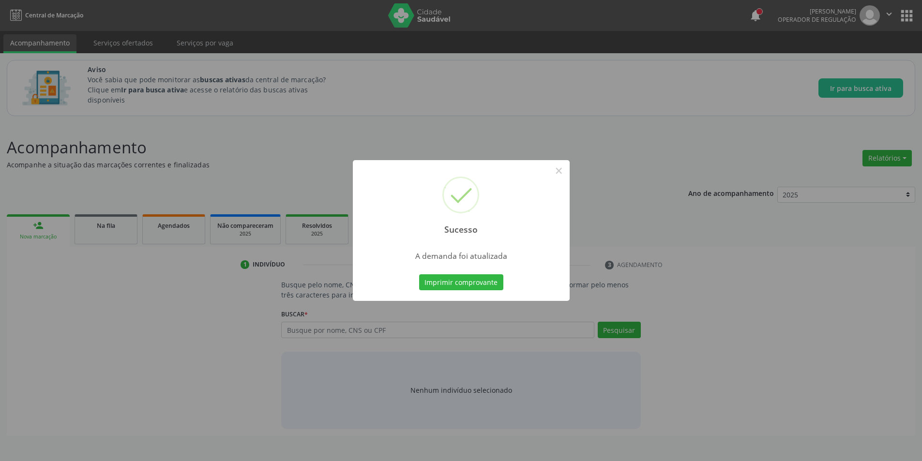
scroll to position [0, 0]
click at [563, 172] on button "×" at bounding box center [562, 171] width 16 height 16
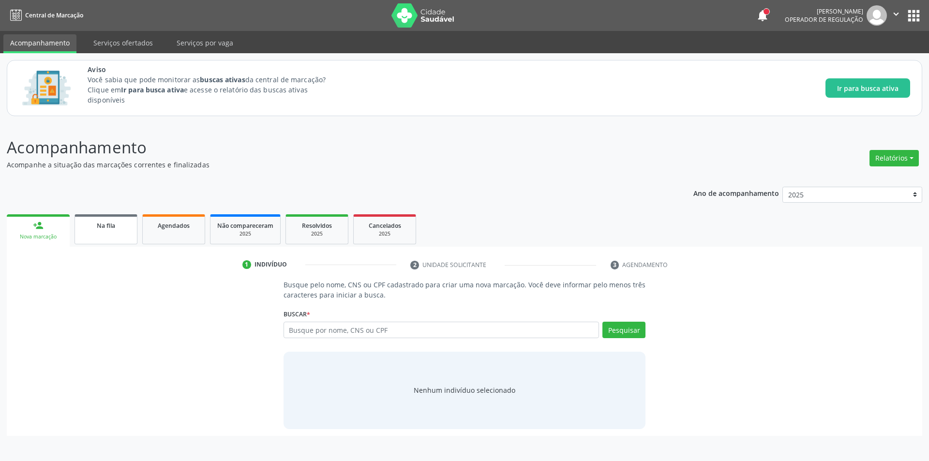
click at [106, 225] on span "Na fila" at bounding box center [106, 226] width 18 height 8
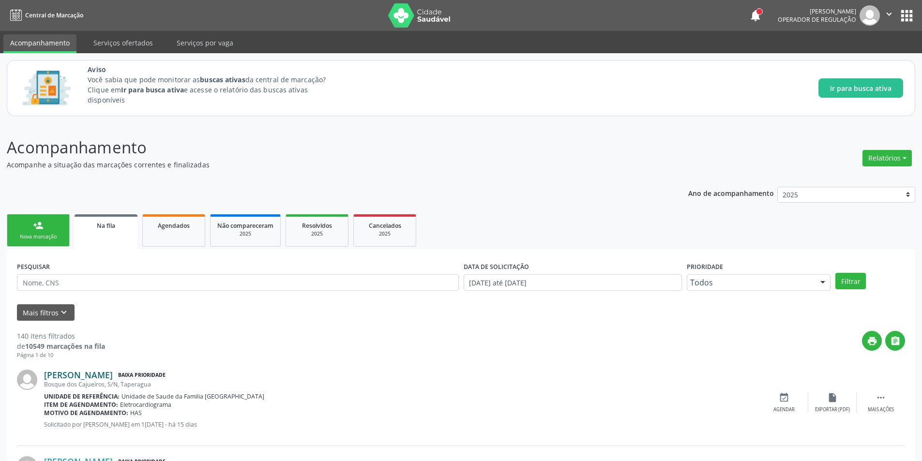
click at [104, 372] on link "[PERSON_NAME]" at bounding box center [78, 375] width 69 height 11
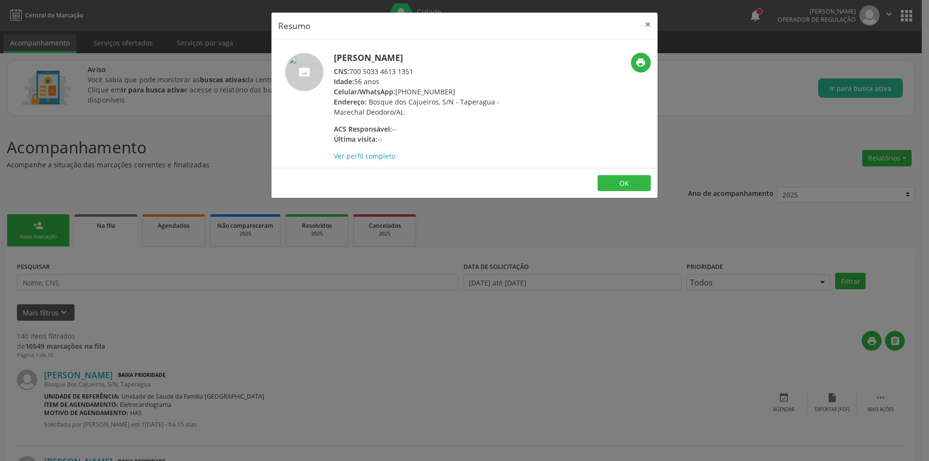
click at [352, 70] on div "CNS: 700 5033 4613 1351" at bounding box center [428, 71] width 188 height 10
drag, startPoint x: 352, startPoint y: 70, endPoint x: 405, endPoint y: 71, distance: 53.2
click at [405, 71] on div "CNS: 700 5033 4613 1351" at bounding box center [428, 71] width 188 height 10
click at [291, 374] on div "Resumo × [PERSON_NAME] CNS: 700 5033 4613 1351 Idade: 56 anos Celular/WhatsApp:…" at bounding box center [464, 230] width 929 height 461
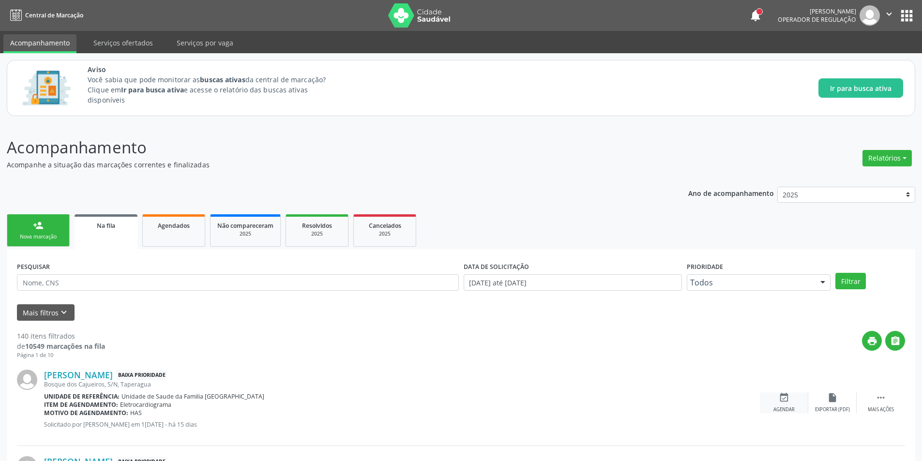
click at [783, 400] on icon "event_available" at bounding box center [784, 398] width 11 height 11
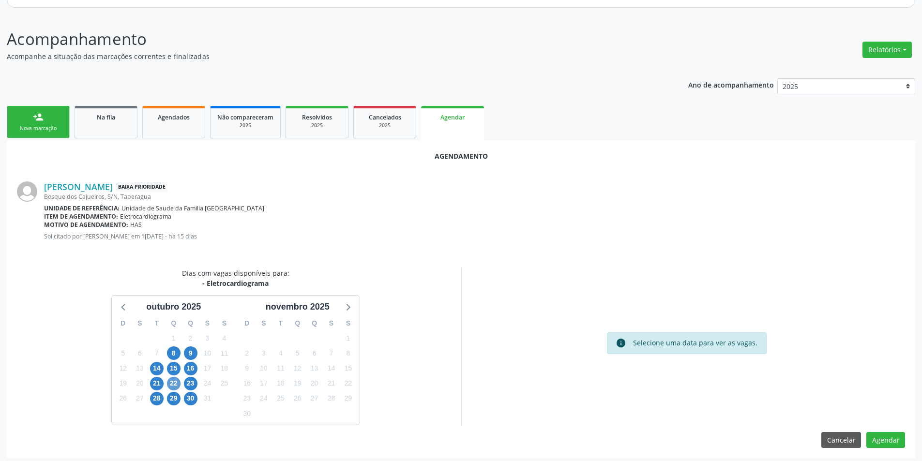
scroll to position [112, 0]
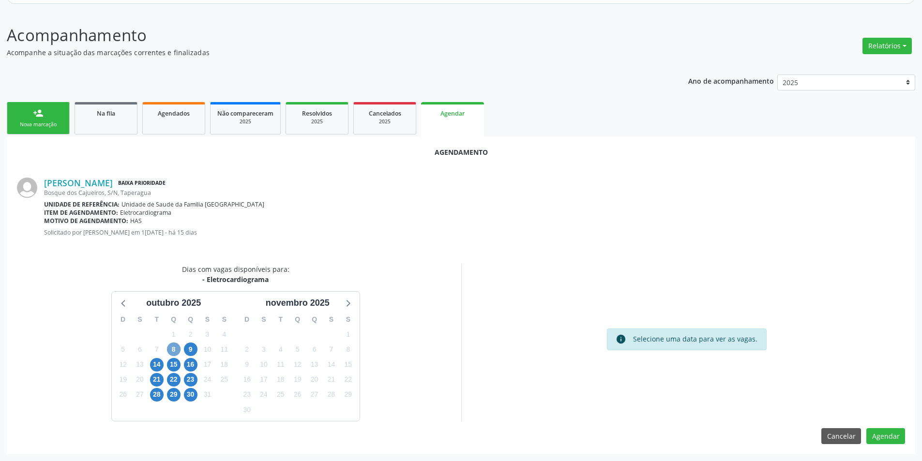
click at [176, 351] on span "8" at bounding box center [174, 350] width 14 height 14
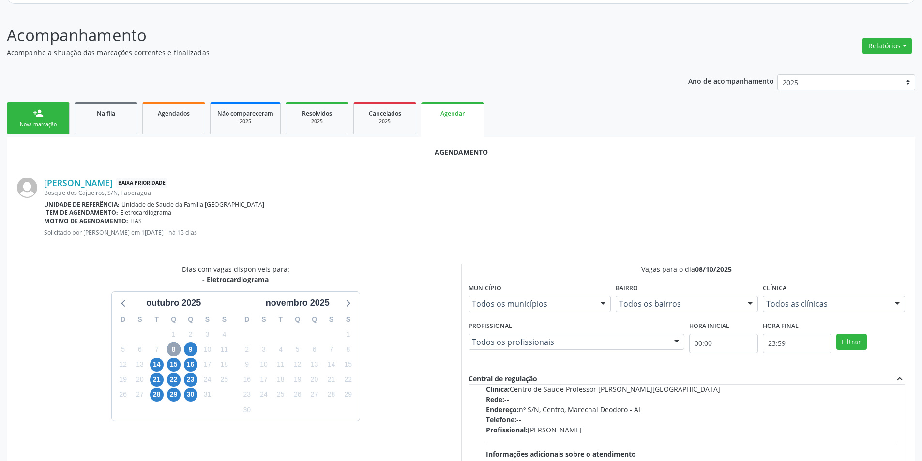
scroll to position [152, 0]
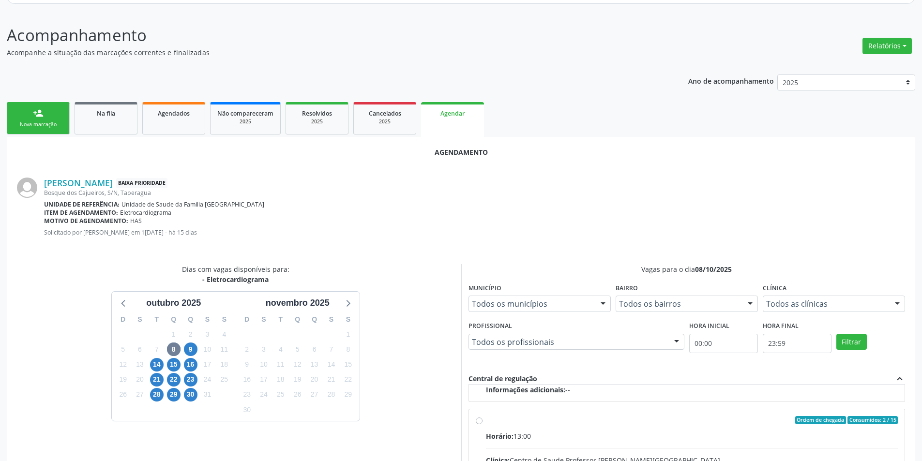
radio input "true"
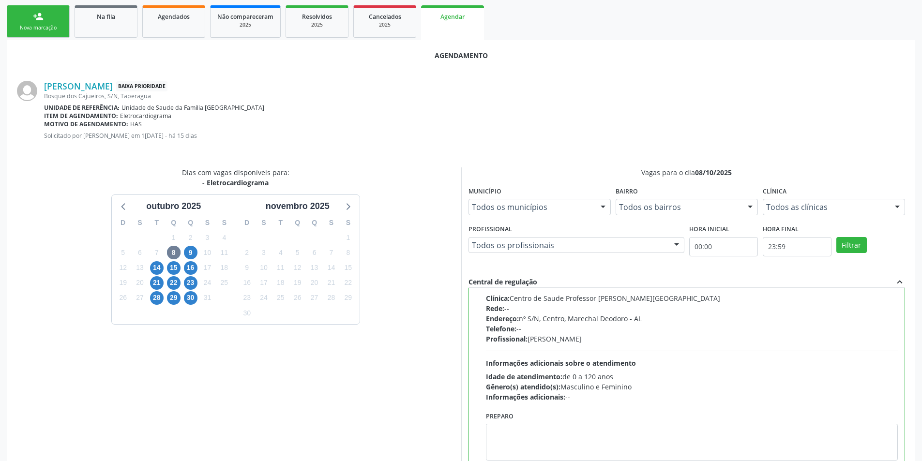
scroll to position [270, 0]
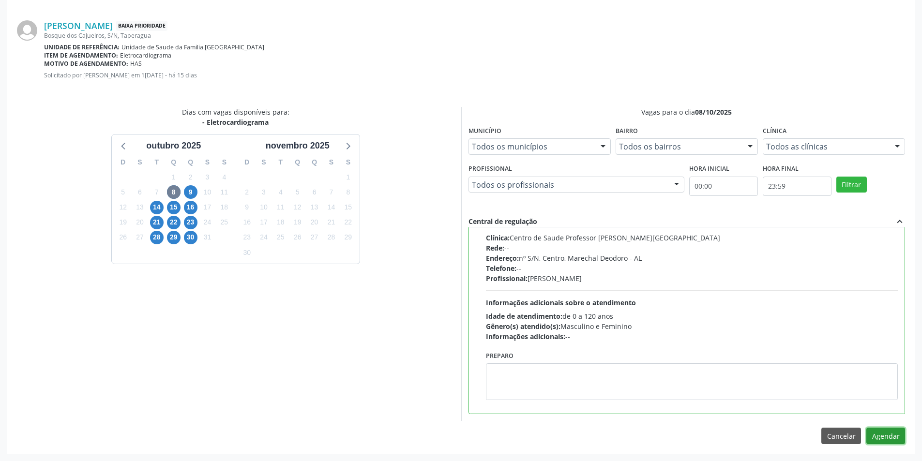
click at [892, 429] on button "Agendar" at bounding box center [885, 436] width 39 height 16
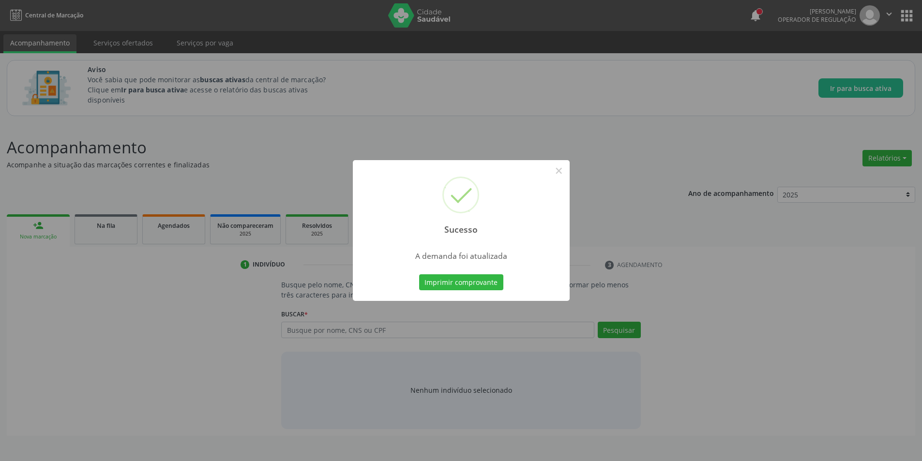
scroll to position [0, 0]
click at [565, 172] on button "×" at bounding box center [562, 171] width 16 height 16
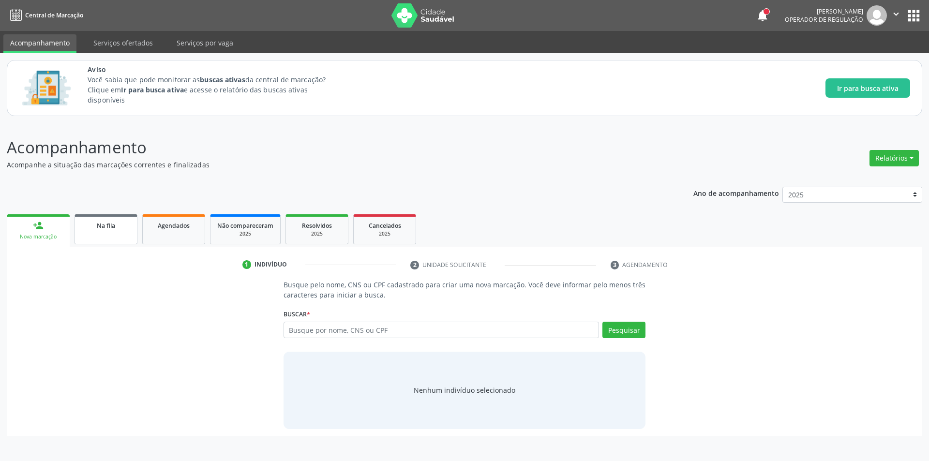
click at [99, 235] on link "Na fila" at bounding box center [106, 229] width 63 height 30
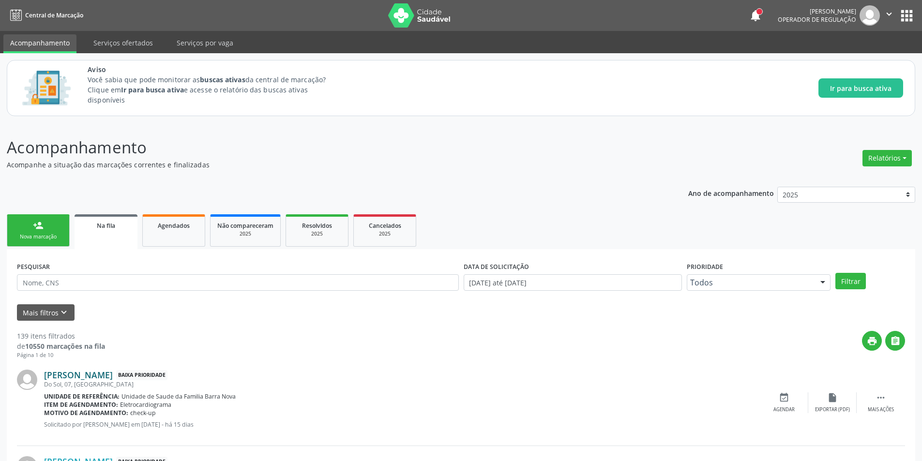
click at [65, 375] on link "[PERSON_NAME]" at bounding box center [78, 375] width 69 height 11
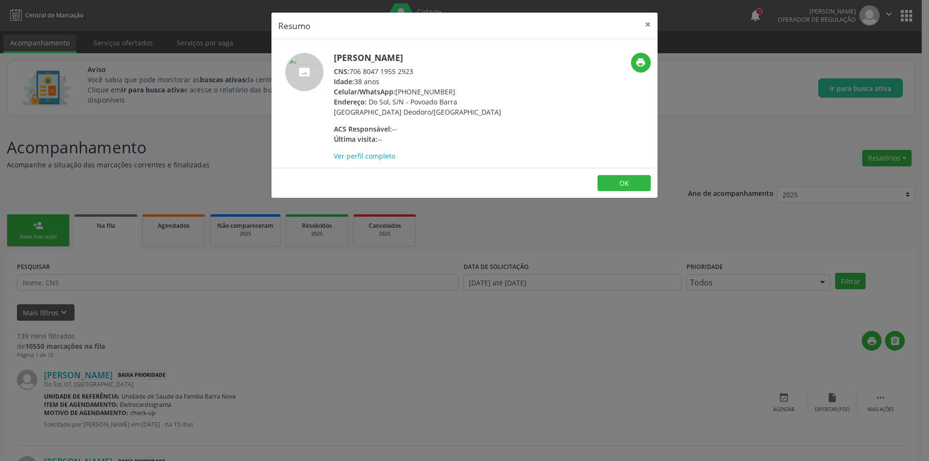
click at [353, 71] on div "CNS: 706 8047 1955 2923" at bounding box center [428, 71] width 188 height 10
drag, startPoint x: 353, startPoint y: 71, endPoint x: 399, endPoint y: 71, distance: 45.5
click at [399, 71] on div "CNS: 706 8047 1955 2923" at bounding box center [428, 71] width 188 height 10
click at [275, 388] on div "Resumo × [PERSON_NAME] CNS: 706 8047 1955 2923 Idade: 38 anos Celular/WhatsApp:…" at bounding box center [464, 230] width 929 height 461
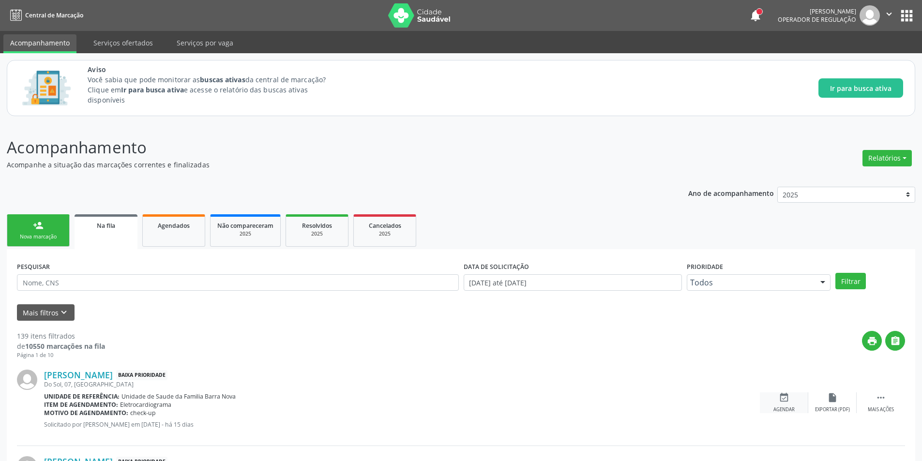
click at [777, 400] on div "event_available Agendar" at bounding box center [784, 403] width 48 height 21
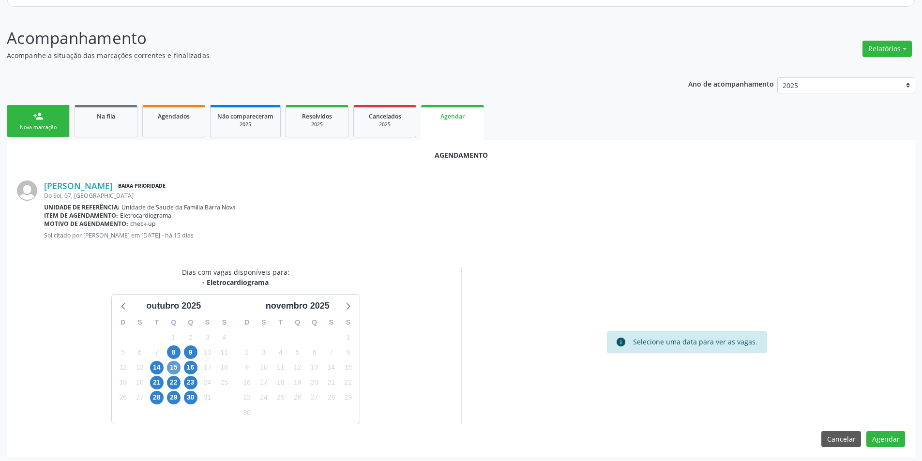
scroll to position [112, 0]
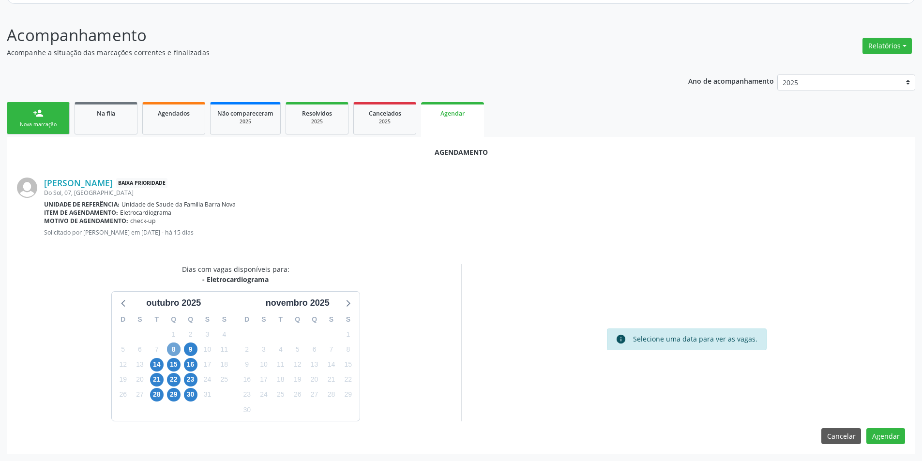
click at [178, 347] on span "8" at bounding box center [174, 350] width 14 height 14
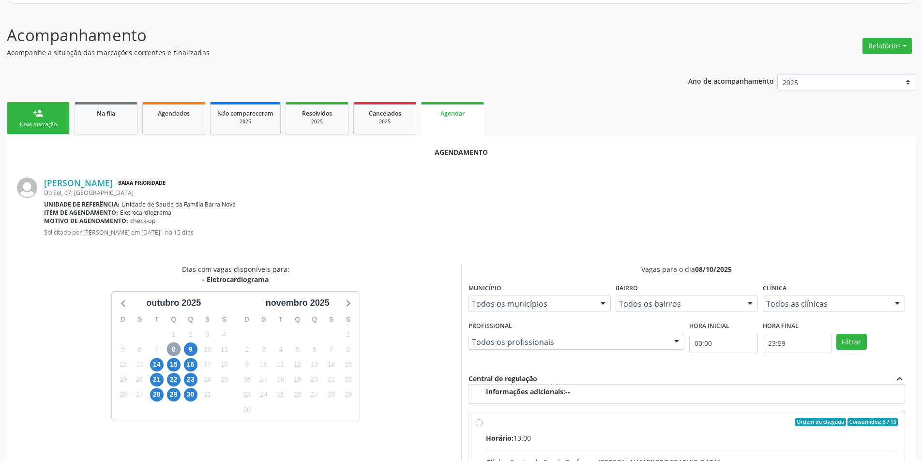
scroll to position [152, 0]
click at [480, 423] on input "Ordem de chegada Consumidos: 3 / 15 Horário: 13:00 Clínica: Centro de Saude Pro…" at bounding box center [479, 420] width 7 height 9
radio input "true"
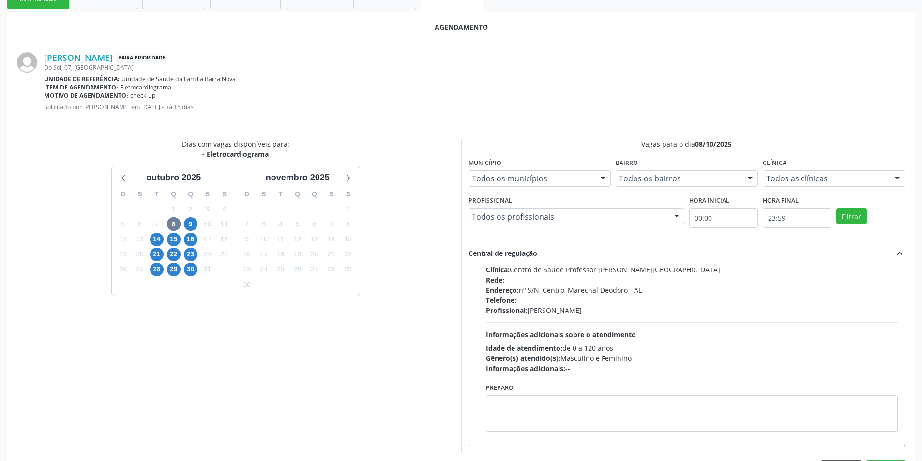
scroll to position [270, 0]
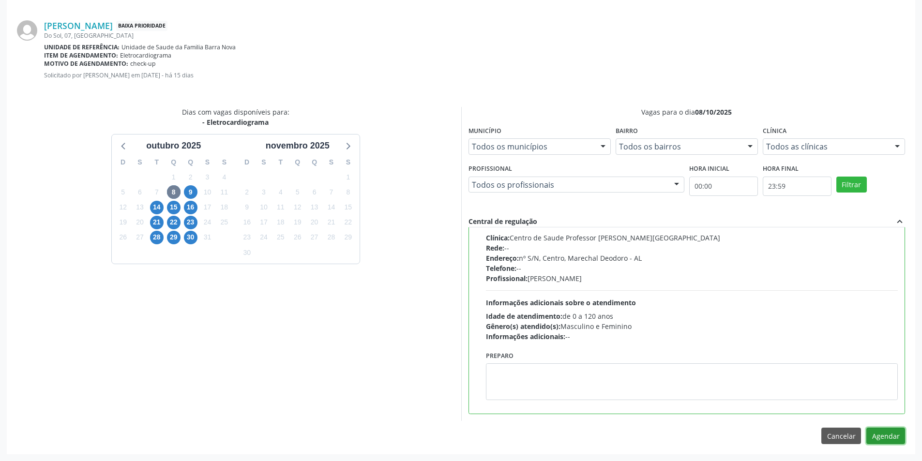
click at [886, 437] on button "Agendar" at bounding box center [885, 436] width 39 height 16
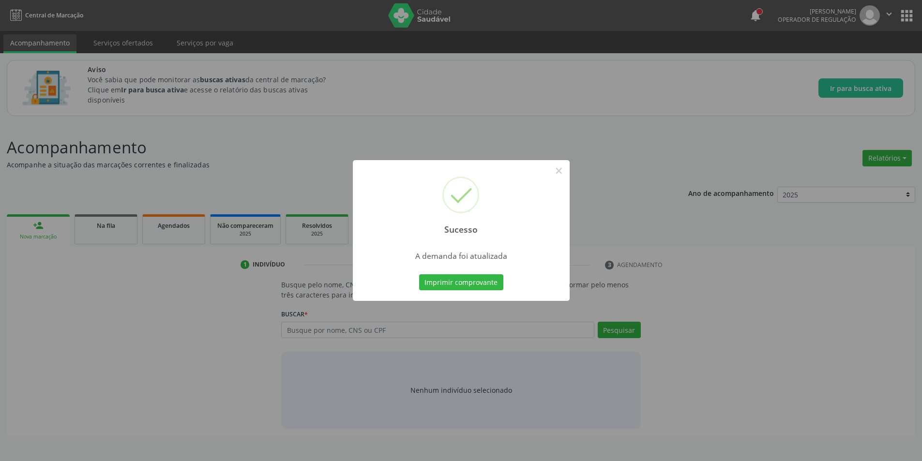
scroll to position [0, 0]
click at [562, 171] on button "×" at bounding box center [562, 171] width 16 height 16
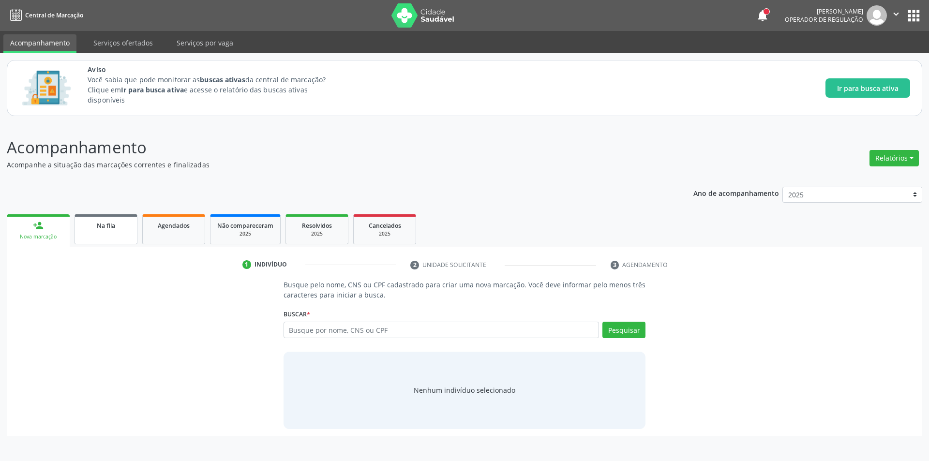
click at [108, 233] on link "Na fila" at bounding box center [106, 229] width 63 height 30
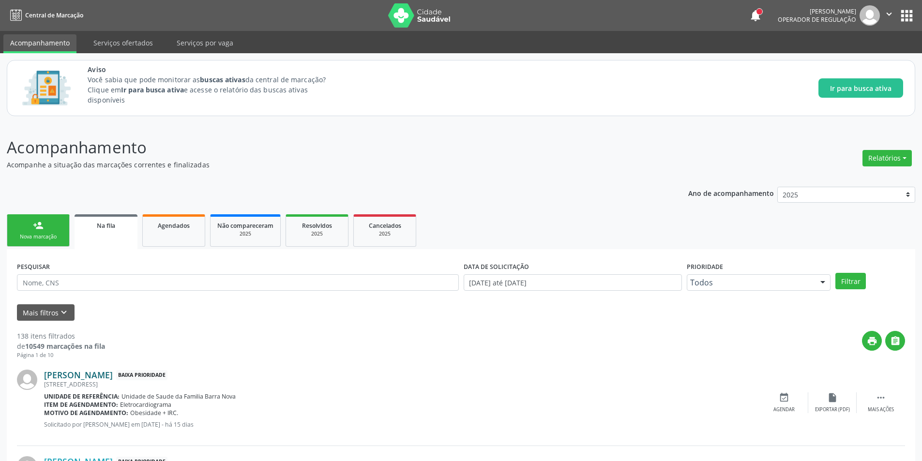
click at [108, 375] on link "[PERSON_NAME]" at bounding box center [78, 375] width 69 height 11
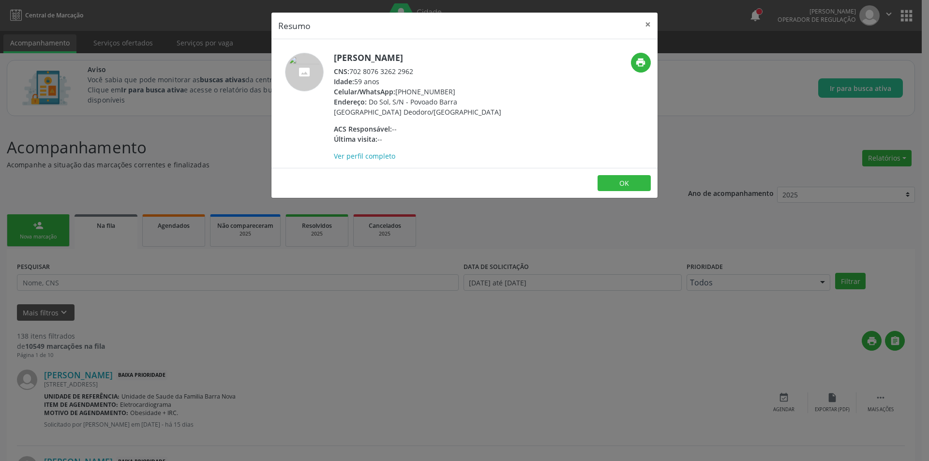
click at [351, 71] on div "CNS: 702 8076 3262 2962" at bounding box center [428, 71] width 188 height 10
drag, startPoint x: 351, startPoint y: 71, endPoint x: 403, endPoint y: 73, distance: 51.8
click at [403, 73] on div "CNS: 702 8076 3262 2962" at bounding box center [428, 71] width 188 height 10
click at [281, 378] on div "Resumo × [PERSON_NAME] CNS: 702 8076 3262 2962 Idade: 59 anos Celular/WhatsApp:…" at bounding box center [464, 230] width 929 height 461
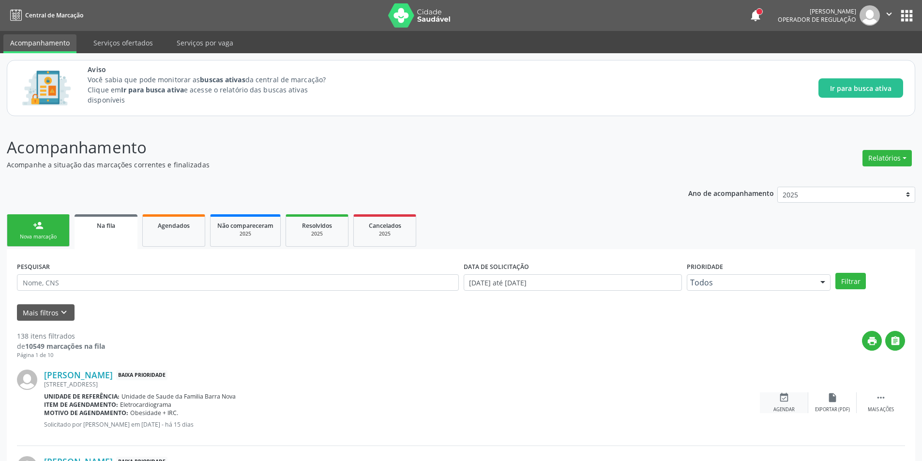
click at [784, 408] on div "Agendar" at bounding box center [783, 410] width 21 height 7
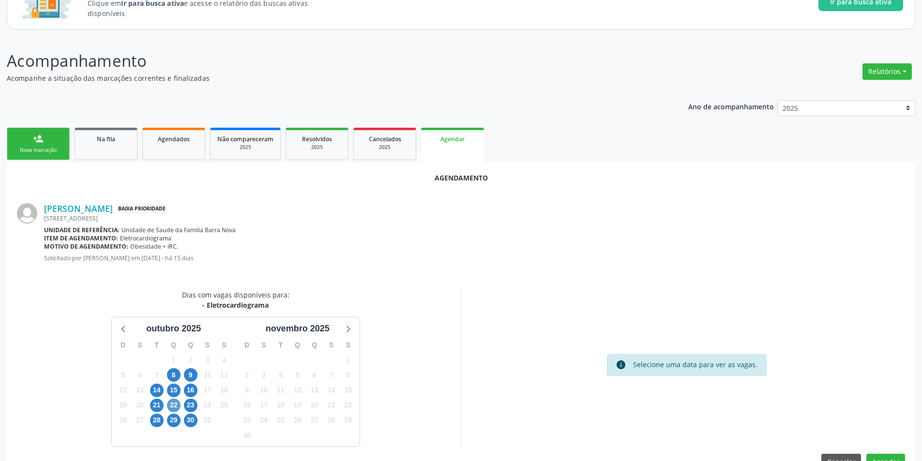
scroll to position [112, 0]
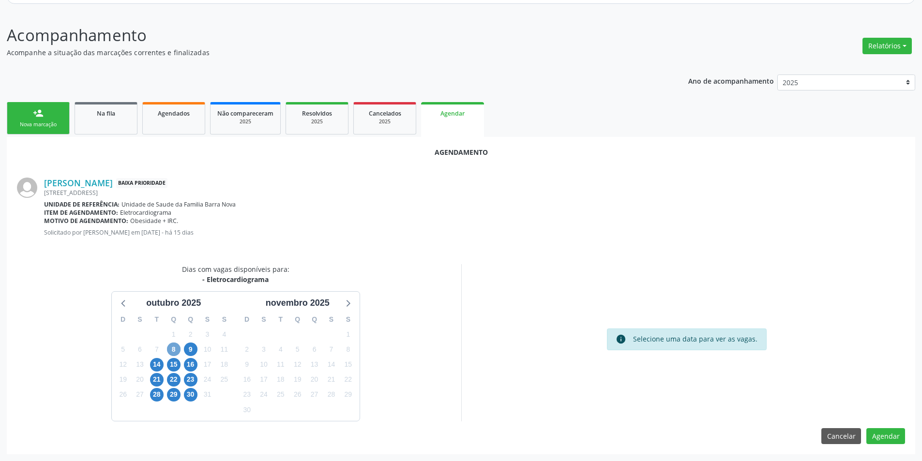
click at [178, 351] on span "8" at bounding box center [174, 350] width 14 height 14
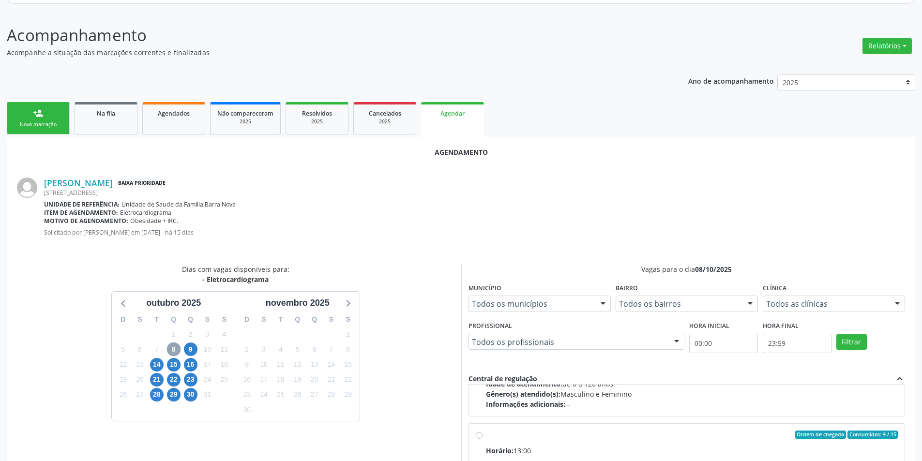
scroll to position [152, 0]
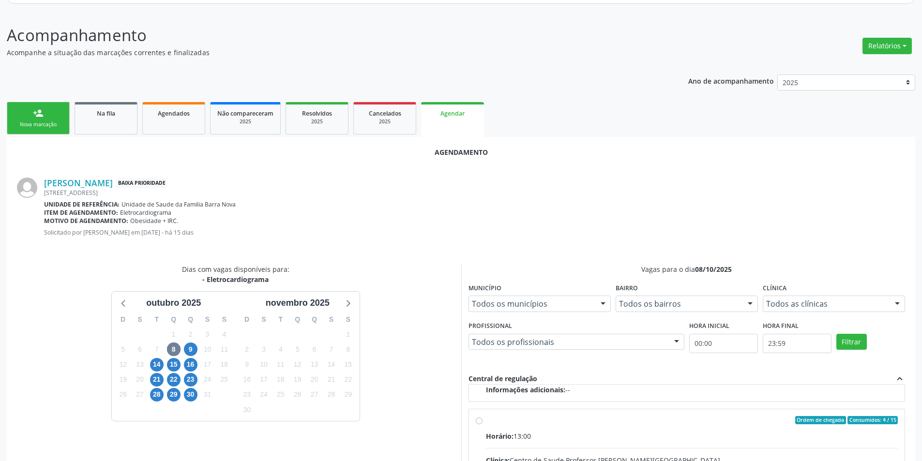
click at [481, 421] on input "Ordem de chegada Consumidos: 4 / 15 Horário: 13:00 Clínica: Centro de Saude Pro…" at bounding box center [479, 420] width 7 height 9
radio input "true"
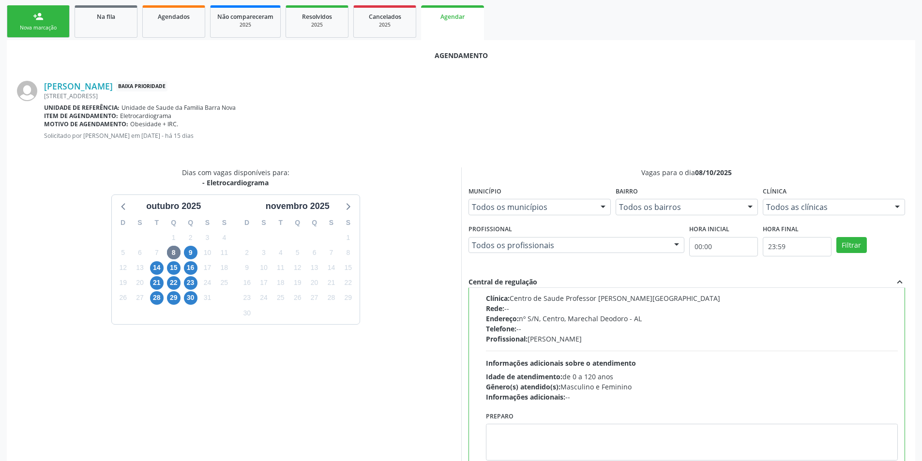
scroll to position [270, 0]
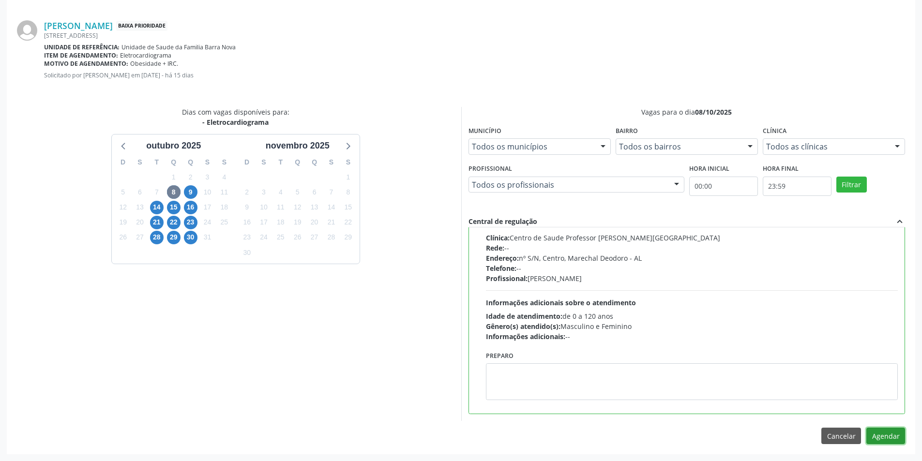
click at [876, 429] on button "Agendar" at bounding box center [885, 436] width 39 height 16
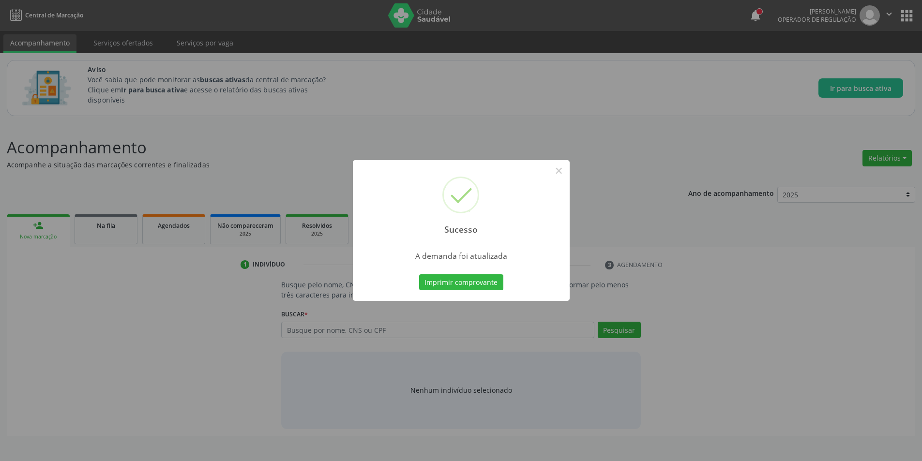
scroll to position [0, 0]
click at [559, 172] on button "×" at bounding box center [562, 171] width 16 height 16
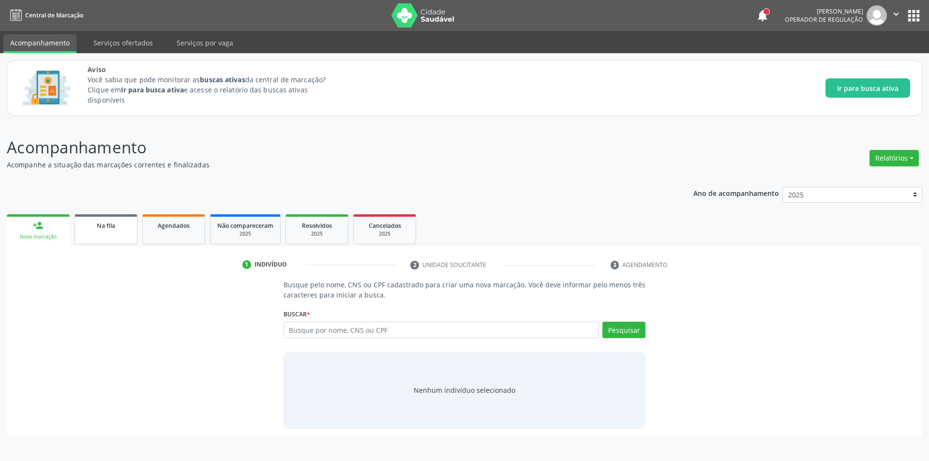
drag, startPoint x: 114, startPoint y: 215, endPoint x: 116, endPoint y: 223, distance: 7.7
click at [114, 216] on link "Na fila" at bounding box center [106, 229] width 63 height 30
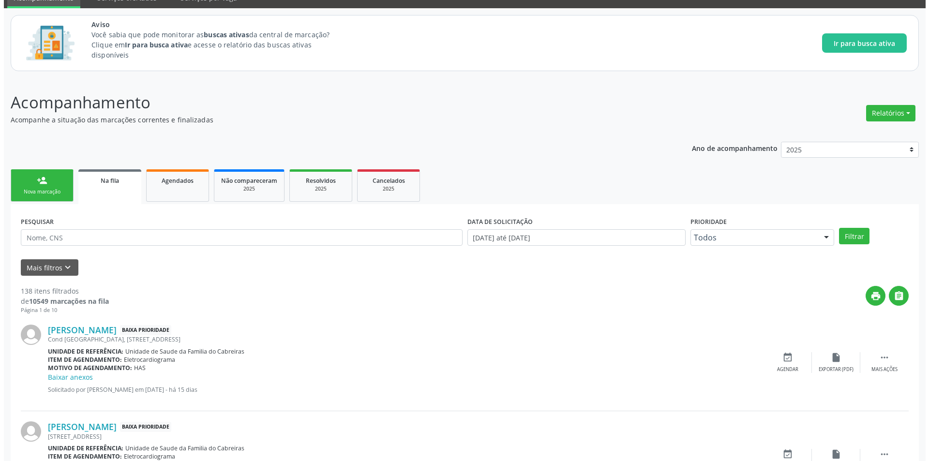
scroll to position [97, 0]
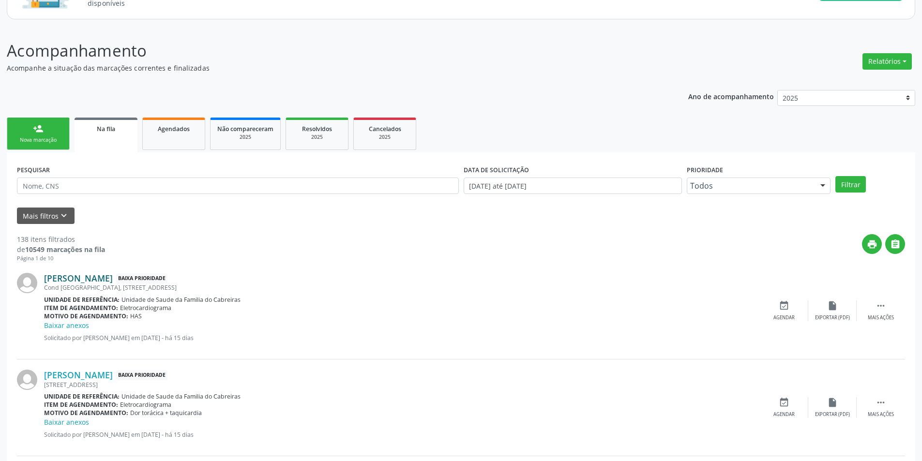
click at [83, 282] on link "[PERSON_NAME]" at bounding box center [78, 278] width 69 height 11
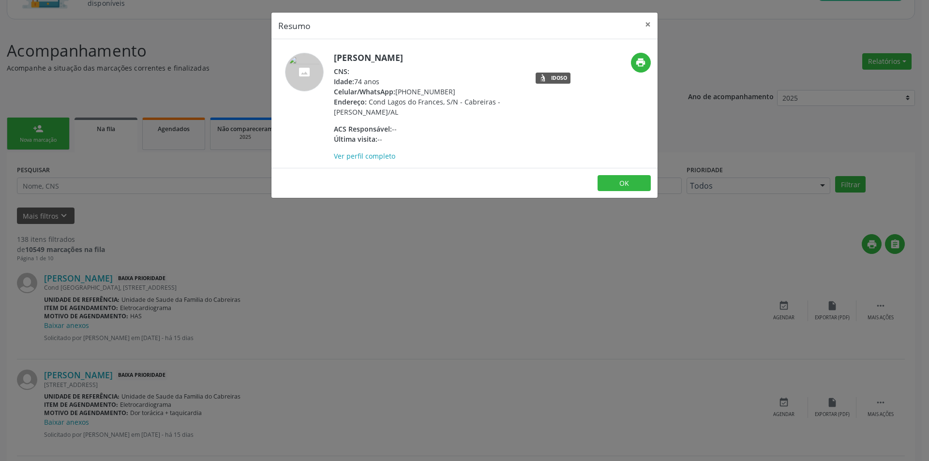
drag, startPoint x: 231, startPoint y: 309, endPoint x: 330, endPoint y: 309, distance: 98.2
click at [262, 309] on div "Resumo × [PERSON_NAME] CNS: Idade: 74 anos Celular/WhatsApp: [PHONE_NUMBER] End…" at bounding box center [464, 230] width 929 height 461
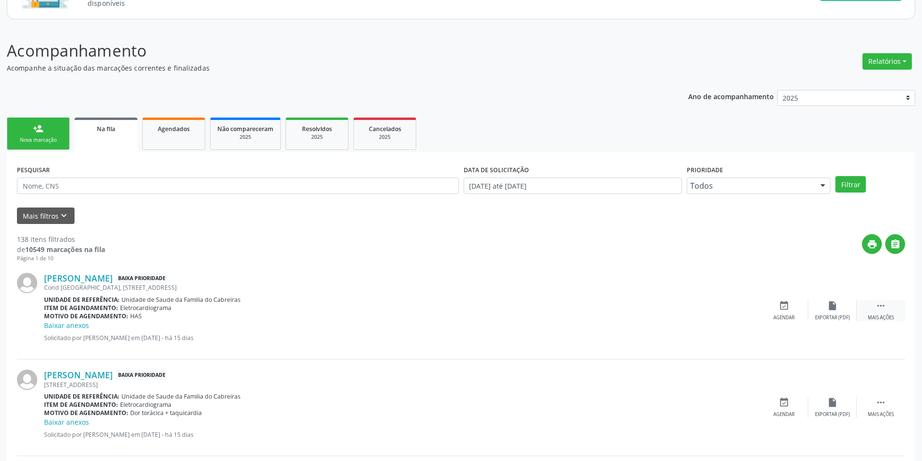
click at [882, 313] on div " Mais ações" at bounding box center [881, 311] width 48 height 21
click at [774, 312] on div "cancel Cancelar" at bounding box center [784, 311] width 48 height 21
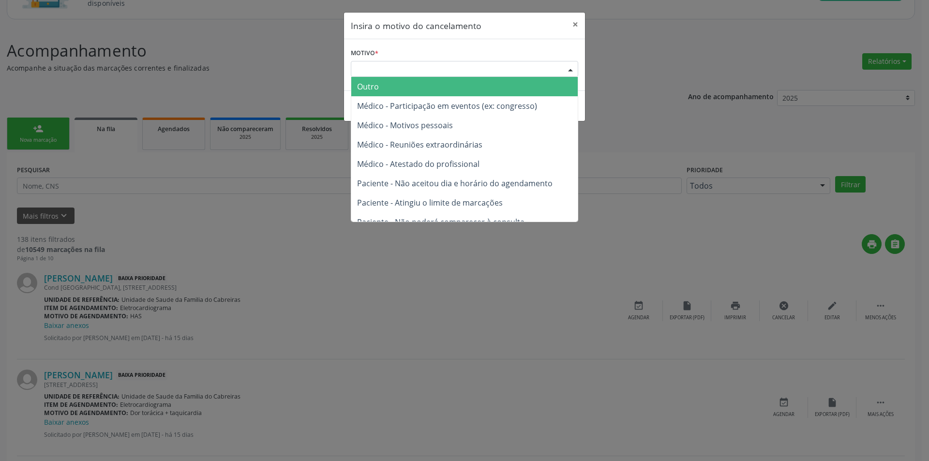
click at [400, 72] on div "Escolha o motivo" at bounding box center [464, 69] width 227 height 16
click at [395, 84] on span "Outro" at bounding box center [464, 86] width 226 height 19
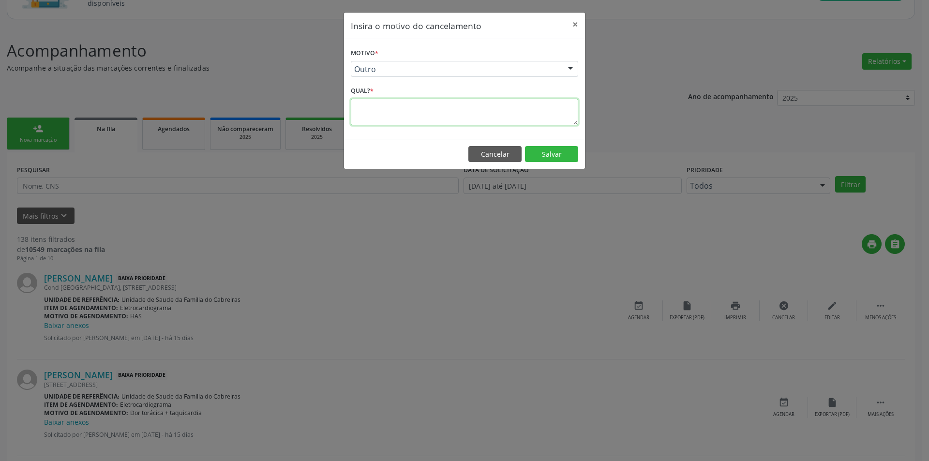
click at [395, 105] on textarea at bounding box center [464, 112] width 227 height 27
type textarea "Sem SUS"
click at [562, 153] on button "Salvar" at bounding box center [551, 154] width 53 height 16
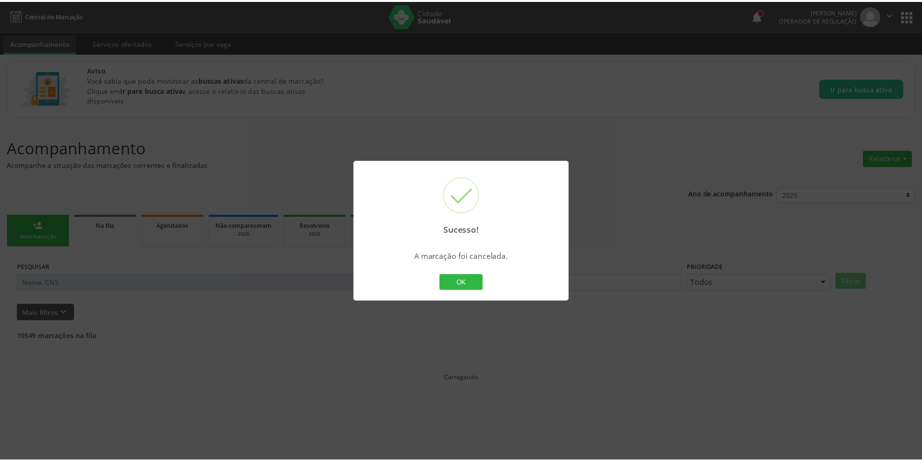
scroll to position [0, 0]
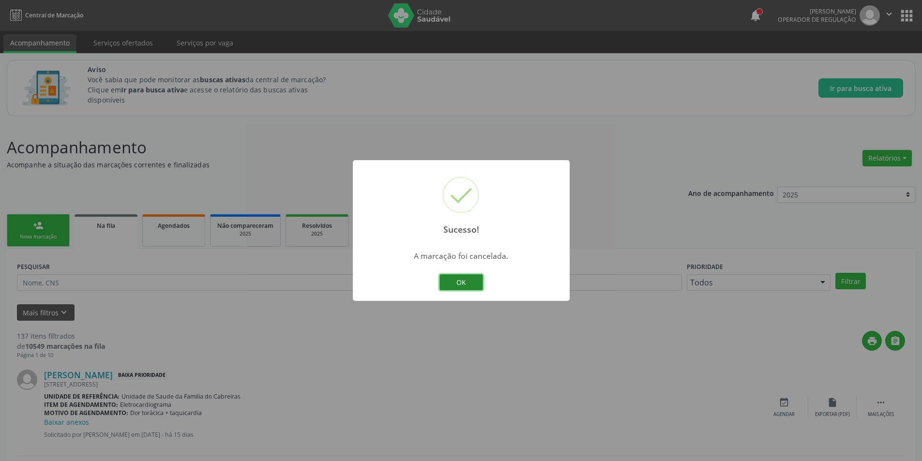
click at [453, 283] on button "OK" at bounding box center [461, 282] width 44 height 16
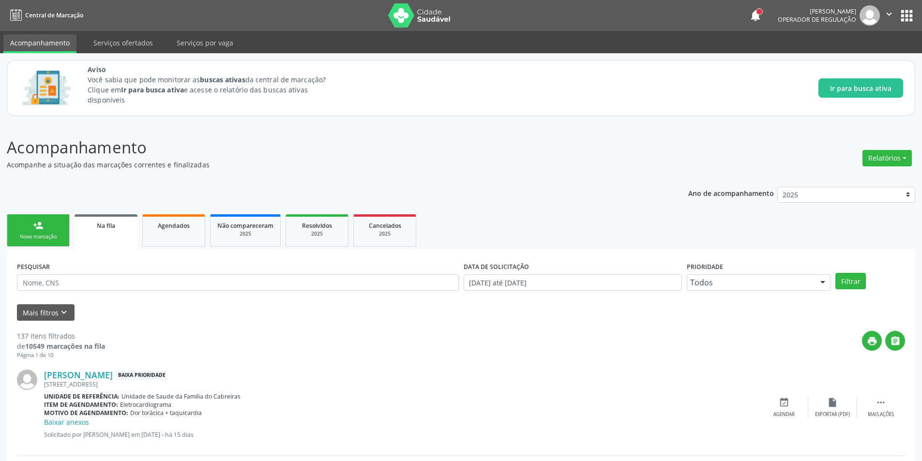
click at [98, 380] on div "[STREET_ADDRESS]" at bounding box center [402, 384] width 716 height 8
click at [100, 376] on link "[PERSON_NAME]" at bounding box center [78, 375] width 69 height 11
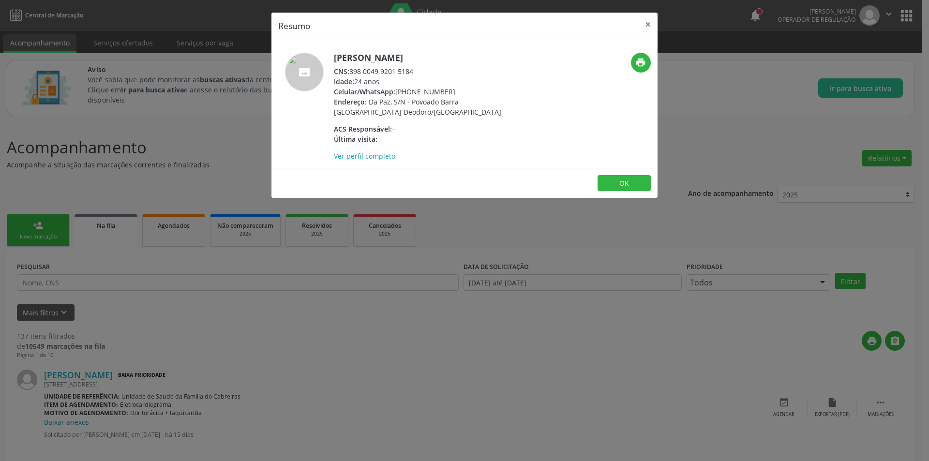
click at [352, 72] on div "CNS: 898 0049 9201 5184" at bounding box center [428, 71] width 188 height 10
drag, startPoint x: 352, startPoint y: 72, endPoint x: 411, endPoint y: 70, distance: 59.1
click at [411, 70] on div "CNS: 898 0049 9201 5184" at bounding box center [428, 71] width 188 height 10
click at [274, 414] on div "Resumo × [PERSON_NAME] CNS: 898 0049 9201 5184 Idade: 24 anos Celular/WhatsApp:…" at bounding box center [464, 230] width 929 height 461
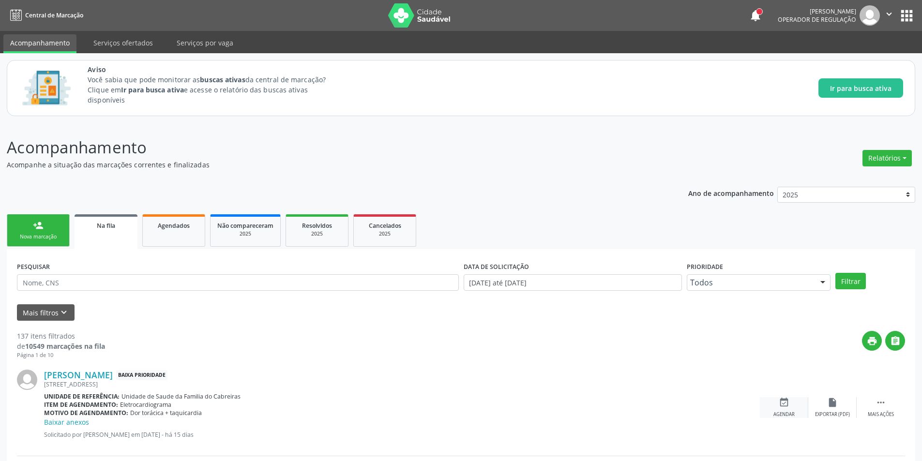
click at [772, 403] on div "event_available Agendar" at bounding box center [784, 407] width 48 height 21
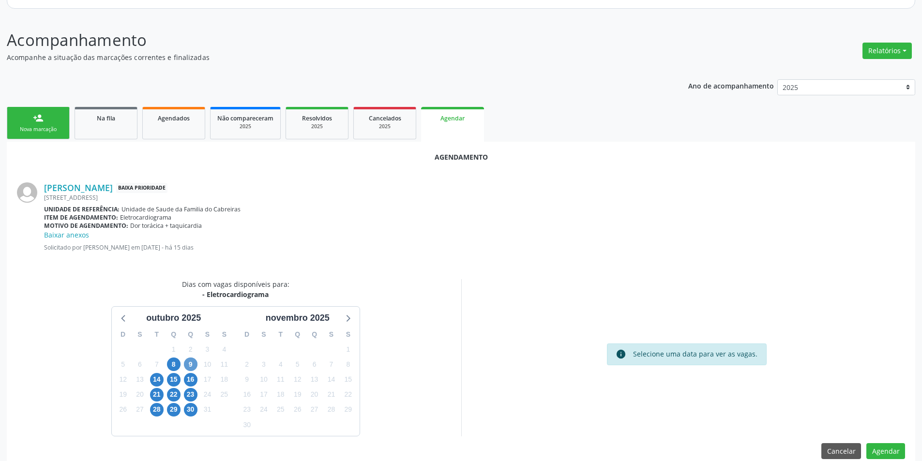
scroll to position [122, 0]
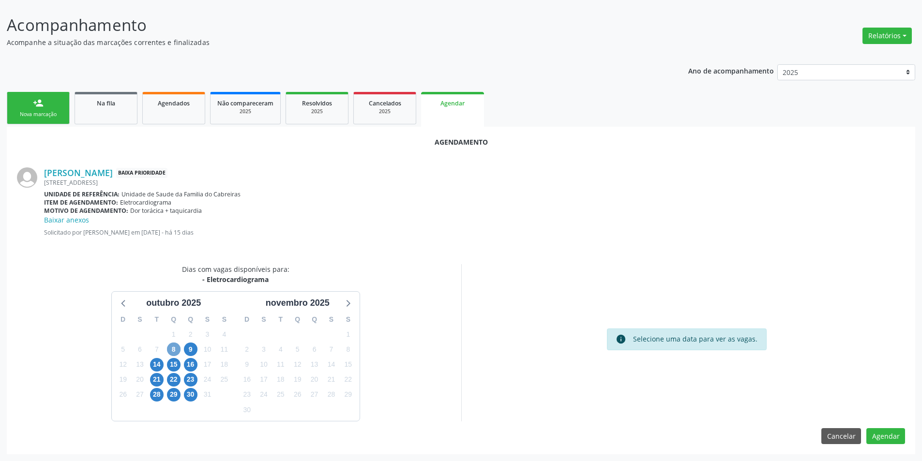
click at [173, 347] on span "8" at bounding box center [174, 350] width 14 height 14
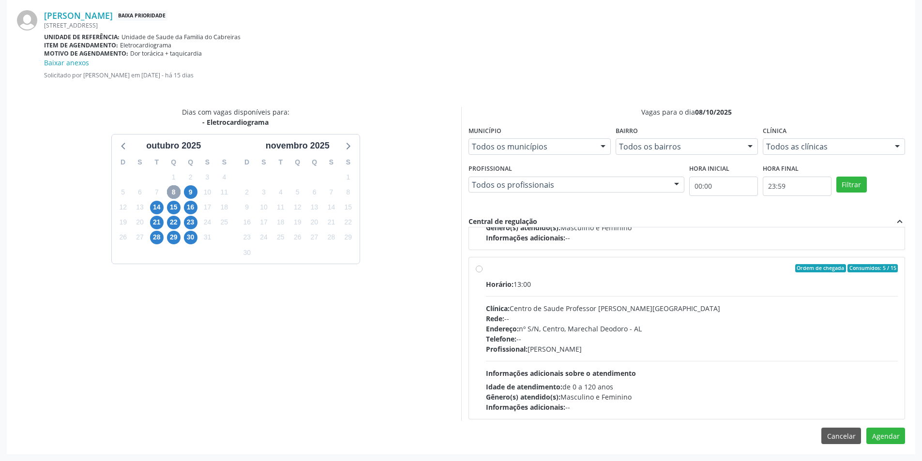
scroll to position [152, 0]
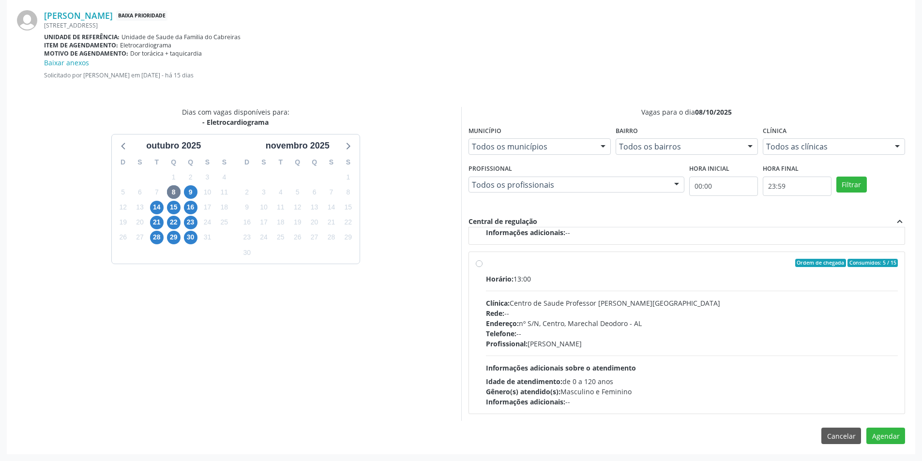
drag, startPoint x: 477, startPoint y: 257, endPoint x: 479, endPoint y: 263, distance: 6.1
click at [477, 259] on div "Ordem de chegada Consumidos: 5 / 15 Horário: 13:00 Clínica: Centro de Saude Pro…" at bounding box center [687, 333] width 436 height 162
radio input "true"
click at [890, 434] on button "Agendar" at bounding box center [885, 436] width 39 height 16
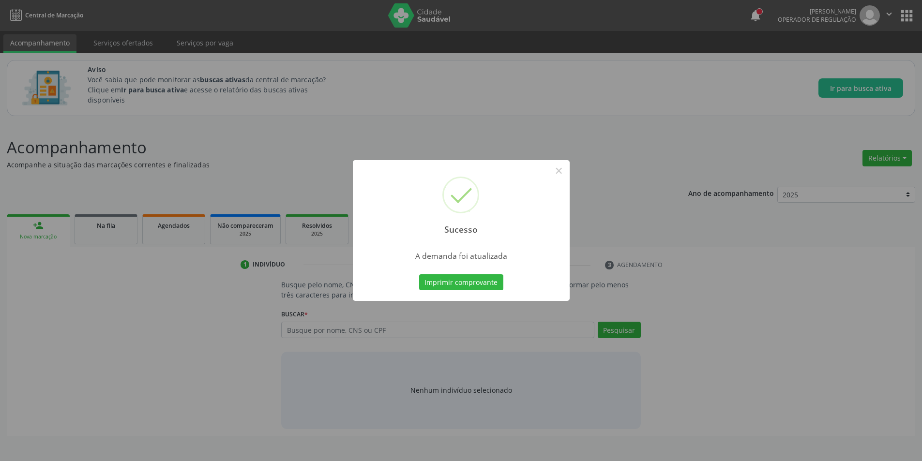
scroll to position [0, 0]
click at [566, 168] on button "×" at bounding box center [562, 171] width 16 height 16
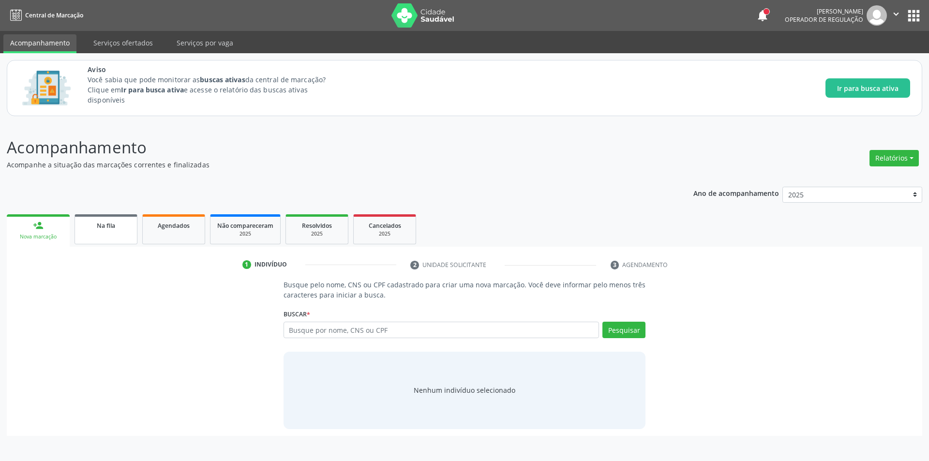
click at [122, 231] on link "Na fila" at bounding box center [106, 229] width 63 height 30
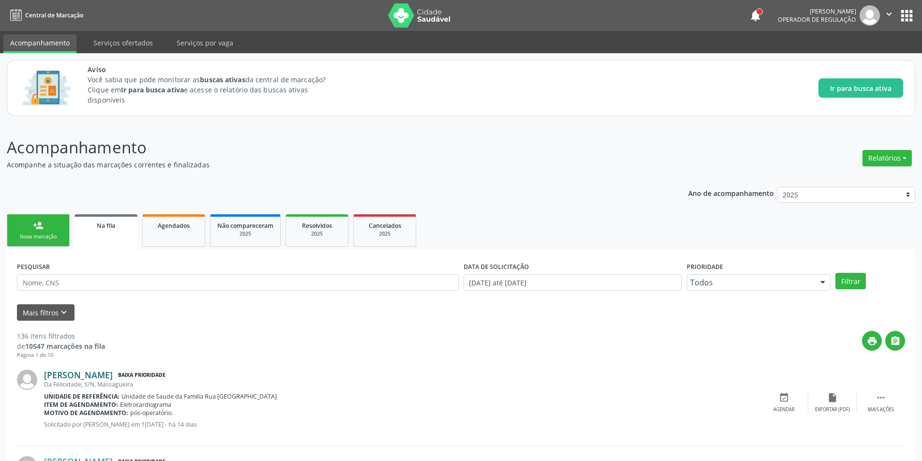
click at [90, 370] on link "[PERSON_NAME]" at bounding box center [78, 375] width 69 height 11
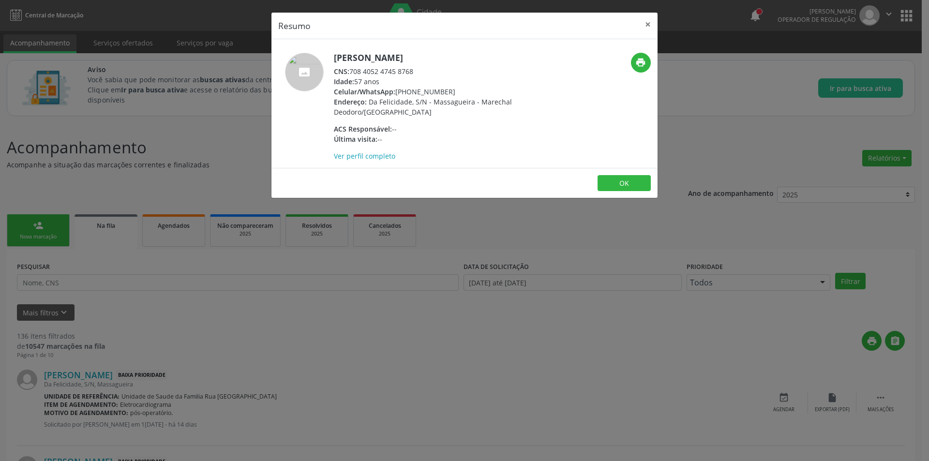
click at [351, 72] on div "CNS: 708 4052 4745 8768" at bounding box center [428, 71] width 188 height 10
drag, startPoint x: 354, startPoint y: 71, endPoint x: 402, endPoint y: 72, distance: 47.9
click at [402, 72] on div "CNS: 708 4052 4745 8768" at bounding box center [428, 71] width 188 height 10
click at [353, 71] on div "CNS: 708 4052 4745 8768" at bounding box center [428, 71] width 188 height 10
drag, startPoint x: 353, startPoint y: 71, endPoint x: 415, endPoint y: 75, distance: 62.6
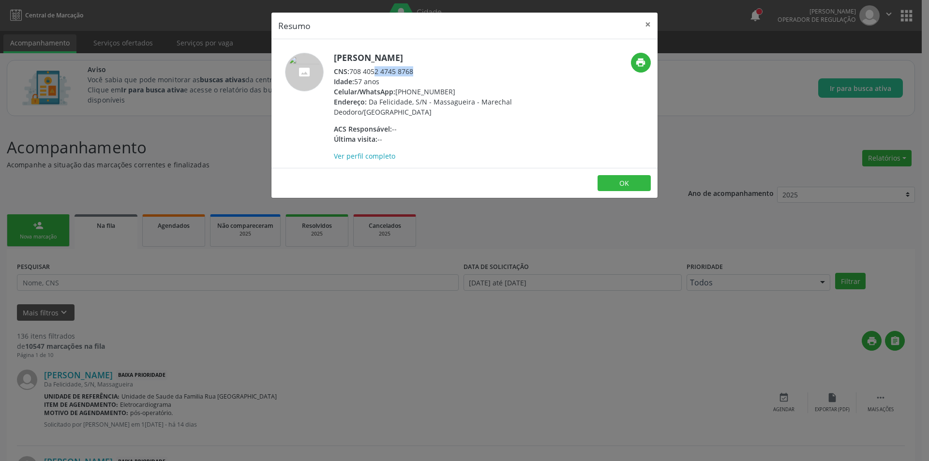
click at [415, 75] on div "CNS: 708 4052 4745 8768" at bounding box center [428, 71] width 188 height 10
click at [276, 326] on div "Resumo × [PERSON_NAME] CNS: 708 4052 4745 8768 Idade: 57 anos Celular/WhatsApp:…" at bounding box center [464, 230] width 929 height 461
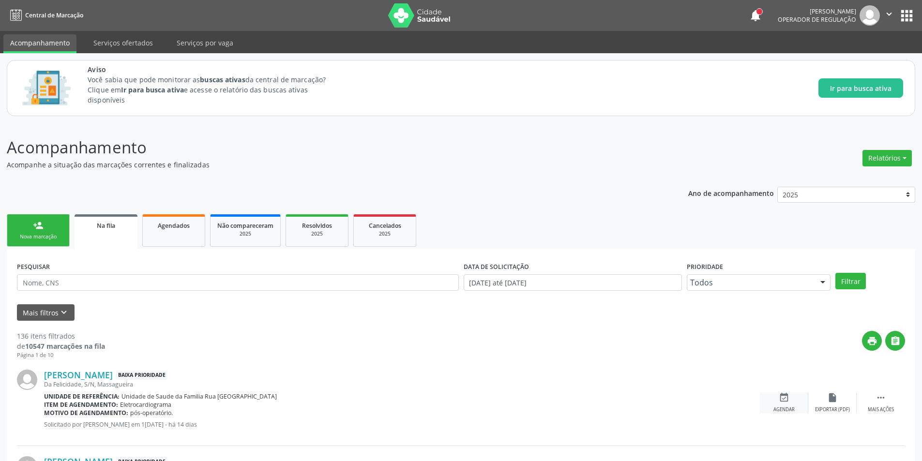
click at [794, 402] on div "event_available Agendar" at bounding box center [784, 403] width 48 height 21
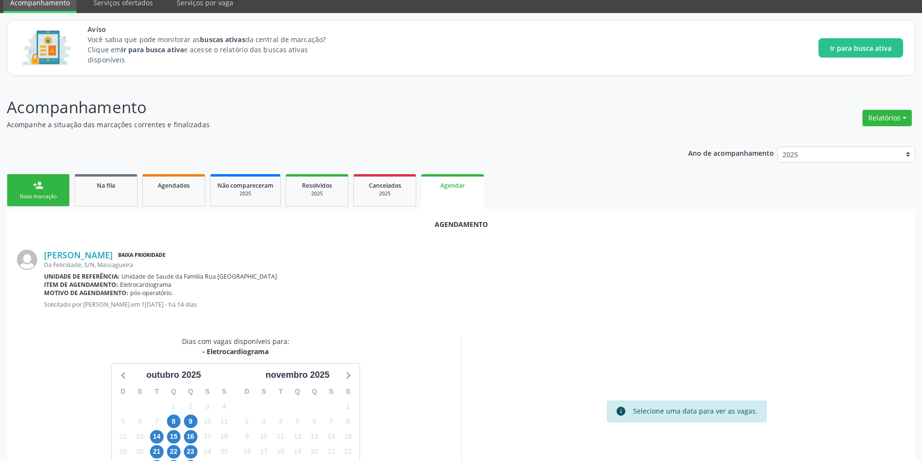
scroll to position [112, 0]
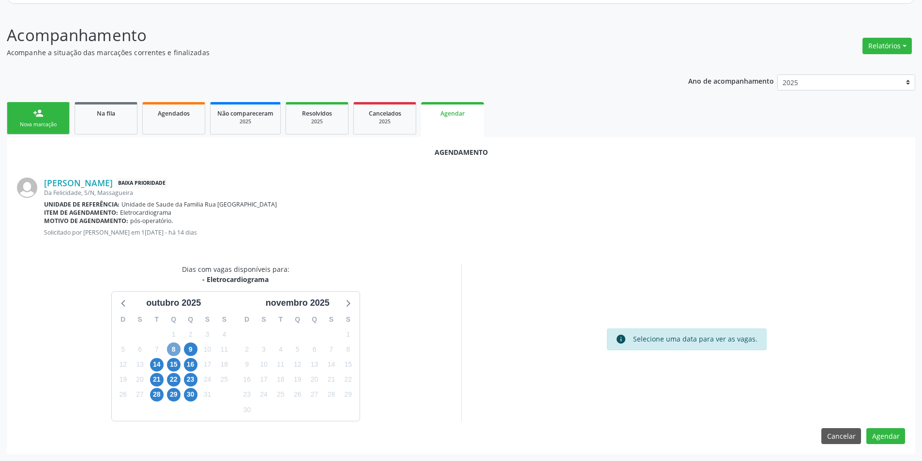
click at [172, 350] on span "8" at bounding box center [174, 350] width 14 height 14
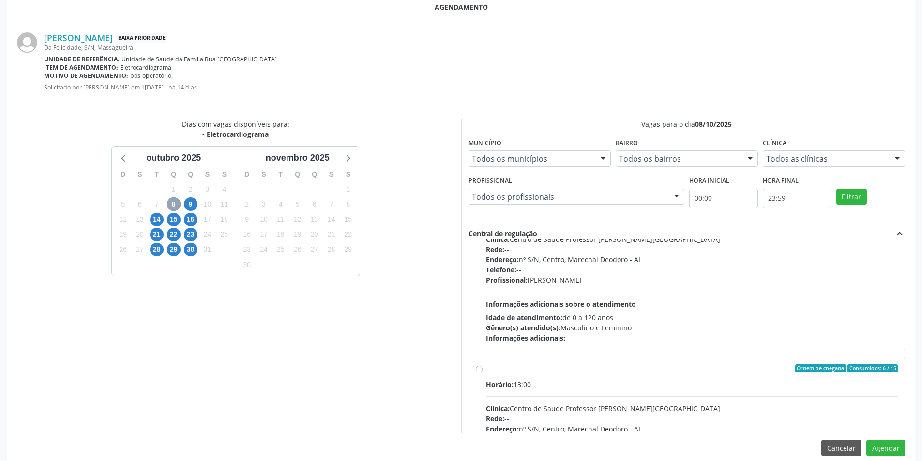
scroll to position [152, 0]
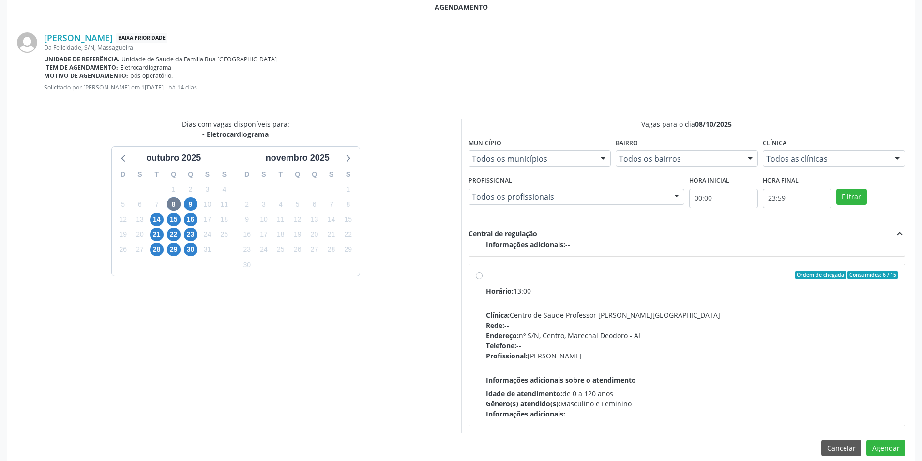
drag, startPoint x: 478, startPoint y: 277, endPoint x: 662, endPoint y: 338, distance: 193.9
click at [481, 282] on div "Ordem de chegada Consumidos: 6 / 15 Horário: 13:00 Clínica: Centro de Saude Pro…" at bounding box center [687, 345] width 423 height 149
radio input "true"
click at [886, 442] on button "Agendar" at bounding box center [885, 448] width 39 height 16
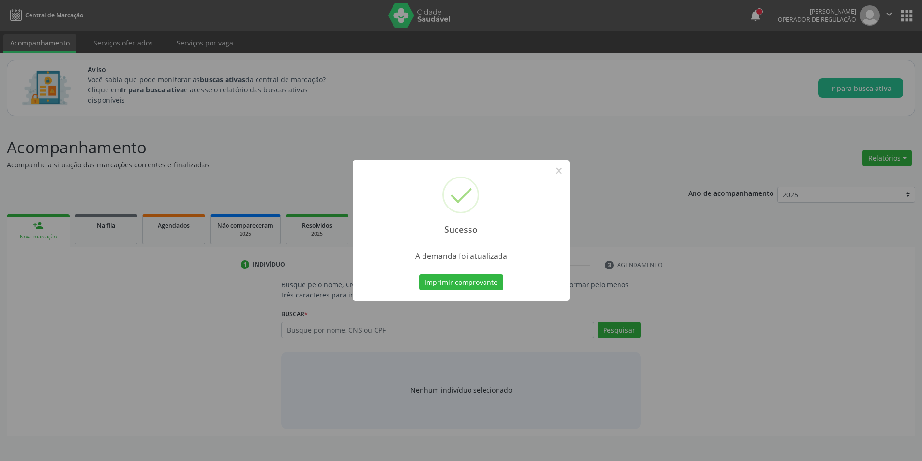
scroll to position [0, 0]
click at [556, 173] on button "×" at bounding box center [562, 171] width 16 height 16
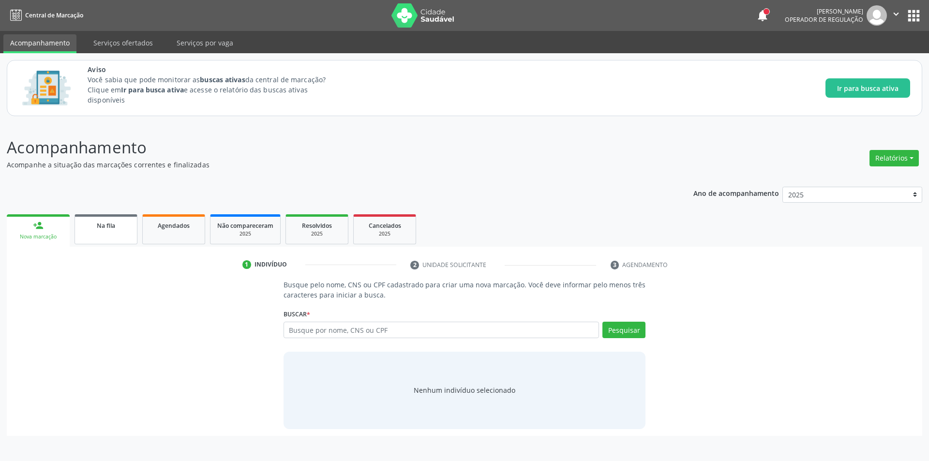
click at [107, 229] on span "Na fila" at bounding box center [106, 226] width 18 height 8
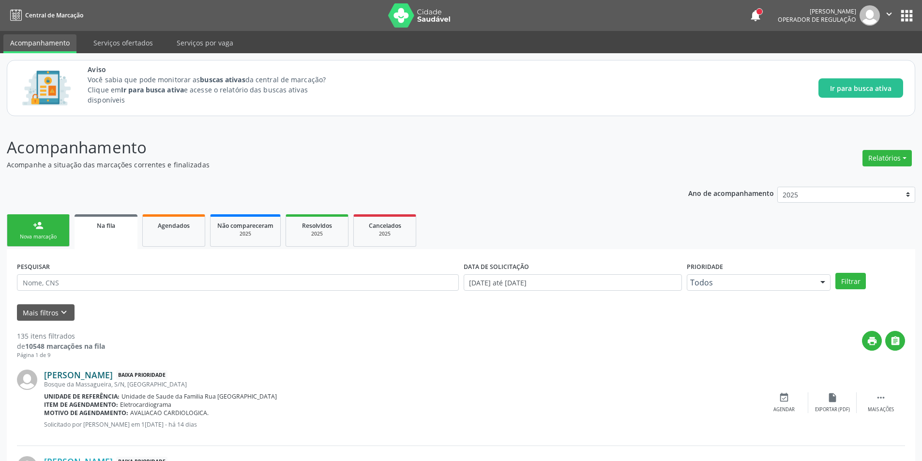
click at [75, 377] on link "[PERSON_NAME]" at bounding box center [78, 375] width 69 height 11
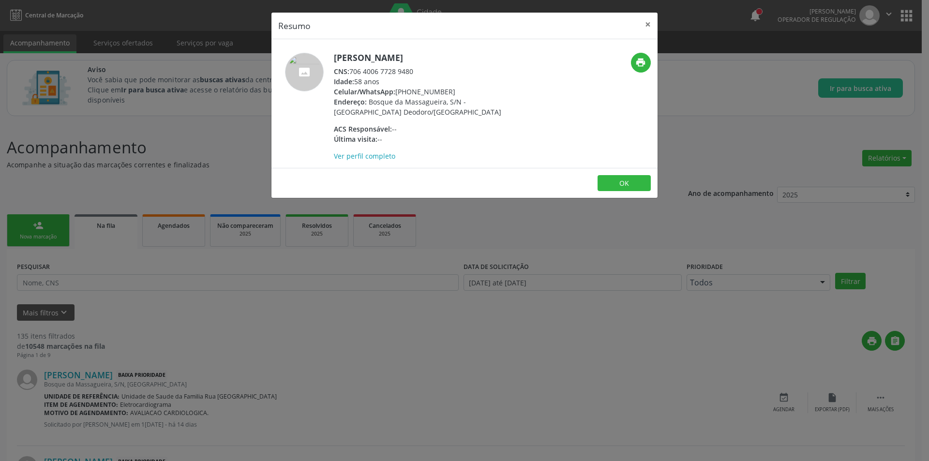
click at [354, 72] on div "CNS: 706 4006 7728 9480" at bounding box center [428, 71] width 188 height 10
drag, startPoint x: 354, startPoint y: 72, endPoint x: 411, endPoint y: 72, distance: 57.6
click at [411, 72] on div "CNS: 706 4006 7728 9480" at bounding box center [428, 71] width 188 height 10
drag, startPoint x: 92, startPoint y: 347, endPoint x: 121, endPoint y: 380, distance: 43.6
click at [95, 348] on div "Resumo × [PERSON_NAME] CNS: 706 4006 7728 9480 Idade: 58 anos Celular/WhatsApp:…" at bounding box center [464, 230] width 929 height 461
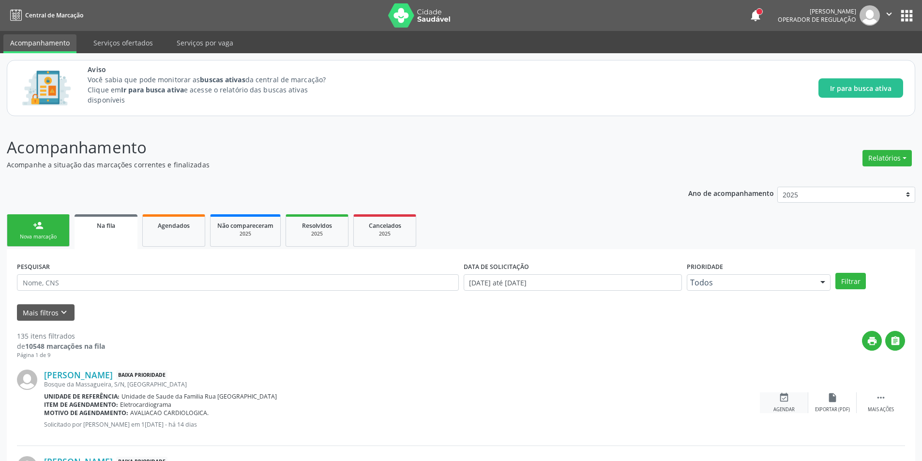
click at [778, 406] on div "event_available Agendar" at bounding box center [784, 403] width 48 height 21
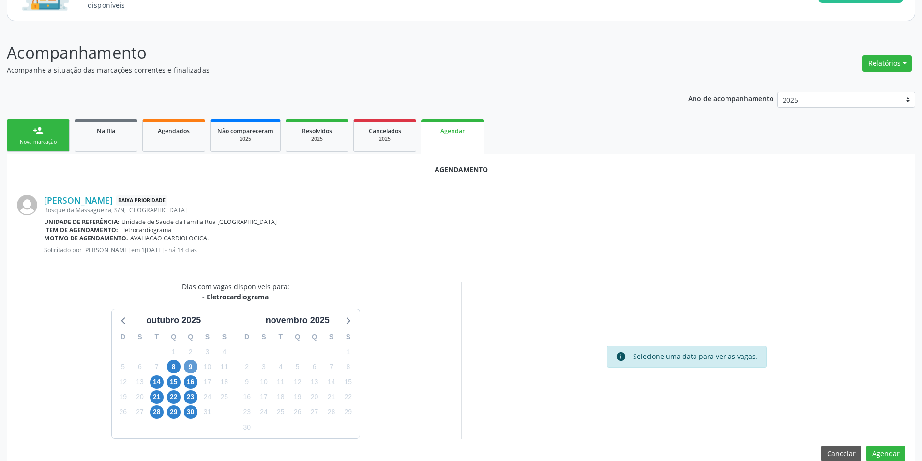
scroll to position [112, 0]
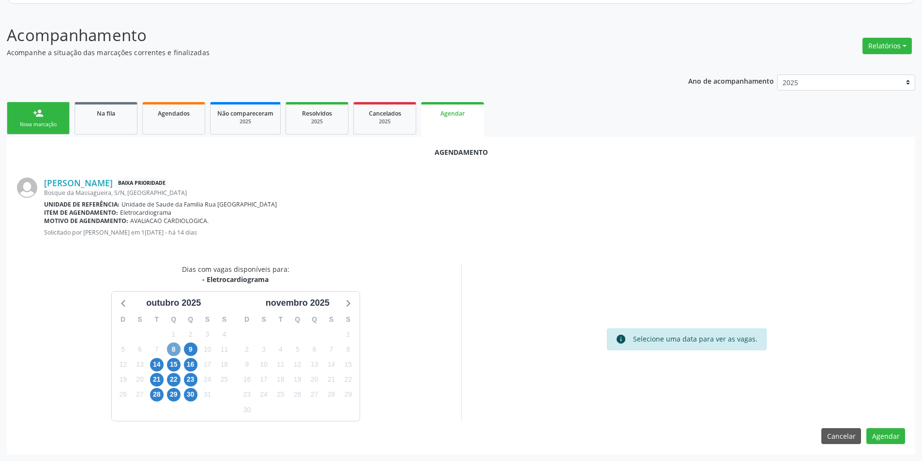
click at [172, 347] on span "8" at bounding box center [174, 350] width 14 height 14
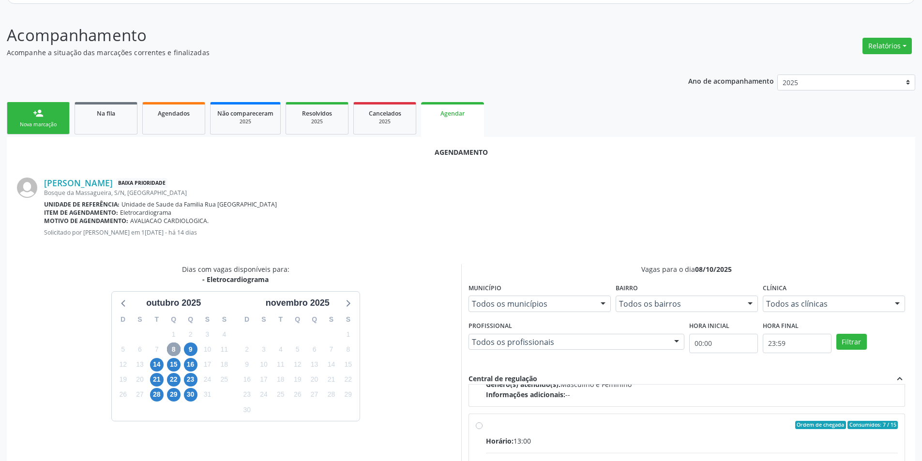
scroll to position [152, 0]
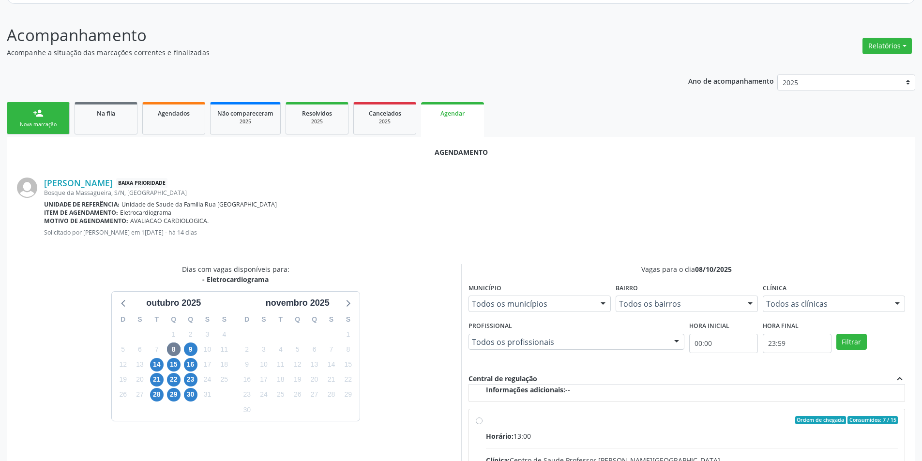
radio input "true"
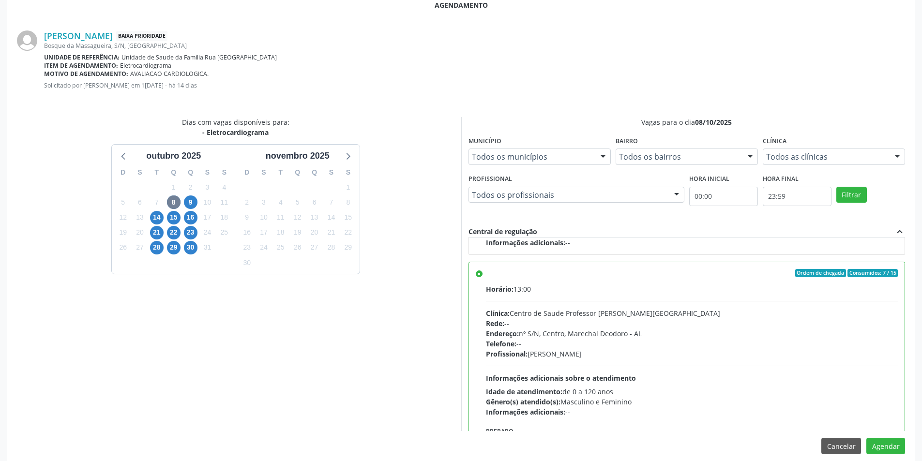
scroll to position [270, 0]
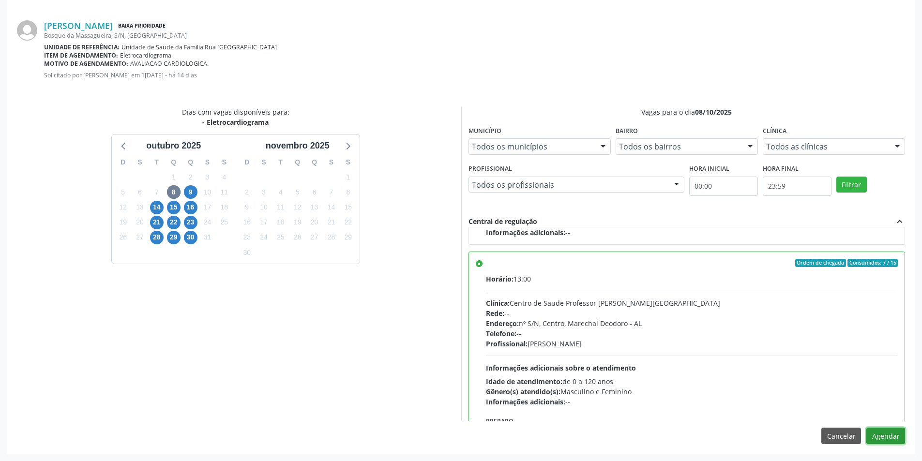
click at [888, 434] on button "Agendar" at bounding box center [885, 436] width 39 height 16
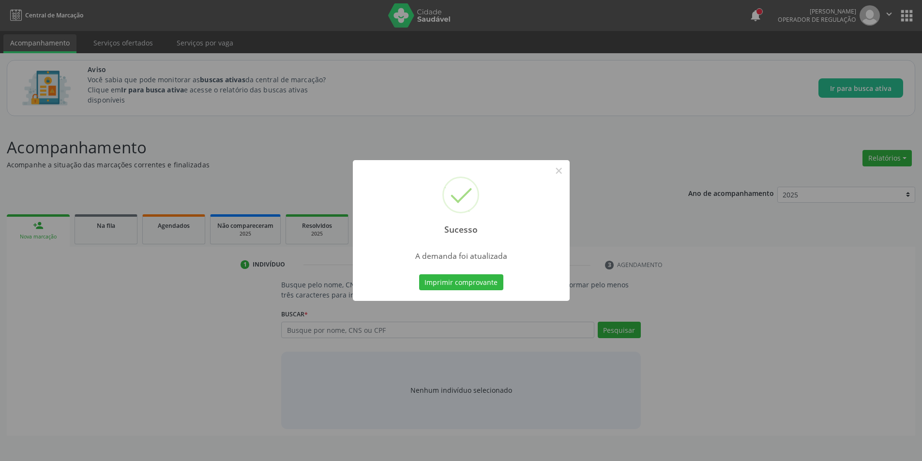
scroll to position [0, 0]
click at [557, 170] on button "×" at bounding box center [562, 171] width 16 height 16
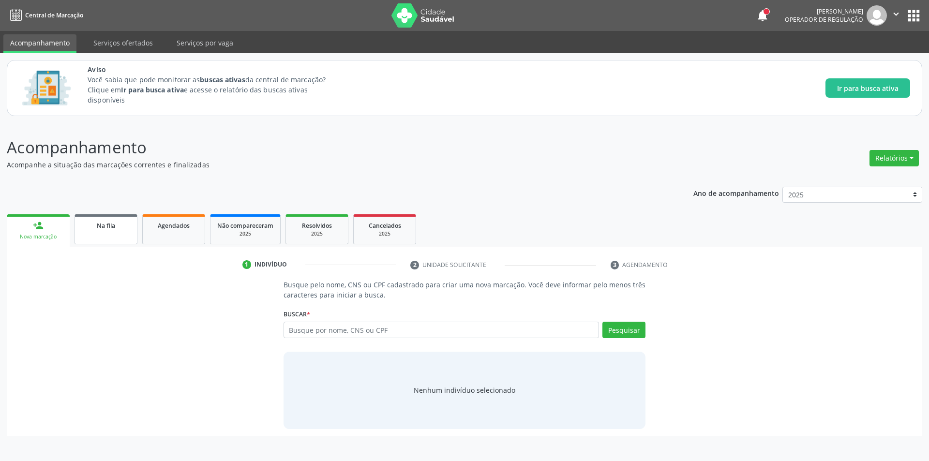
click at [123, 234] on link "Na fila" at bounding box center [106, 229] width 63 height 30
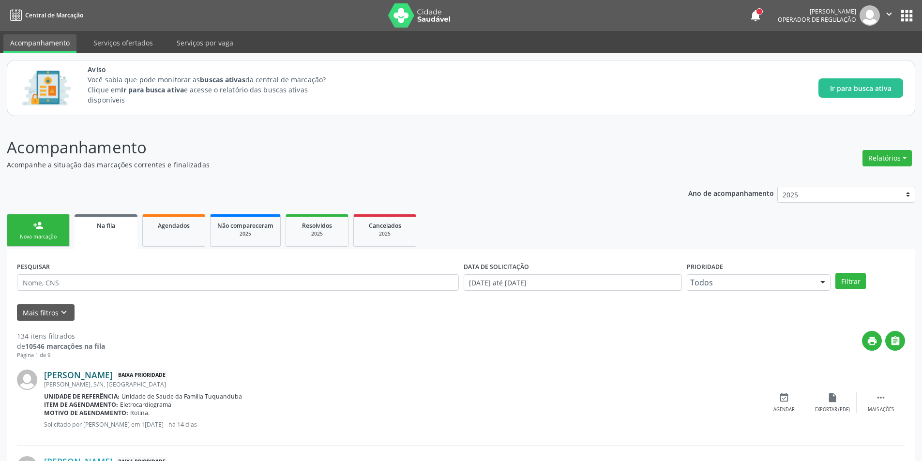
click at [87, 375] on link "[PERSON_NAME]" at bounding box center [78, 375] width 69 height 11
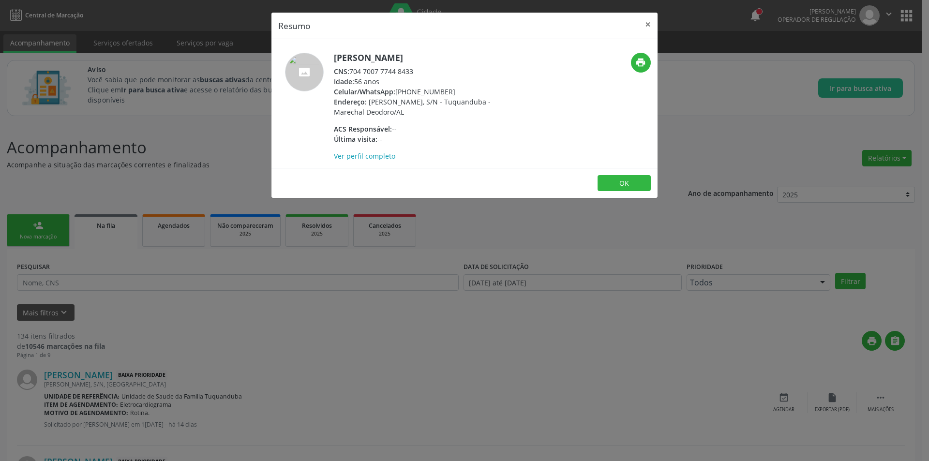
click at [352, 72] on div "CNS: 704 7007 7744 8433" at bounding box center [428, 71] width 188 height 10
drag, startPoint x: 352, startPoint y: 72, endPoint x: 403, endPoint y: 74, distance: 50.9
click at [403, 74] on div "CNS: 704 7007 7744 8433" at bounding box center [428, 71] width 188 height 10
click at [197, 399] on div "Resumo × [PERSON_NAME] CNS: 704 7007 7744 8433 Idade: 56 anos Celular/WhatsApp:…" at bounding box center [464, 230] width 929 height 461
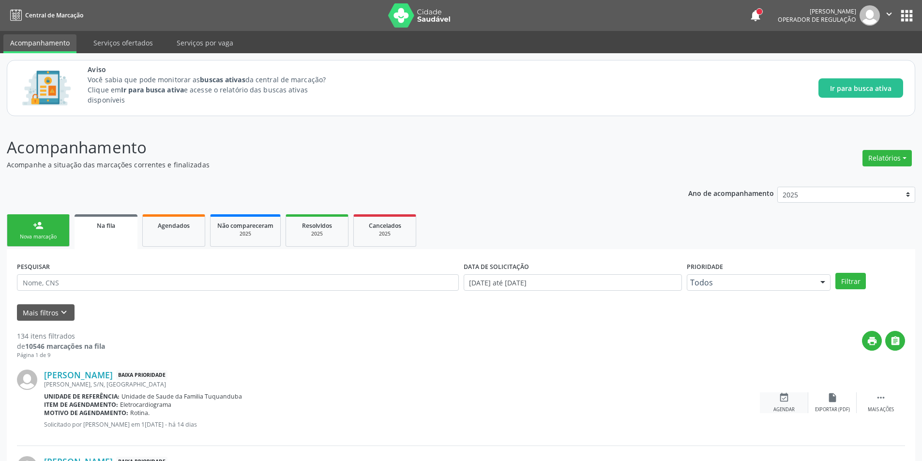
click at [774, 400] on div "event_available Agendar" at bounding box center [784, 403] width 48 height 21
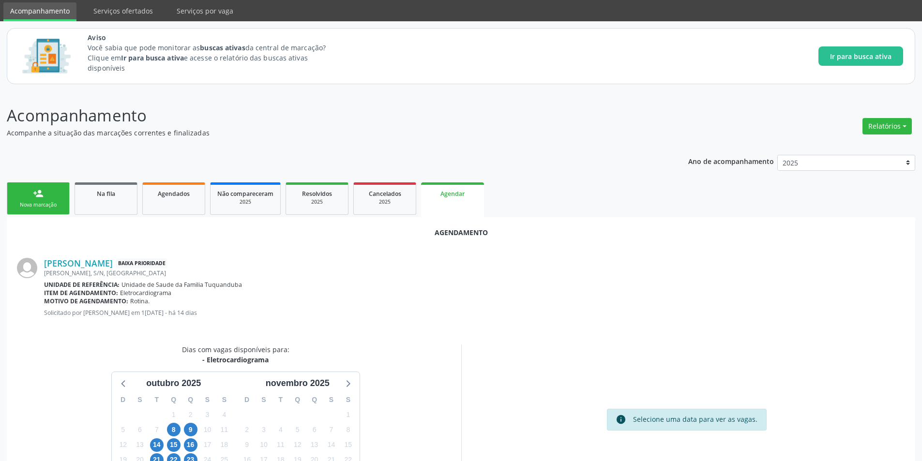
scroll to position [97, 0]
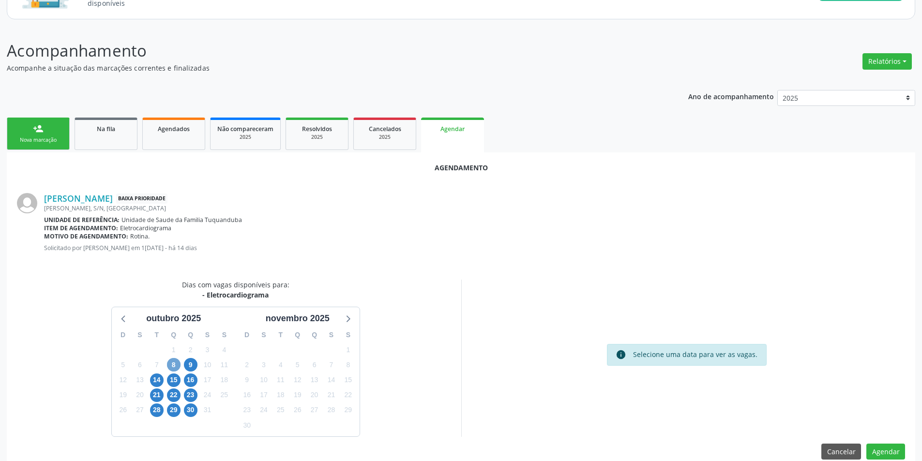
click at [176, 365] on span "8" at bounding box center [174, 365] width 14 height 14
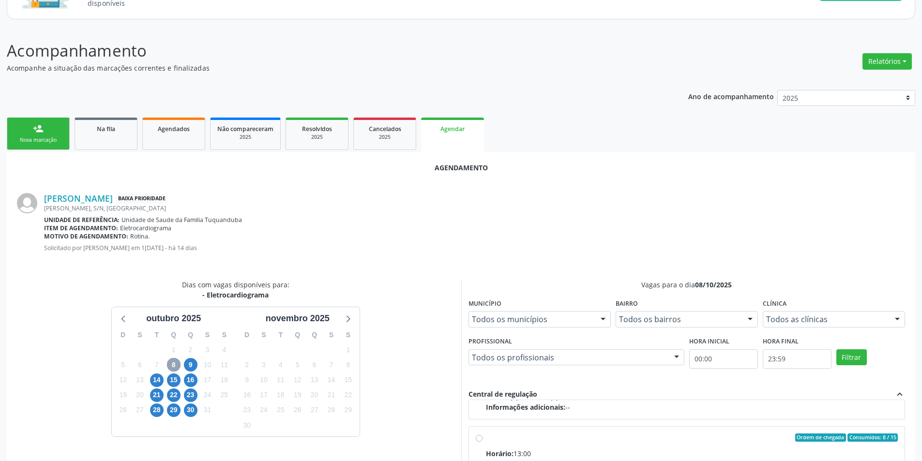
scroll to position [152, 0]
drag, startPoint x: 477, startPoint y: 438, endPoint x: 482, endPoint y: 429, distance: 9.7
click at [477, 438] on input "Ordem de chegada Consumidos: 8 / 15 Horário: 13:00 Clínica: Centro de Saude Pro…" at bounding box center [479, 436] width 7 height 9
radio input "true"
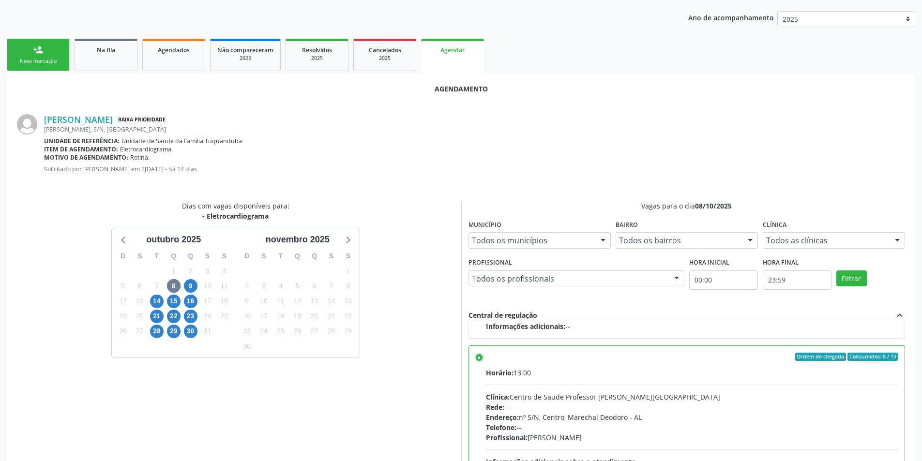
scroll to position [270, 0]
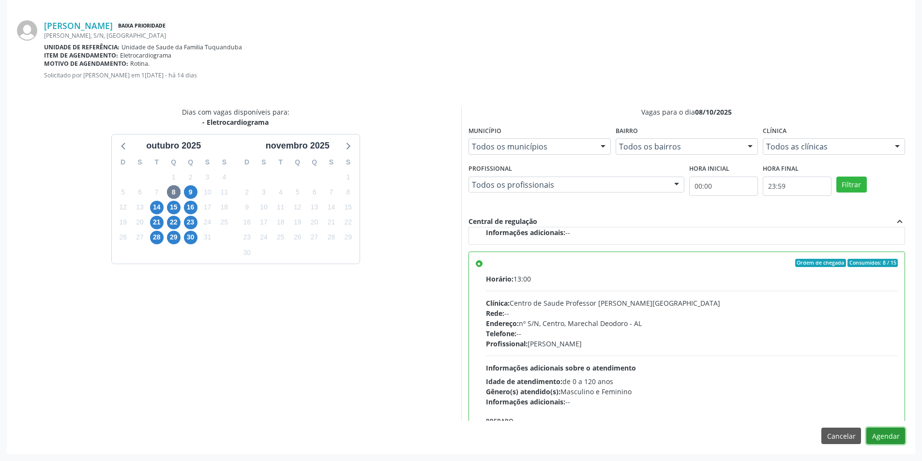
click at [877, 430] on button "Agendar" at bounding box center [885, 436] width 39 height 16
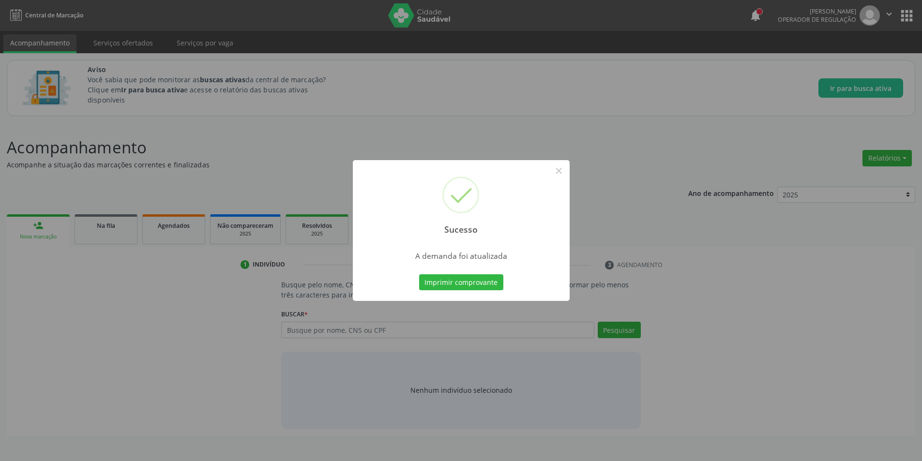
scroll to position [0, 0]
click at [557, 171] on button "×" at bounding box center [562, 171] width 16 height 16
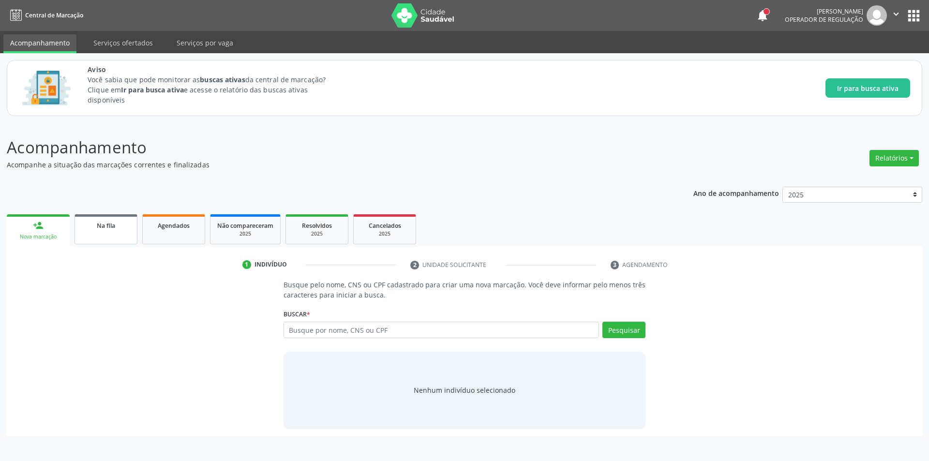
click at [108, 221] on div "Na fila" at bounding box center [106, 225] width 48 height 10
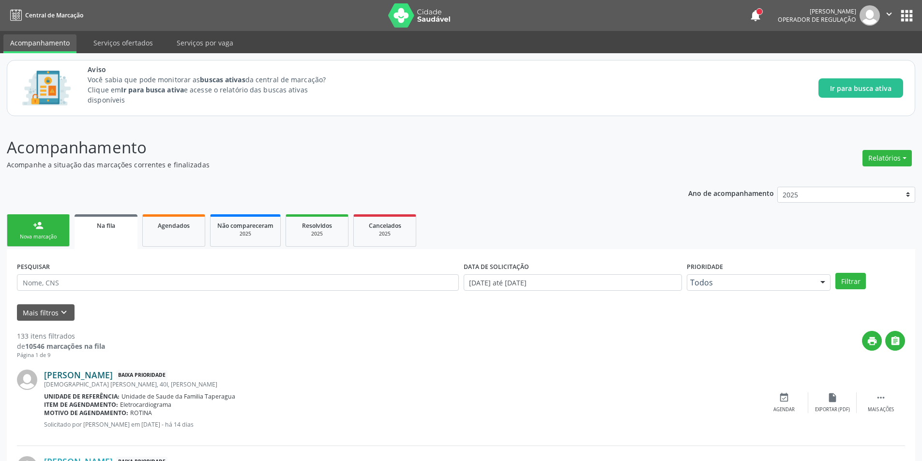
click at [72, 373] on link "[PERSON_NAME]" at bounding box center [78, 375] width 69 height 11
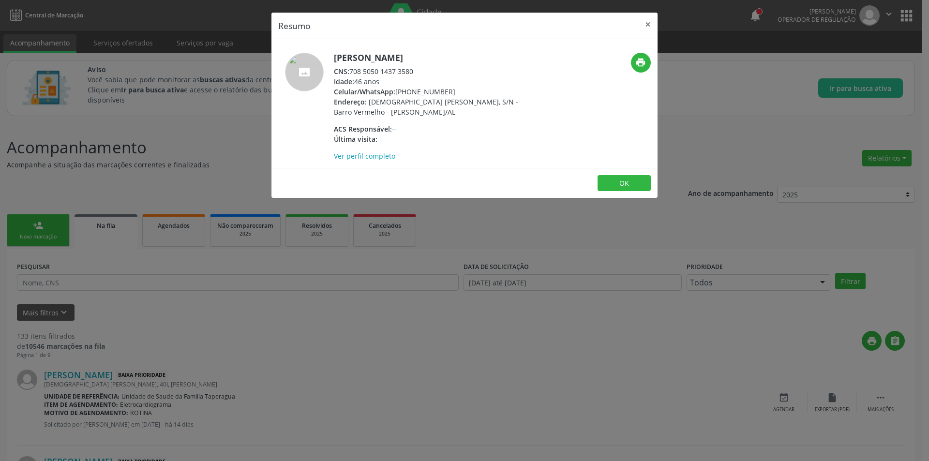
click at [353, 71] on div "CNS: 708 5050 1437 3580" at bounding box center [428, 71] width 188 height 10
drag, startPoint x: 353, startPoint y: 71, endPoint x: 409, endPoint y: 72, distance: 56.1
click at [409, 72] on div "CNS: 708 5050 1437 3580" at bounding box center [428, 71] width 188 height 10
drag, startPoint x: 308, startPoint y: 306, endPoint x: 276, endPoint y: 343, distance: 48.7
click at [292, 342] on div "Resumo × [PERSON_NAME] de [PERSON_NAME] CNS: 708 5050 1437 3580 Idade: 46 anos …" at bounding box center [464, 230] width 929 height 461
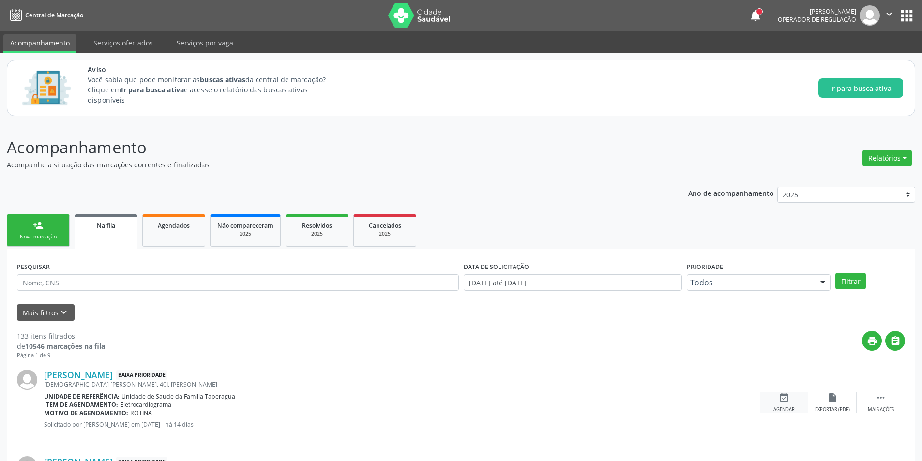
click at [779, 407] on div "Agendar" at bounding box center [783, 410] width 21 height 7
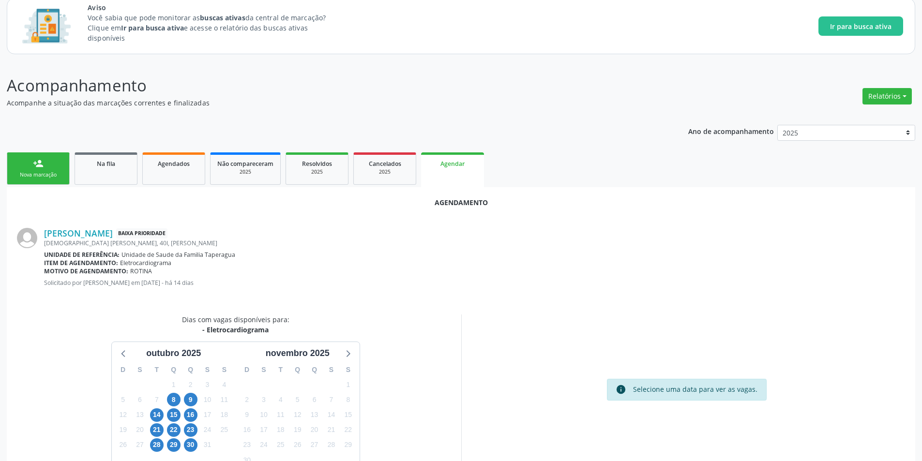
scroll to position [112, 0]
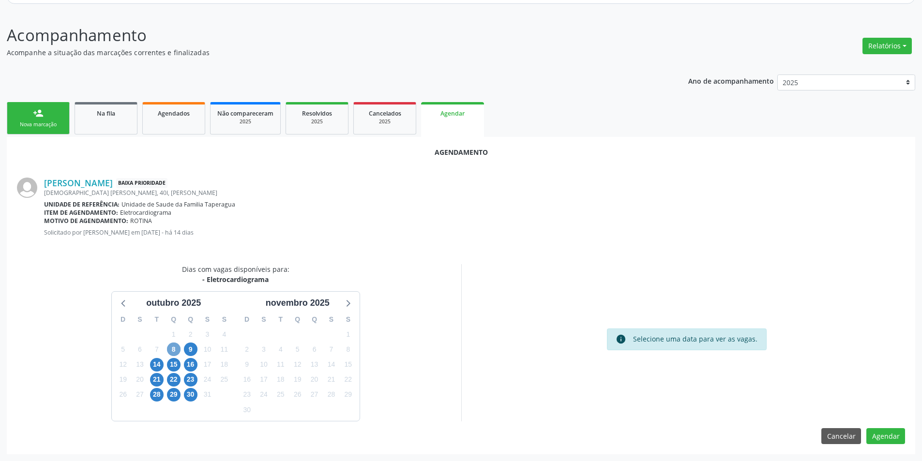
click at [171, 347] on span "8" at bounding box center [174, 350] width 14 height 14
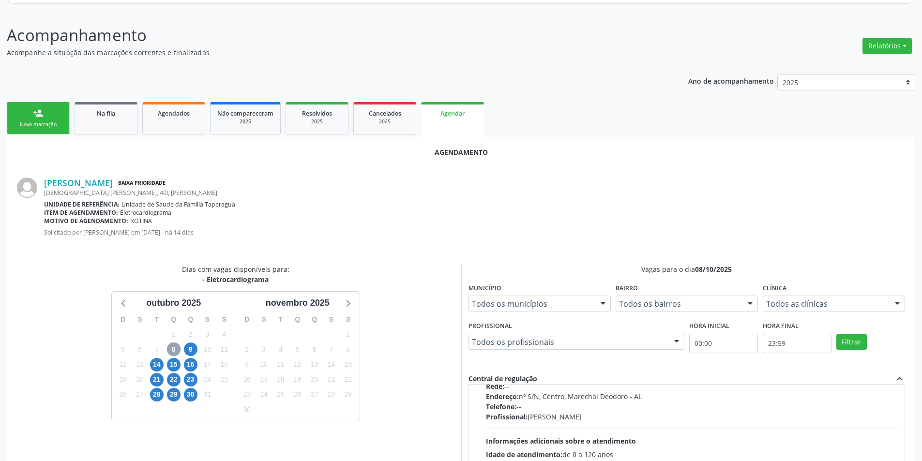
scroll to position [152, 0]
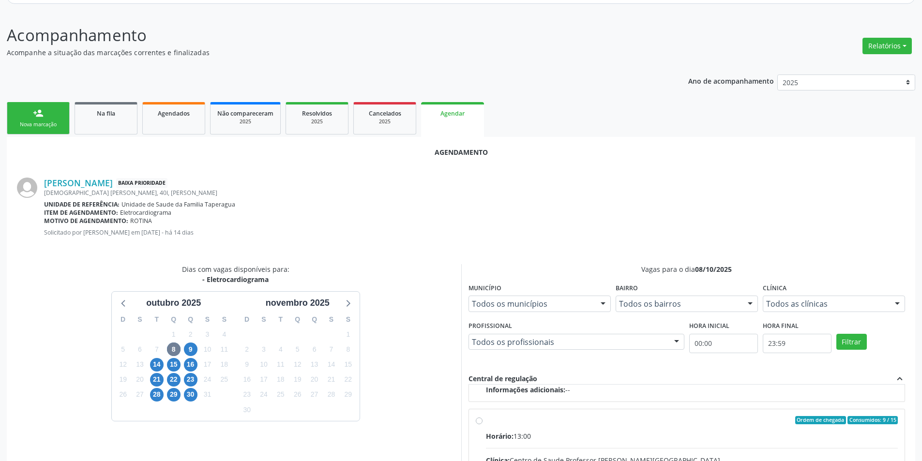
radio input "true"
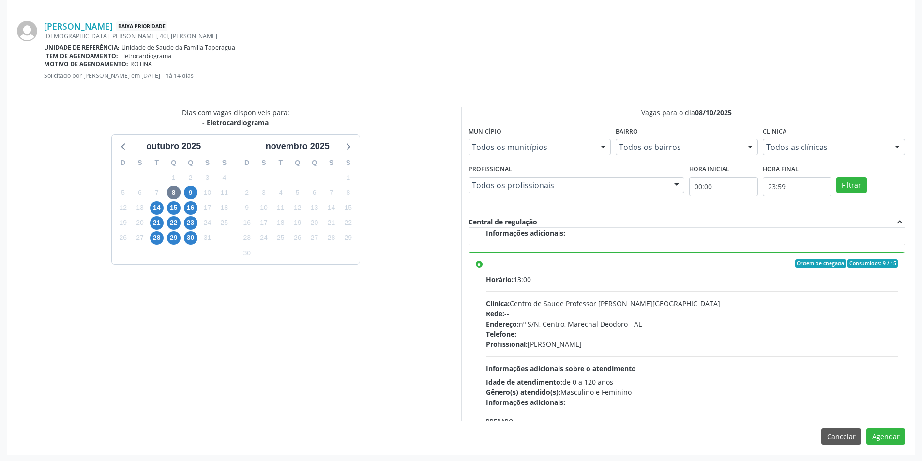
scroll to position [270, 0]
click at [889, 429] on button "Agendar" at bounding box center [885, 436] width 39 height 16
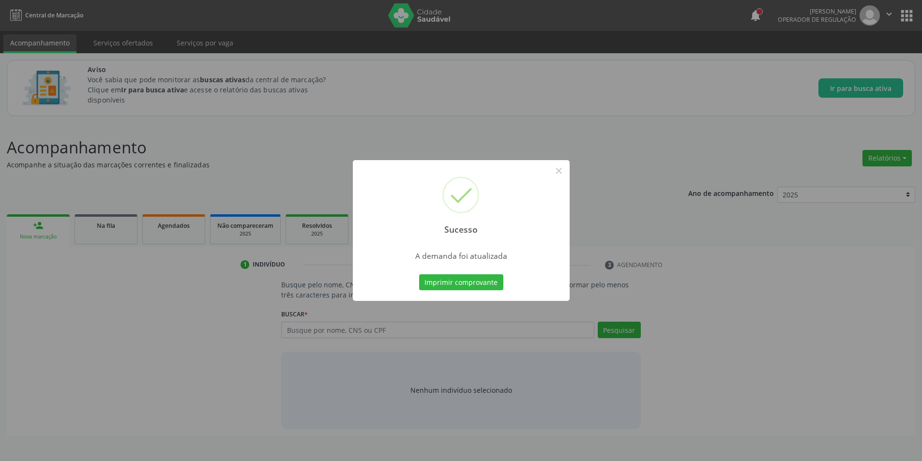
scroll to position [0, 0]
click at [565, 172] on button "×" at bounding box center [562, 171] width 16 height 16
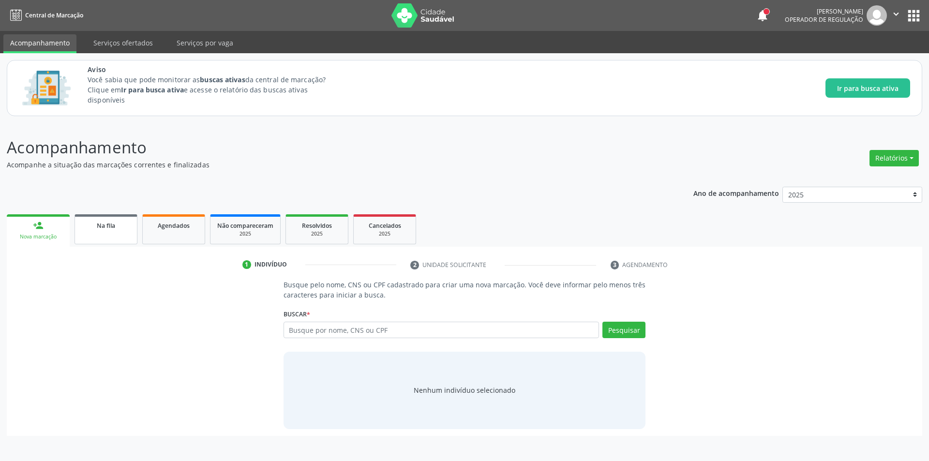
click at [122, 228] on div "Na fila" at bounding box center [106, 225] width 48 height 10
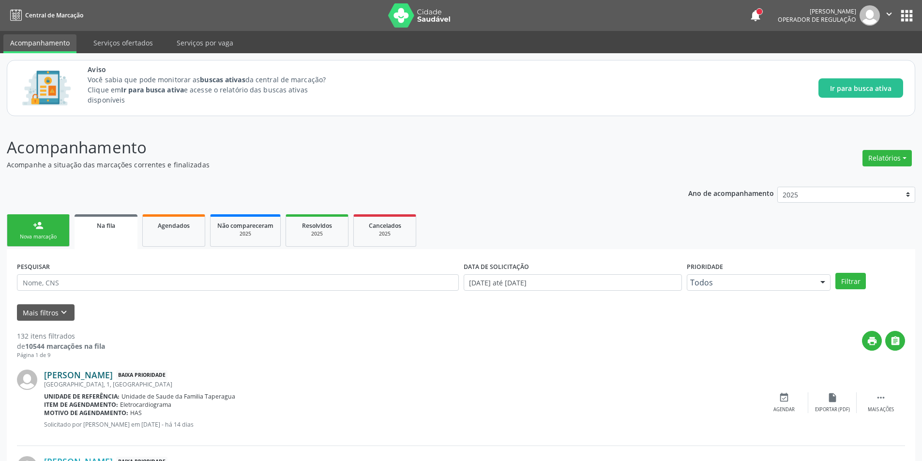
click at [90, 373] on link "[PERSON_NAME]" at bounding box center [78, 375] width 69 height 11
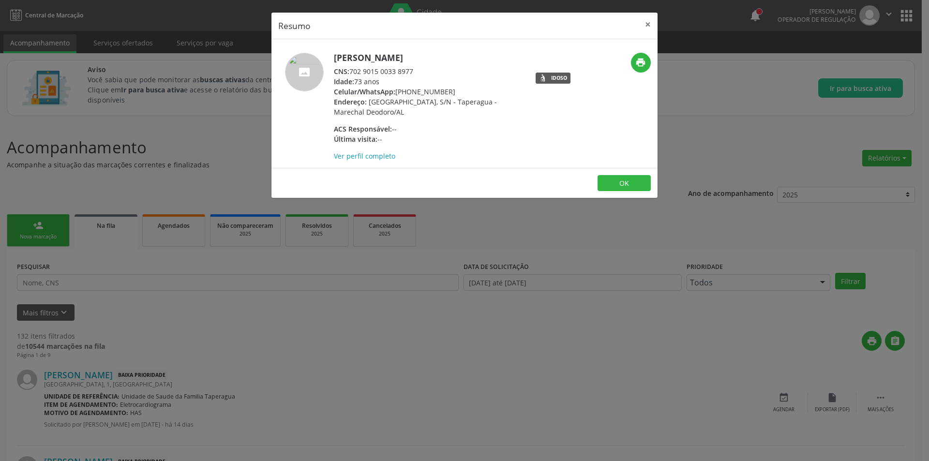
click at [351, 71] on div "CNS: 702 9015 0033 8977" at bounding box center [428, 71] width 188 height 10
drag, startPoint x: 351, startPoint y: 71, endPoint x: 407, endPoint y: 71, distance: 55.2
click at [407, 71] on div "CNS: 702 9015 0033 8977" at bounding box center [428, 71] width 188 height 10
click at [273, 309] on div "Resumo × [PERSON_NAME] CNS: 702 9015 0033 8977 Idade: 73 anos Celular/WhatsApp:…" at bounding box center [464, 230] width 929 height 461
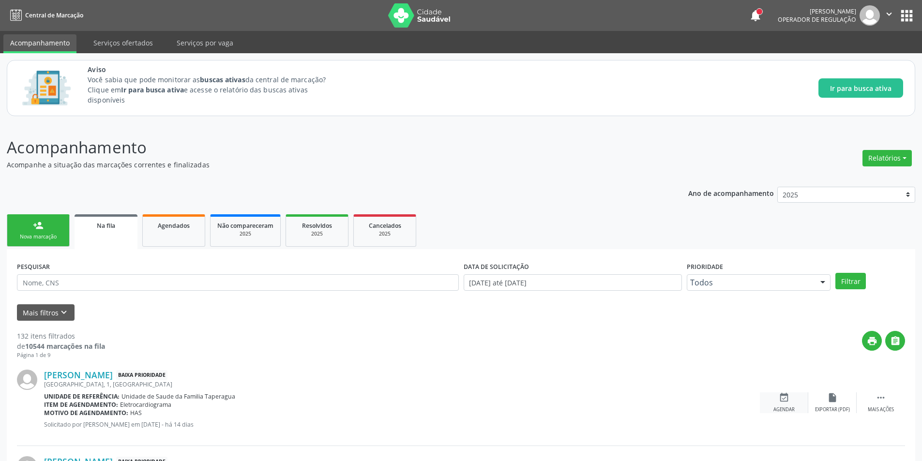
click at [788, 393] on icon "event_available" at bounding box center [784, 398] width 11 height 11
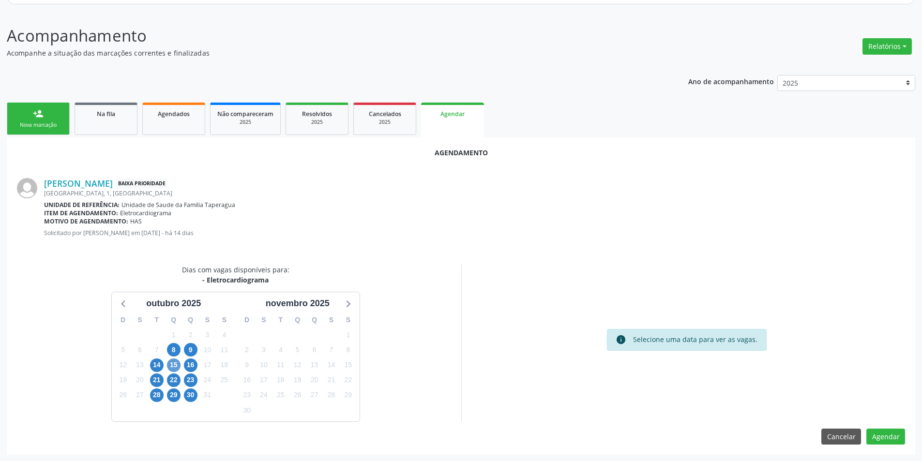
scroll to position [112, 0]
click at [176, 351] on span "8" at bounding box center [174, 350] width 14 height 14
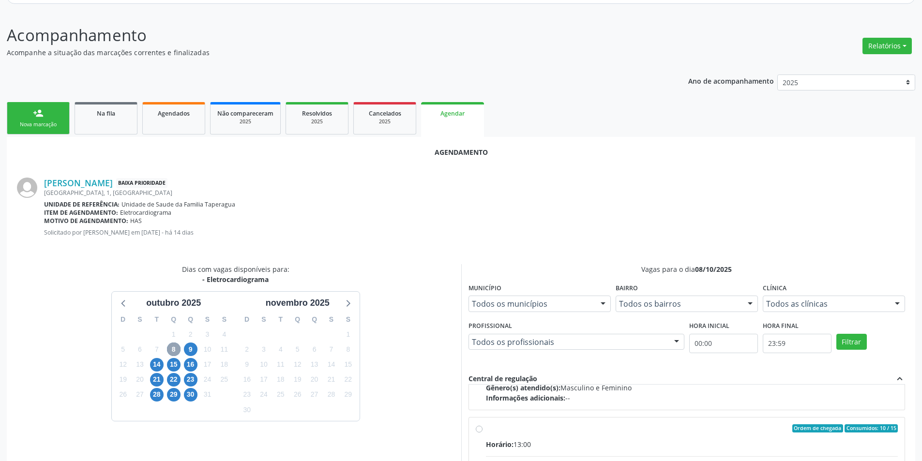
scroll to position [152, 0]
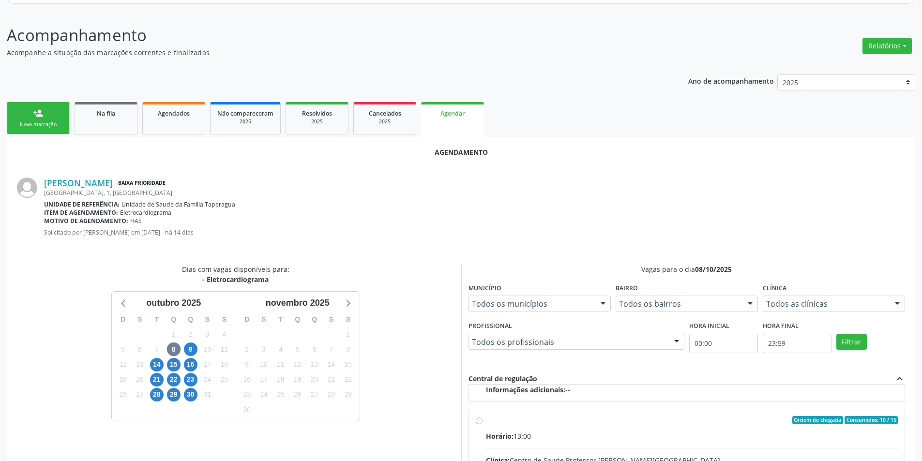
drag, startPoint x: 478, startPoint y: 417, endPoint x: 507, endPoint y: 235, distance: 184.8
radio input "true"
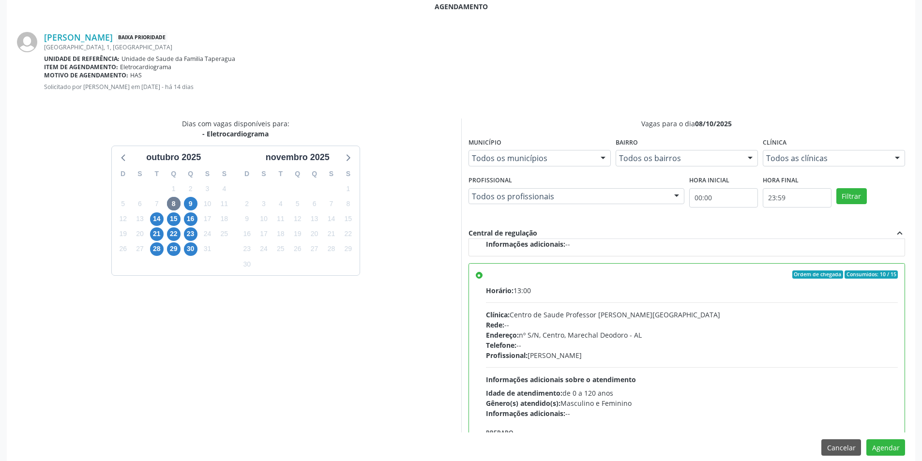
scroll to position [270, 0]
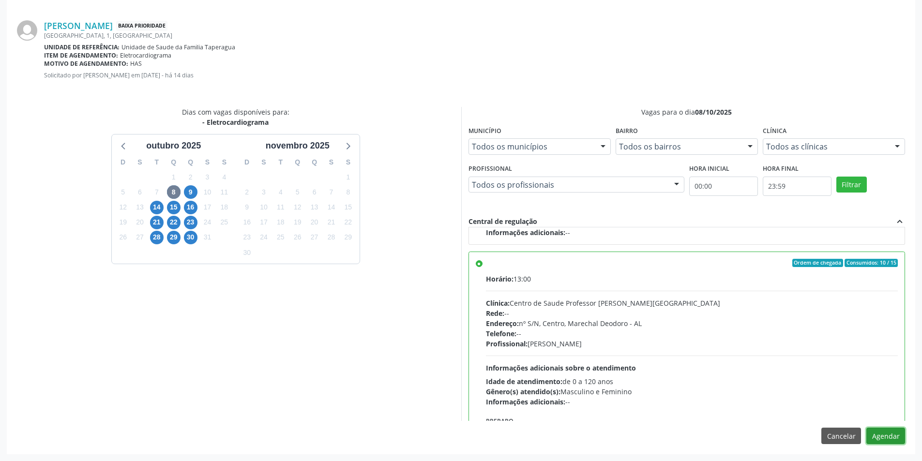
click at [891, 438] on button "Agendar" at bounding box center [885, 436] width 39 height 16
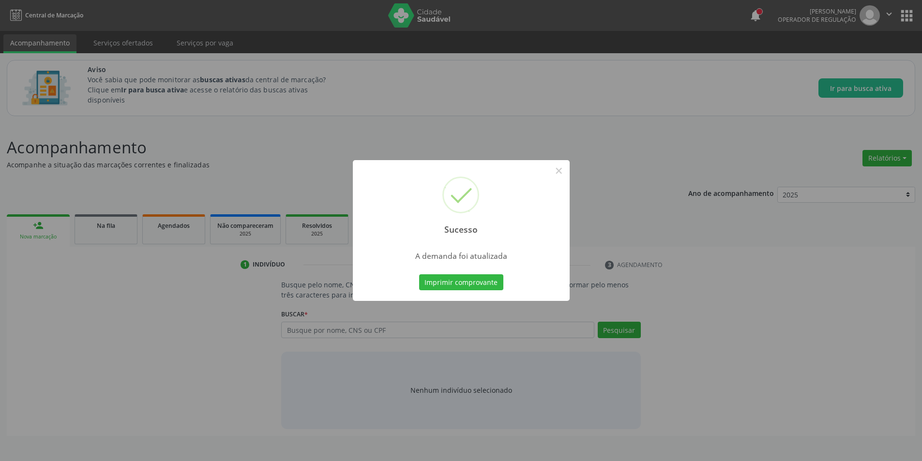
scroll to position [0, 0]
click at [558, 173] on button "×" at bounding box center [562, 171] width 16 height 16
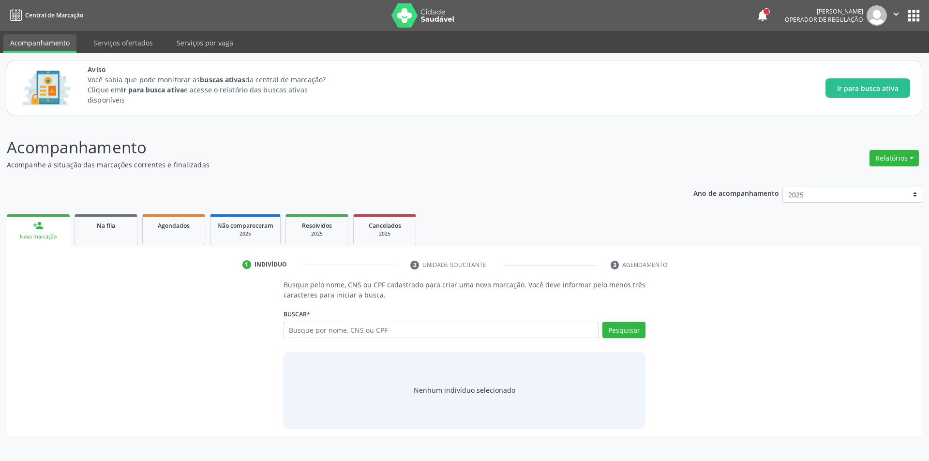
click at [108, 214] on ul "person_add Nova marcação Na fila Agendados Não compareceram 2025 Resolvidos 202…" at bounding box center [465, 229] width 916 height 35
click at [110, 225] on span "Na fila" at bounding box center [106, 226] width 18 height 8
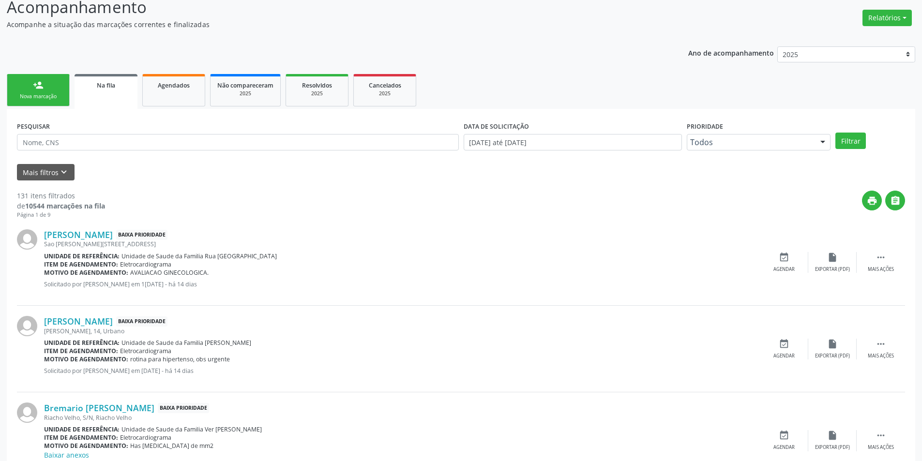
scroll to position [194, 0]
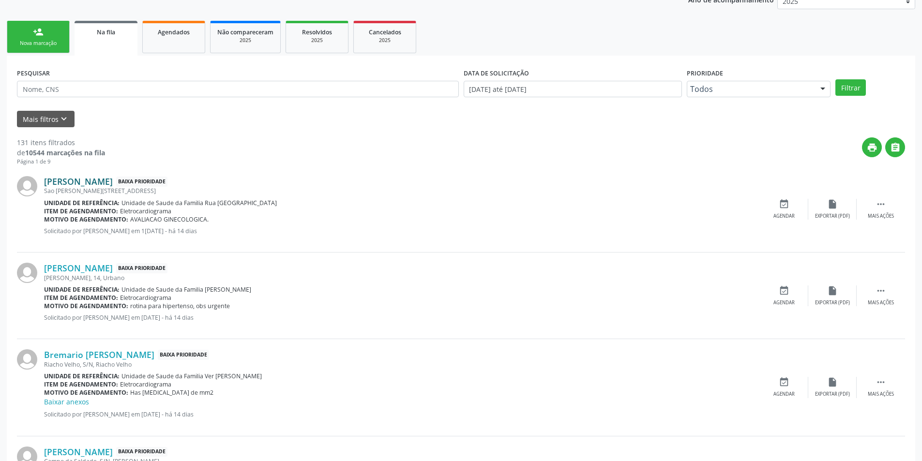
click at [107, 181] on link "[PERSON_NAME]" at bounding box center [78, 181] width 69 height 11
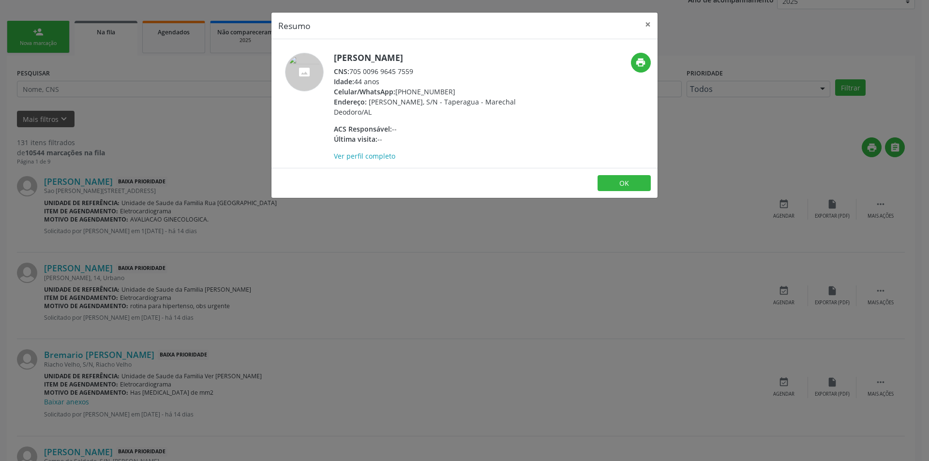
click at [353, 72] on div "CNS: 705 0096 9645 7559" at bounding box center [428, 71] width 188 height 10
drag, startPoint x: 353, startPoint y: 72, endPoint x: 407, endPoint y: 72, distance: 53.7
click at [407, 72] on div "CNS: 705 0096 9645 7559" at bounding box center [428, 71] width 188 height 10
click at [308, 331] on div "Resumo × [PERSON_NAME] CNS: 705 0096 9645 7559 Idade: 44 anos Celular/WhatsApp:…" at bounding box center [464, 230] width 929 height 461
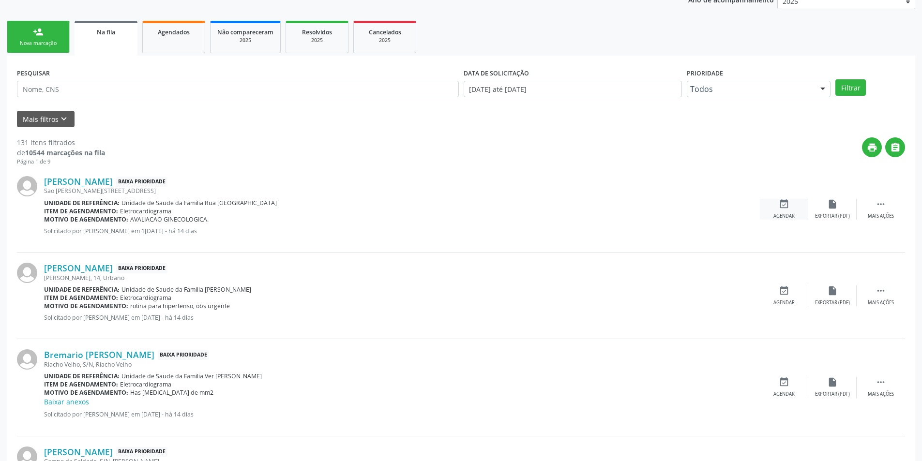
click at [791, 206] on div "event_available Agendar" at bounding box center [784, 209] width 48 height 21
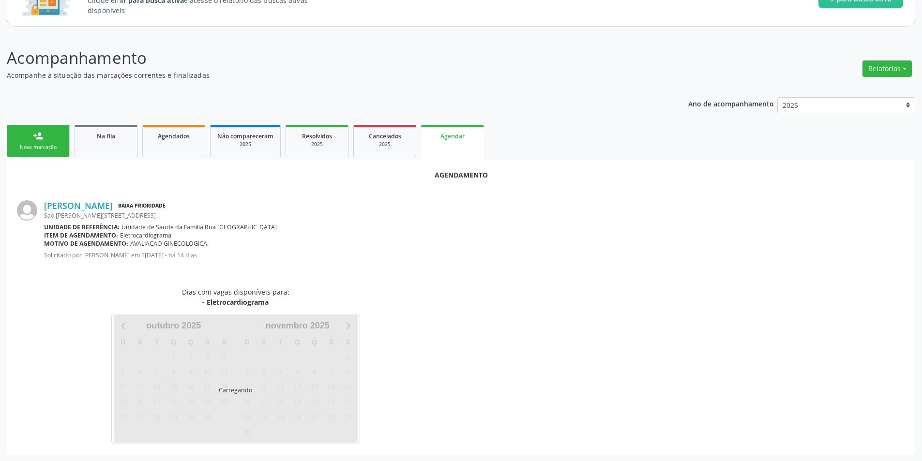
scroll to position [112, 0]
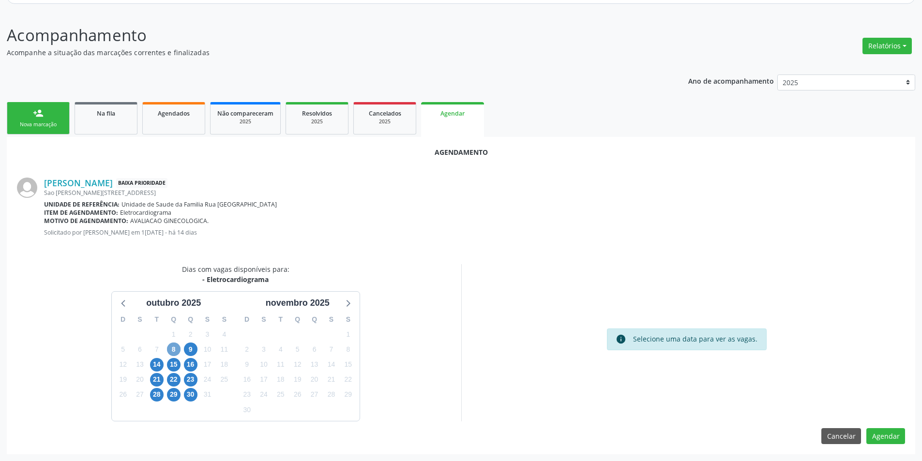
drag, startPoint x: 169, startPoint y: 353, endPoint x: 200, endPoint y: 363, distance: 32.5
click at [169, 353] on span "8" at bounding box center [174, 350] width 14 height 14
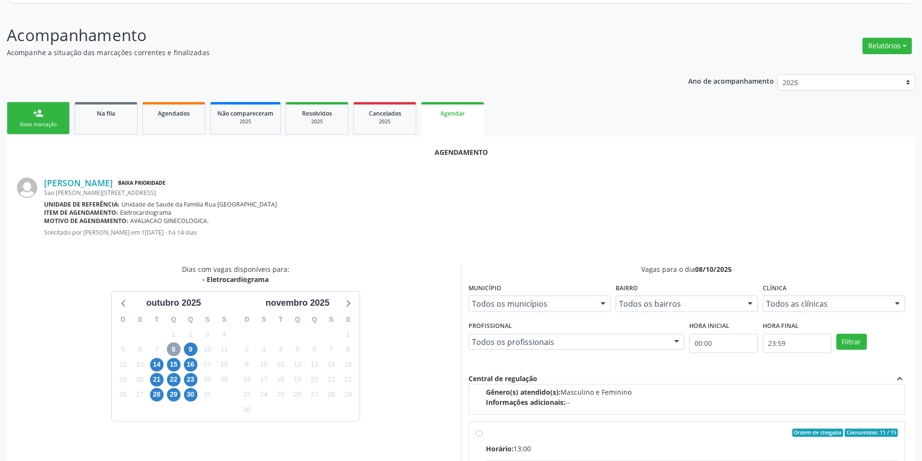
scroll to position [152, 0]
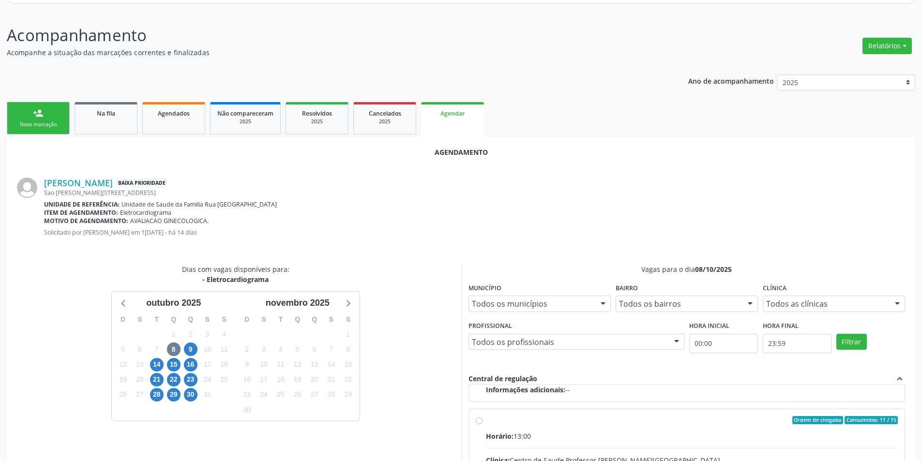
click at [480, 419] on input "Ordem de chegada Consumidos: 11 / 15 Horário: 13:00 Clínica: Centro de Saude Pr…" at bounding box center [479, 420] width 7 height 9
radio input "true"
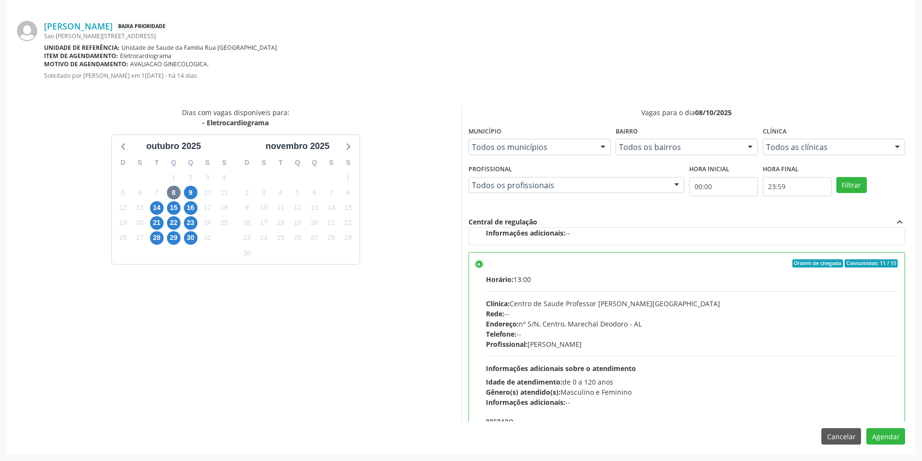
scroll to position [270, 0]
click at [886, 434] on button "Agendar" at bounding box center [885, 436] width 39 height 16
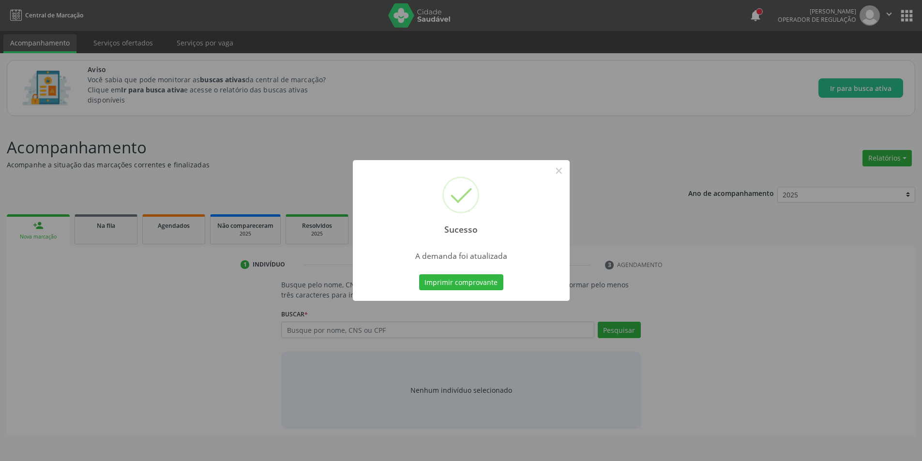
scroll to position [0, 0]
click at [563, 166] on button "×" at bounding box center [562, 171] width 16 height 16
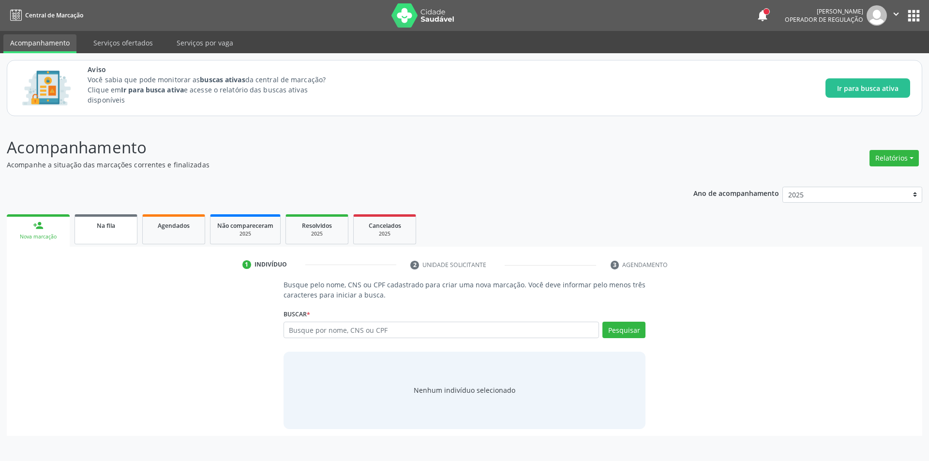
click at [111, 221] on div "Na fila" at bounding box center [106, 225] width 48 height 10
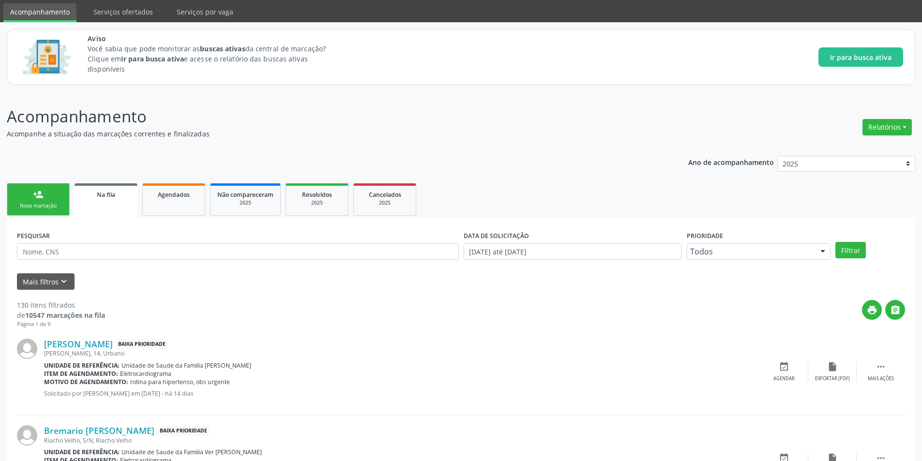
scroll to position [48, 0]
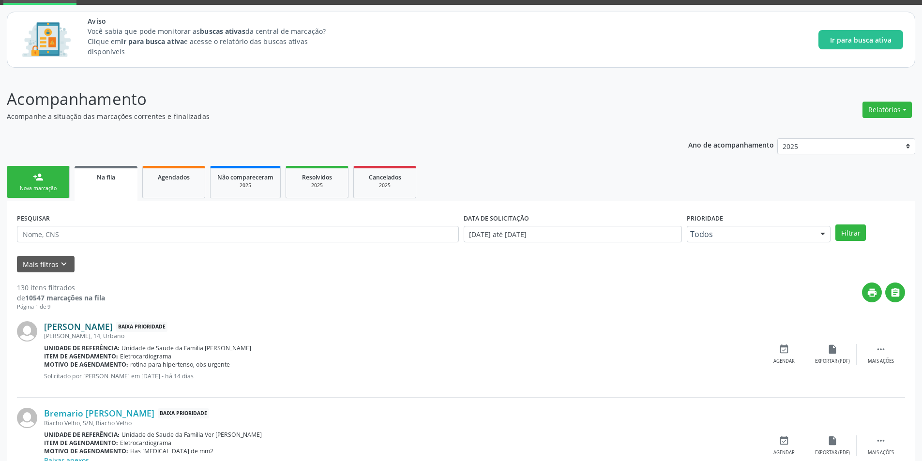
click at [113, 332] on link "[PERSON_NAME]" at bounding box center [78, 326] width 69 height 11
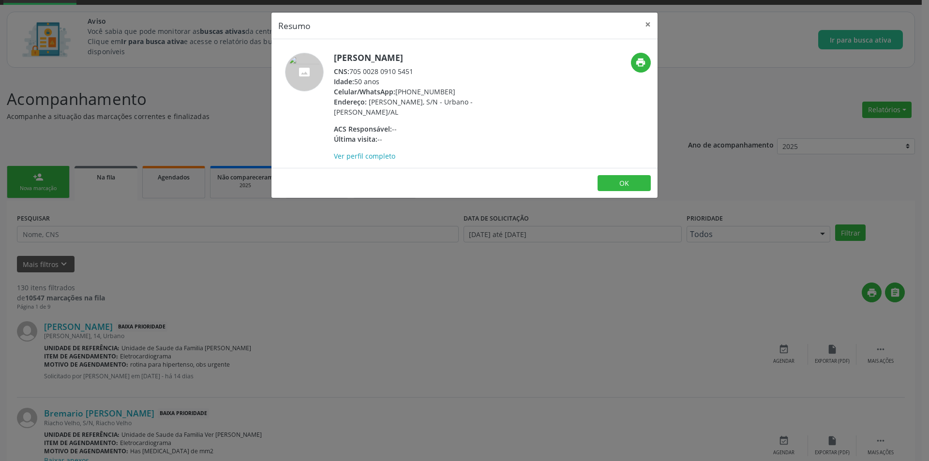
click at [349, 72] on span "CNS:" at bounding box center [341, 71] width 15 height 9
drag, startPoint x: 350, startPoint y: 72, endPoint x: 412, endPoint y: 70, distance: 61.5
click at [412, 70] on div "CNS: 705 0028 0910 5451" at bounding box center [428, 71] width 188 height 10
click at [323, 331] on div "Resumo × [PERSON_NAME] CNS: 705 0028 0910 5451 Idade: 50 anos Celular/WhatsApp:…" at bounding box center [464, 230] width 929 height 461
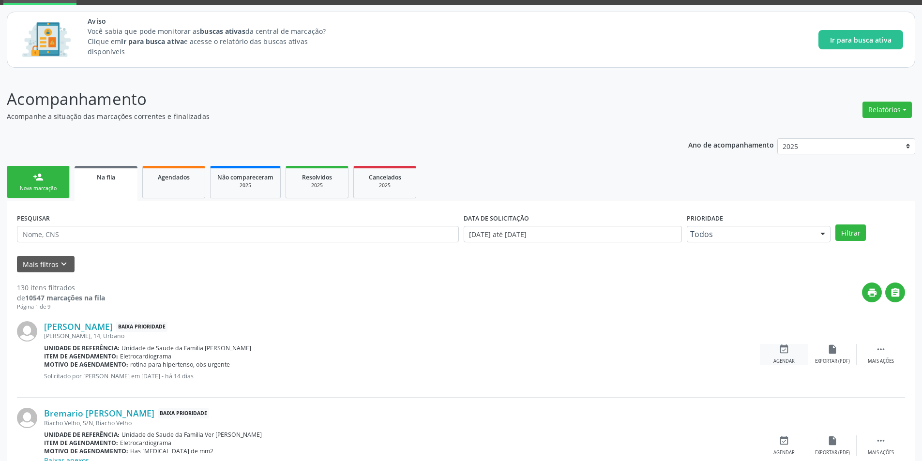
click at [780, 356] on div "event_available Agendar" at bounding box center [784, 354] width 48 height 21
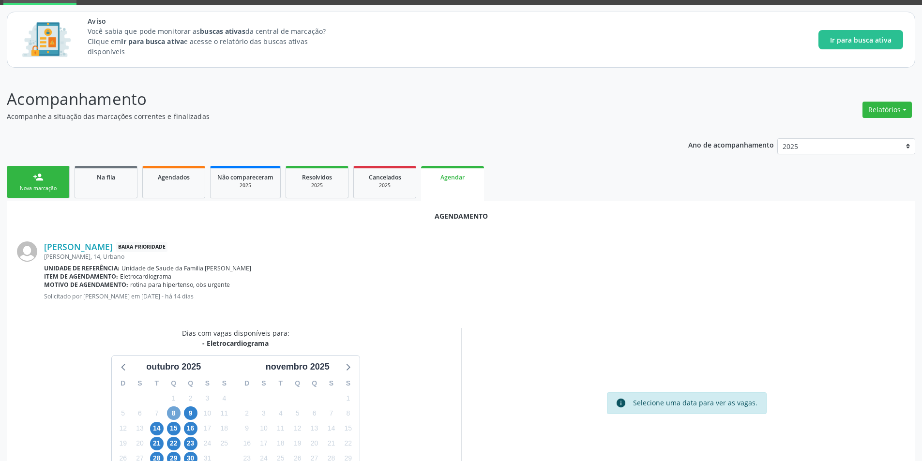
click at [173, 414] on span "8" at bounding box center [174, 414] width 14 height 14
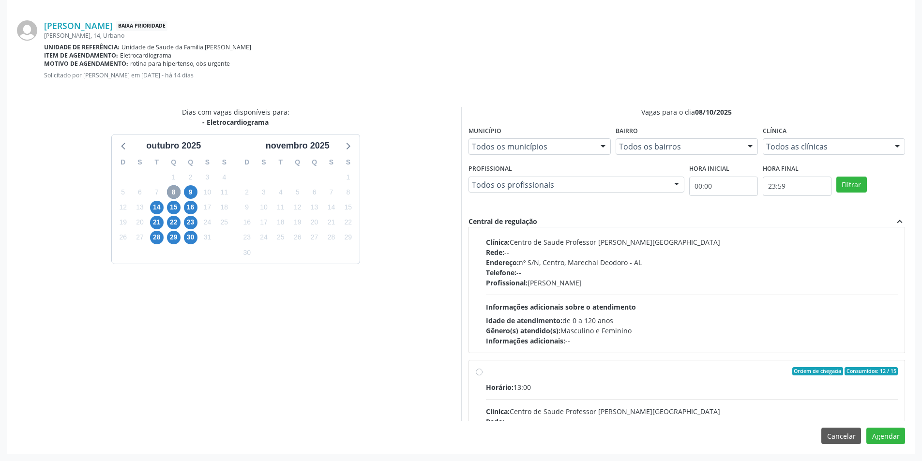
scroll to position [97, 0]
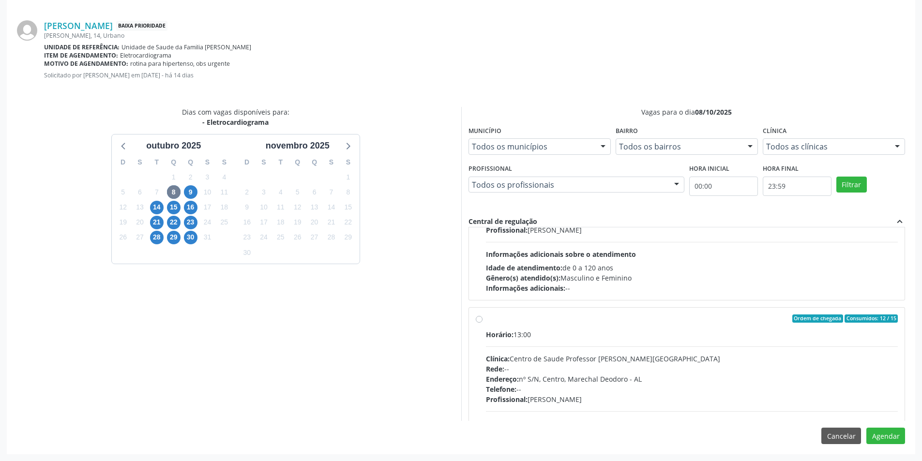
click at [478, 315] on div "Ordem de chegada Consumidos: 12 / 15 Horário: 13:00 Clínica: Centro de Saude Pr…" at bounding box center [687, 389] width 423 height 149
radio input "true"
click at [895, 436] on button "Agendar" at bounding box center [885, 436] width 39 height 16
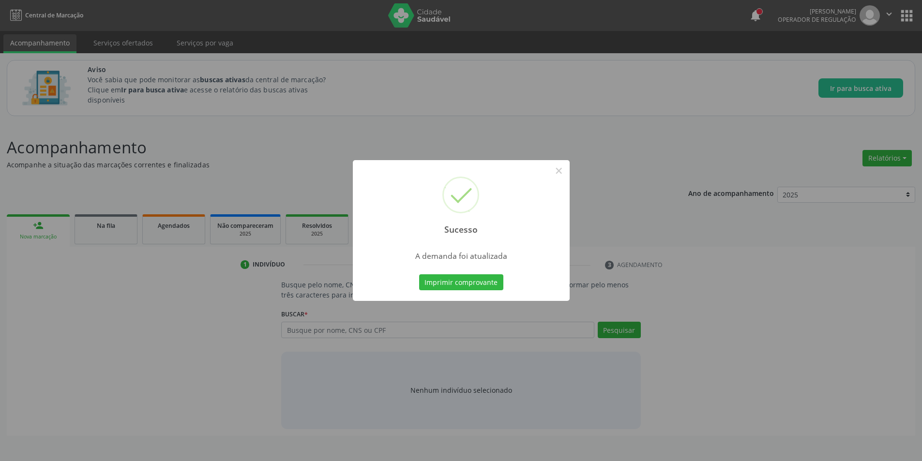
scroll to position [0, 0]
click at [559, 170] on button "×" at bounding box center [562, 171] width 16 height 16
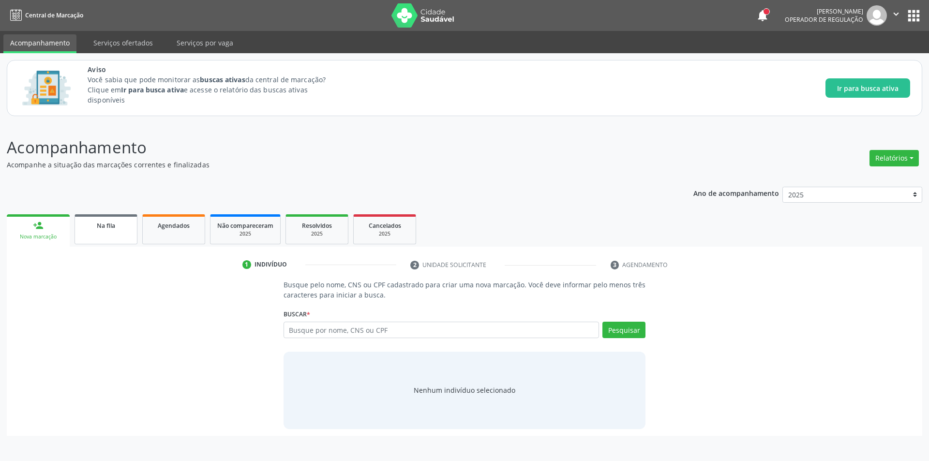
click at [110, 217] on link "Na fila" at bounding box center [106, 229] width 63 height 30
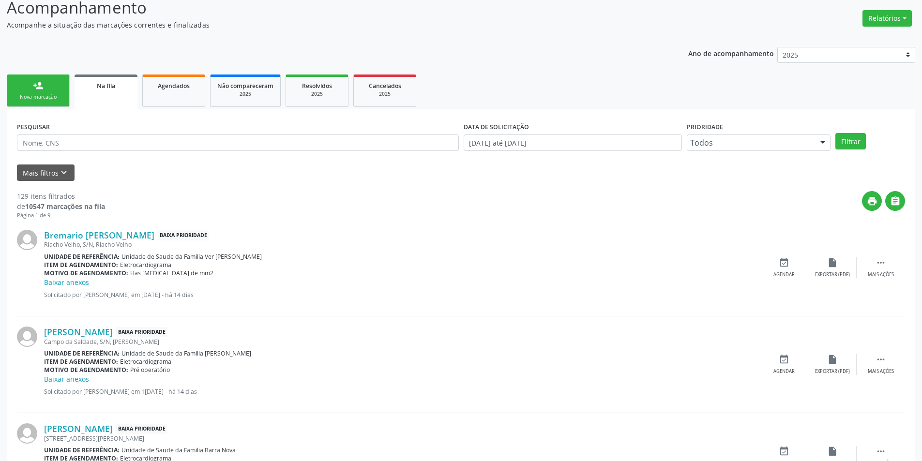
scroll to position [145, 0]
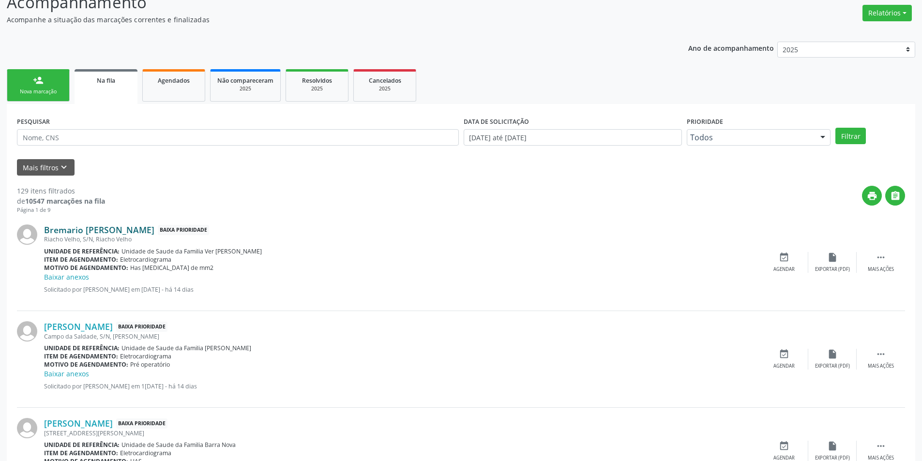
click at [113, 231] on link "Bremario [PERSON_NAME]" at bounding box center [99, 230] width 110 height 11
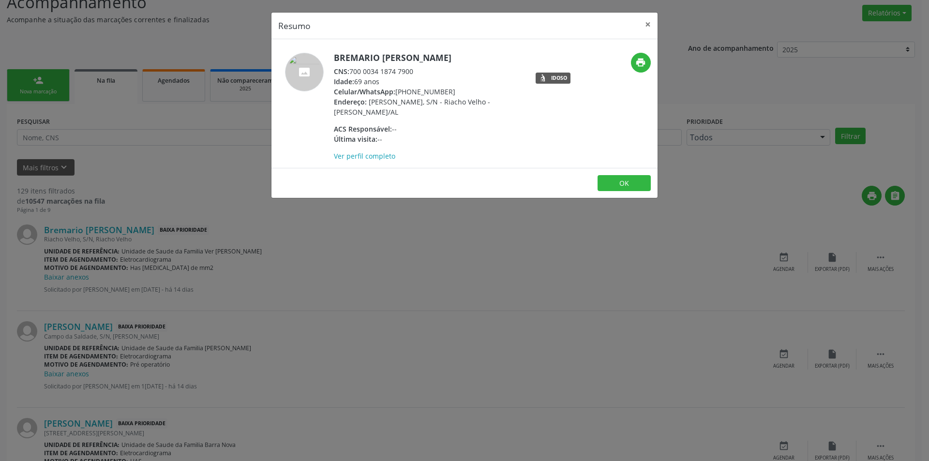
click at [352, 68] on div "CNS: 700 0034 1874 7900" at bounding box center [428, 71] width 188 height 10
drag, startPoint x: 352, startPoint y: 68, endPoint x: 400, endPoint y: 70, distance: 48.0
click at [400, 70] on div "CNS: 700 0034 1874 7900" at bounding box center [428, 71] width 188 height 10
click at [265, 272] on div "Resumo × Bremario [PERSON_NAME] CNS: 700 0034 1874 7900 Idade: 69 anos Celular/…" at bounding box center [464, 230] width 929 height 461
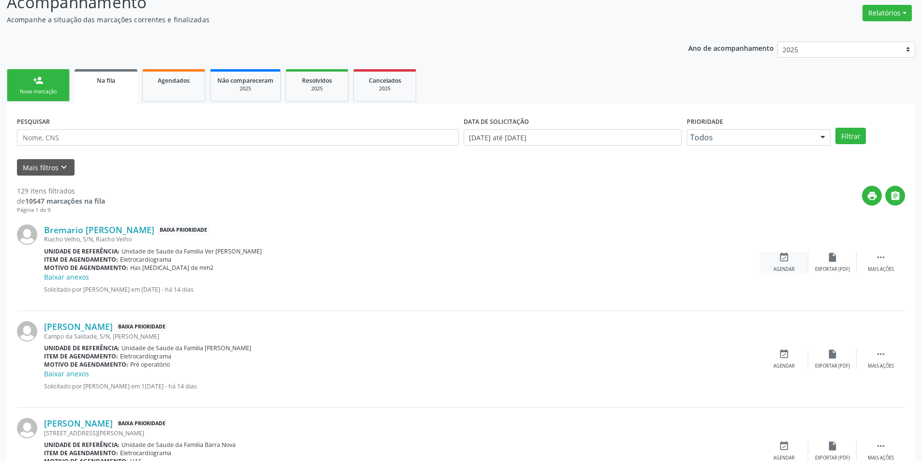
click at [776, 266] on div "Agendar" at bounding box center [783, 269] width 21 height 7
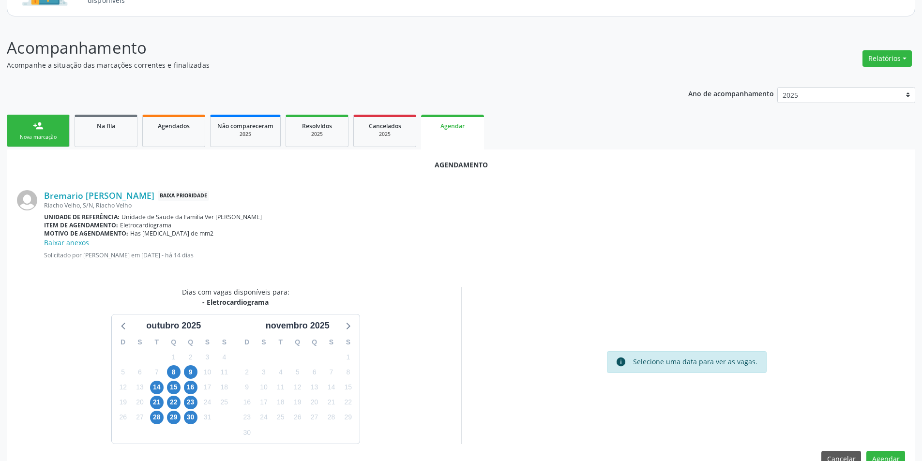
scroll to position [122, 0]
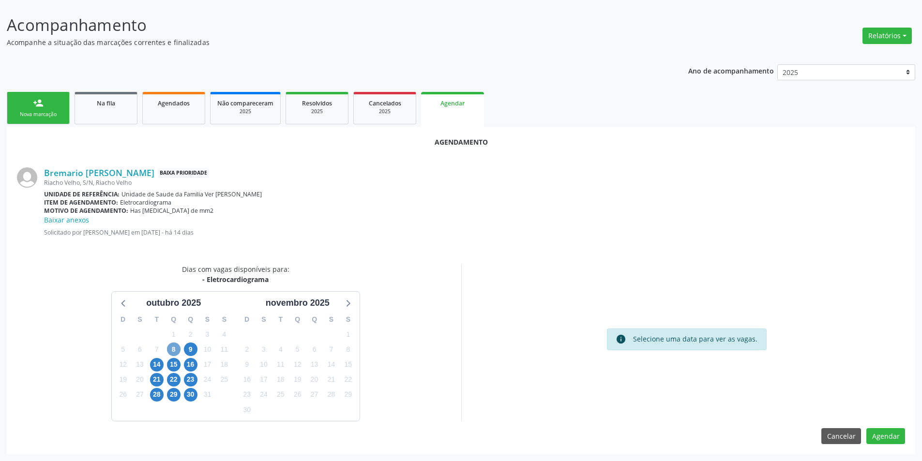
click at [169, 350] on span "8" at bounding box center [174, 350] width 14 height 14
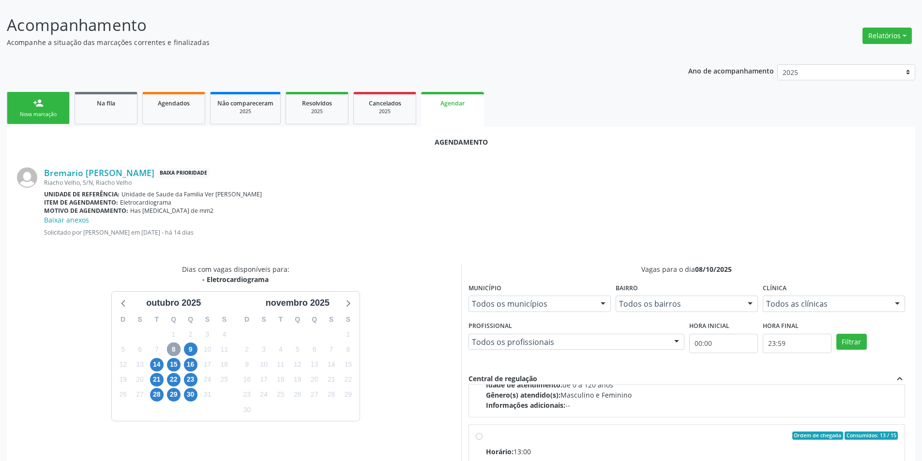
scroll to position [152, 0]
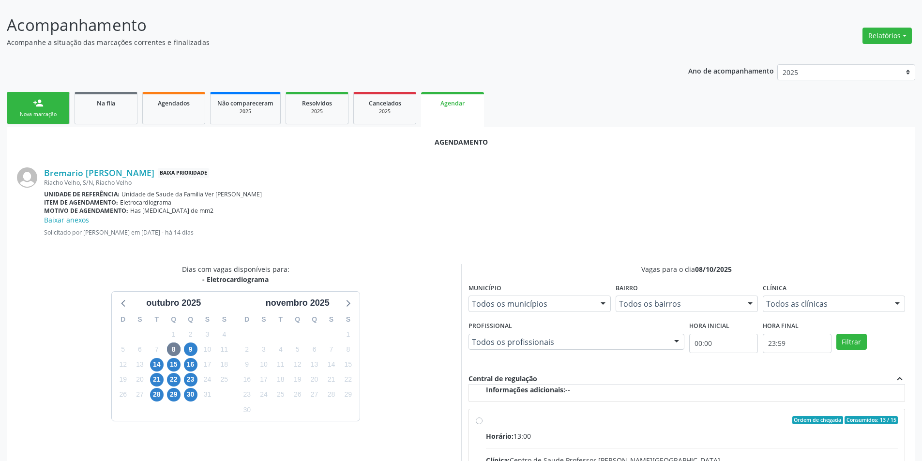
click at [481, 418] on input "Ordem de chegada Consumidos: 13 / 15 Horário: 13:00 Clínica: Centro de Saude Pr…" at bounding box center [479, 420] width 7 height 9
radio input "true"
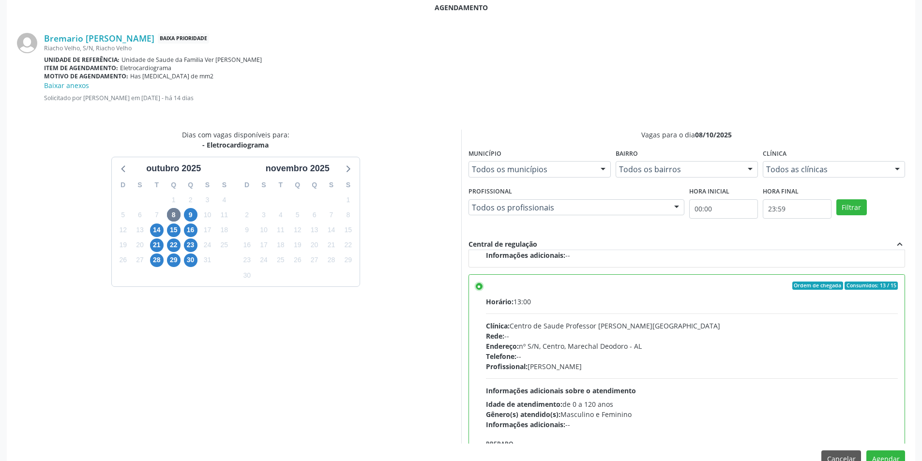
scroll to position [280, 0]
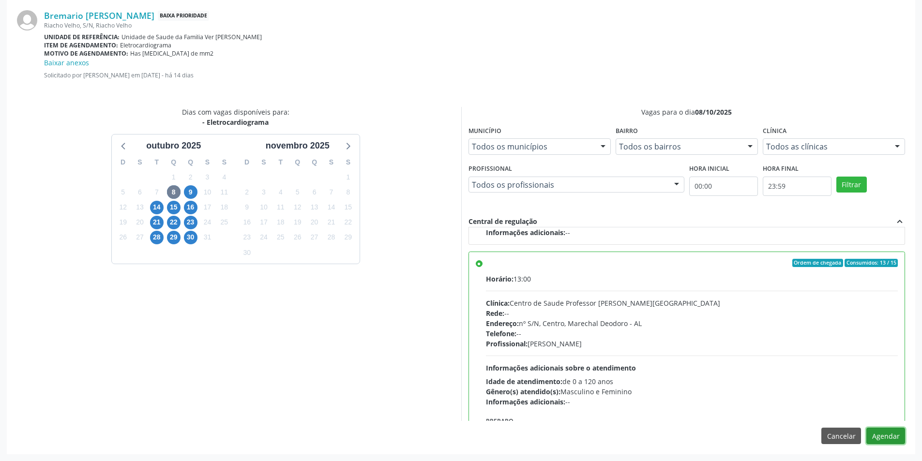
click at [895, 434] on button "Agendar" at bounding box center [885, 436] width 39 height 16
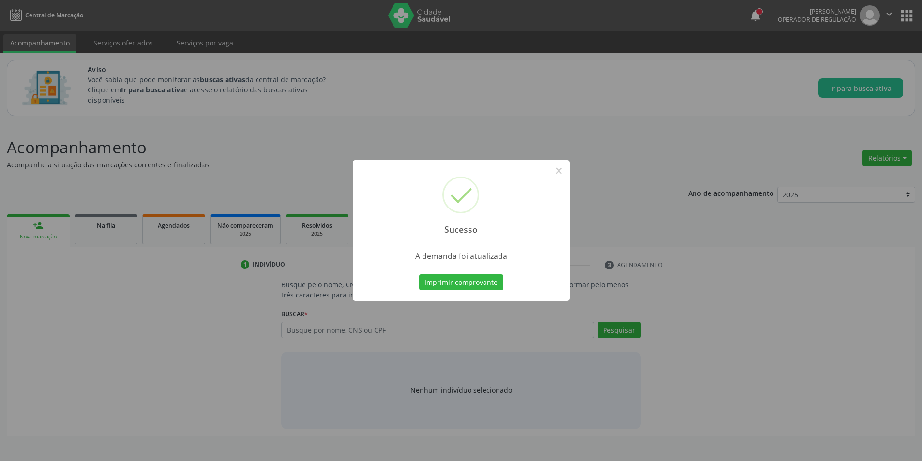
scroll to position [0, 0]
click at [558, 174] on button "×" at bounding box center [562, 171] width 16 height 16
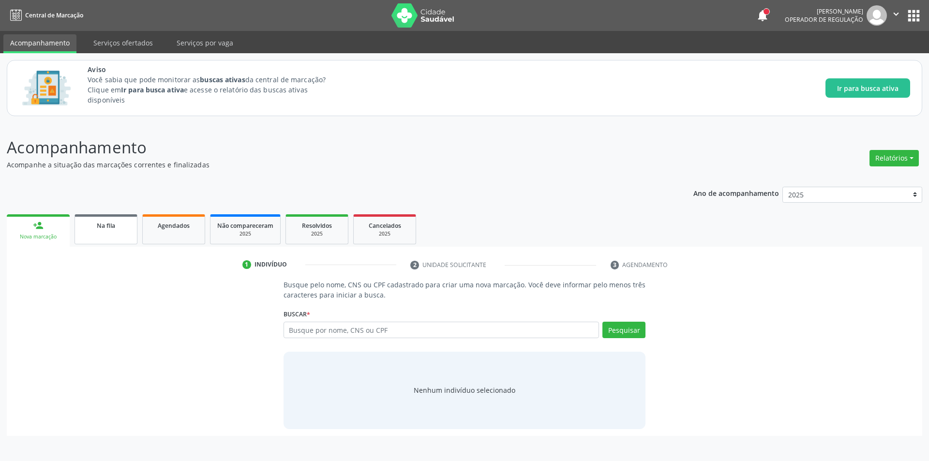
click at [106, 223] on span "Na fila" at bounding box center [106, 226] width 18 height 8
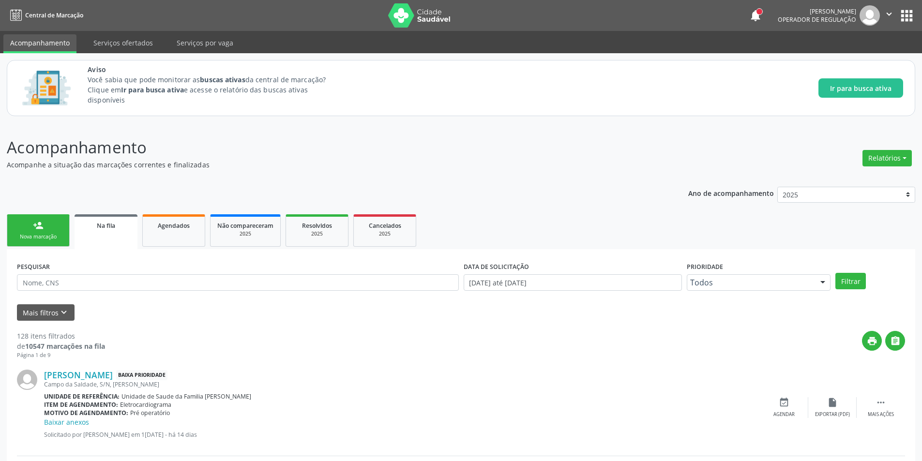
click at [113, 380] on div "Campo da Saldade, S/N, [PERSON_NAME]" at bounding box center [402, 384] width 716 height 8
click at [113, 376] on link "[PERSON_NAME]" at bounding box center [78, 375] width 69 height 11
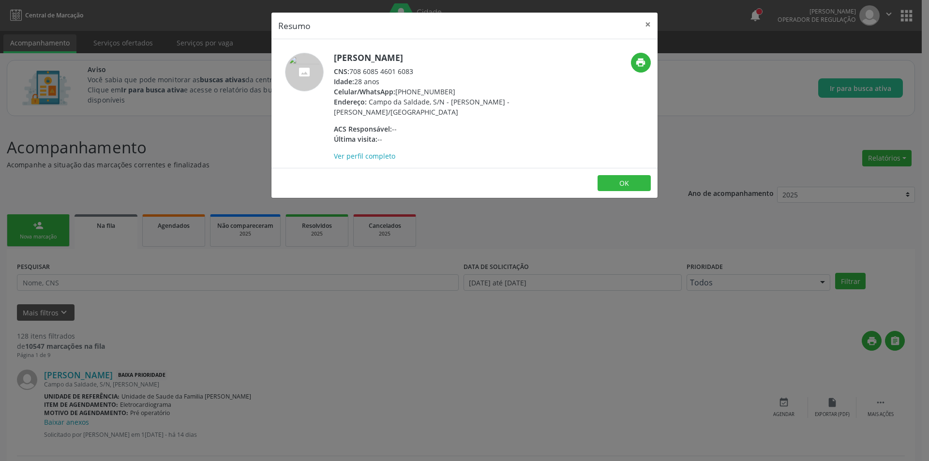
click at [351, 73] on div "CNS: 708 6085 4601 6083" at bounding box center [428, 71] width 188 height 10
drag, startPoint x: 351, startPoint y: 73, endPoint x: 404, endPoint y: 70, distance: 53.3
click at [404, 70] on div "CNS: 708 6085 4601 6083" at bounding box center [428, 71] width 188 height 10
click at [320, 361] on div "Resumo × [PERSON_NAME] CNS: 708 6085 4601 6083 Idade: 28 anos Celular/WhatsApp:…" at bounding box center [464, 230] width 929 height 461
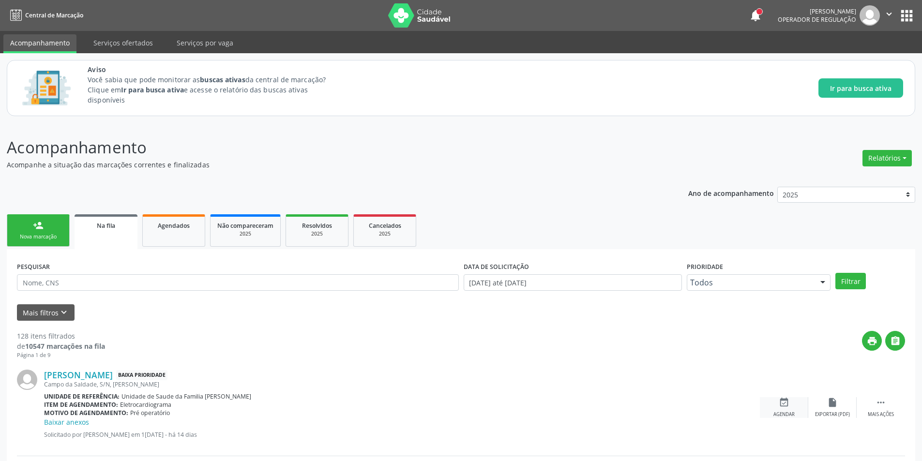
click at [784, 407] on icon "event_available" at bounding box center [784, 402] width 11 height 11
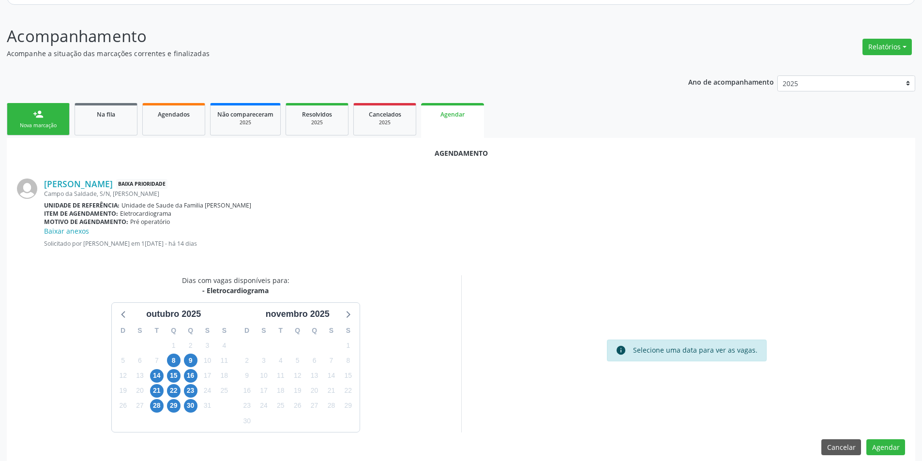
scroll to position [122, 0]
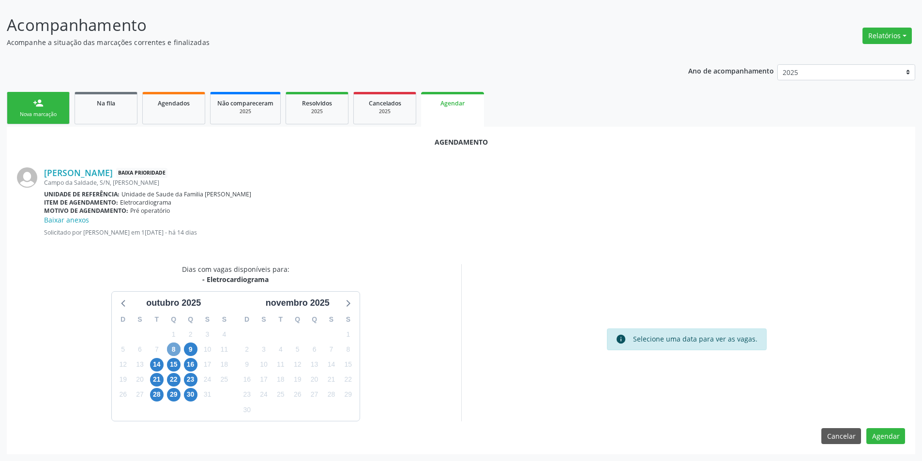
click at [174, 349] on span "8" at bounding box center [174, 350] width 14 height 14
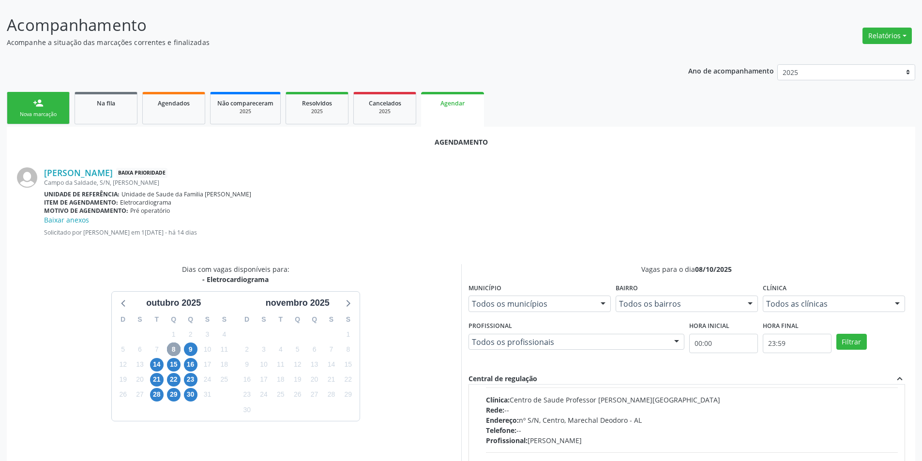
scroll to position [152, 0]
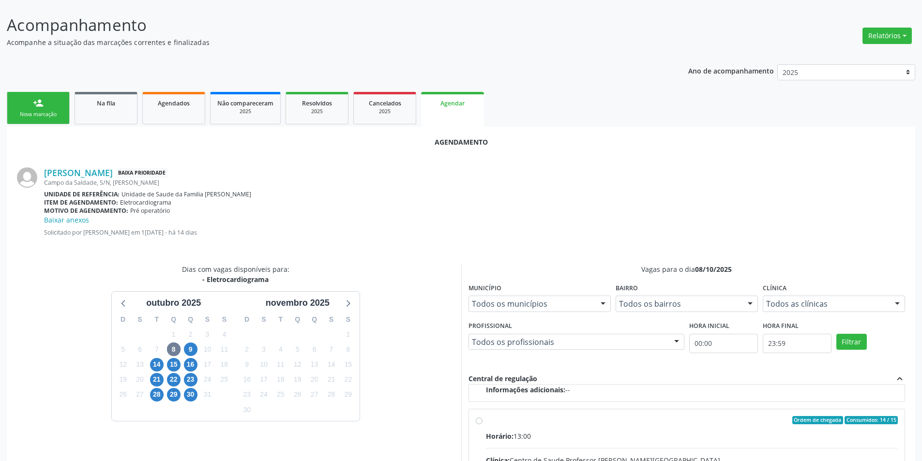
click at [476, 422] on input "Ordem de chegada Consumidos: 14 / 15 Horário: 13:00 Clínica: Centro de Saude Pr…" at bounding box center [479, 420] width 7 height 9
radio input "true"
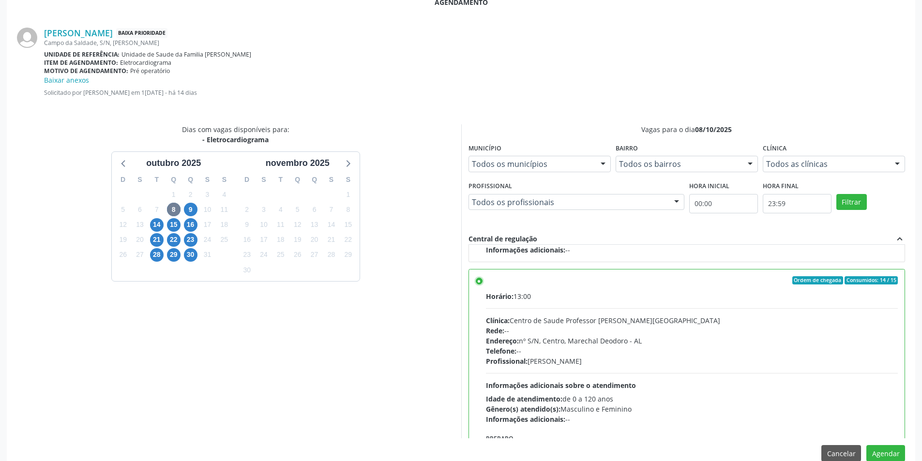
scroll to position [280, 0]
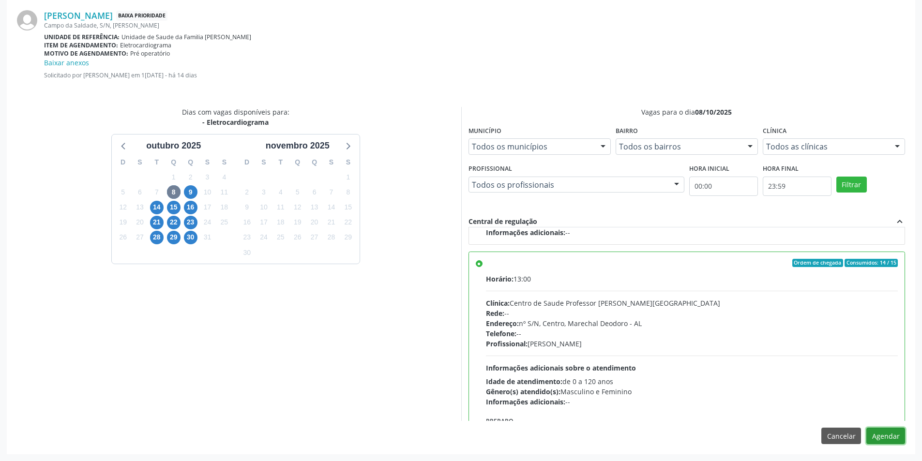
click at [881, 438] on button "Agendar" at bounding box center [885, 436] width 39 height 16
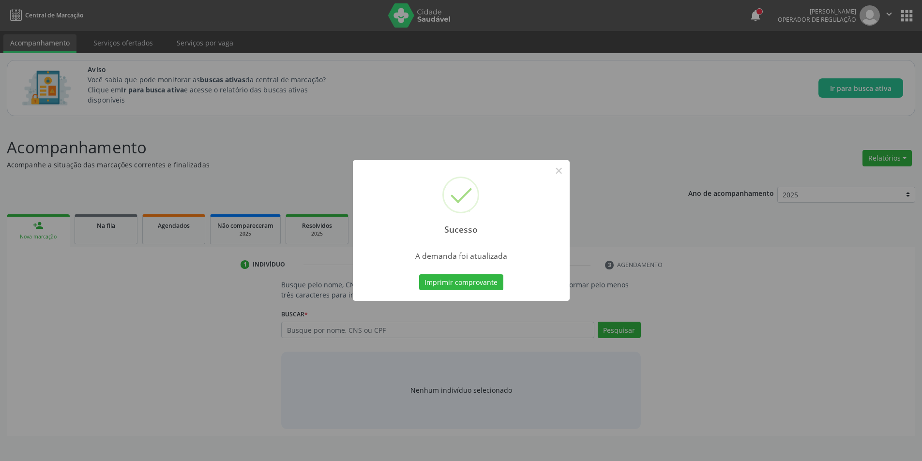
scroll to position [0, 0]
click at [561, 163] on button "×" at bounding box center [562, 171] width 16 height 16
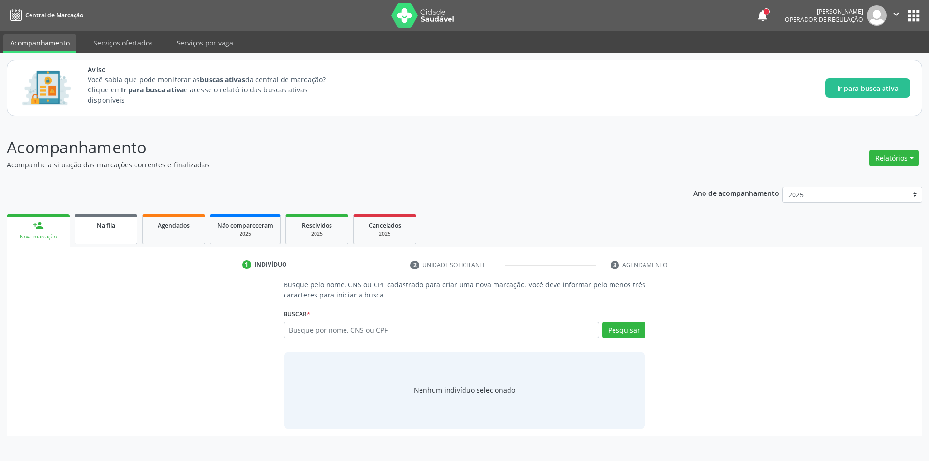
click at [108, 222] on span "Na fila" at bounding box center [106, 226] width 18 height 8
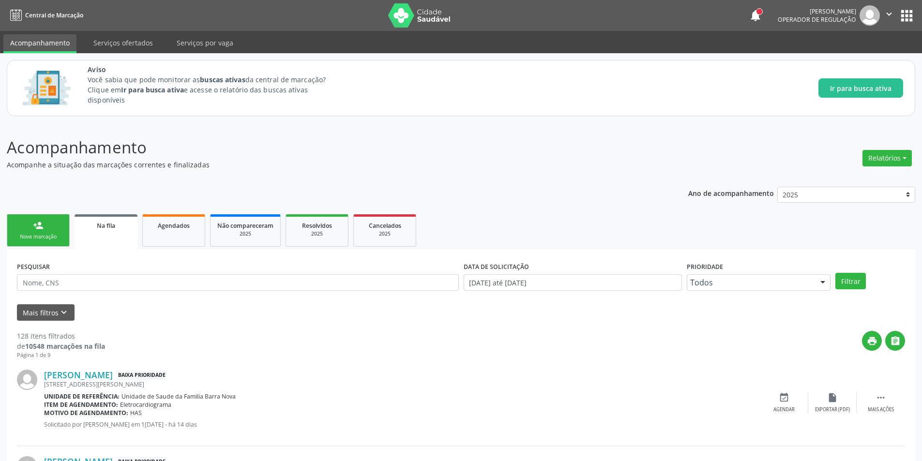
drag, startPoint x: 112, startPoint y: 229, endPoint x: 110, endPoint y: 276, distance: 47.5
click at [112, 229] on span "Na fila" at bounding box center [106, 226] width 18 height 8
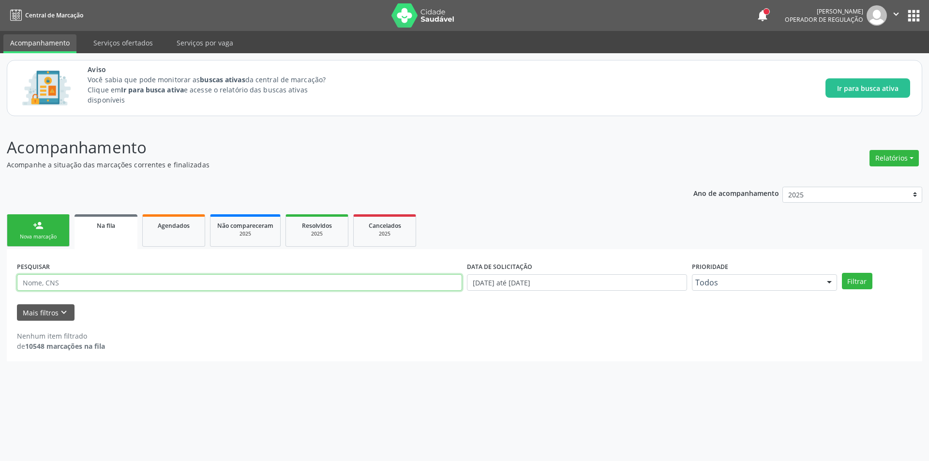
click at [116, 279] on input "text" at bounding box center [239, 282] width 445 height 16
type input "703408256848818"
click at [857, 286] on button "Filtrar" at bounding box center [857, 281] width 30 height 16
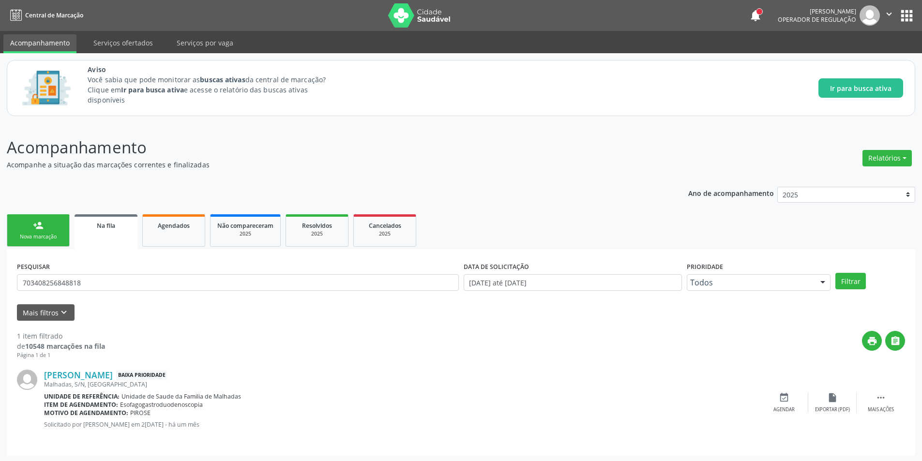
scroll to position [1, 0]
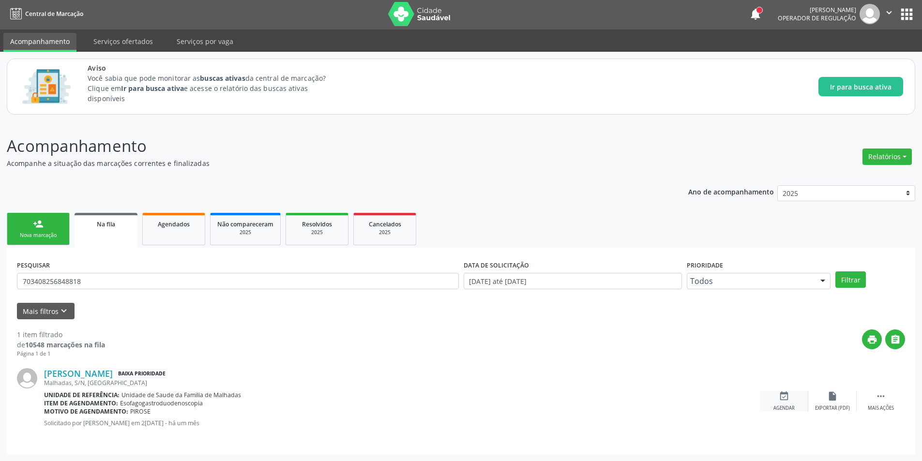
click at [778, 407] on div "Agendar" at bounding box center [783, 408] width 21 height 7
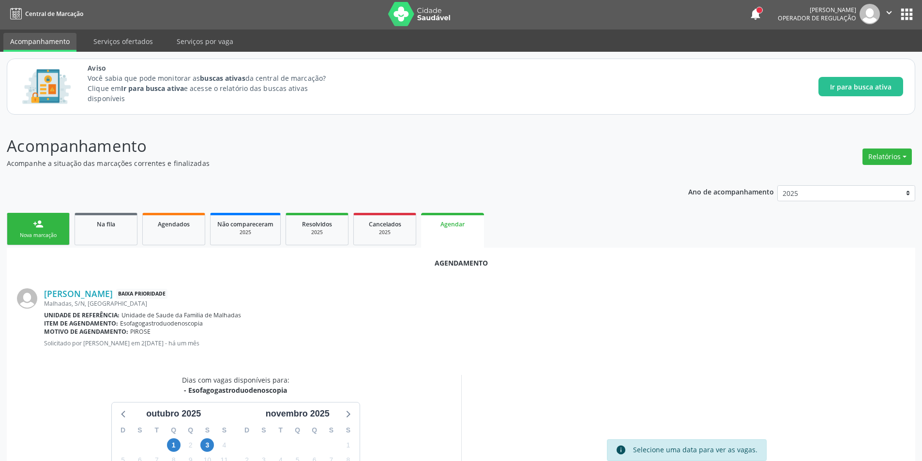
scroll to position [112, 0]
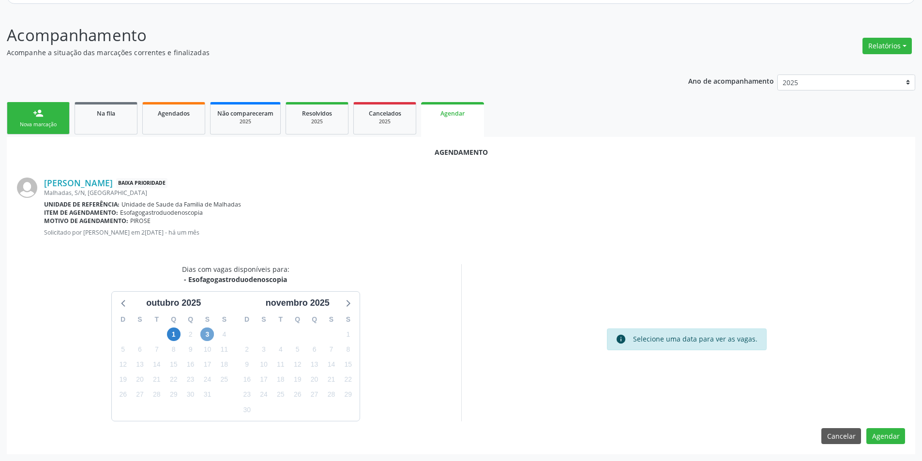
click at [206, 336] on span "3" at bounding box center [207, 335] width 14 height 14
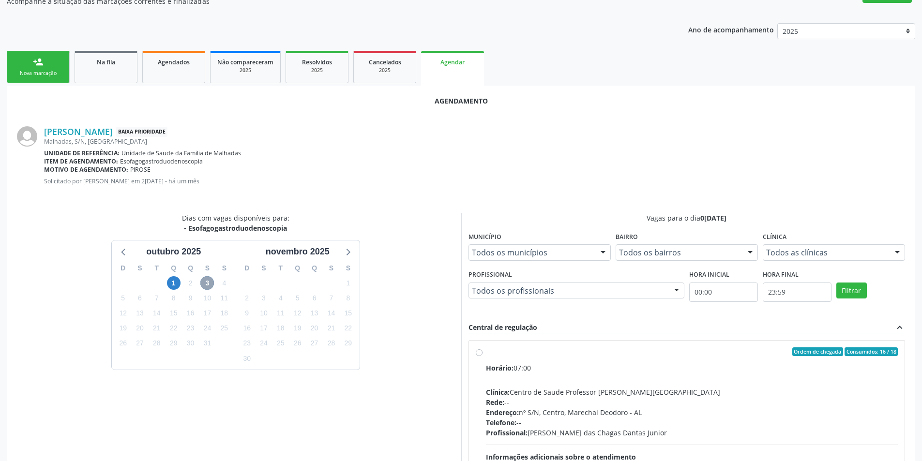
scroll to position [252, 0]
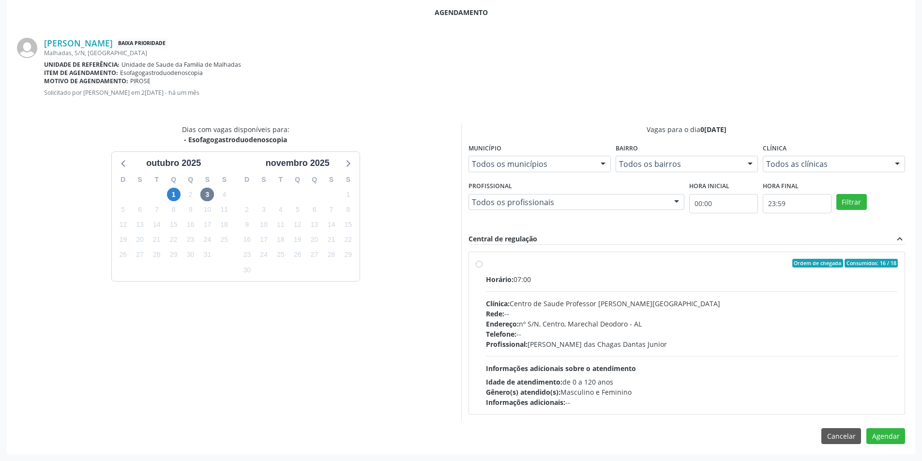
click at [486, 263] on label "Ordem de chegada Consumidos: 16 / 18 Horário: 07:00 Clínica: Centro de Saude Pr…" at bounding box center [692, 333] width 412 height 149
click at [480, 263] on input "Ordem de chegada Consumidos: 16 / 18 Horário: 07:00 Clínica: Centro de Saude Pr…" at bounding box center [479, 263] width 7 height 9
radio input "true"
click at [892, 451] on button "Agendar" at bounding box center [885, 453] width 39 height 16
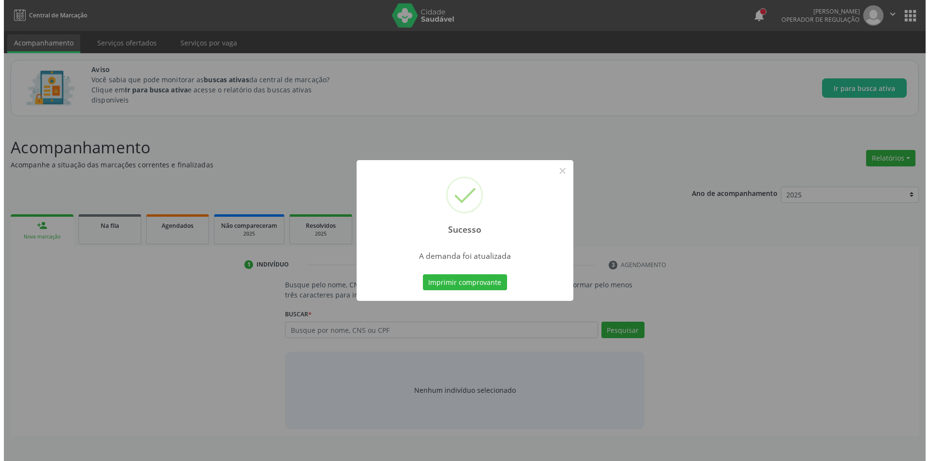
scroll to position [0, 0]
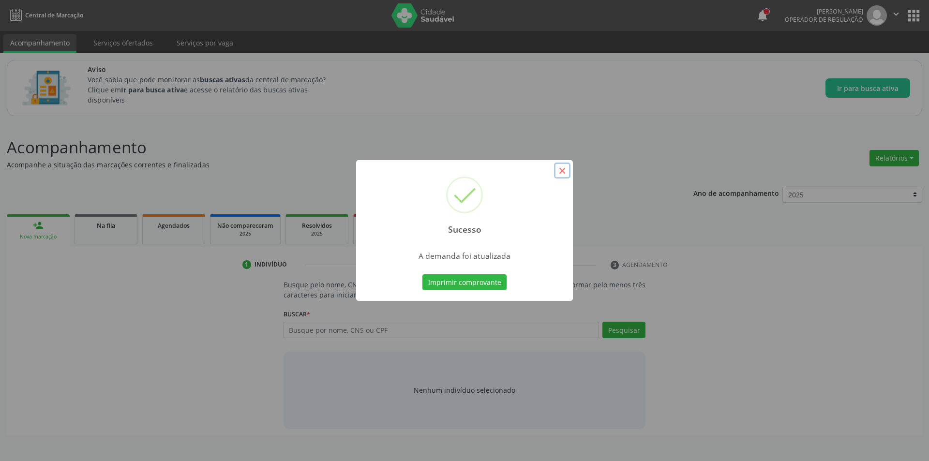
click at [557, 177] on button "×" at bounding box center [562, 171] width 16 height 16
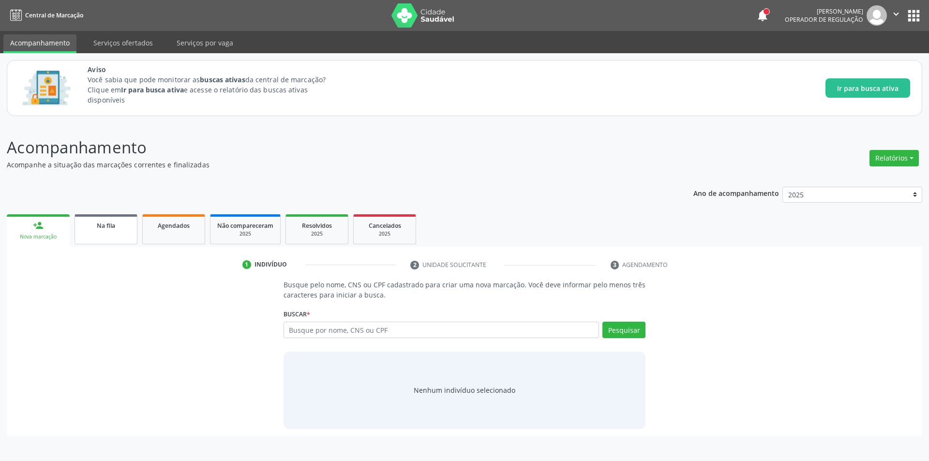
click at [110, 239] on link "Na fila" at bounding box center [106, 229] width 63 height 30
